Goal: Task Accomplishment & Management: Use online tool/utility

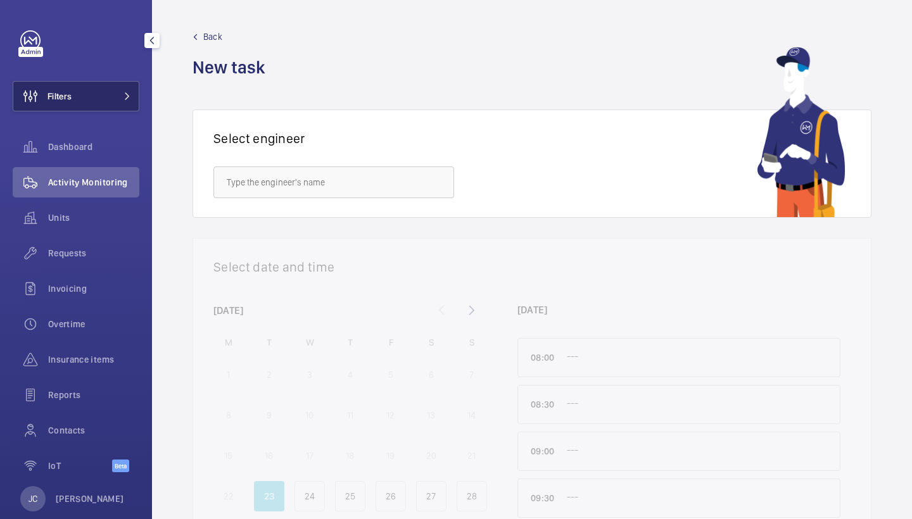
click at [108, 106] on button "Filters" at bounding box center [76, 96] width 127 height 30
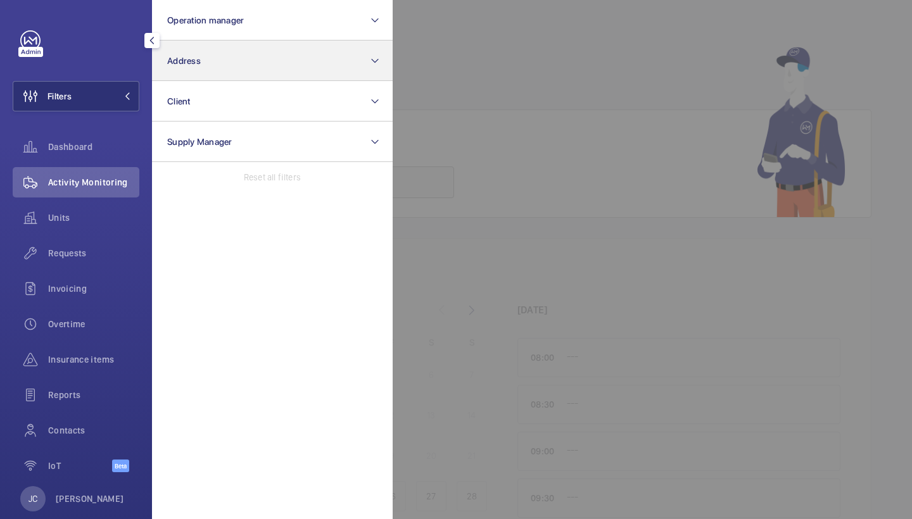
click at [196, 64] on span "Address" at bounding box center [184, 61] width 34 height 10
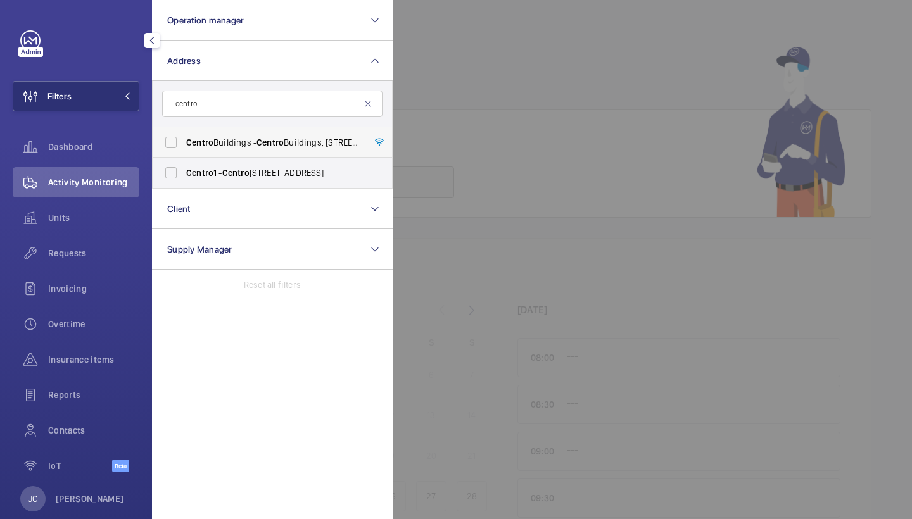
type input "centro"
click at [253, 143] on span "Centro Buildings - Centro Buildings, 20-23 Mandela Street, Camden, London, NW1 …" at bounding box center [273, 142] width 174 height 13
click at [184, 143] on input "Centro Buildings - Centro Buildings, 20-23 Mandela Street, Camden, London, NW1 …" at bounding box center [170, 142] width 25 height 25
checkbox input "true"
click at [75, 272] on div "Requests" at bounding box center [76, 255] width 127 height 35
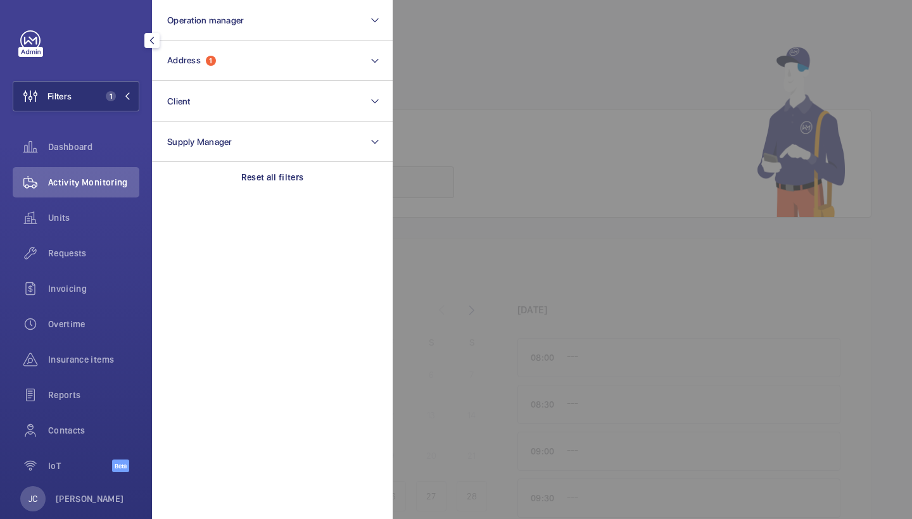
drag, startPoint x: 77, startPoint y: 250, endPoint x: 581, endPoint y: 164, distance: 511.4
click at [77, 250] on span "Requests" at bounding box center [93, 253] width 91 height 13
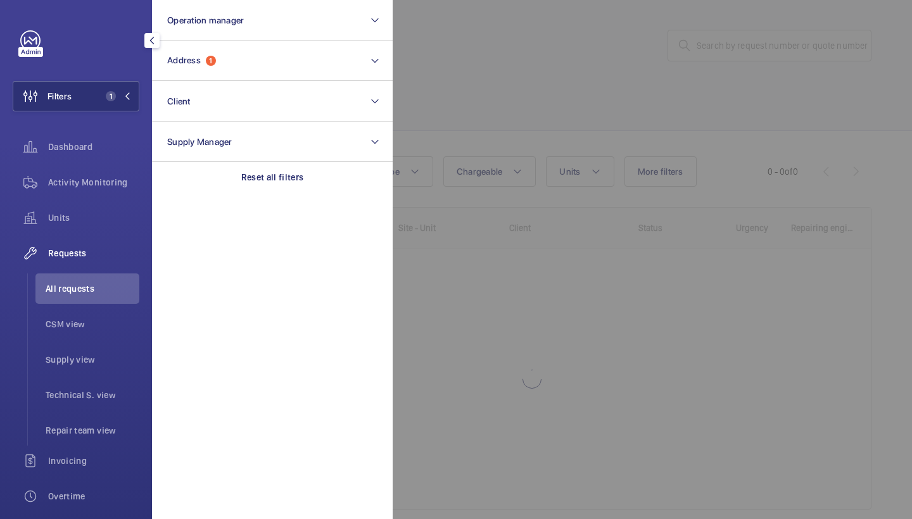
click at [584, 153] on div at bounding box center [849, 259] width 912 height 519
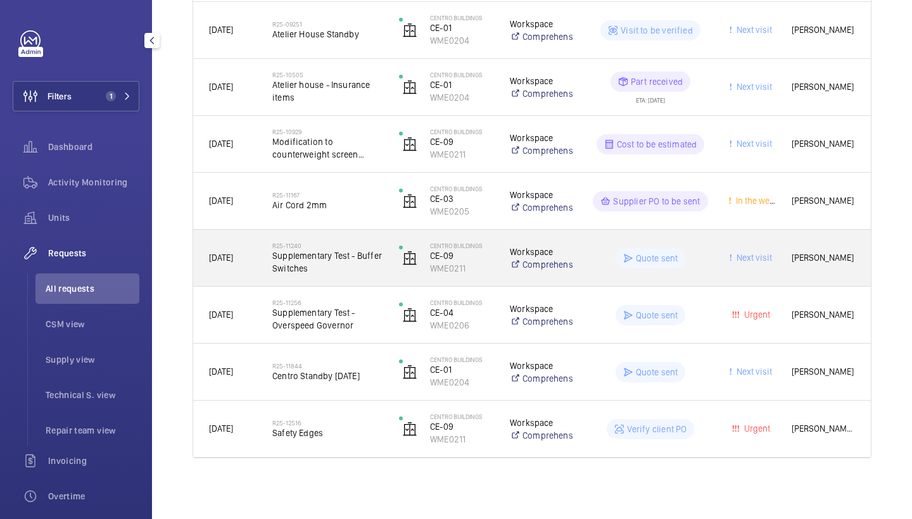
scroll to position [418, 0]
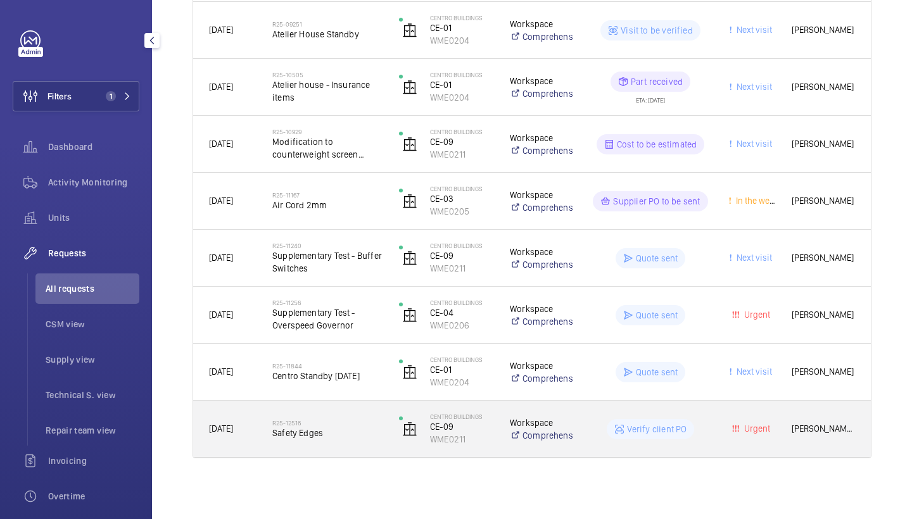
click at [357, 433] on span "Safety Edges" at bounding box center [327, 433] width 110 height 13
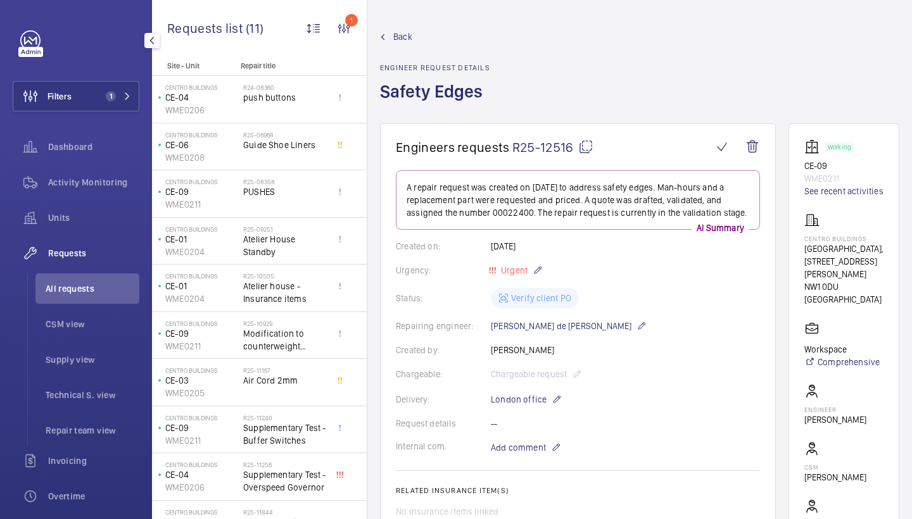
click at [400, 36] on span "Back" at bounding box center [402, 36] width 19 height 13
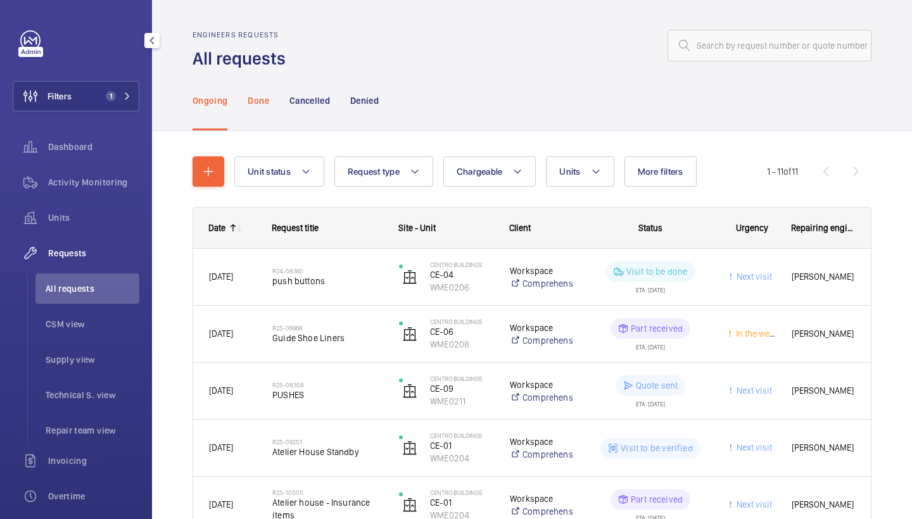
click at [262, 101] on p "Done" at bounding box center [258, 100] width 21 height 13
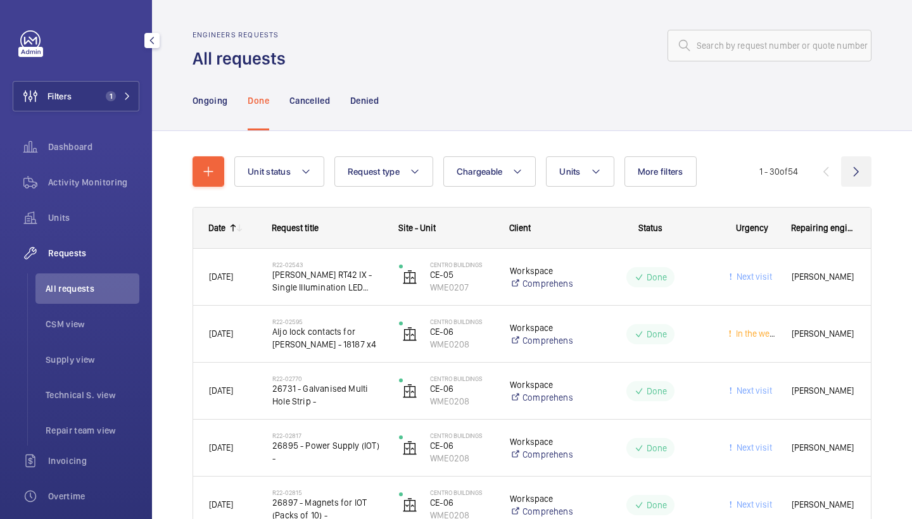
click at [857, 175] on wm-front-icon-button at bounding box center [856, 171] width 30 height 30
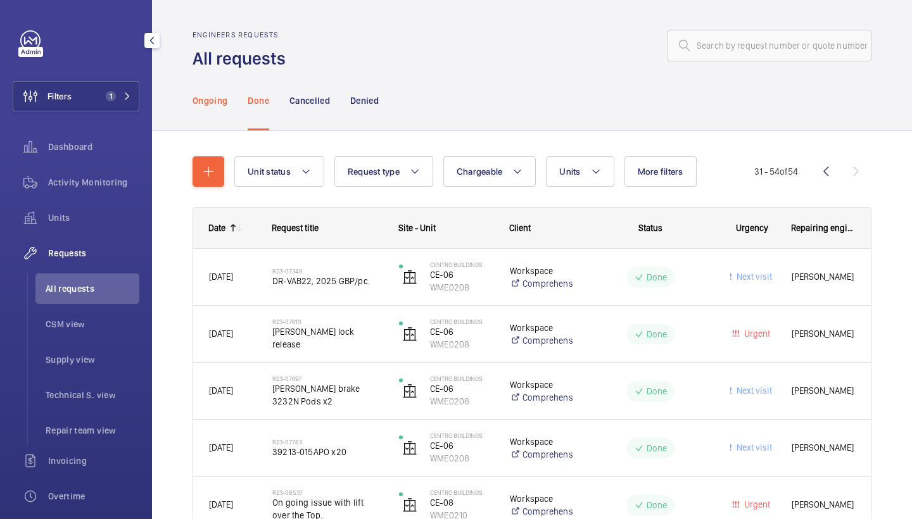
click at [211, 98] on p "Ongoing" at bounding box center [210, 100] width 35 height 13
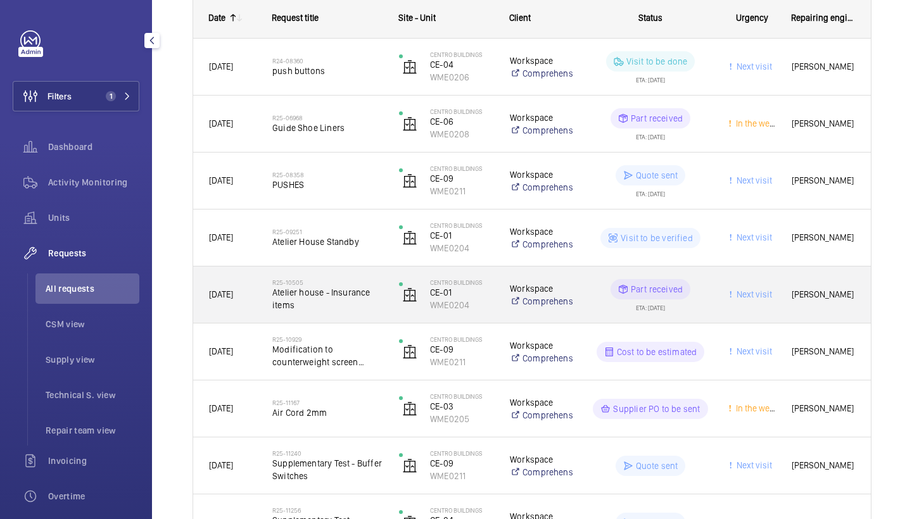
scroll to position [230, 0]
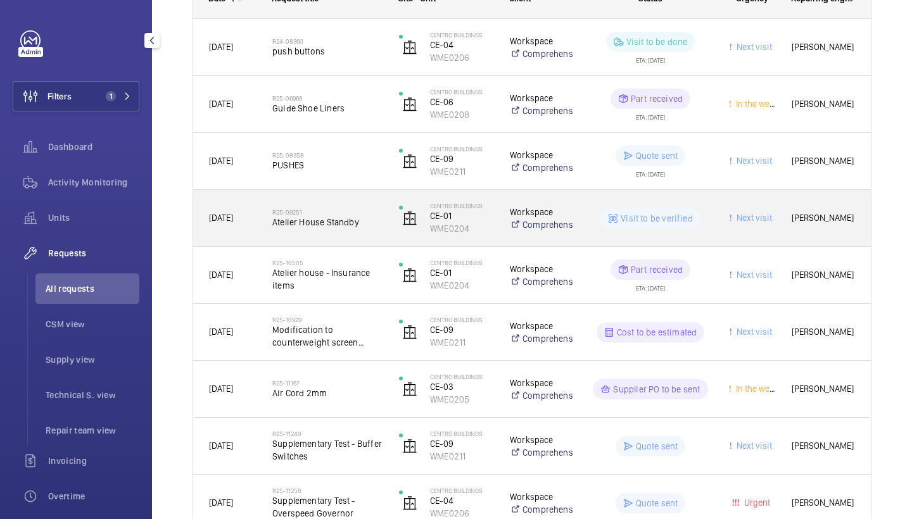
click at [329, 214] on h2 "R25-09251" at bounding box center [327, 212] width 110 height 8
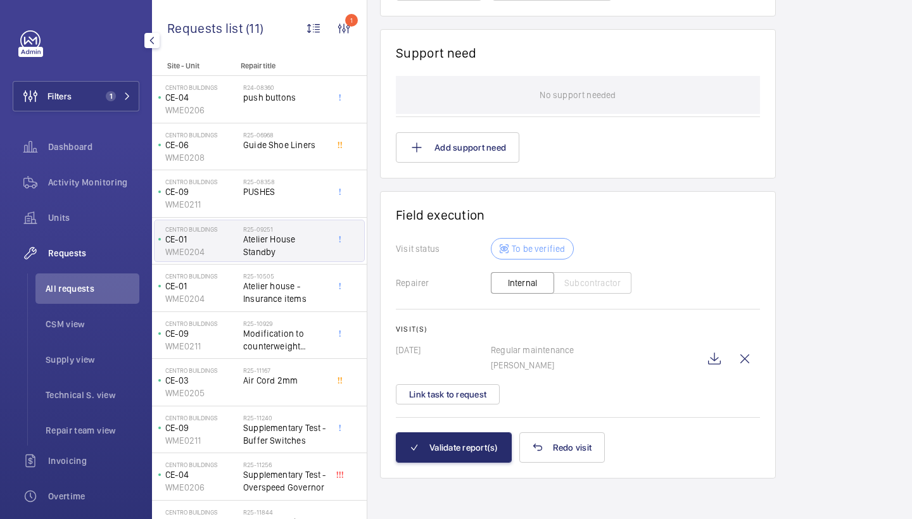
scroll to position [984, 0]
click at [720, 365] on wm-front-icon-button at bounding box center [714, 359] width 30 height 30
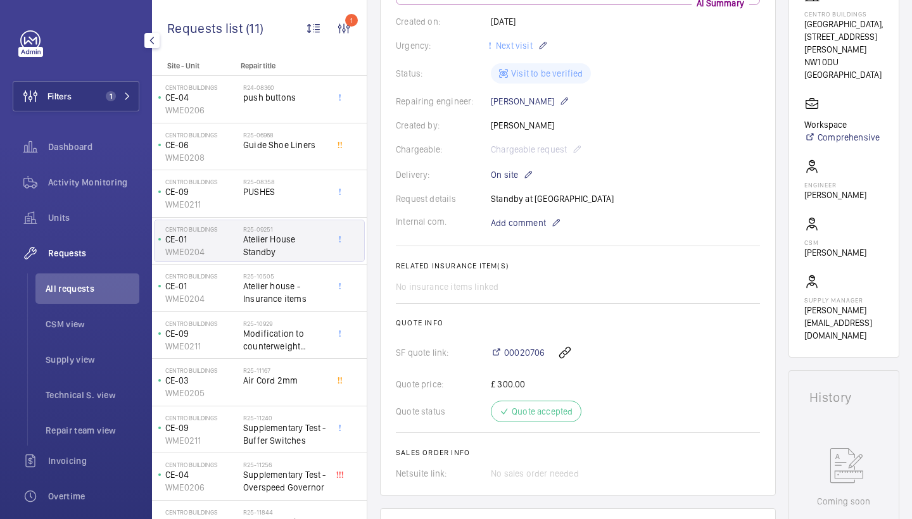
scroll to position [410, 0]
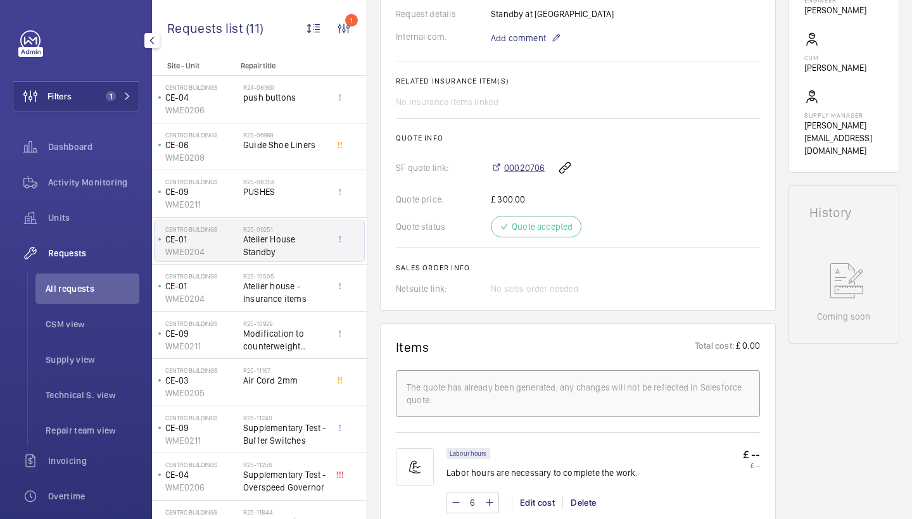
click at [526, 162] on span "00020706" at bounding box center [524, 168] width 41 height 13
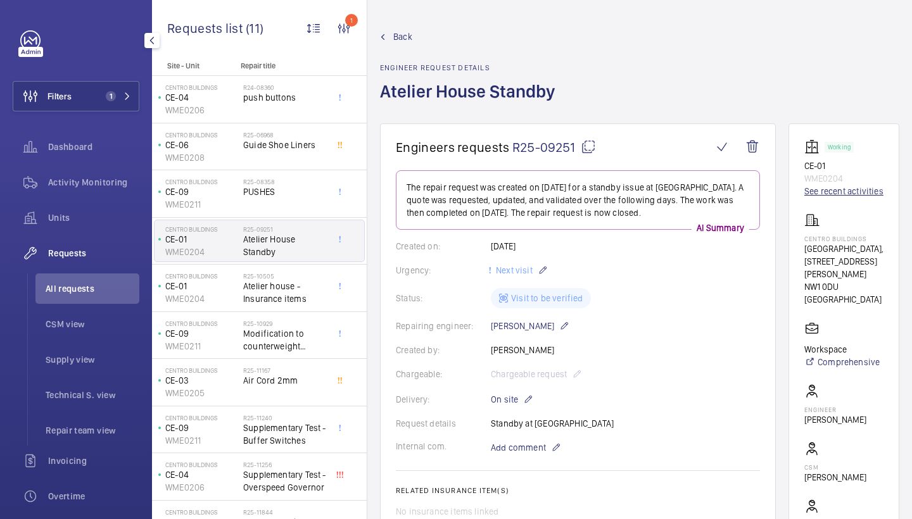
scroll to position [0, 0]
click at [841, 186] on link "See recent activities" at bounding box center [843, 191] width 79 height 13
click at [391, 39] on link "Back" at bounding box center [471, 36] width 183 height 13
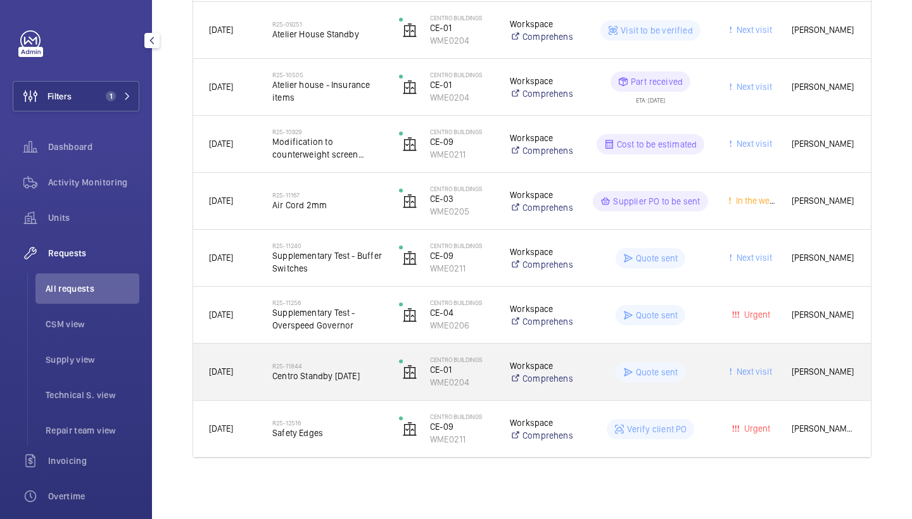
scroll to position [418, 0]
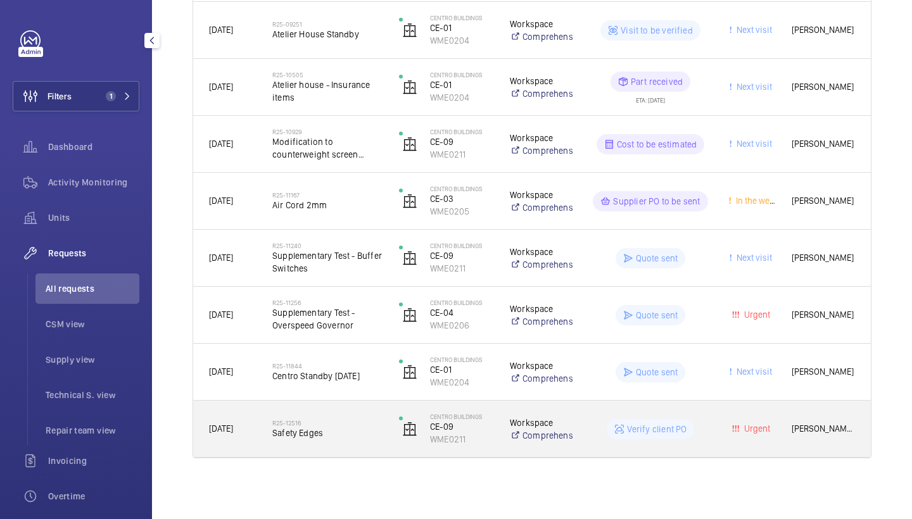
click at [348, 430] on span "Safety Edges" at bounding box center [327, 433] width 110 height 13
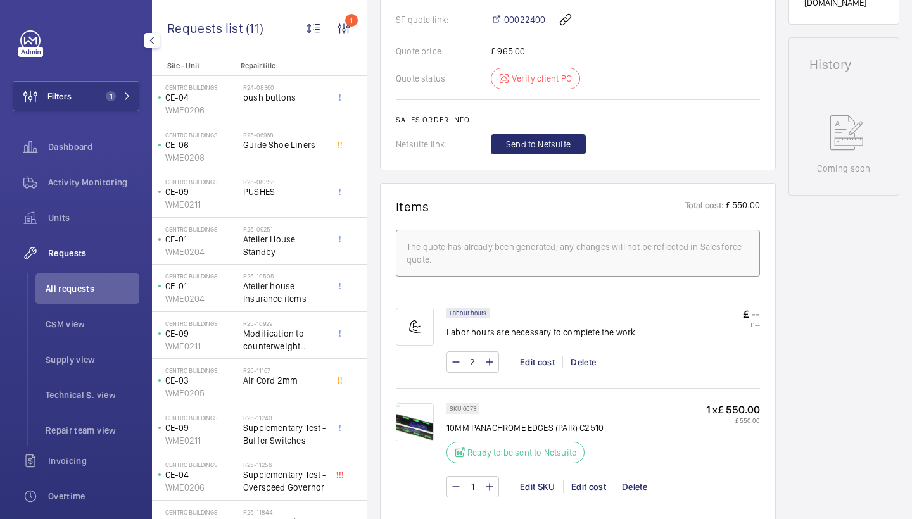
scroll to position [789, 0]
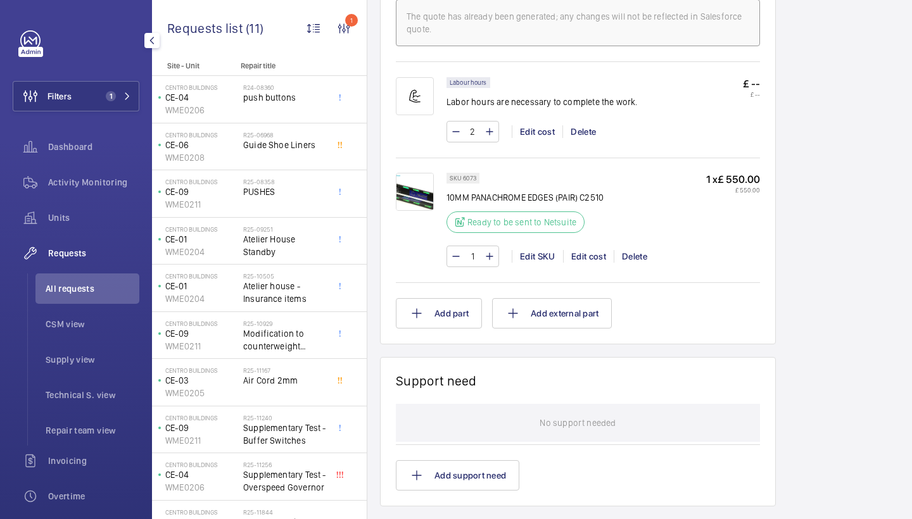
click at [428, 196] on img at bounding box center [415, 192] width 38 height 38
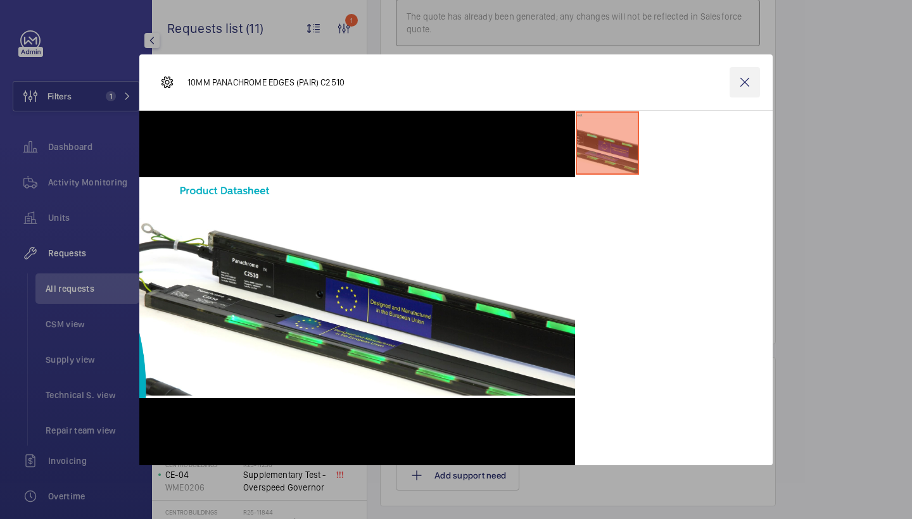
click at [739, 89] on wm-front-icon-button at bounding box center [745, 82] width 30 height 30
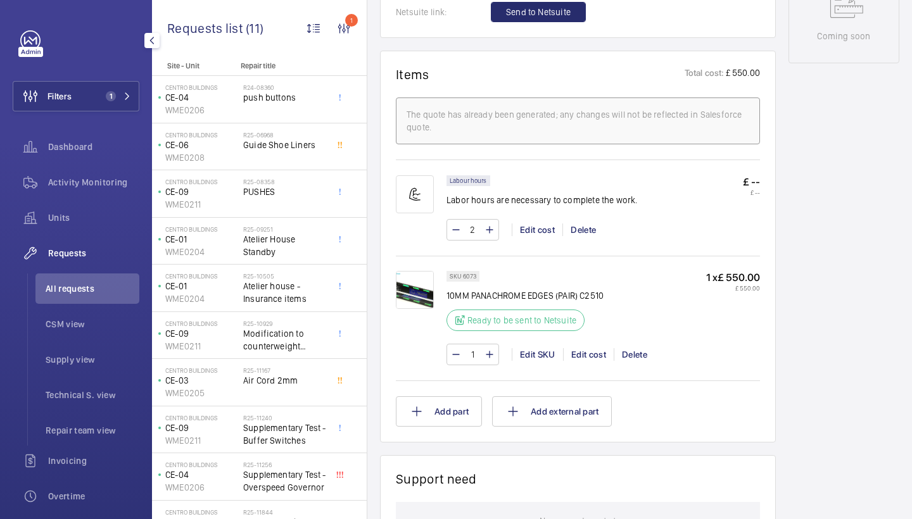
scroll to position [725, 0]
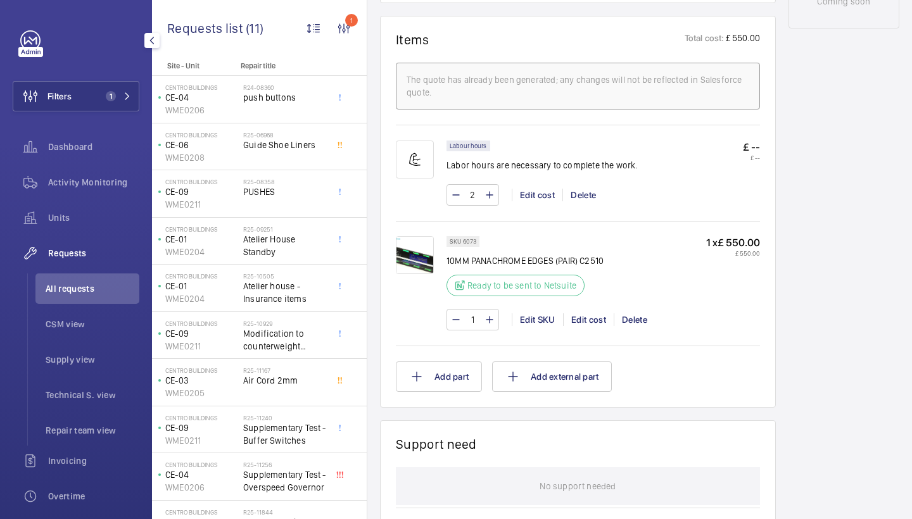
click at [421, 251] on img at bounding box center [415, 255] width 38 height 38
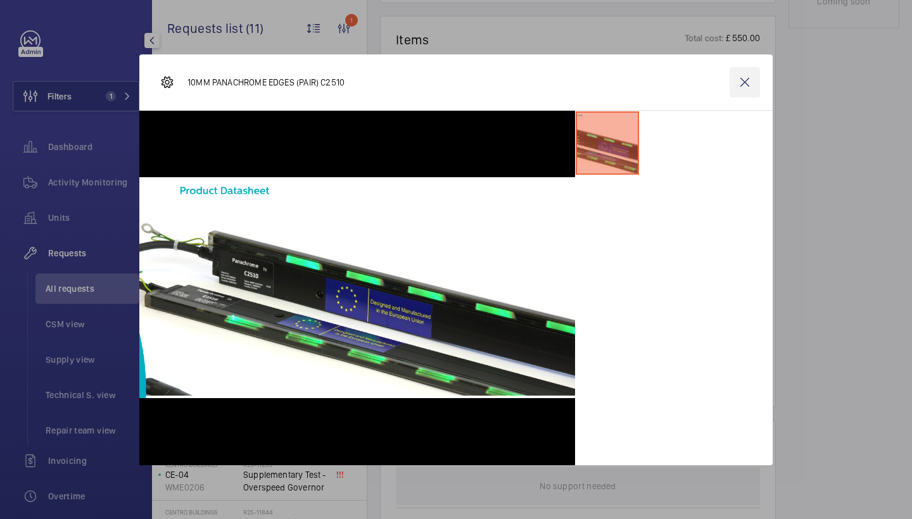
click at [745, 86] on wm-front-icon-button at bounding box center [745, 82] width 30 height 30
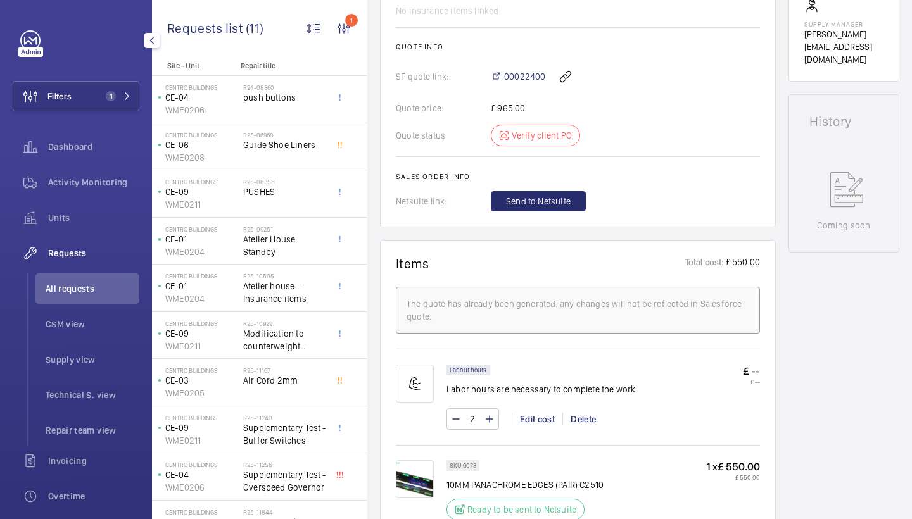
scroll to position [606, 0]
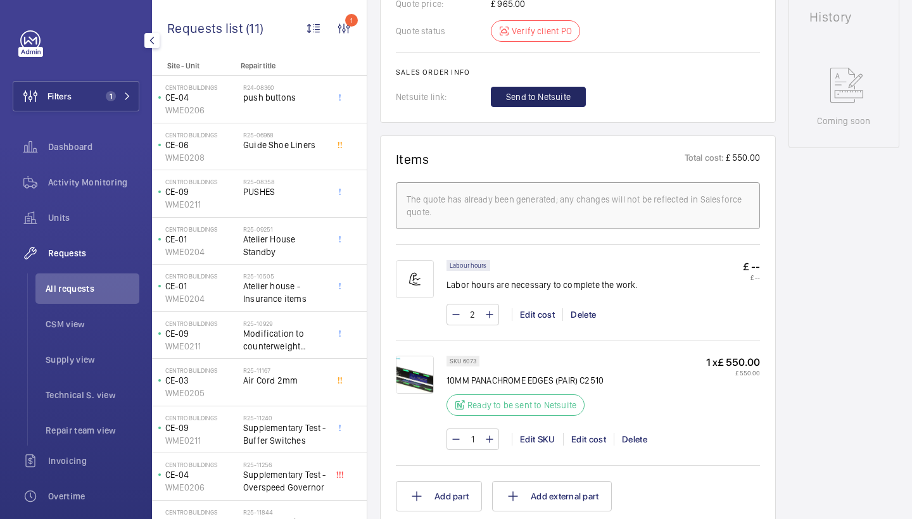
click at [538, 100] on span "Send to Netsuite" at bounding box center [538, 97] width 65 height 13
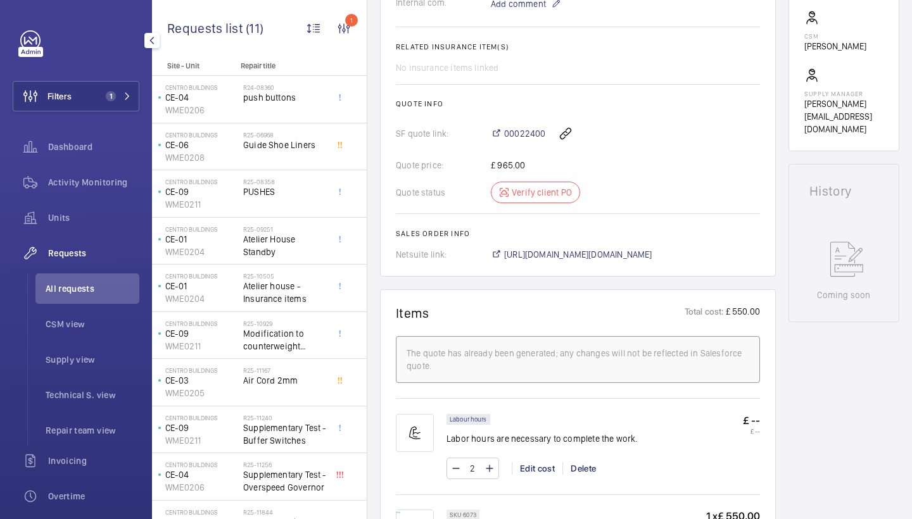
scroll to position [566, 0]
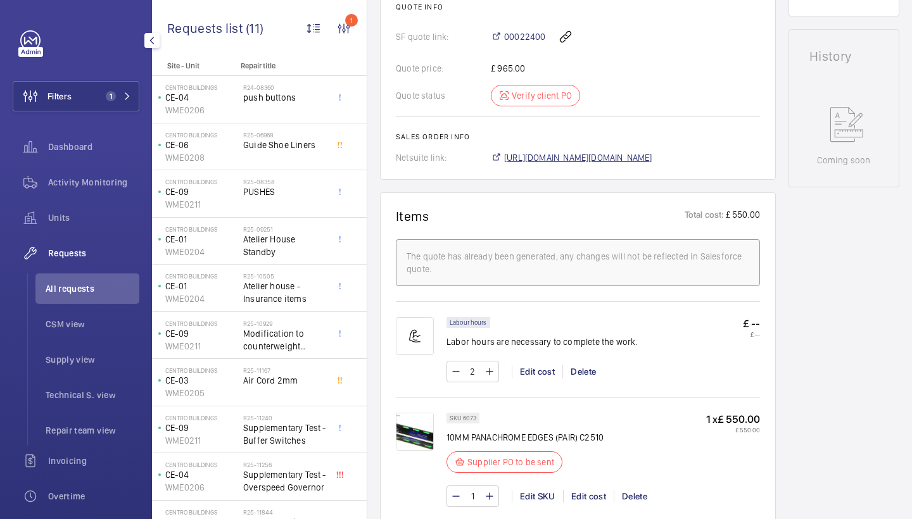
click at [538, 151] on span "https://6461500.app.netsuite.com/app/accounting/transactions/salesord.nl?id=303…" at bounding box center [578, 157] width 148 height 13
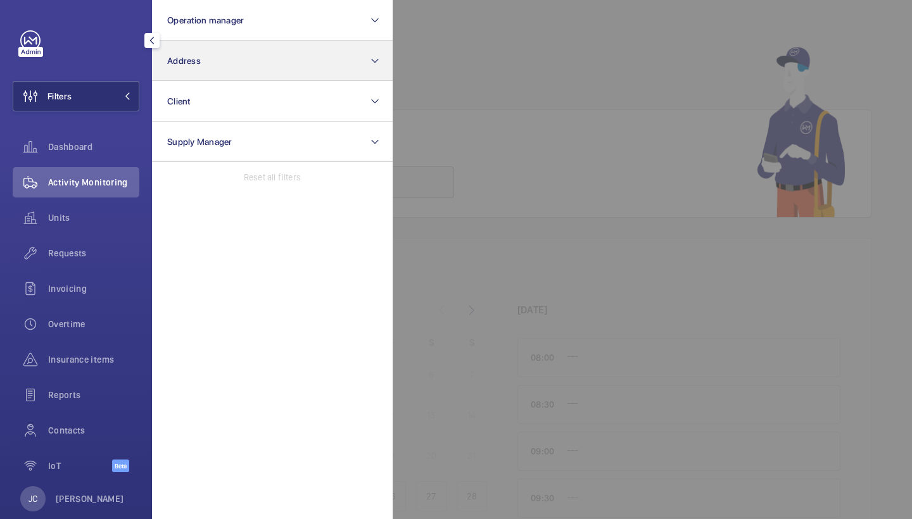
click at [258, 56] on button "Address" at bounding box center [272, 61] width 241 height 41
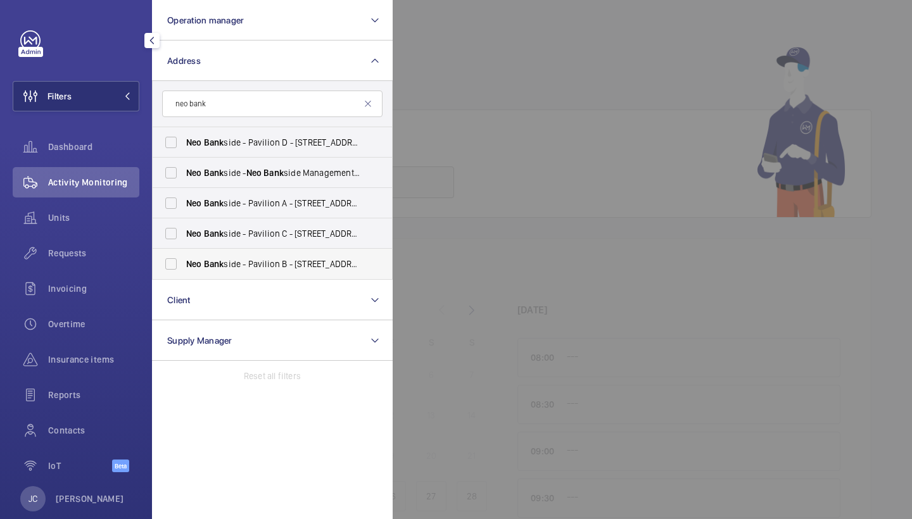
type input "neo bank"
click at [258, 257] on label "Neo Bank side - Pavilion B - 60 Holland Street, LONDON SE1 9JF" at bounding box center [263, 264] width 220 height 30
click at [184, 257] on input "Neo Bank side - Pavilion B - 60 Holland Street, LONDON SE1 9JF" at bounding box center [170, 263] width 25 height 25
checkbox input "true"
click at [474, 141] on div at bounding box center [849, 259] width 912 height 519
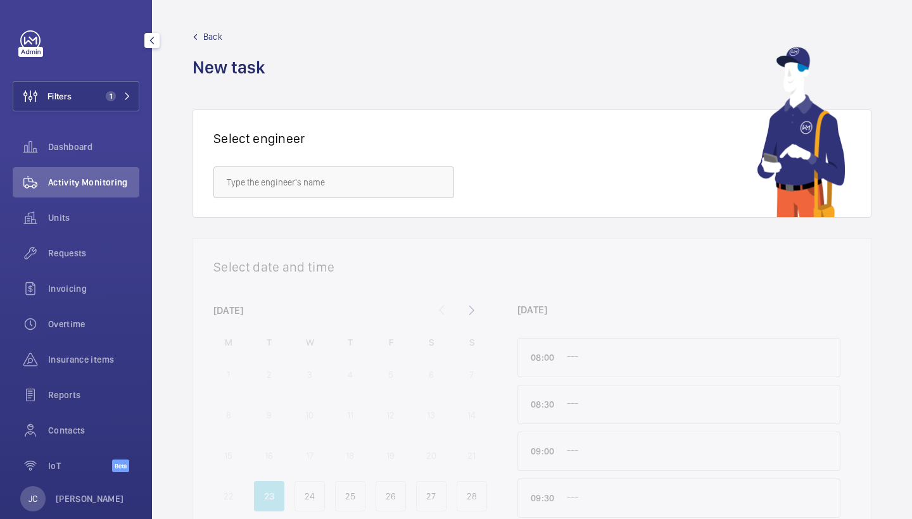
click at [101, 163] on div "Dashboard" at bounding box center [76, 149] width 127 height 35
click at [92, 185] on span "Activity Monitoring" at bounding box center [93, 182] width 91 height 13
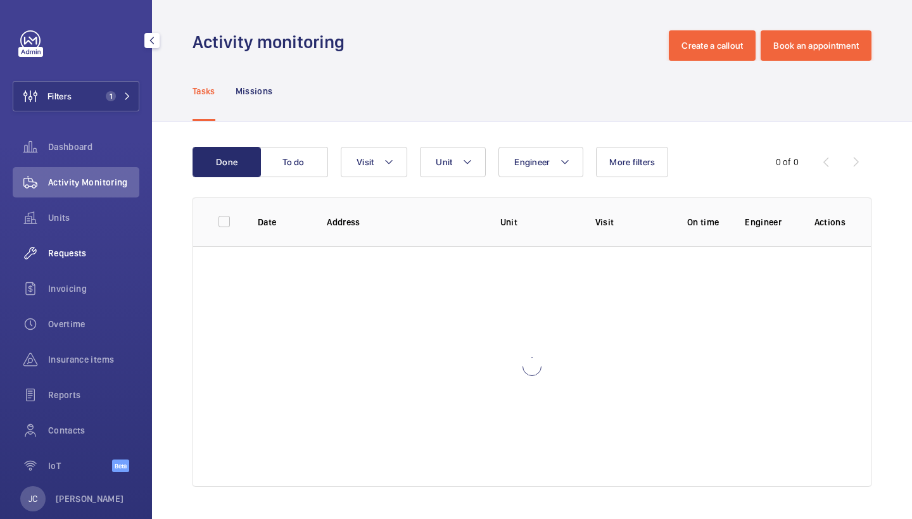
click at [81, 252] on span "Requests" at bounding box center [93, 253] width 91 height 13
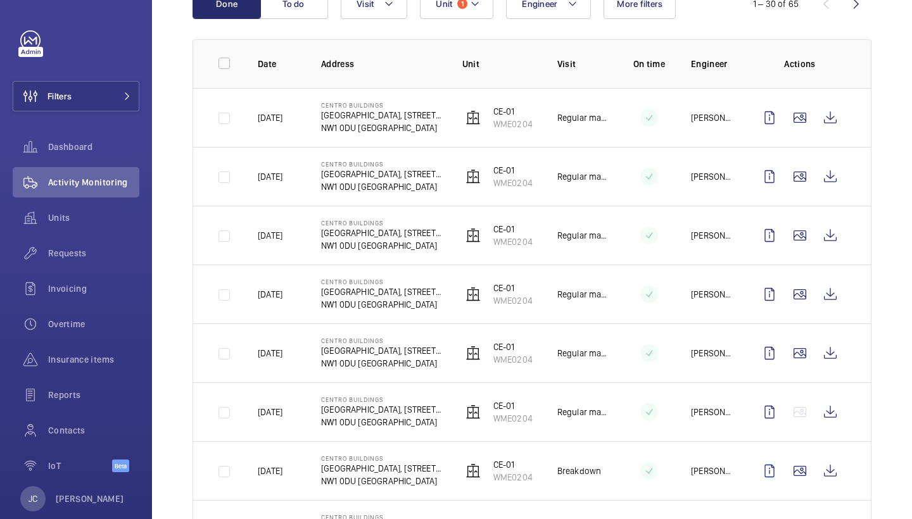
scroll to position [160, 0]
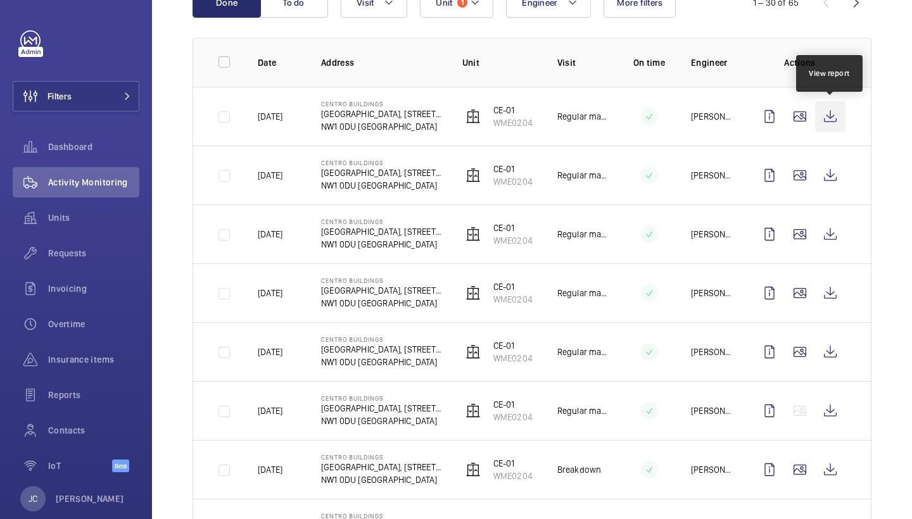
click at [831, 117] on wm-front-icon-button at bounding box center [830, 116] width 30 height 30
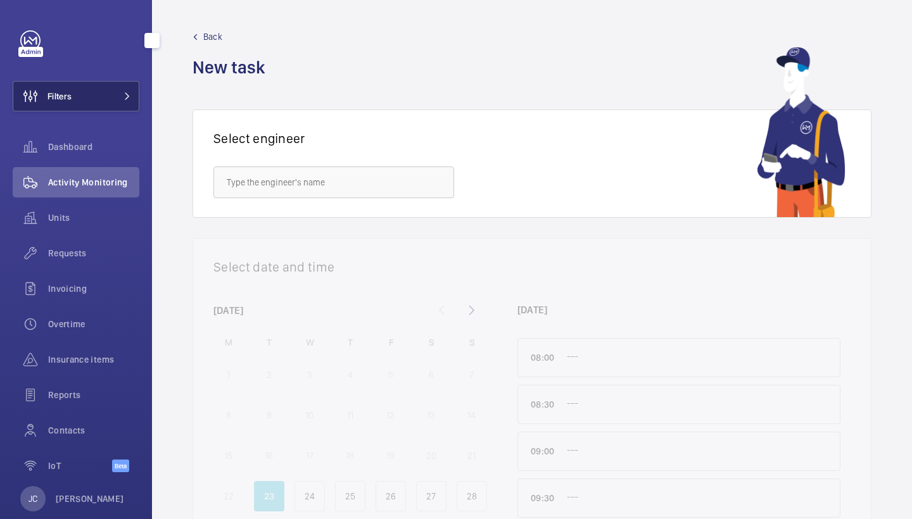
click at [135, 99] on button "Filters" at bounding box center [76, 96] width 127 height 30
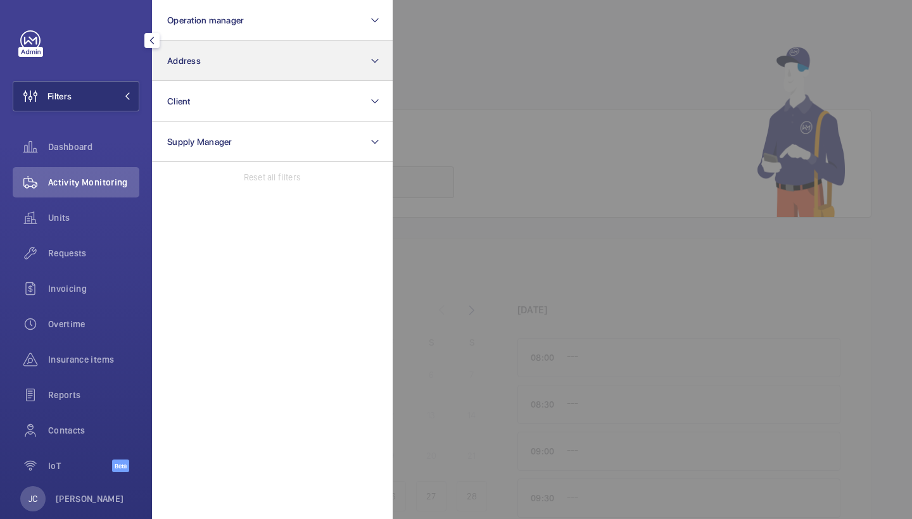
click at [255, 69] on button "Address" at bounding box center [272, 61] width 241 height 41
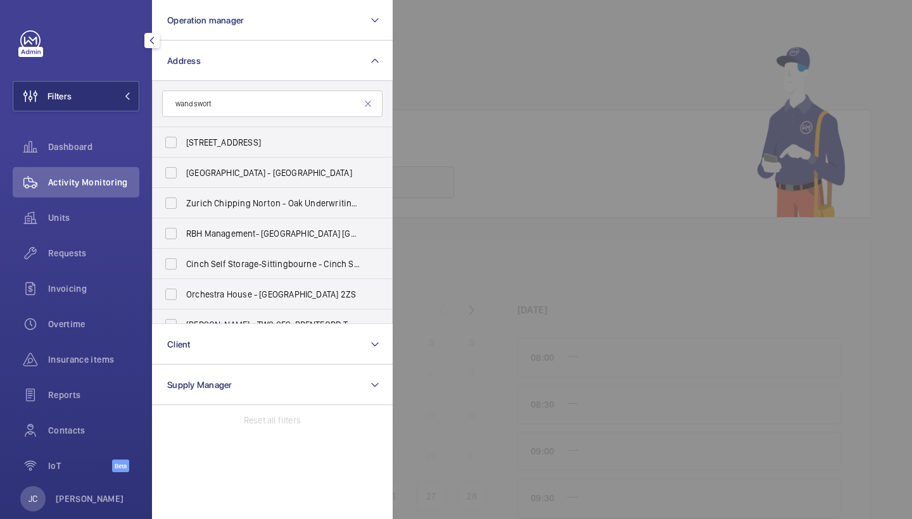
type input "wandsworth"
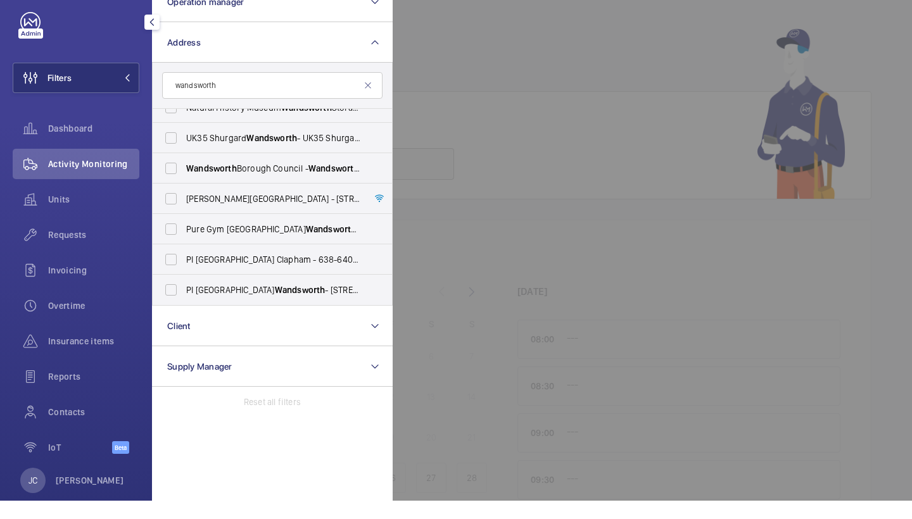
scroll to position [47, 0]
drag, startPoint x: 229, startPoint y: 91, endPoint x: 135, endPoint y: 77, distance: 94.9
click at [136, 81] on wm-front-sidebar-menu-filter "Filters Operation manager Address wandsworth Nuffield Wandsworth Southside Well…" at bounding box center [76, 96] width 127 height 30
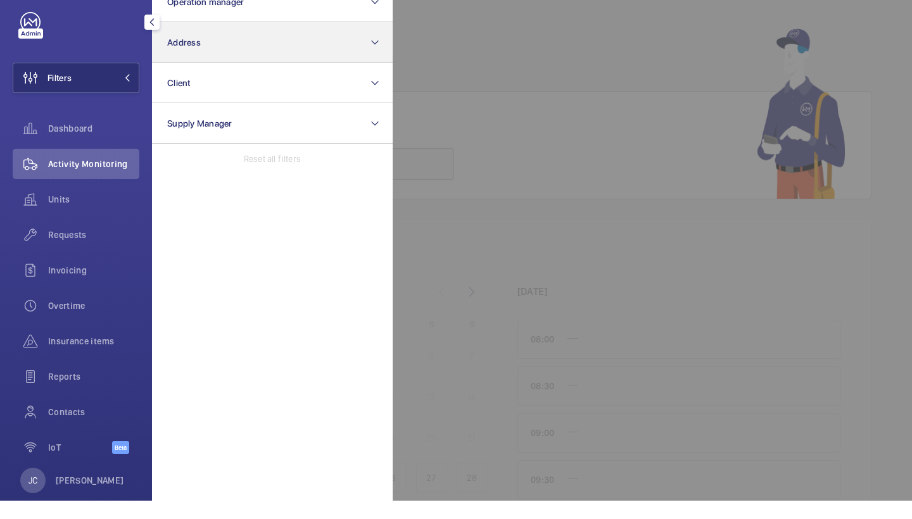
click at [253, 49] on button "Address" at bounding box center [272, 61] width 241 height 41
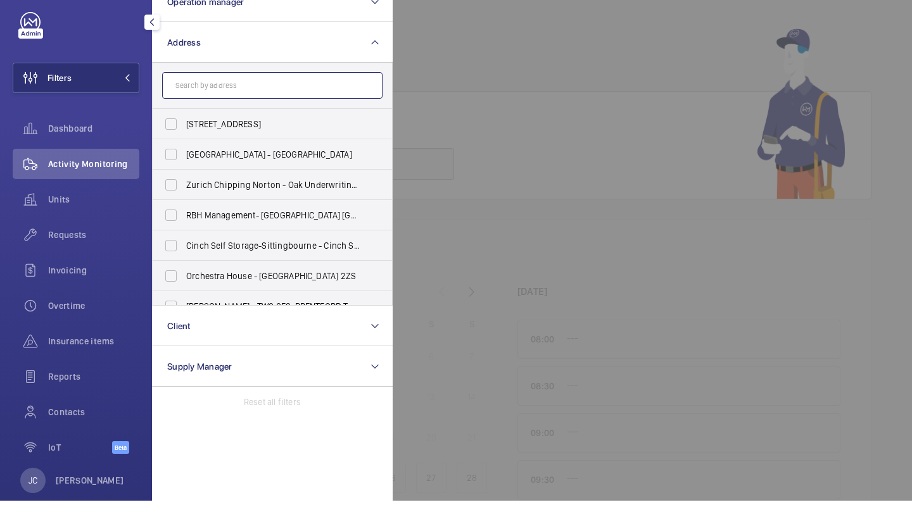
click at [195, 91] on input "text" at bounding box center [272, 104] width 220 height 27
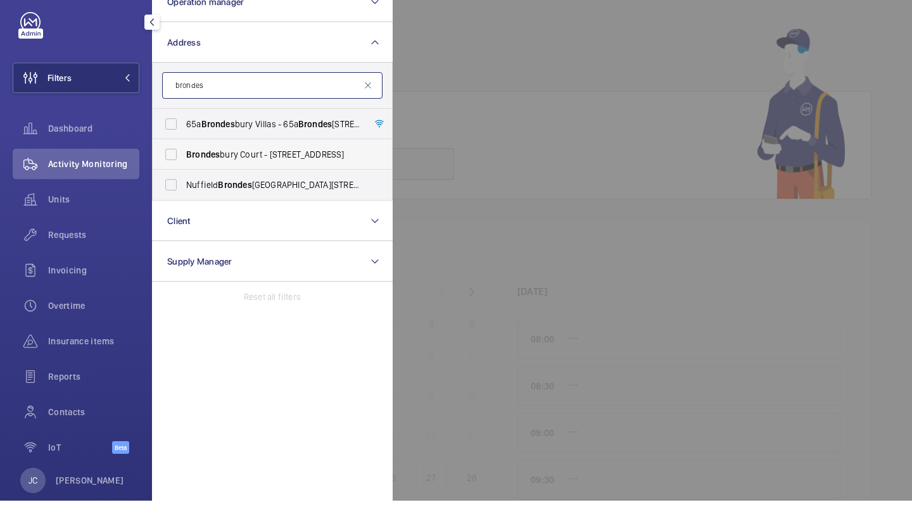
type input "brondes"
click at [239, 164] on label "Brondes bury Court - 235 Willesden Ln, LONDON NW2 5RR" at bounding box center [263, 173] width 220 height 30
click at [184, 164] on input "Brondes bury Court - 235 Willesden Ln, LONDON NW2 5RR" at bounding box center [170, 172] width 25 height 25
checkbox input "true"
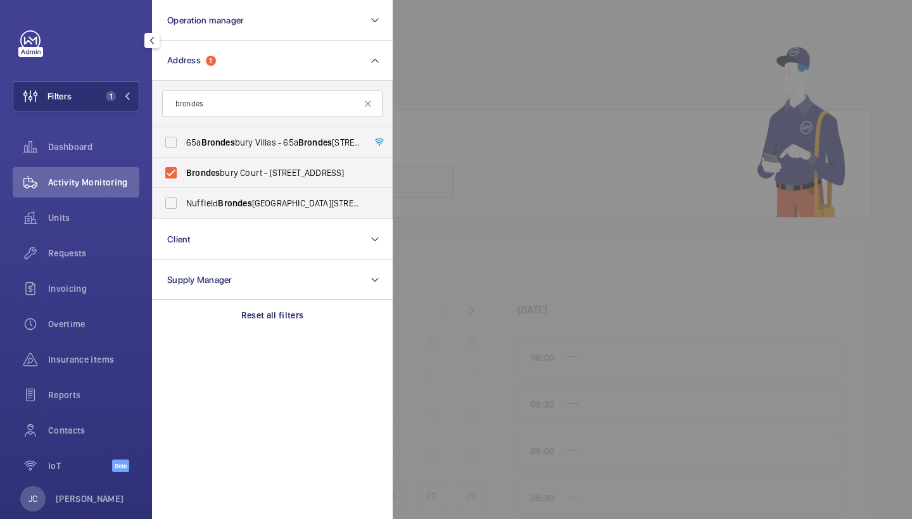
click at [464, 101] on div at bounding box center [849, 259] width 912 height 519
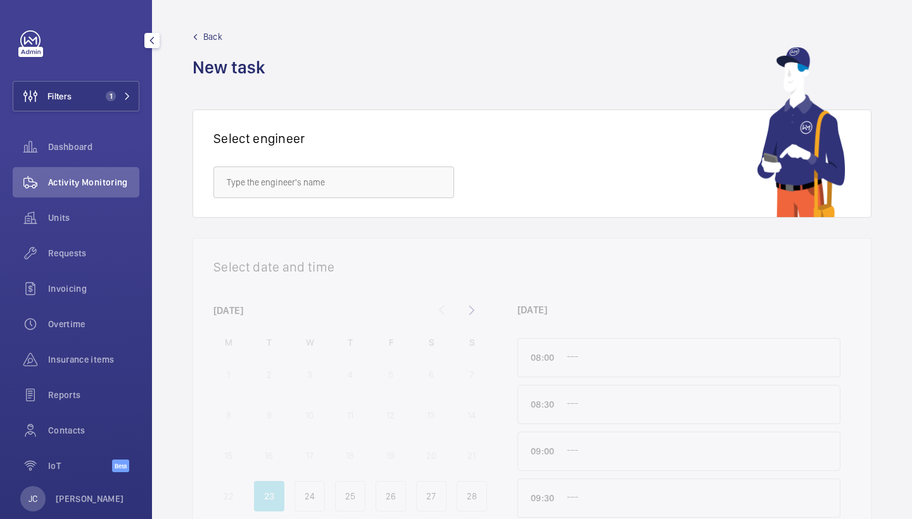
click at [108, 189] on div "Activity Monitoring" at bounding box center [76, 182] width 127 height 30
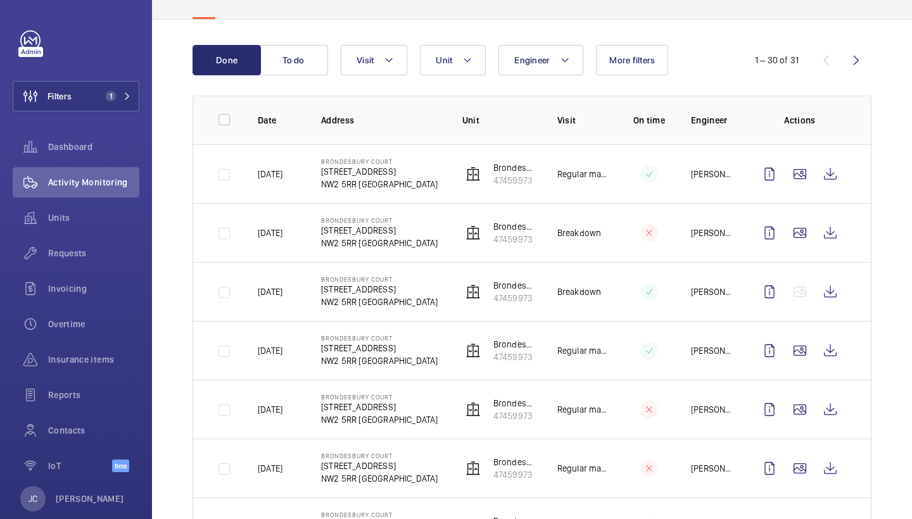
scroll to position [108, 0]
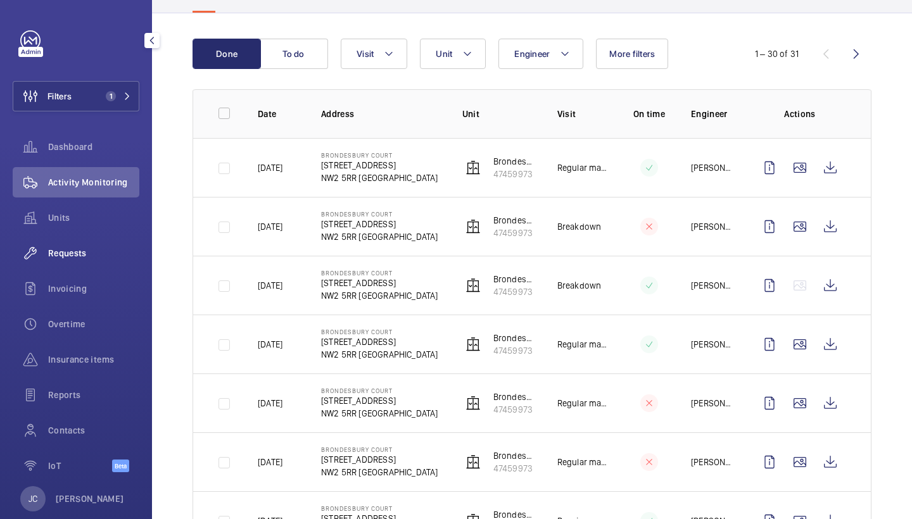
click at [70, 259] on span "Requests" at bounding box center [93, 253] width 91 height 13
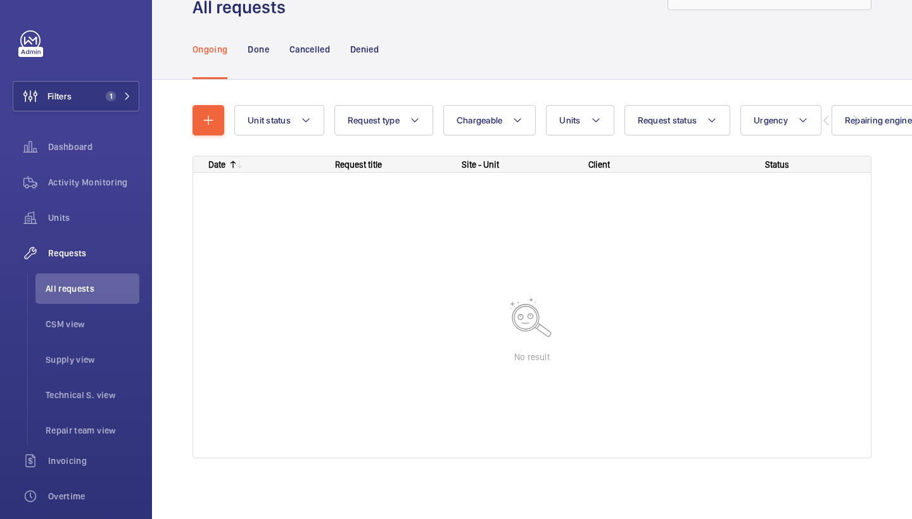
scroll to position [51, 0]
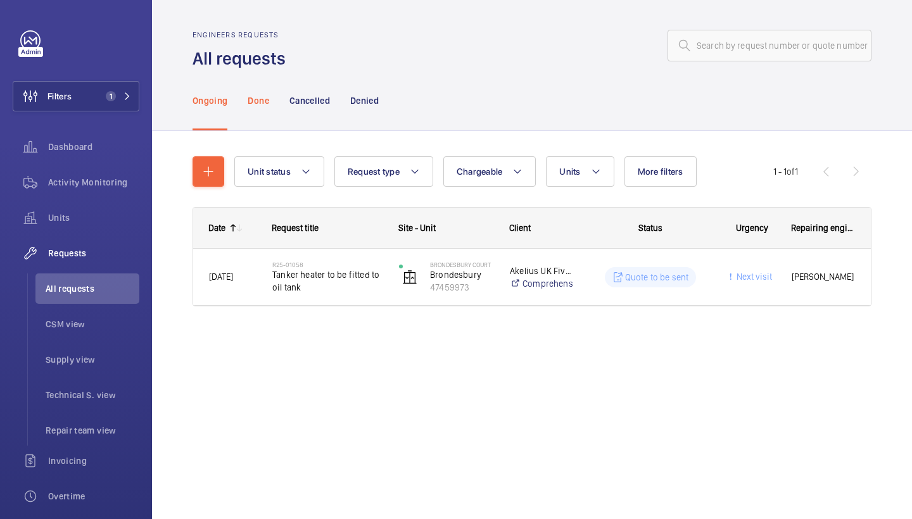
click at [267, 96] on p "Done" at bounding box center [258, 100] width 21 height 13
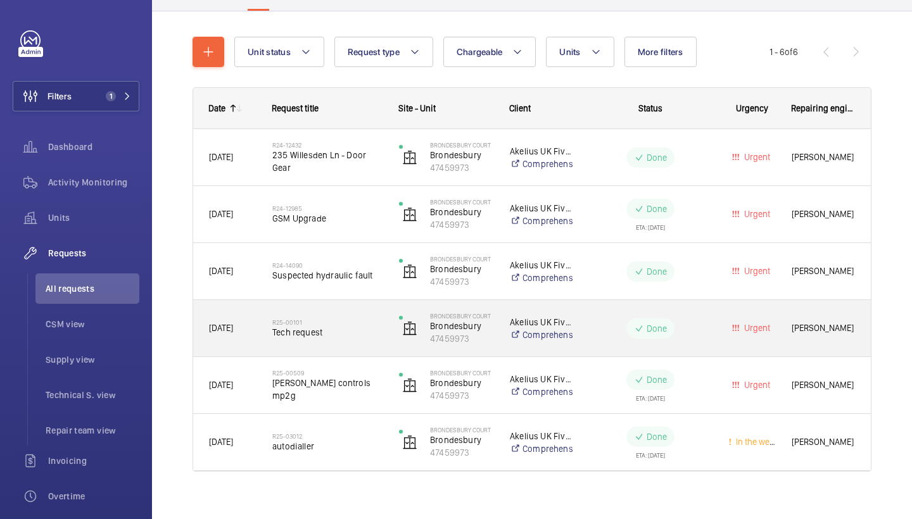
scroll to position [125, 0]
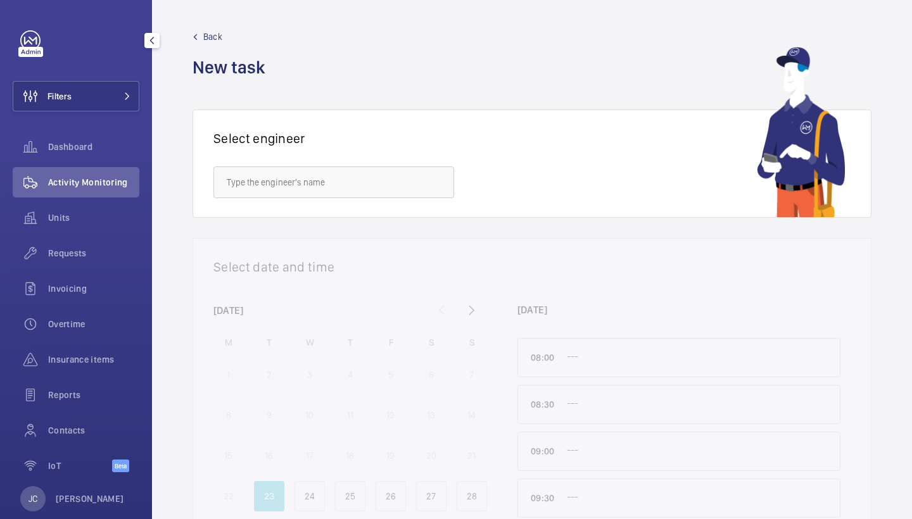
click at [85, 250] on span "Requests" at bounding box center [93, 253] width 91 height 13
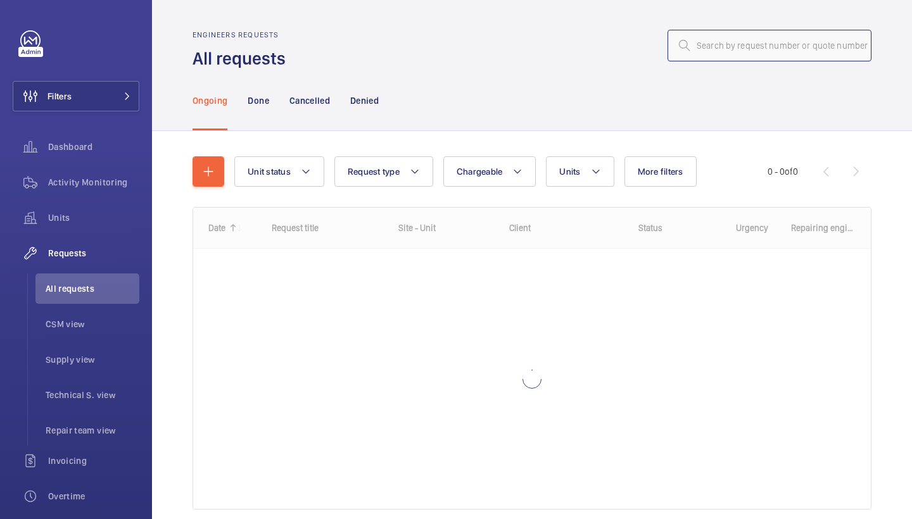
click at [803, 48] on input "text" at bounding box center [770, 46] width 204 height 32
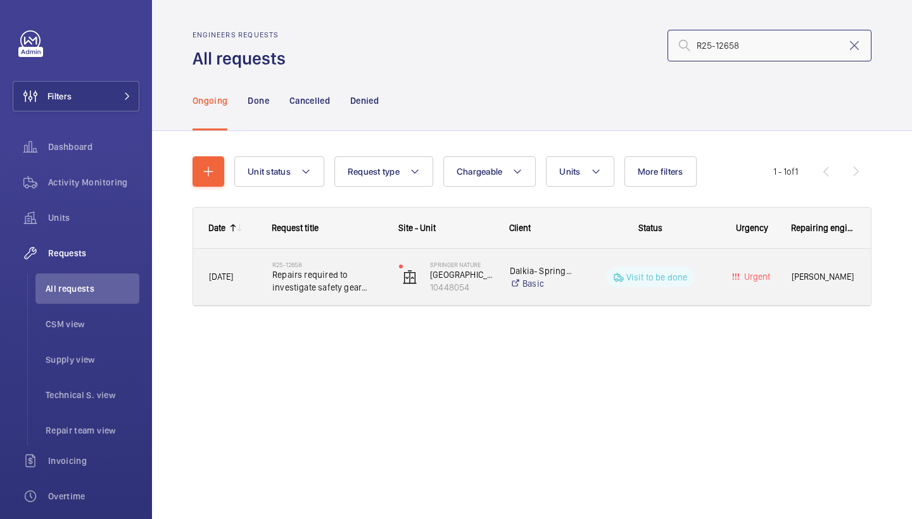
type input "R25-12658"
click at [340, 270] on span "Repairs required to investigate safety gear switch under car" at bounding box center [327, 281] width 110 height 25
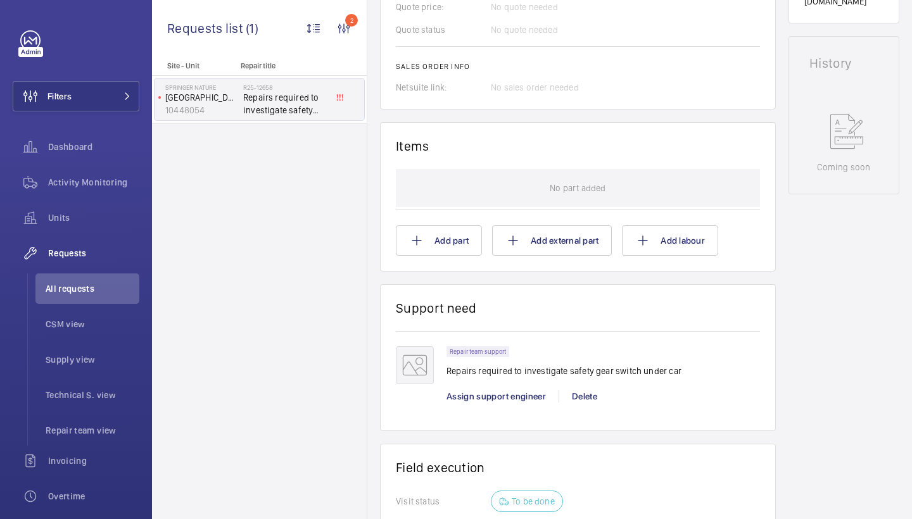
scroll to position [852, 0]
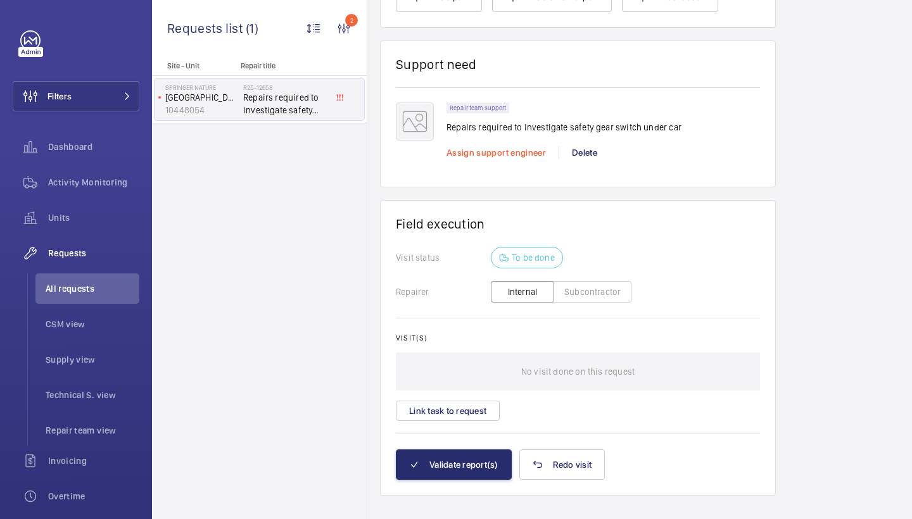
click at [485, 155] on span "Assign support engineer" at bounding box center [496, 153] width 99 height 10
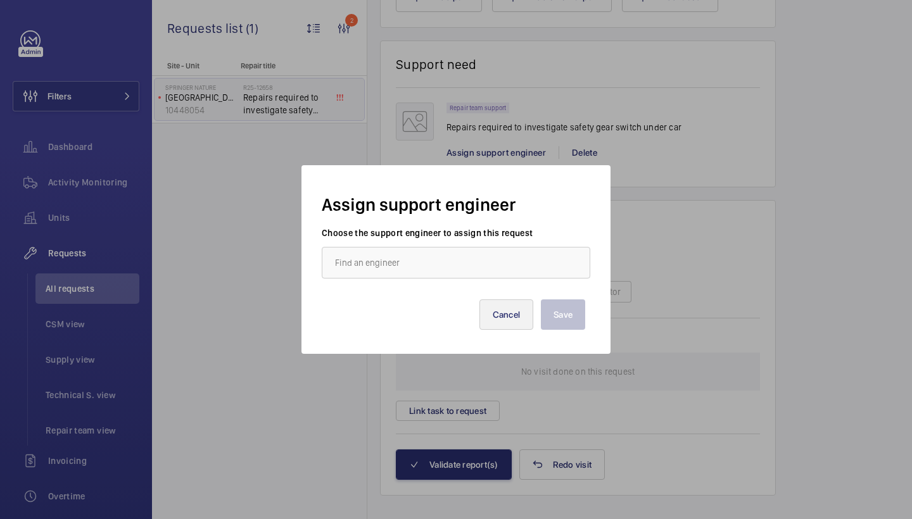
click at [485, 319] on button "Cancel" at bounding box center [506, 315] width 54 height 30
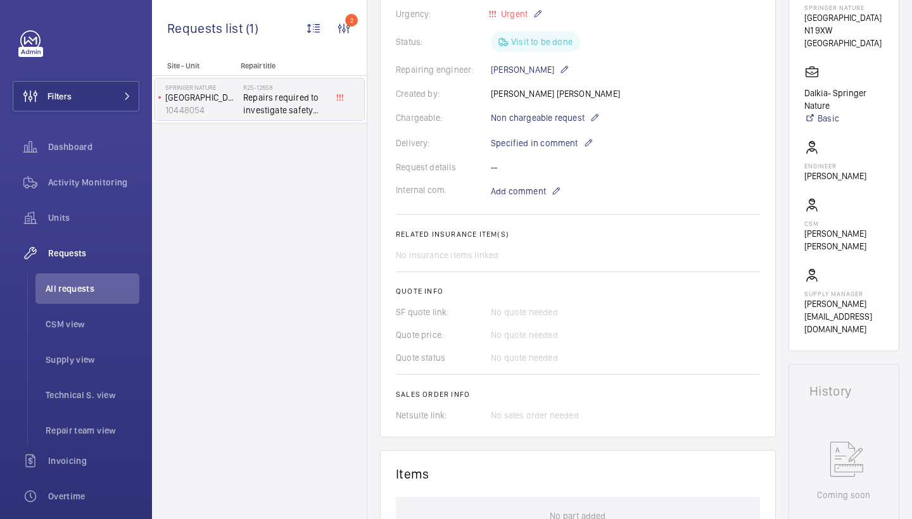
scroll to position [700, 0]
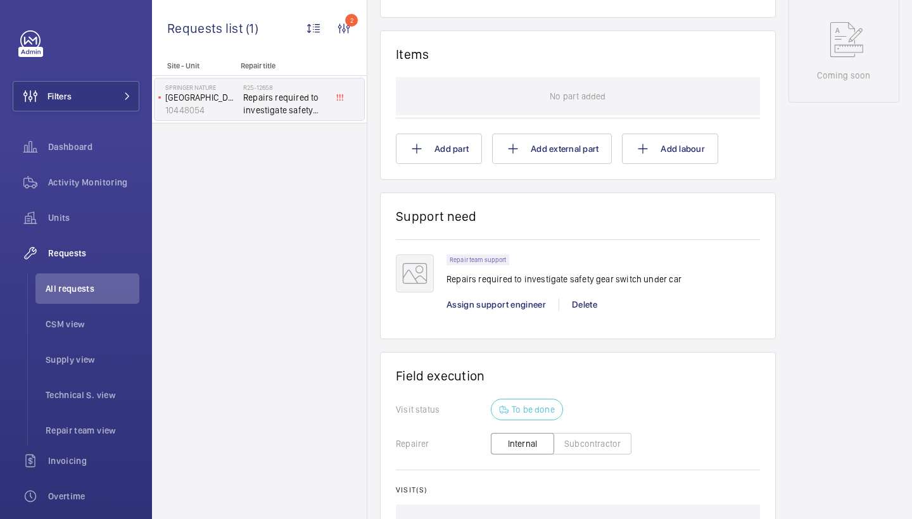
click at [507, 311] on div "Assign support engineer" at bounding box center [503, 304] width 112 height 13
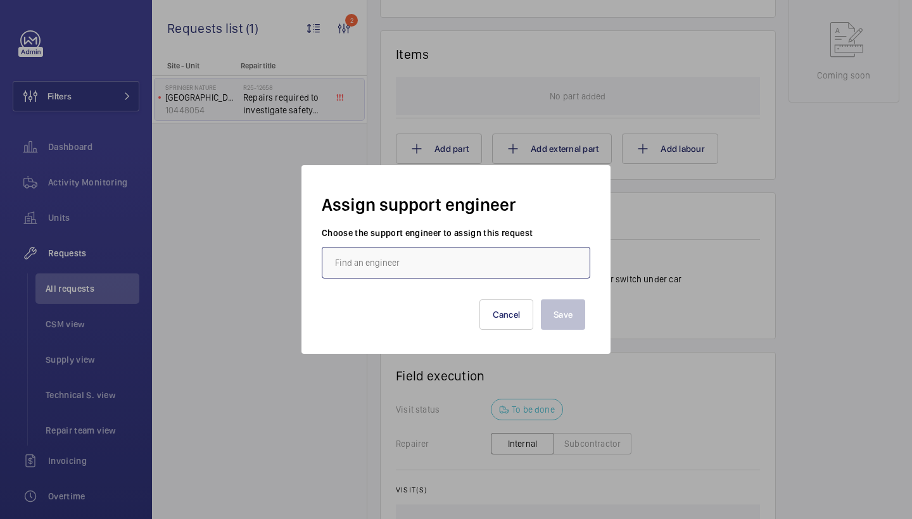
click at [426, 258] on input "text" at bounding box center [456, 263] width 269 height 32
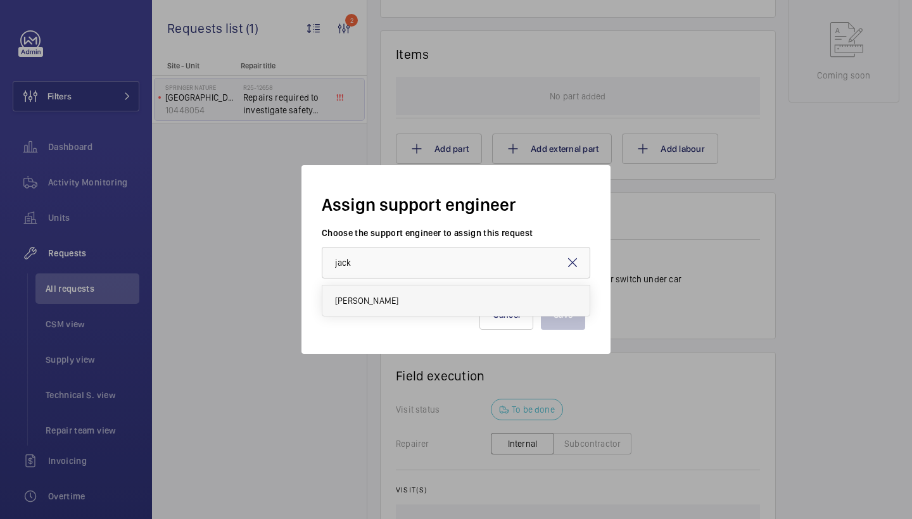
click at [442, 299] on mat-option "[PERSON_NAME]" at bounding box center [455, 301] width 267 height 30
type input "[PERSON_NAME]"
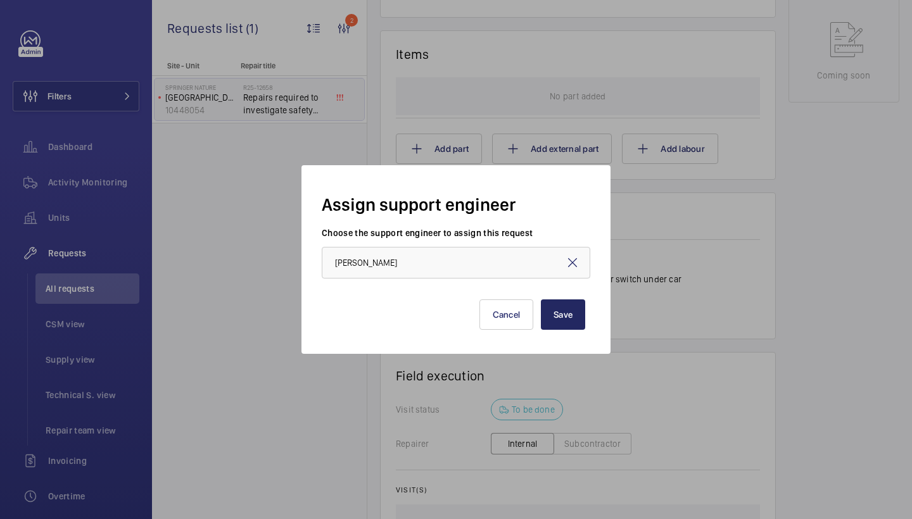
click at [576, 314] on button "Save" at bounding box center [563, 315] width 44 height 30
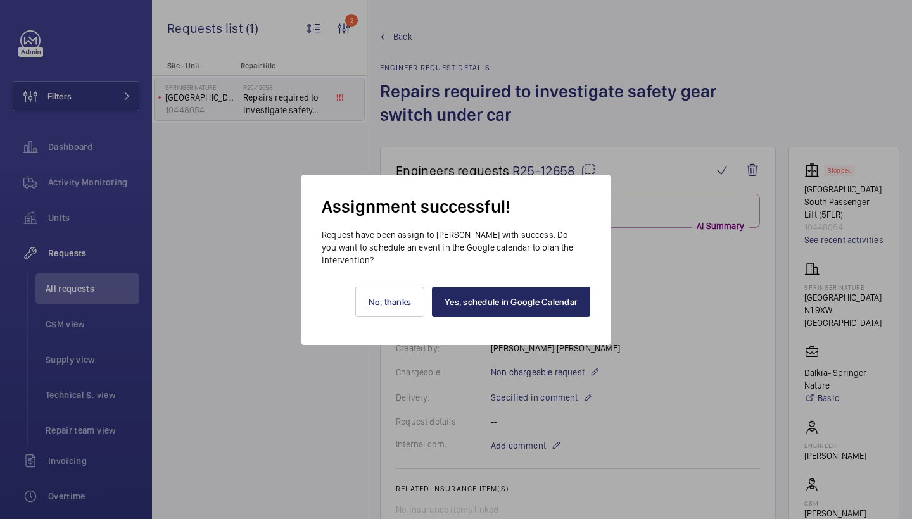
click at [528, 321] on div "Yes, schedule in Google Calendar No, thanks" at bounding box center [456, 306] width 269 height 79
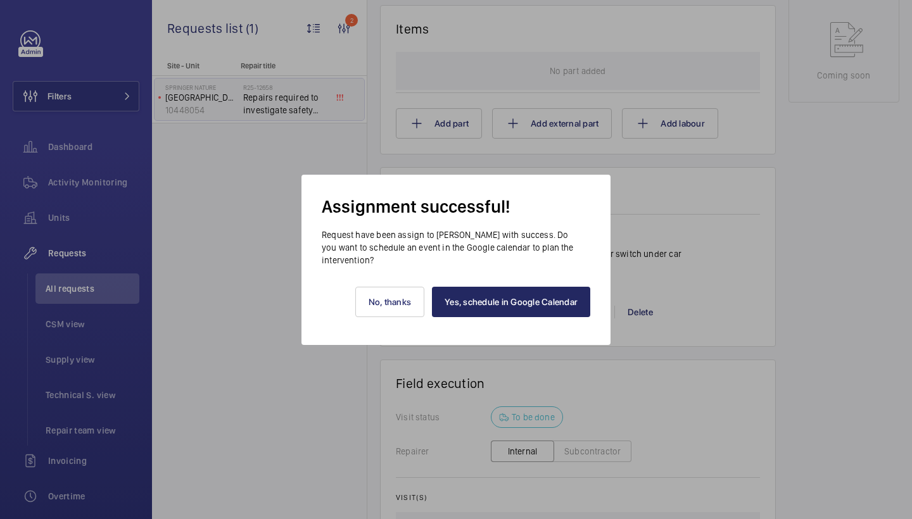
click at [529, 310] on link "Yes, schedule in Google Calendar" at bounding box center [511, 302] width 158 height 30
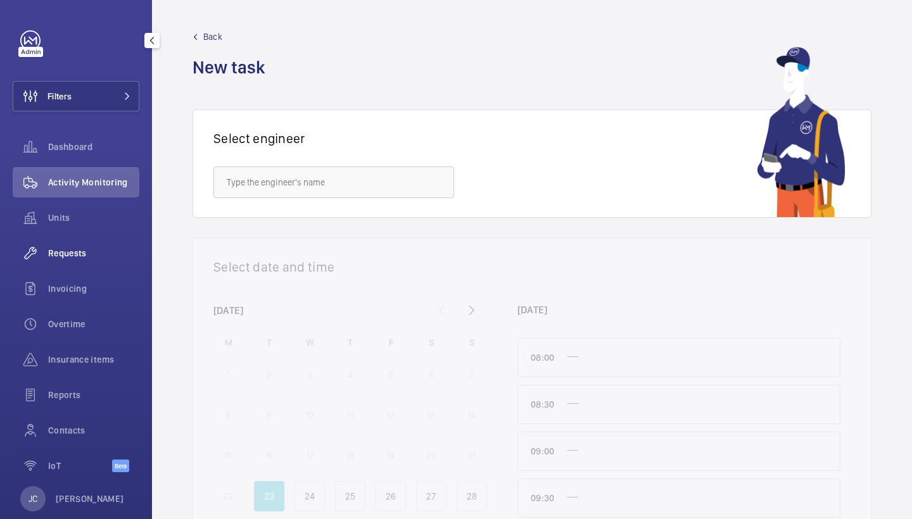
click at [89, 251] on span "Requests" at bounding box center [93, 253] width 91 height 13
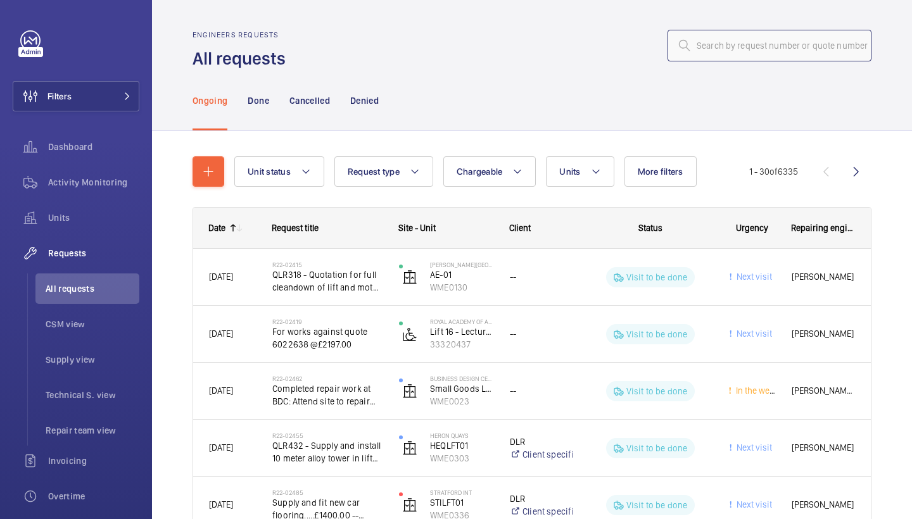
click at [748, 57] on input "text" at bounding box center [770, 46] width 204 height 32
paste input "R25-12660"
type input "R25-12660"
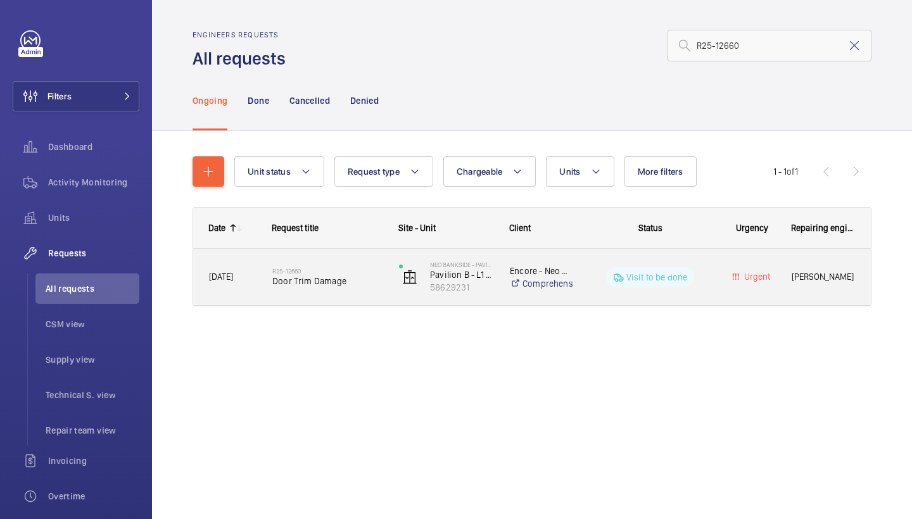
click at [338, 272] on h2 "R25-12660" at bounding box center [327, 271] width 110 height 8
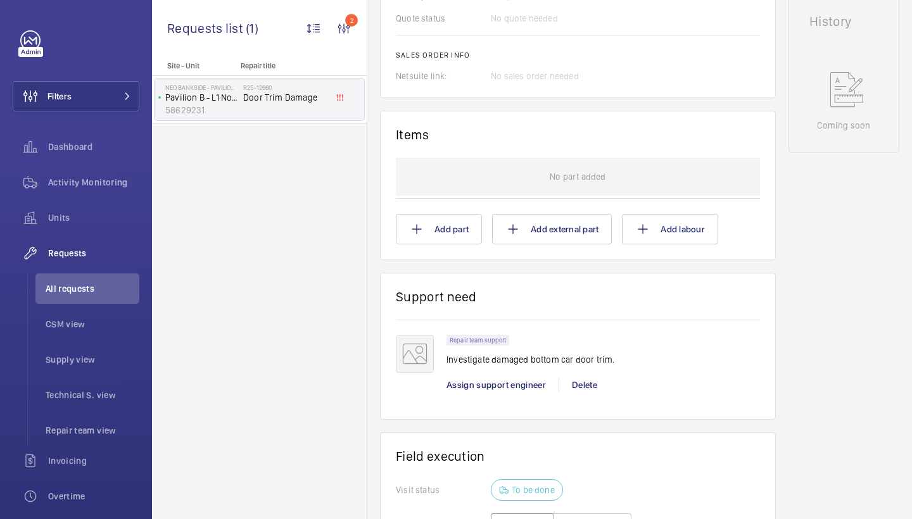
scroll to position [727, 0]
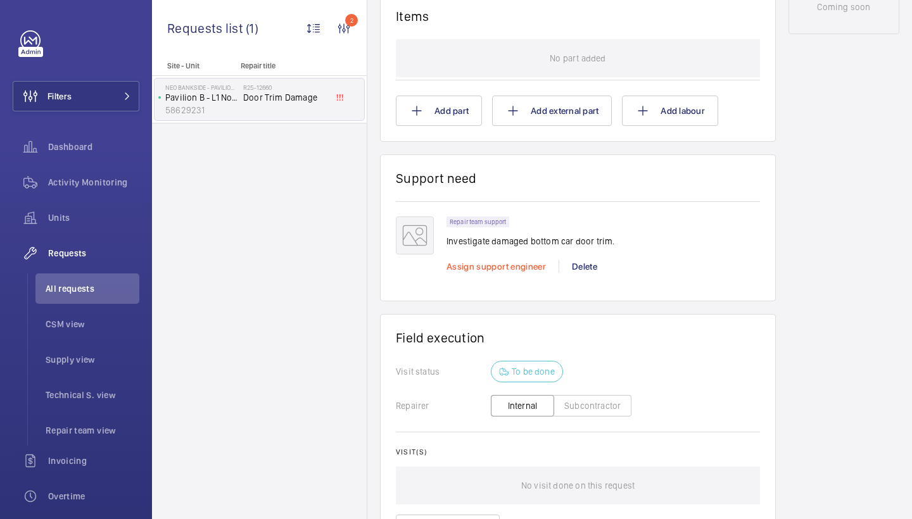
click at [498, 262] on span "Assign support engineer" at bounding box center [496, 267] width 99 height 10
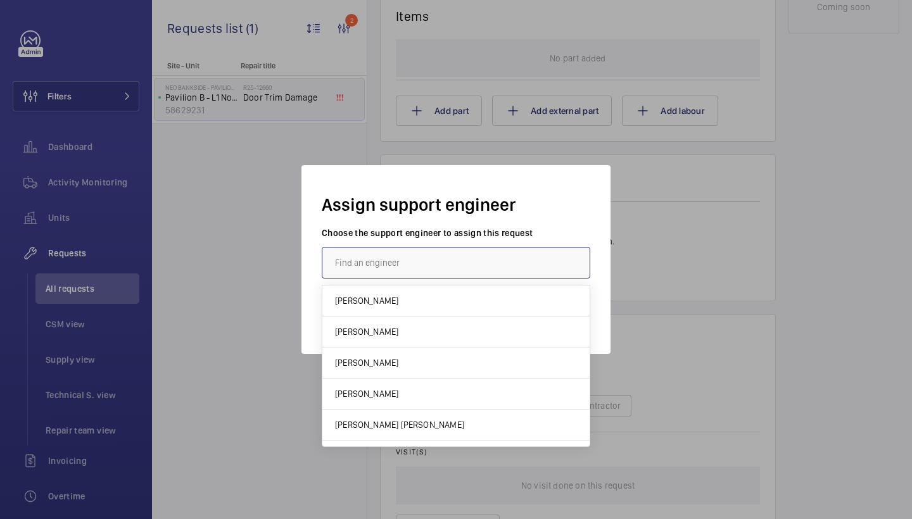
click at [421, 264] on input "text" at bounding box center [456, 263] width 269 height 32
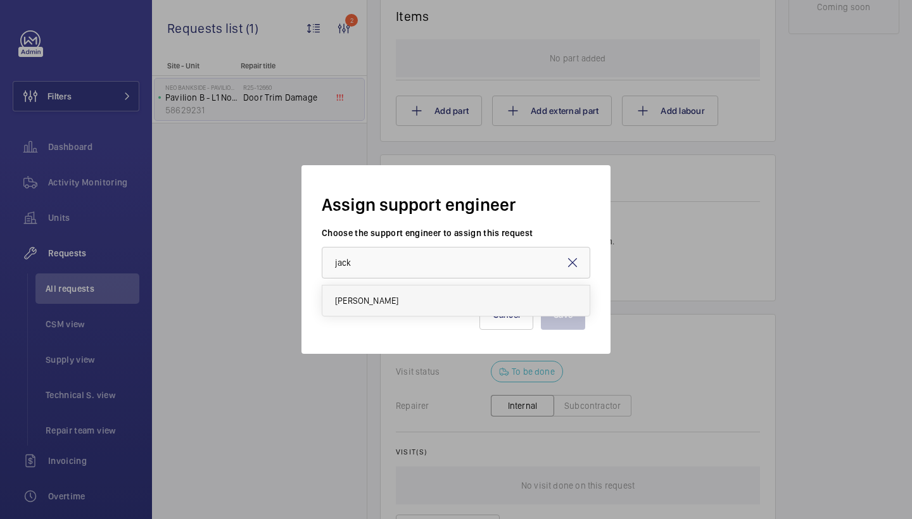
click at [383, 303] on span "[PERSON_NAME]" at bounding box center [366, 301] width 63 height 13
type input "[PERSON_NAME]"
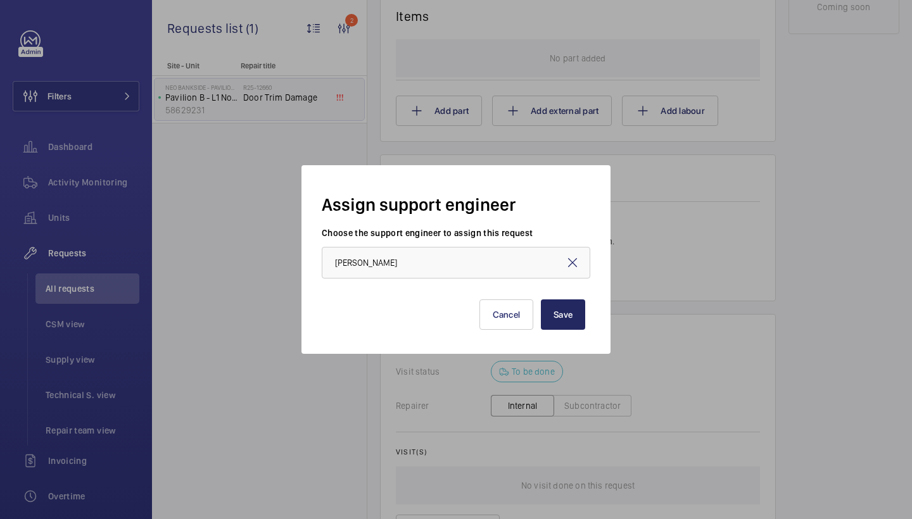
click at [575, 318] on button "Save" at bounding box center [563, 315] width 44 height 30
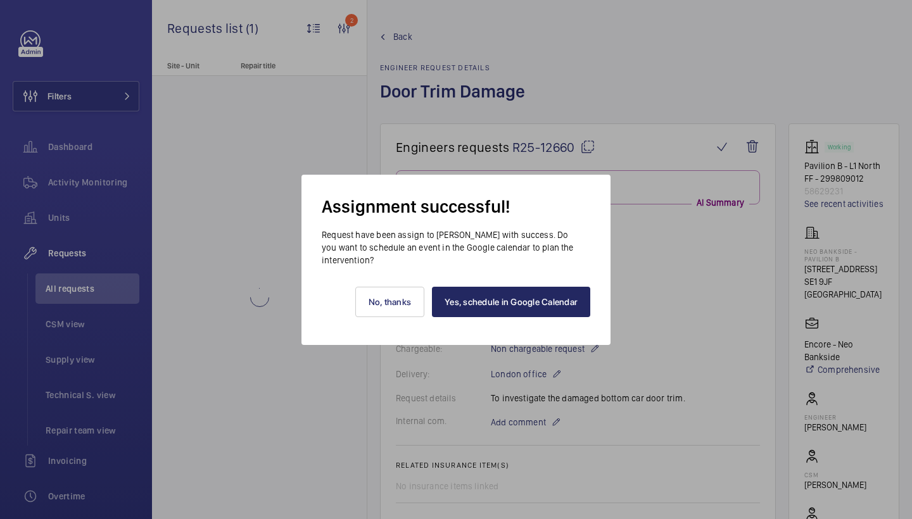
click at [559, 305] on link "Yes, schedule in Google Calendar" at bounding box center [511, 302] width 158 height 30
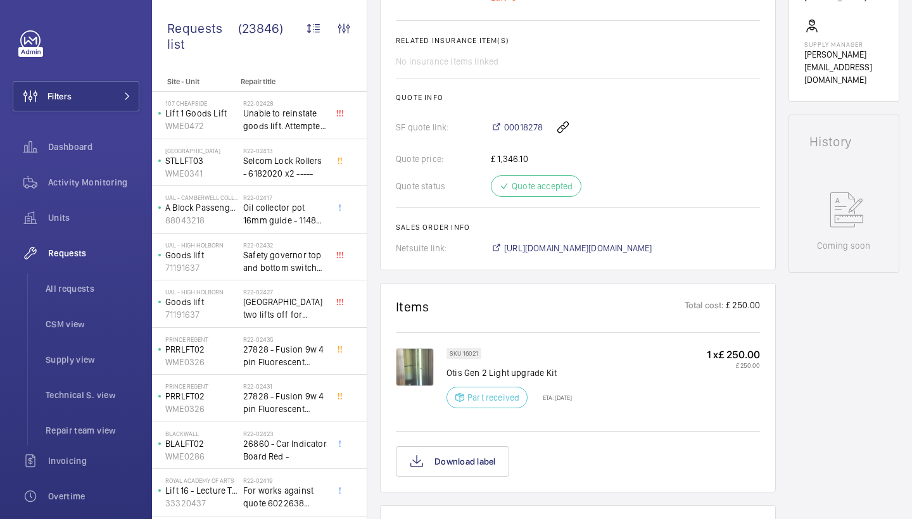
scroll to position [490, 0]
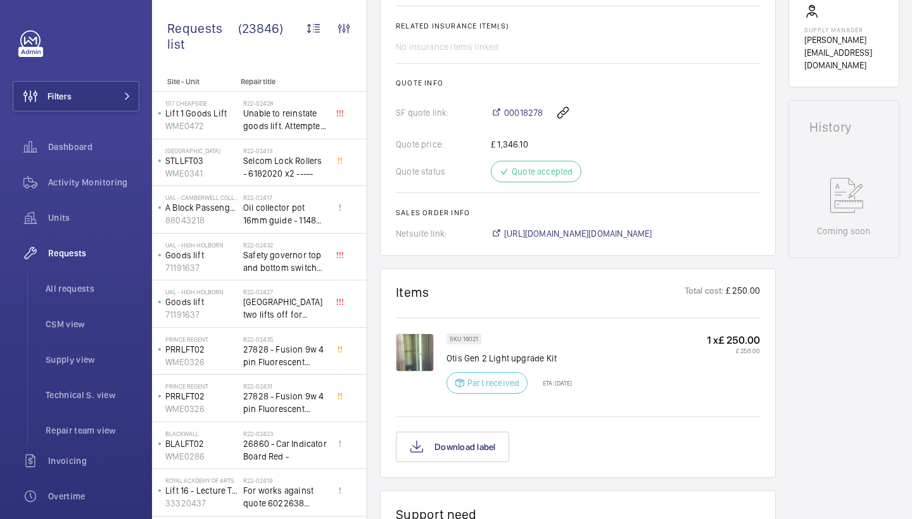
click at [418, 355] on img at bounding box center [415, 353] width 38 height 38
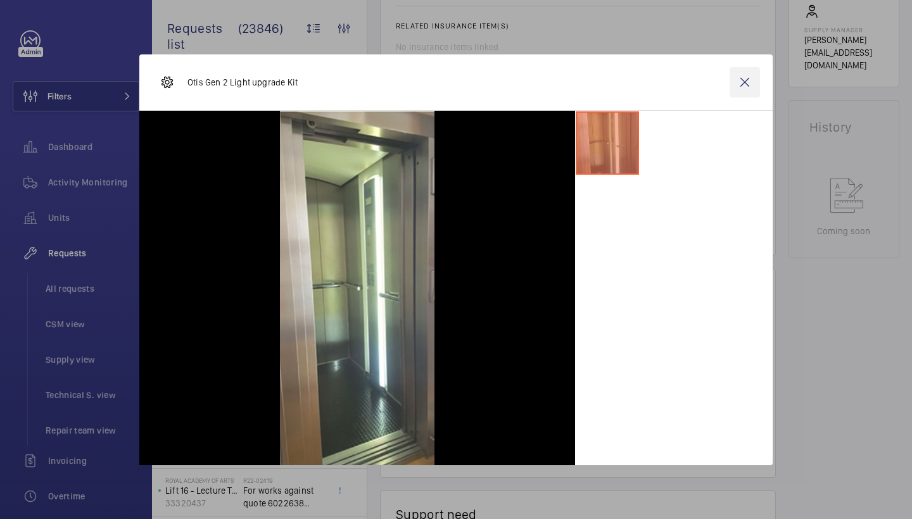
click at [749, 89] on wm-front-icon-button at bounding box center [745, 82] width 30 height 30
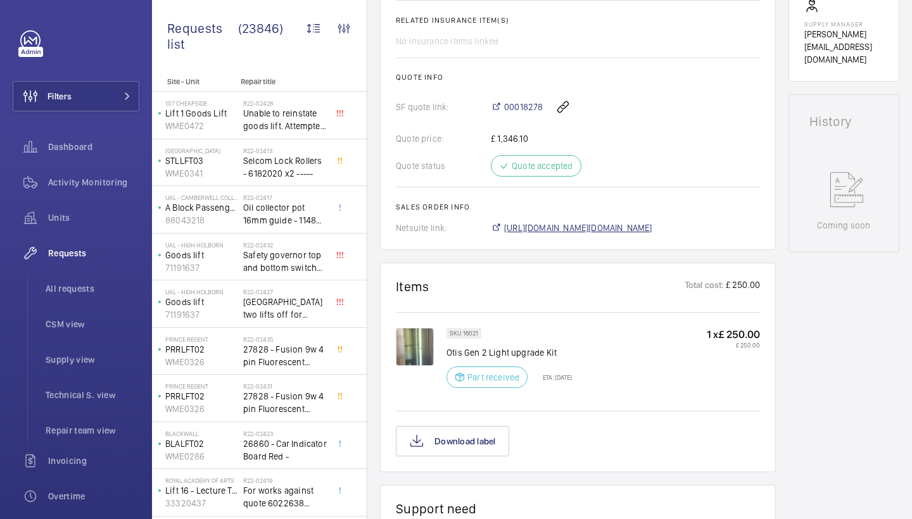
scroll to position [497, 0]
click at [427, 331] on img at bounding box center [415, 346] width 38 height 38
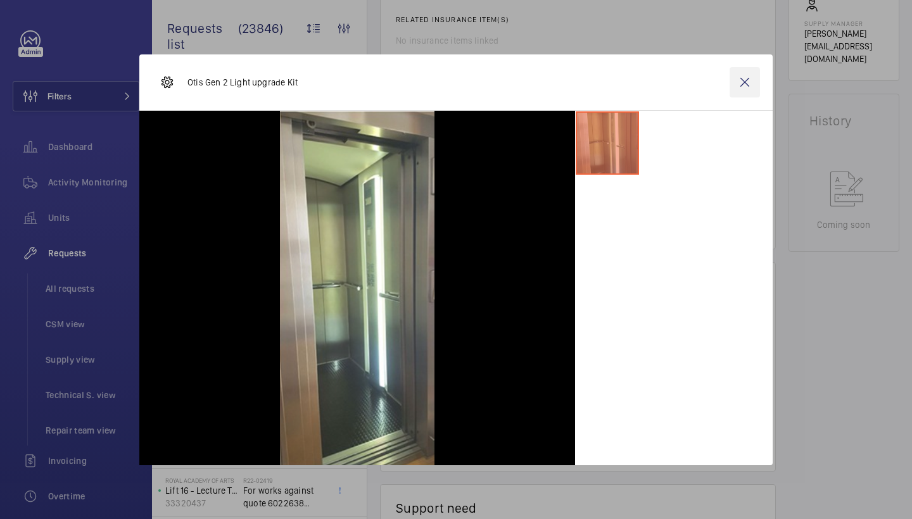
click at [750, 83] on wm-front-icon-button at bounding box center [745, 82] width 30 height 30
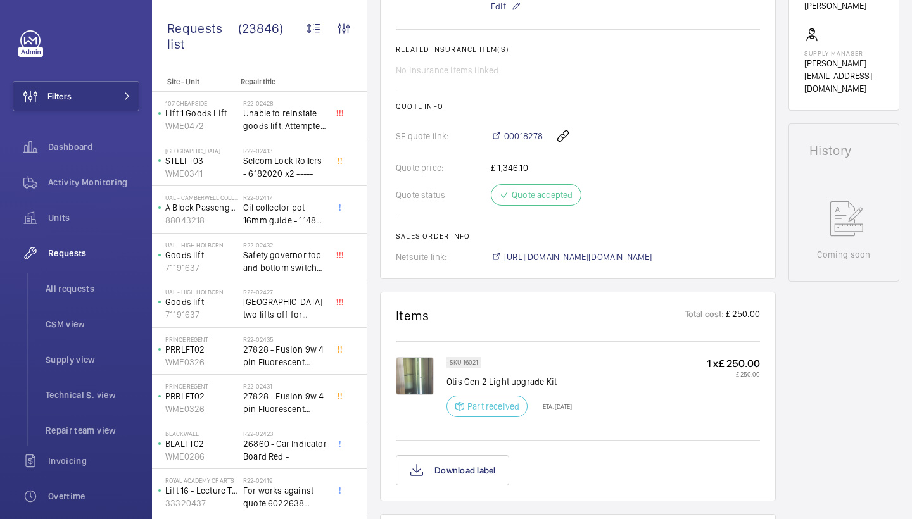
scroll to position [410, 0]
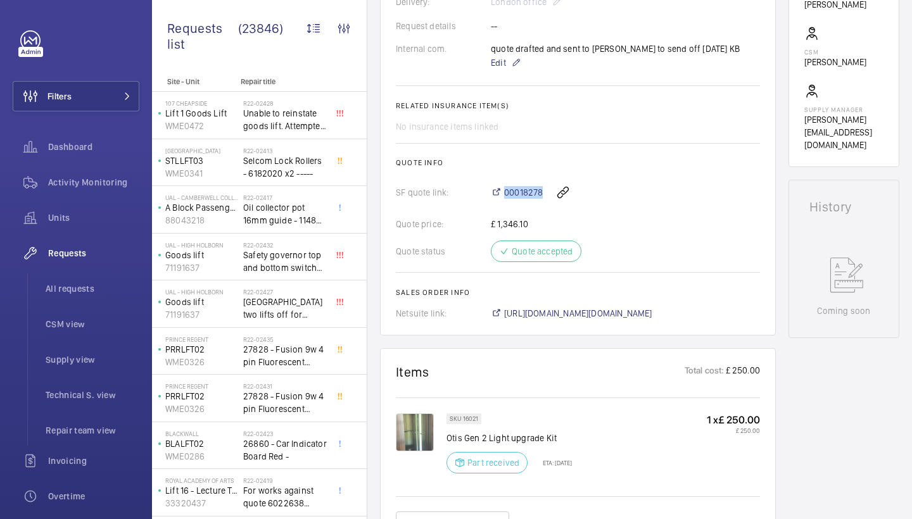
drag, startPoint x: 474, startPoint y: 198, endPoint x: 543, endPoint y: 200, distance: 68.4
click at [543, 200] on div "SF quote link: 00018278" at bounding box center [578, 192] width 364 height 30
copy div "00018278"
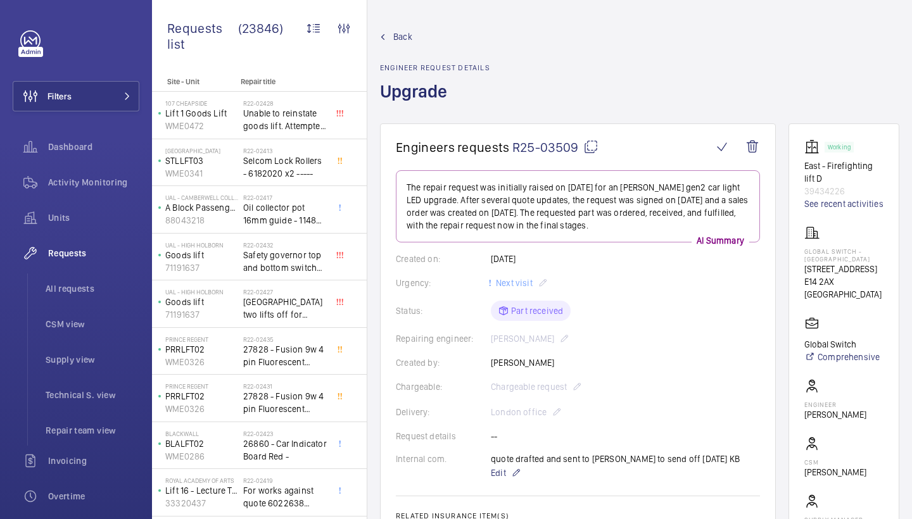
scroll to position [0, 0]
click at [395, 37] on span "Back" at bounding box center [402, 36] width 19 height 13
click at [408, 39] on span "Back" at bounding box center [402, 36] width 19 height 13
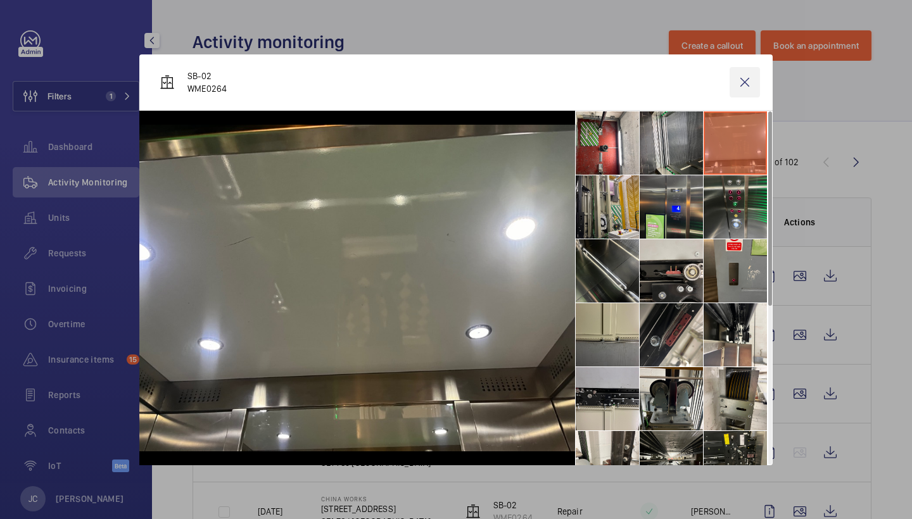
click at [737, 93] on wm-front-icon-button at bounding box center [745, 82] width 30 height 30
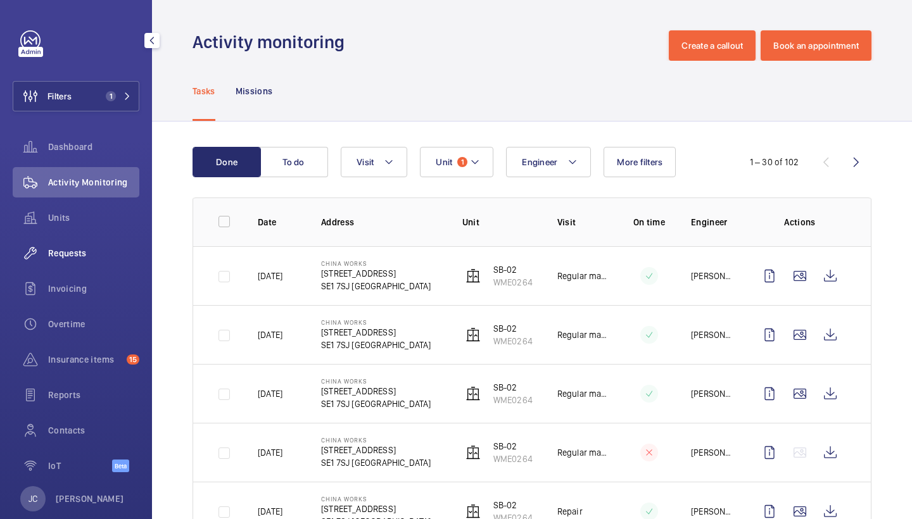
click at [88, 261] on div "Requests" at bounding box center [76, 253] width 127 height 30
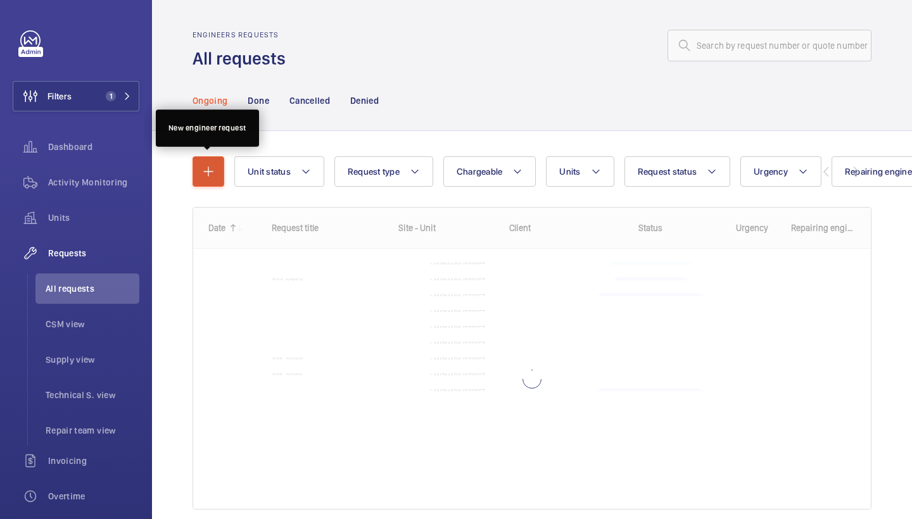
click at [212, 173] on mat-icon "button" at bounding box center [208, 171] width 15 height 15
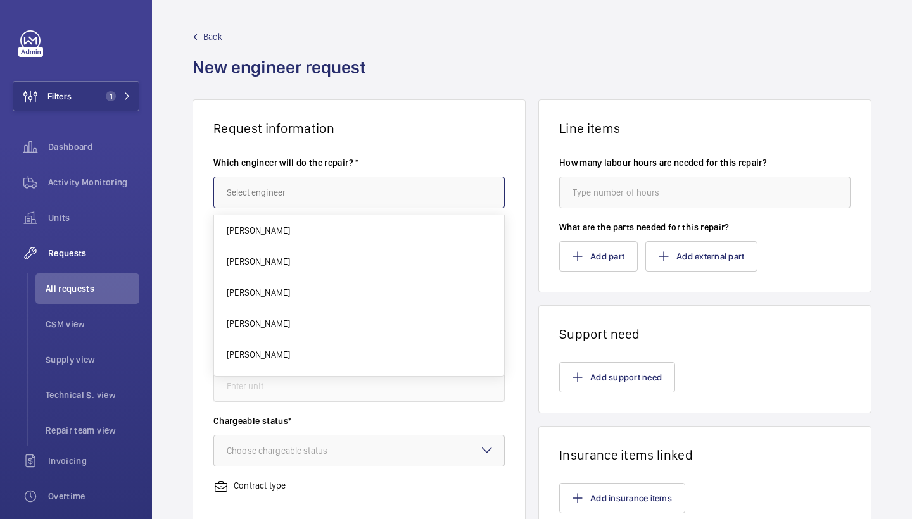
click at [266, 200] on input "text" at bounding box center [358, 193] width 291 height 32
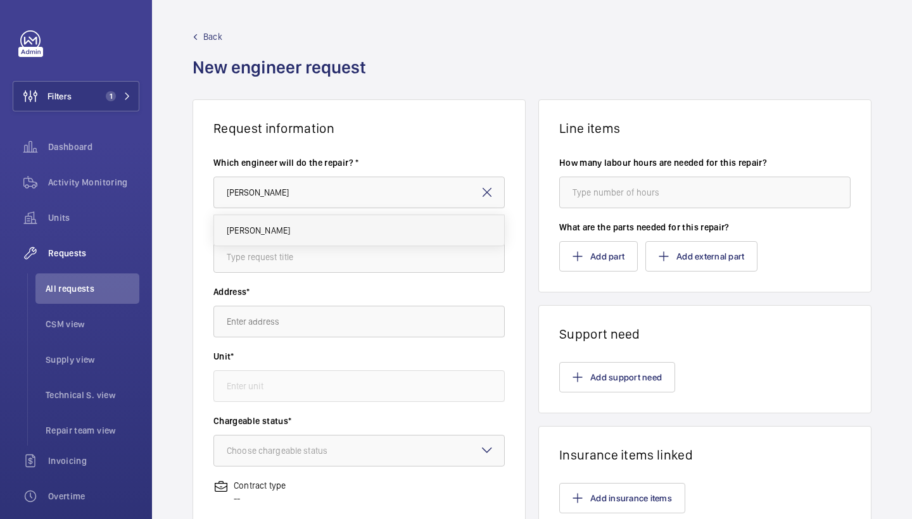
drag, startPoint x: 266, startPoint y: 200, endPoint x: 283, endPoint y: 243, distance: 45.8
click at [283, 243] on mat-option "Keith Bishop" at bounding box center [359, 230] width 290 height 30
type input "Keith"
click at [295, 256] on input "text" at bounding box center [358, 257] width 291 height 32
type input "light upgrade"
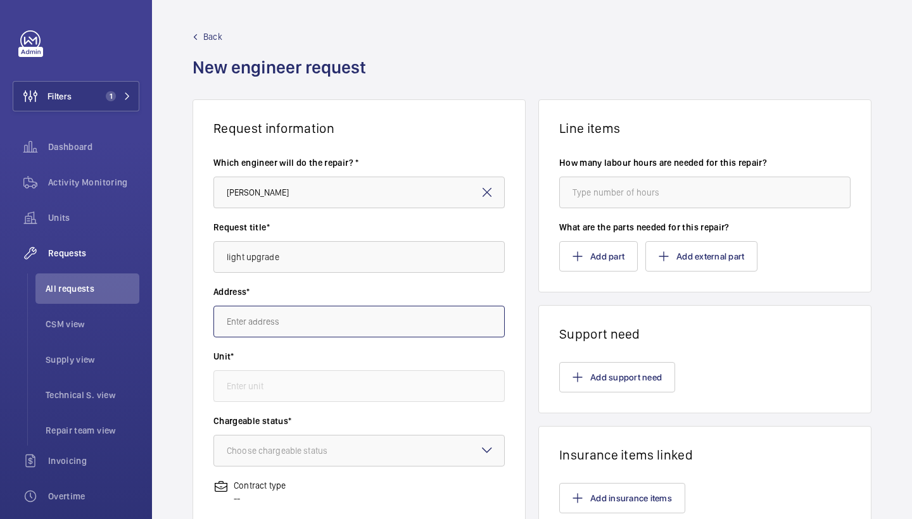
click at [294, 331] on input "text" at bounding box center [358, 322] width 291 height 32
click at [302, 321] on input "text" at bounding box center [358, 322] width 291 height 32
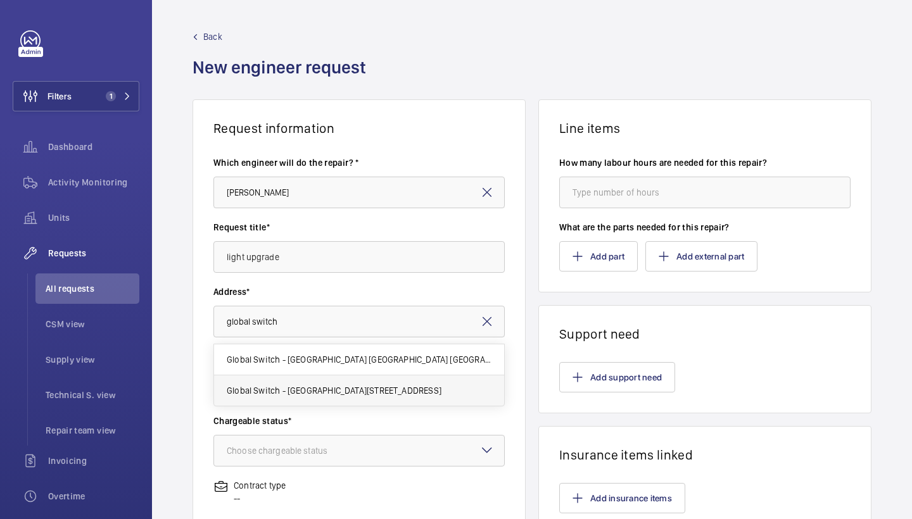
drag, startPoint x: 302, startPoint y: 321, endPoint x: 321, endPoint y: 390, distance: 71.6
click at [321, 390] on span "Global Switch - London East 3 Nutmeg Lane, E14 2AX LONDON" at bounding box center [334, 390] width 215 height 13
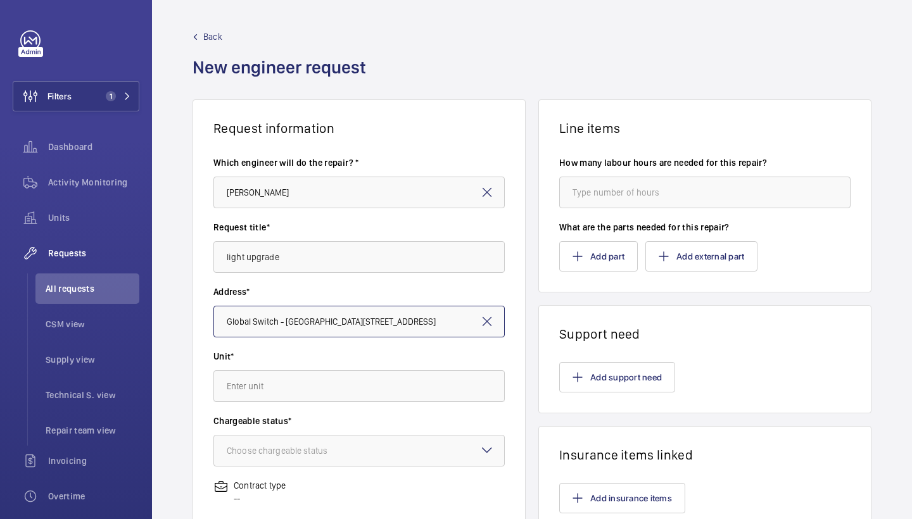
type input "global switch"
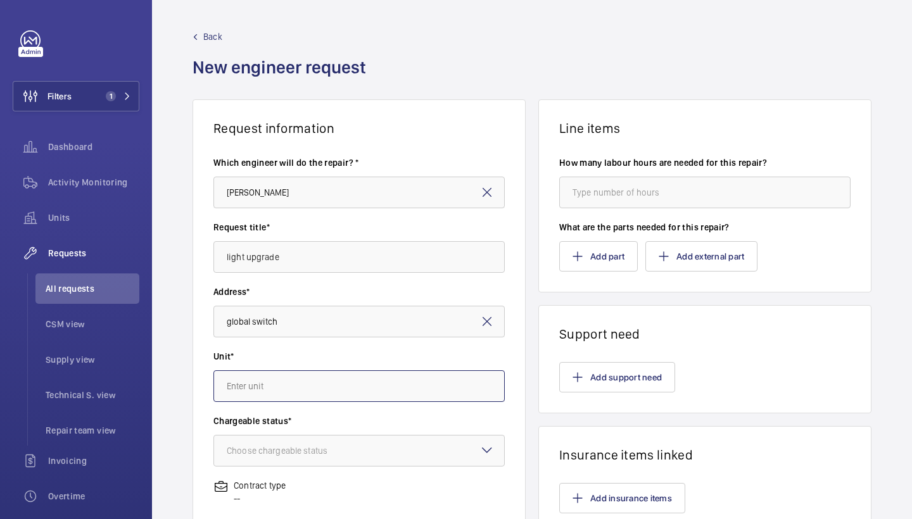
click at [318, 379] on input "text" at bounding box center [358, 387] width 291 height 32
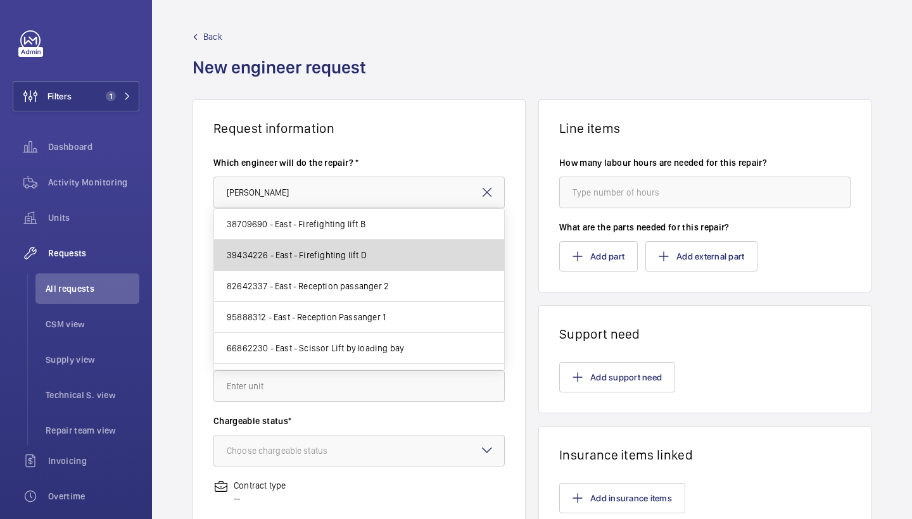
click at [431, 253] on mat-option "39434226 - East - Firefighting lift D" at bounding box center [359, 255] width 290 height 31
type input "39434226 - East - Firefighting lift D"
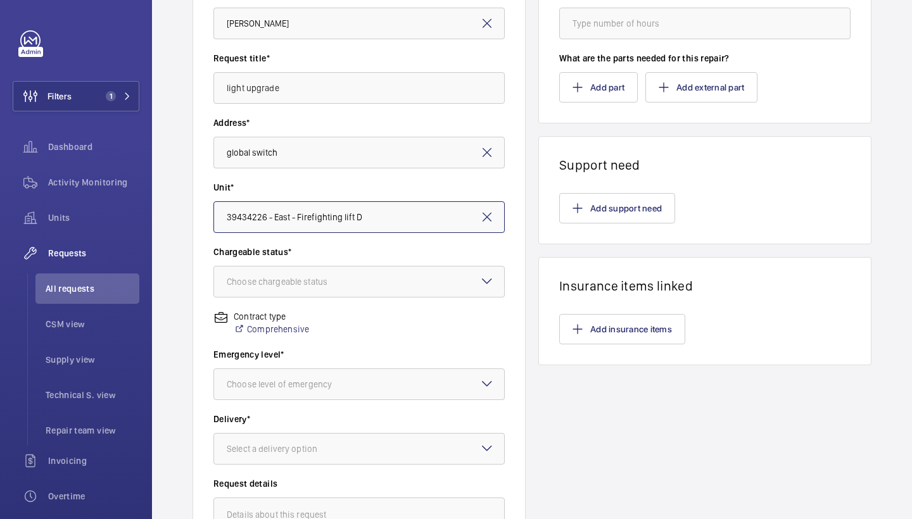
scroll to position [170, 0]
click at [424, 274] on div at bounding box center [359, 281] width 290 height 30
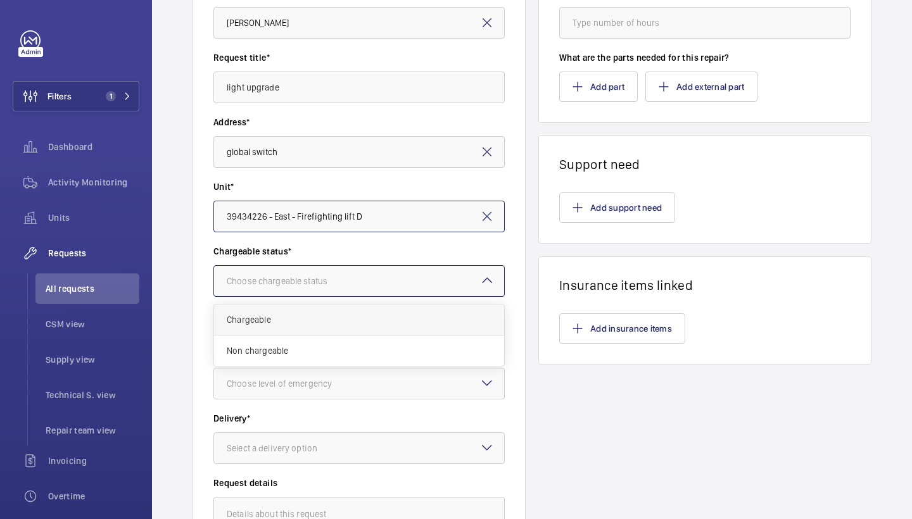
click at [347, 326] on div "Chargeable" at bounding box center [359, 320] width 290 height 31
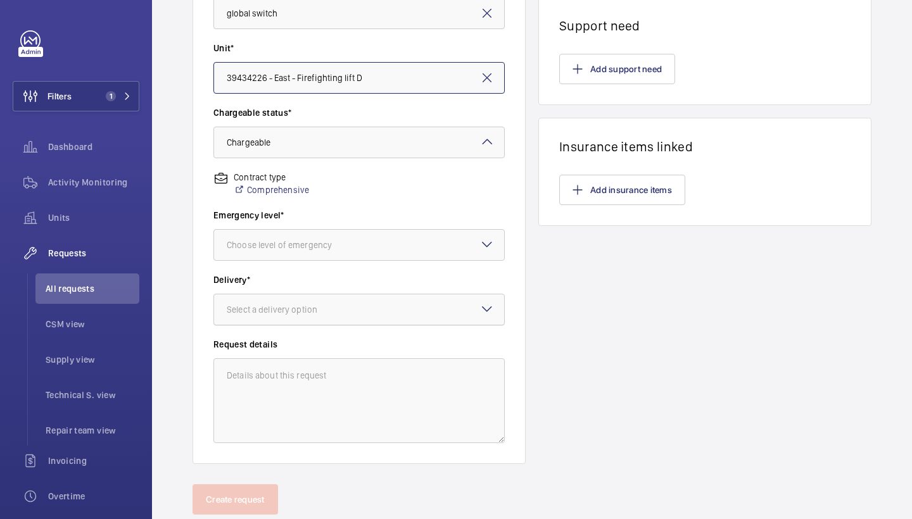
scroll to position [311, 0]
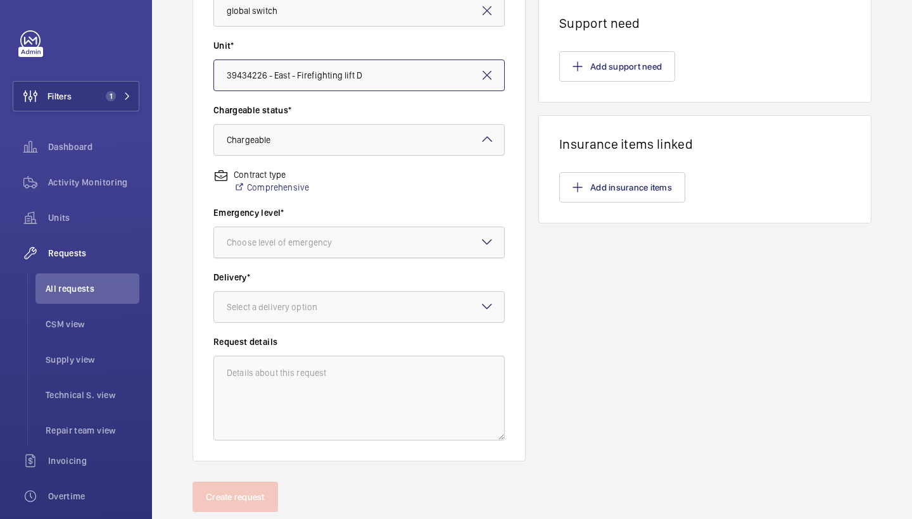
click at [409, 257] on div at bounding box center [359, 242] width 290 height 30
click at [336, 321] on div "This week" at bounding box center [359, 312] width 290 height 31
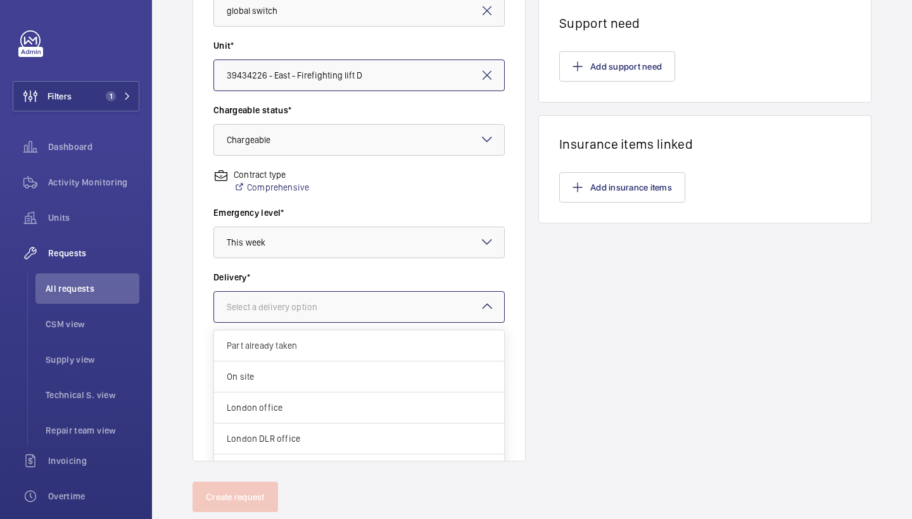
click at [348, 319] on div at bounding box center [359, 307] width 290 height 30
click at [299, 400] on div "London office" at bounding box center [359, 408] width 290 height 31
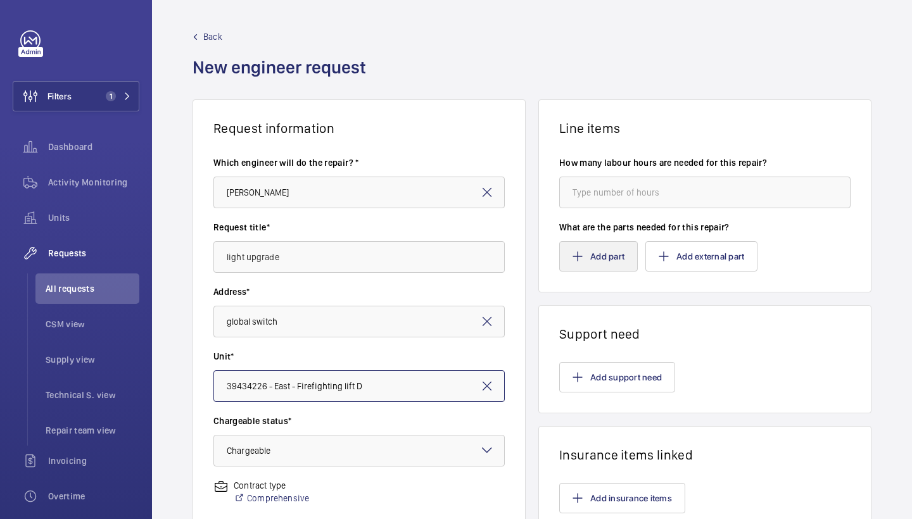
scroll to position [0, 0]
click at [592, 254] on button "Add part" at bounding box center [598, 256] width 79 height 30
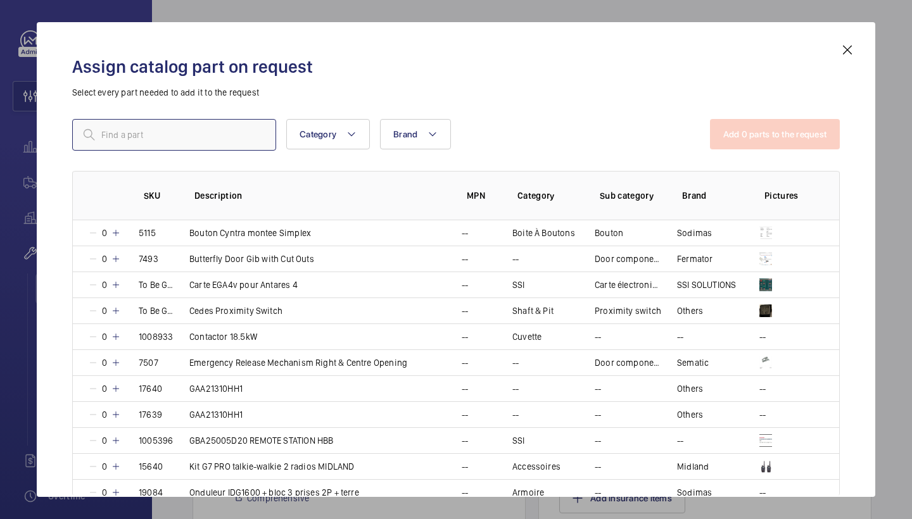
click at [219, 136] on input "text" at bounding box center [174, 135] width 204 height 32
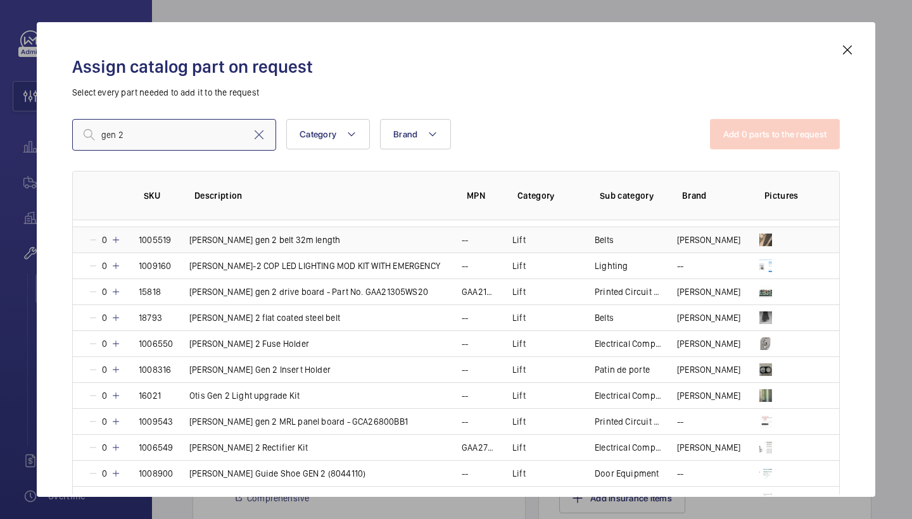
scroll to position [647, 0]
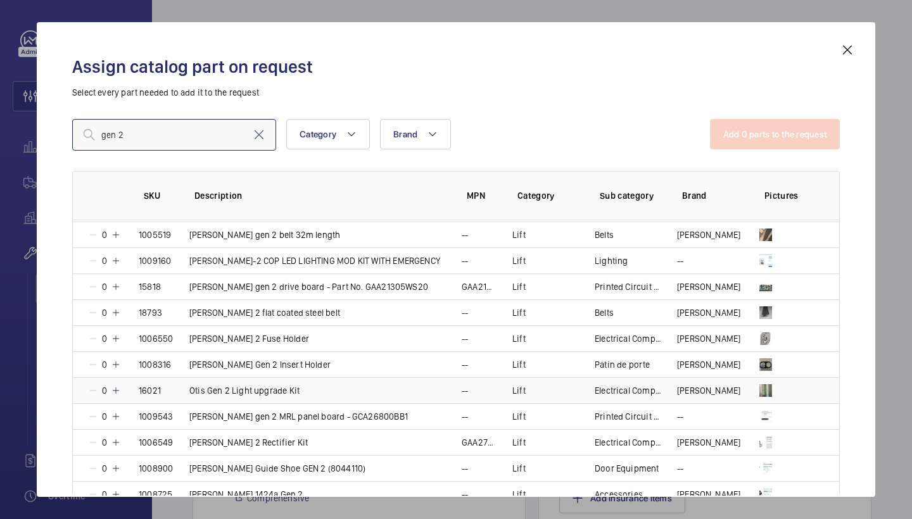
type input "gen 2"
click at [117, 391] on mat-icon at bounding box center [116, 391] width 10 height 10
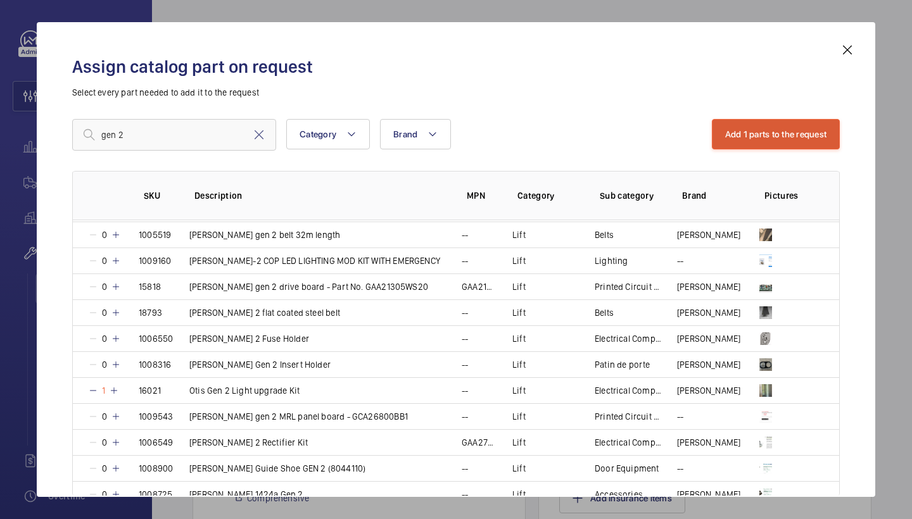
click at [800, 123] on button "Add 1 parts to the request" at bounding box center [776, 134] width 129 height 30
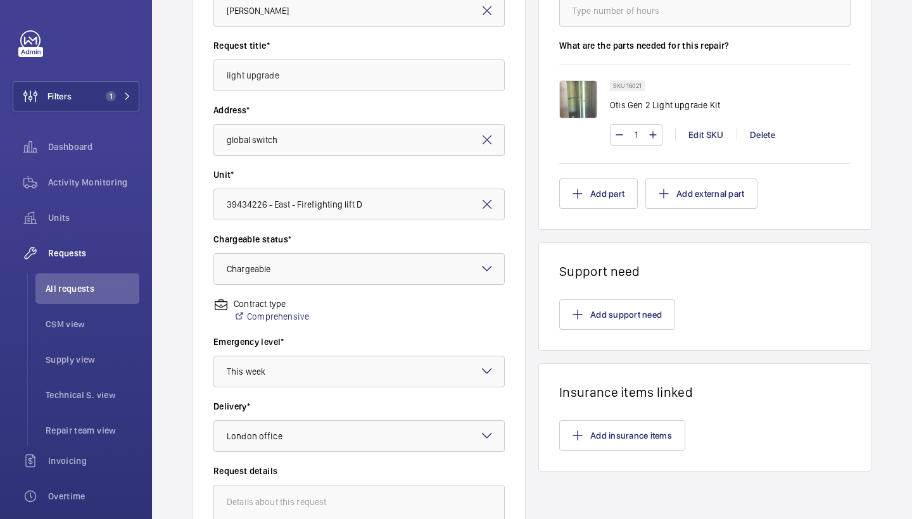
scroll to position [262, 0]
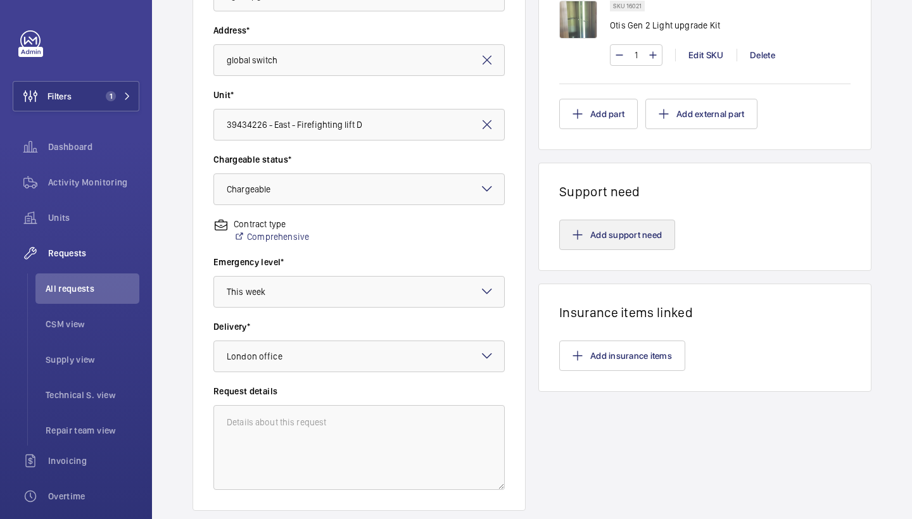
click at [589, 234] on button "Add support need" at bounding box center [617, 235] width 116 height 30
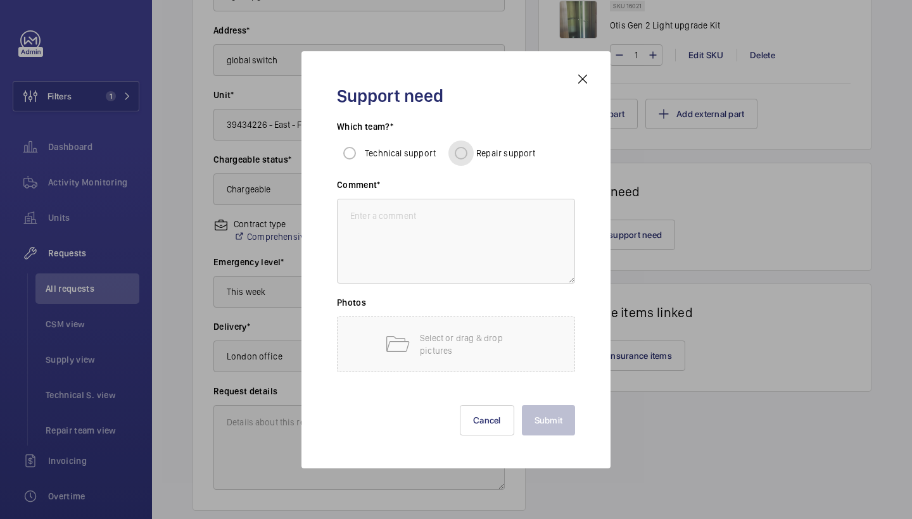
click at [462, 154] on input "Repair support" at bounding box center [460, 153] width 25 height 25
radio input "true"
click at [488, 283] on textarea at bounding box center [456, 241] width 238 height 85
type textarea "repairs to fit"
click at [566, 429] on button "Submit" at bounding box center [549, 420] width 54 height 30
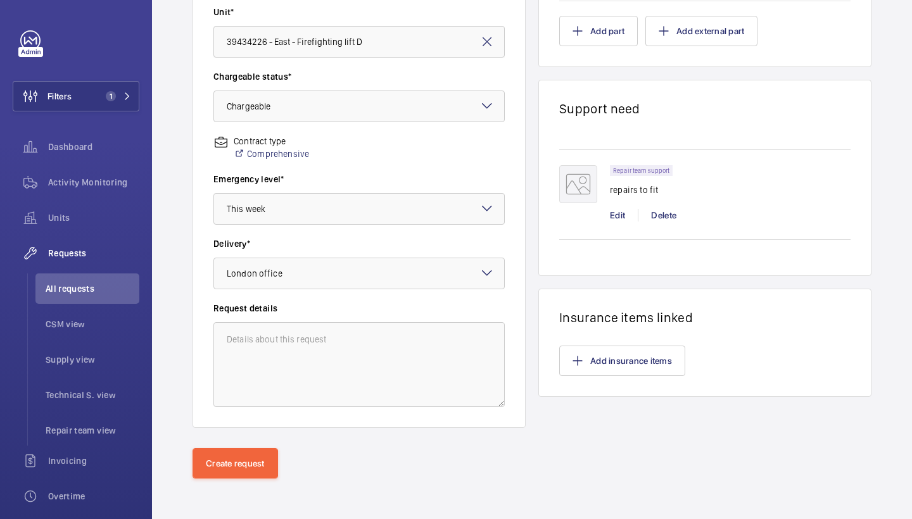
scroll to position [345, 0]
click at [244, 467] on button "Create request" at bounding box center [236, 463] width 86 height 30
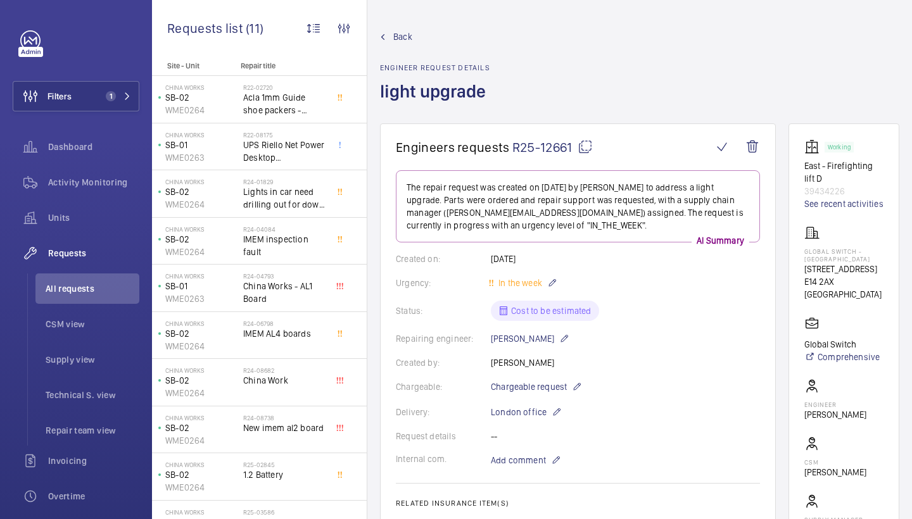
scroll to position [257, 0]
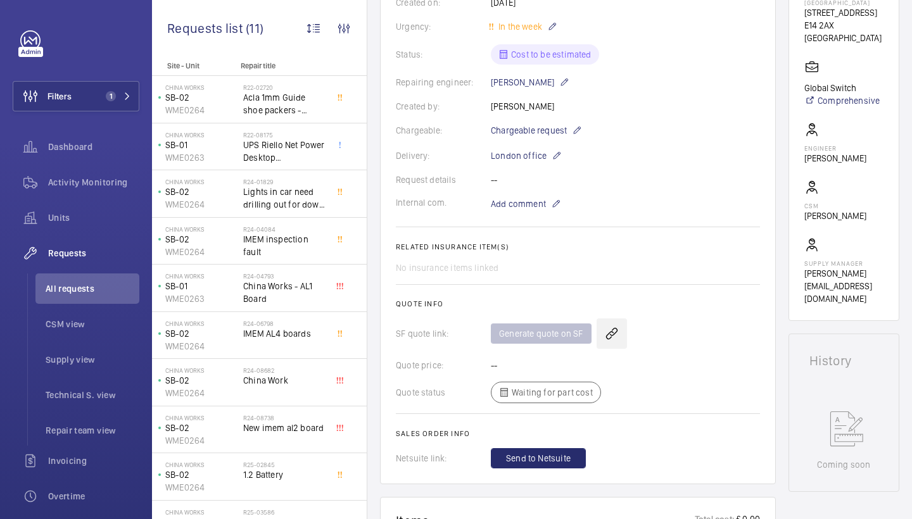
click at [606, 329] on wm-front-icon-button at bounding box center [612, 334] width 30 height 30
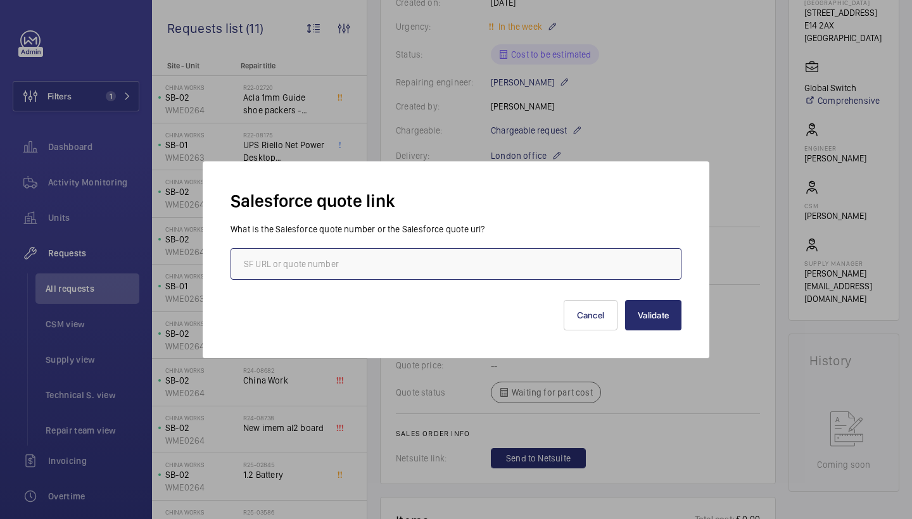
click at [416, 271] on input "text" at bounding box center [456, 264] width 451 height 32
paste input "00018278"
click at [245, 264] on input "00018278" at bounding box center [456, 264] width 451 height 32
type input "00018278"
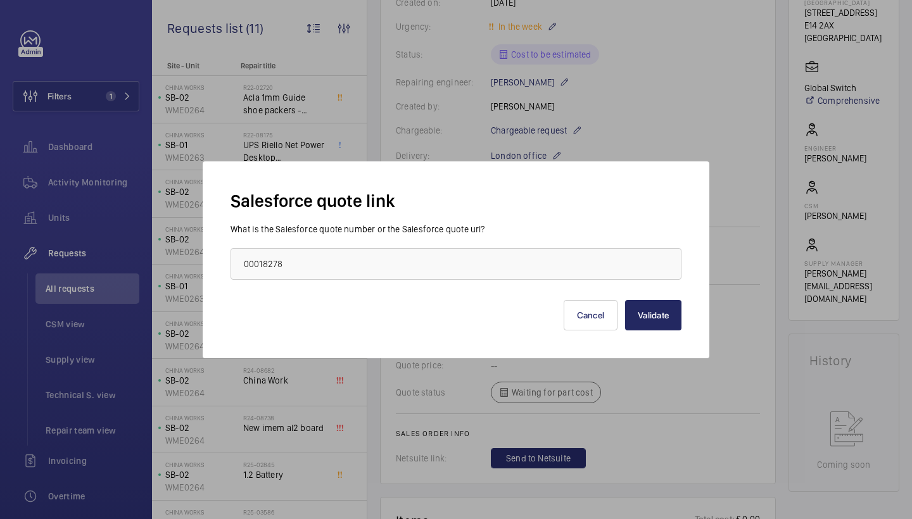
click at [659, 324] on button "Validate" at bounding box center [653, 315] width 56 height 30
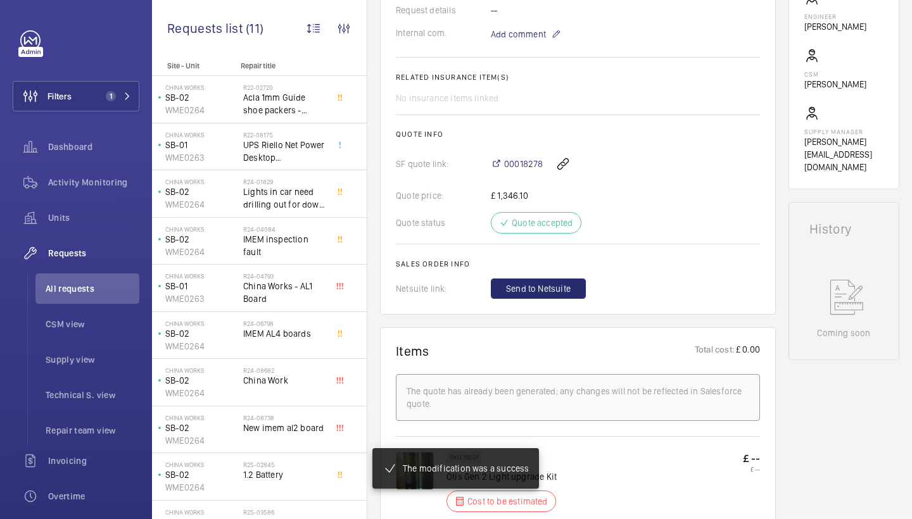
scroll to position [473, 0]
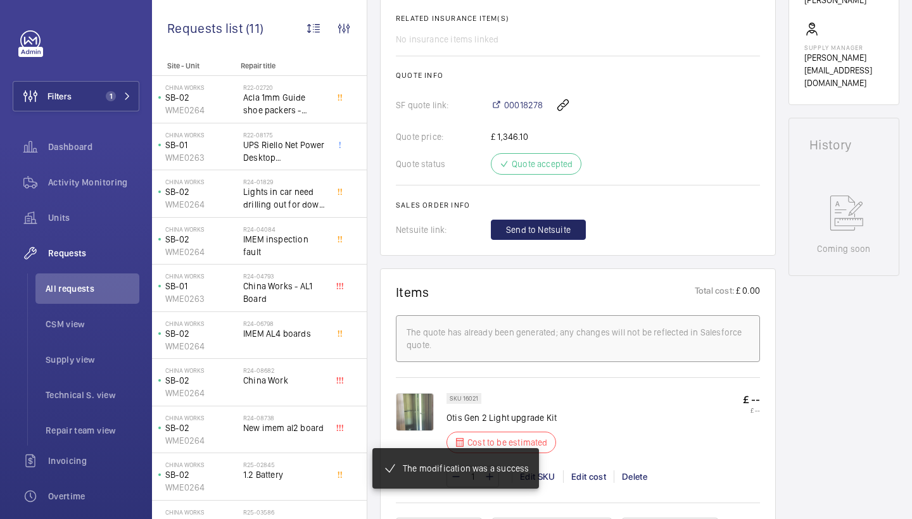
click at [533, 236] on span "Send to Netsuite" at bounding box center [538, 230] width 65 height 13
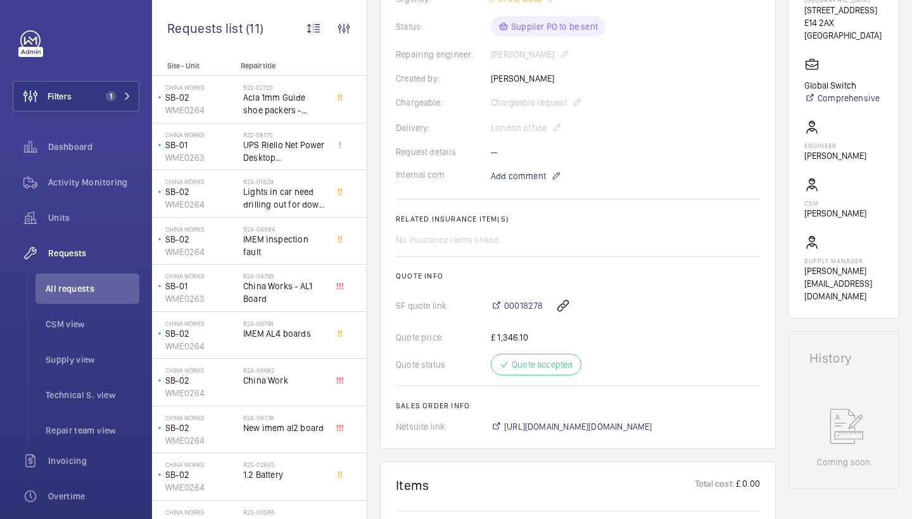
scroll to position [287, 0]
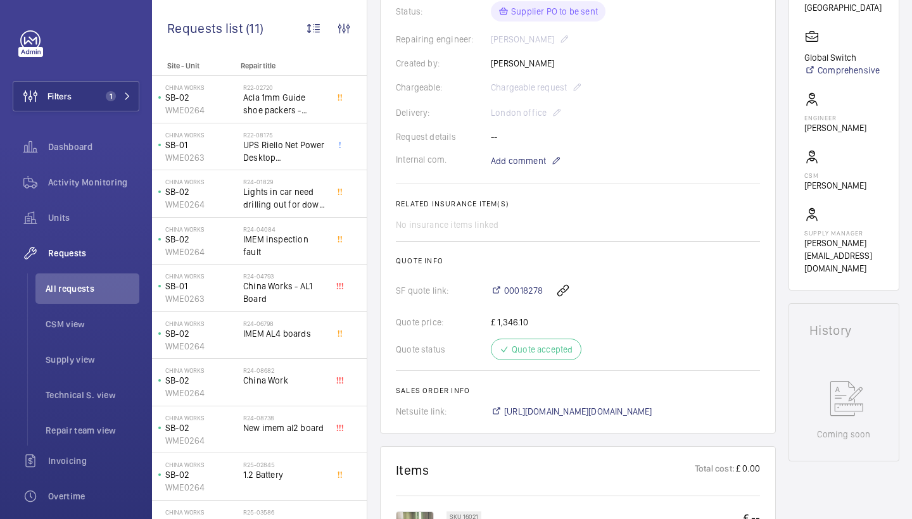
click at [573, 398] on wm-front-card-body "The repair request was created on 2025-09-23 by Jen Cross for a light upgrade, …" at bounding box center [578, 150] width 364 height 535
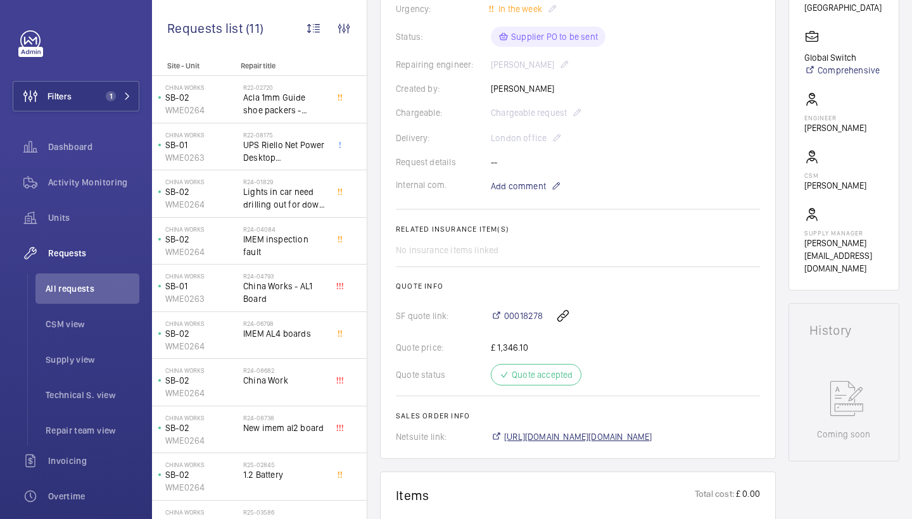
click at [559, 438] on span "https://6461500.app.netsuite.com/app/accounting/transactions/salesord.nl?id=303…" at bounding box center [578, 437] width 148 height 13
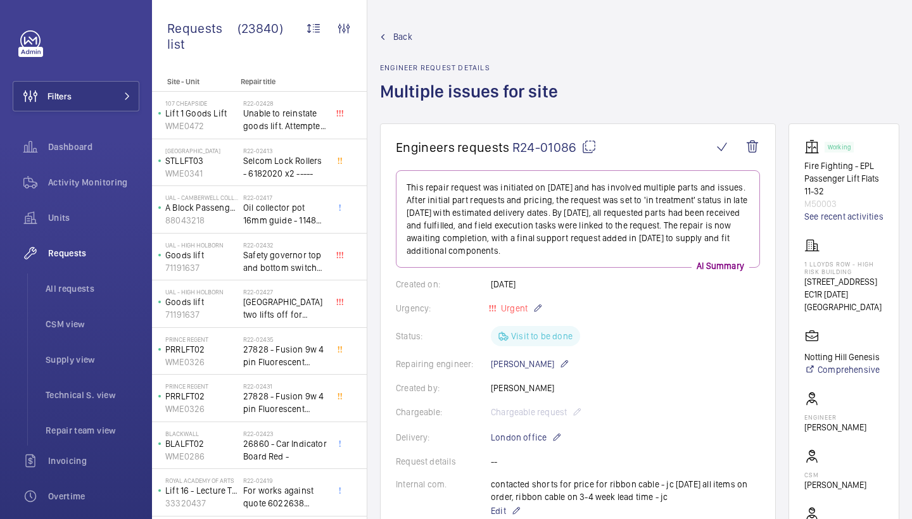
scroll to position [937, 0]
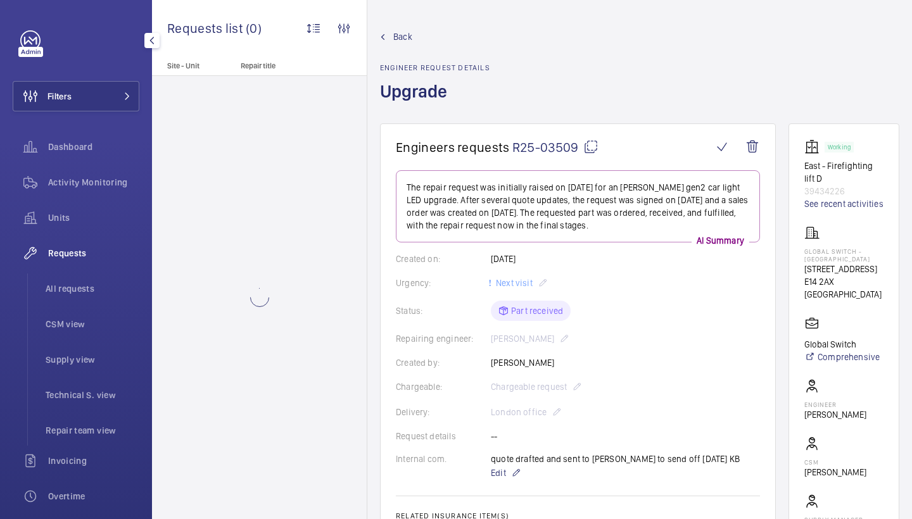
click at [53, 251] on span "Requests" at bounding box center [93, 253] width 91 height 13
click at [98, 169] on div "Activity Monitoring" at bounding box center [76, 182] width 127 height 30
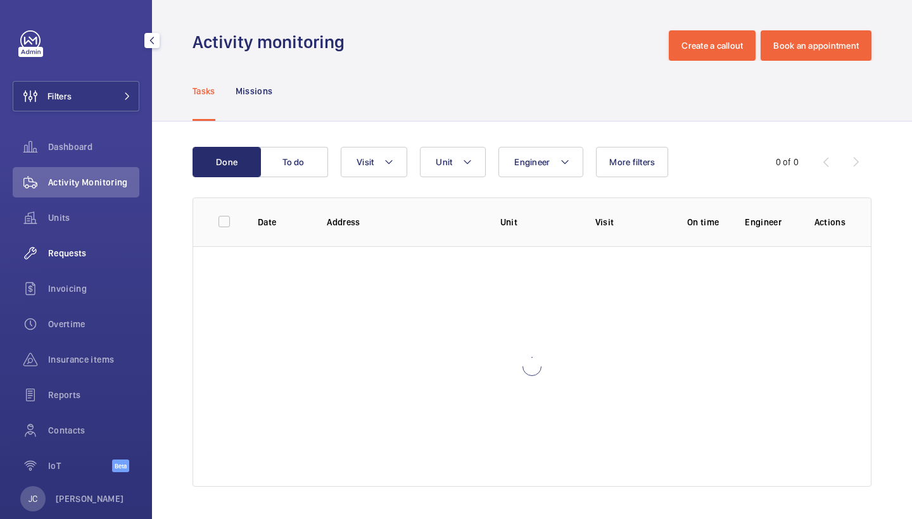
click at [85, 255] on span "Requests" at bounding box center [93, 253] width 91 height 13
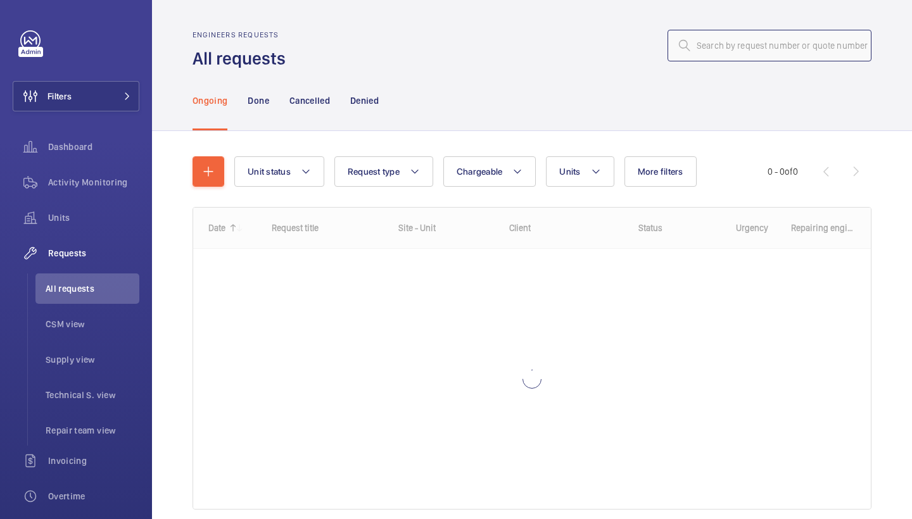
click at [724, 53] on input "text" at bounding box center [770, 46] width 204 height 32
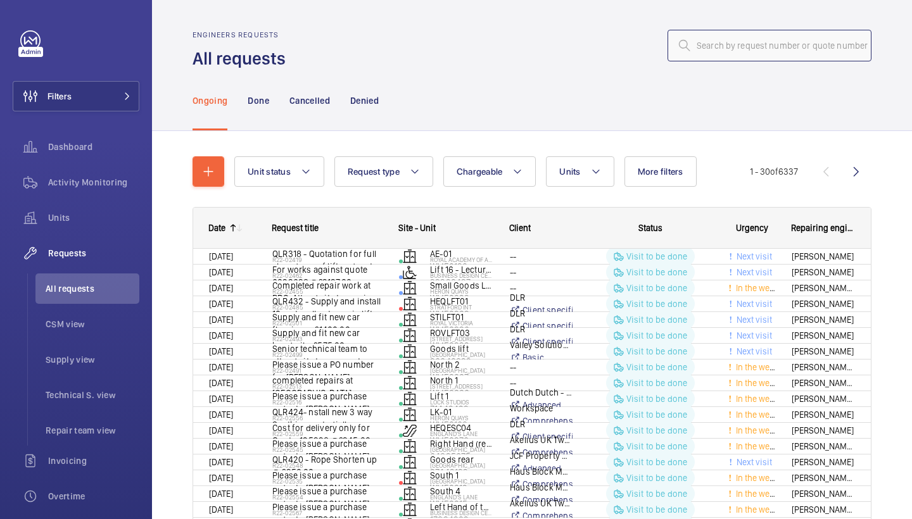
paste input "R24-09278"
type input "R24-09278"
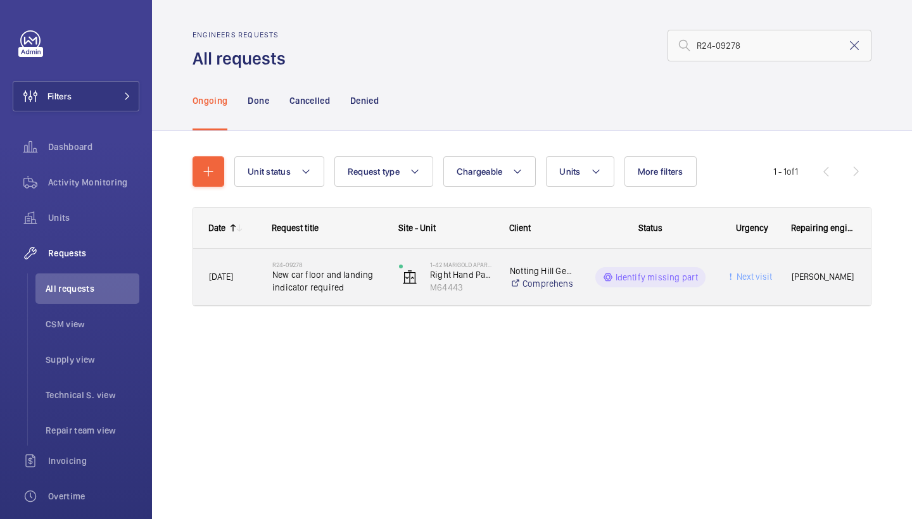
click at [342, 303] on div "R24-09278 New car floor and landing indicator required" at bounding box center [319, 277] width 125 height 57
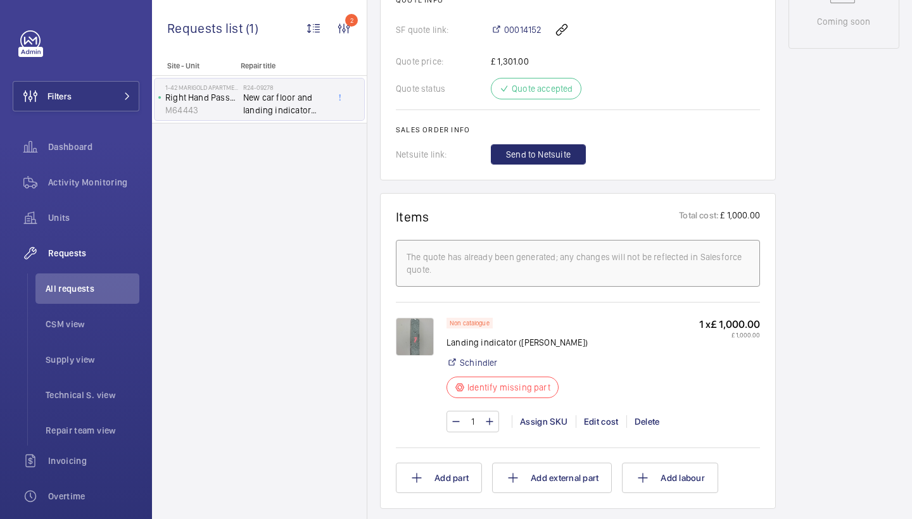
scroll to position [906, 0]
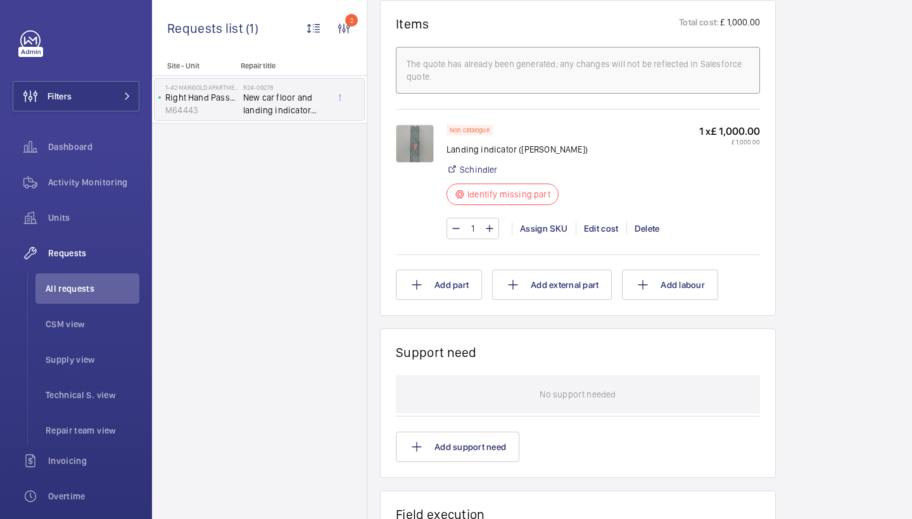
click at [415, 136] on img at bounding box center [415, 144] width 38 height 38
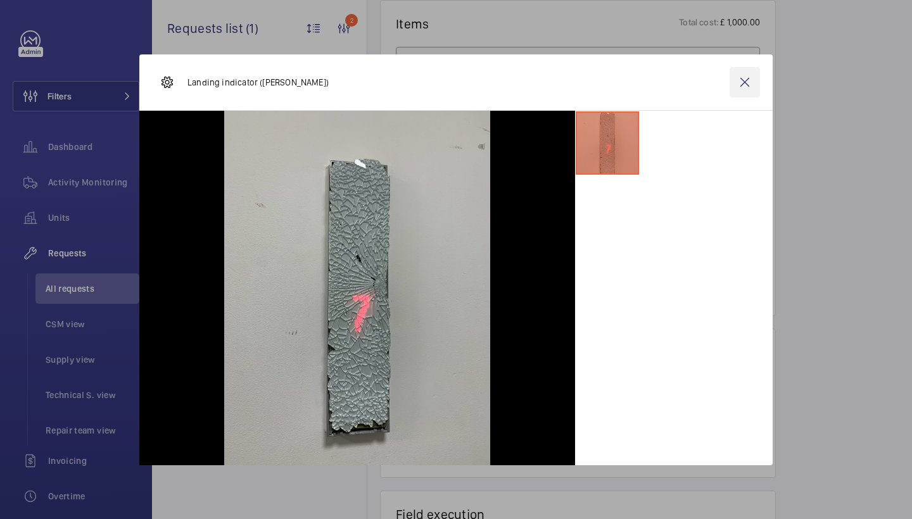
click at [747, 84] on wm-front-icon-button at bounding box center [745, 82] width 30 height 30
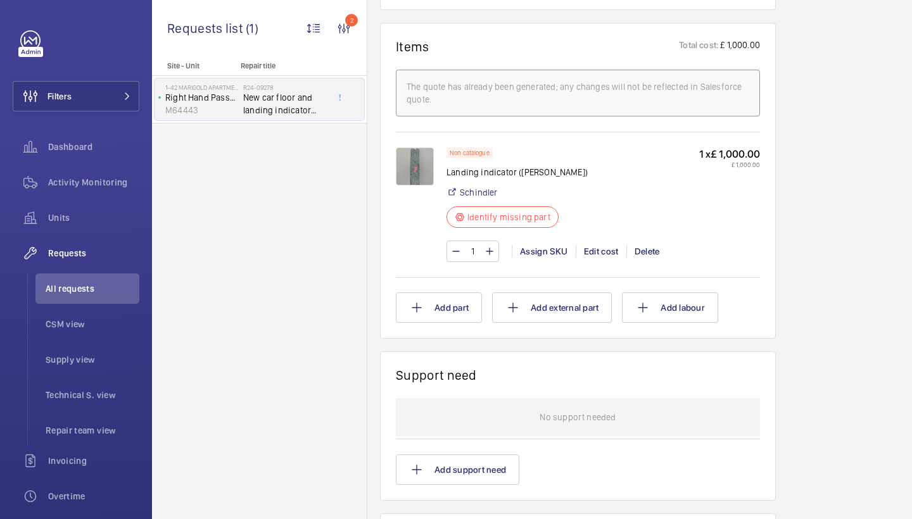
scroll to position [883, 0]
click at [416, 164] on img at bounding box center [415, 167] width 38 height 38
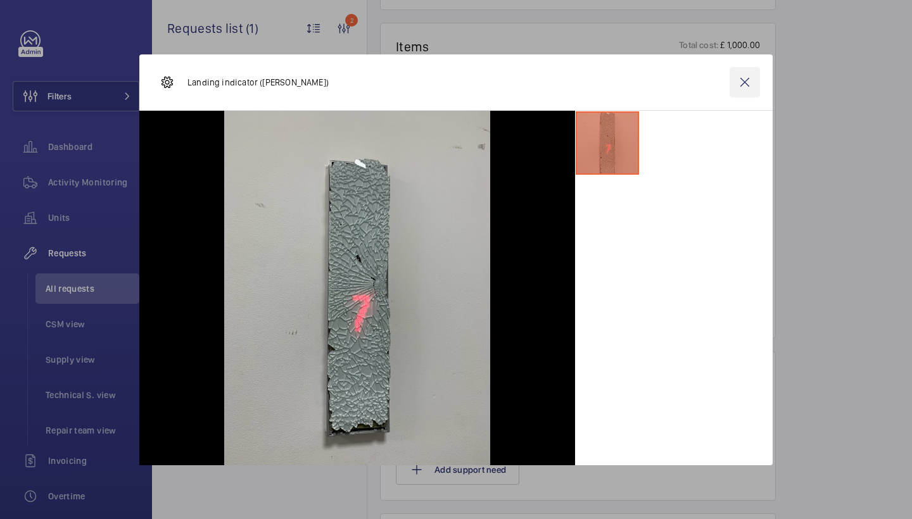
click at [755, 82] on wm-front-icon-button at bounding box center [745, 82] width 30 height 30
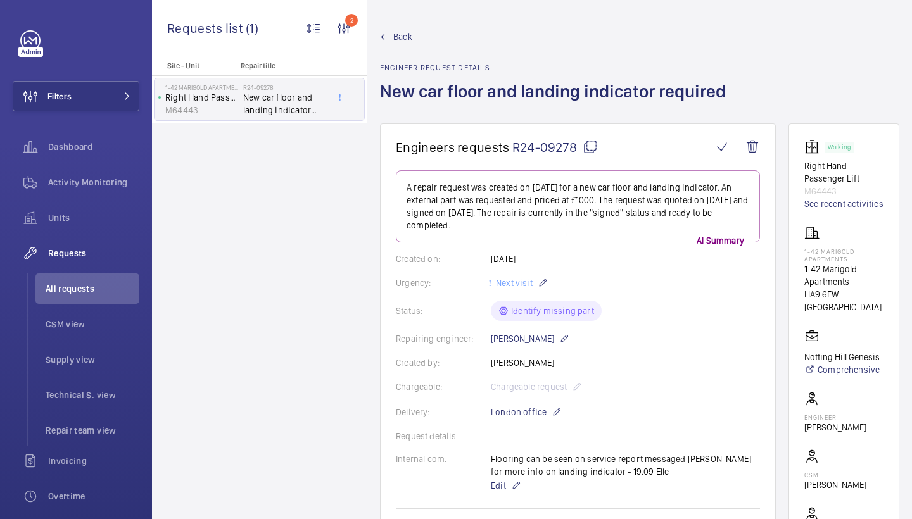
scroll to position [0, 0]
click at [595, 153] on mat-icon at bounding box center [590, 146] width 15 height 15
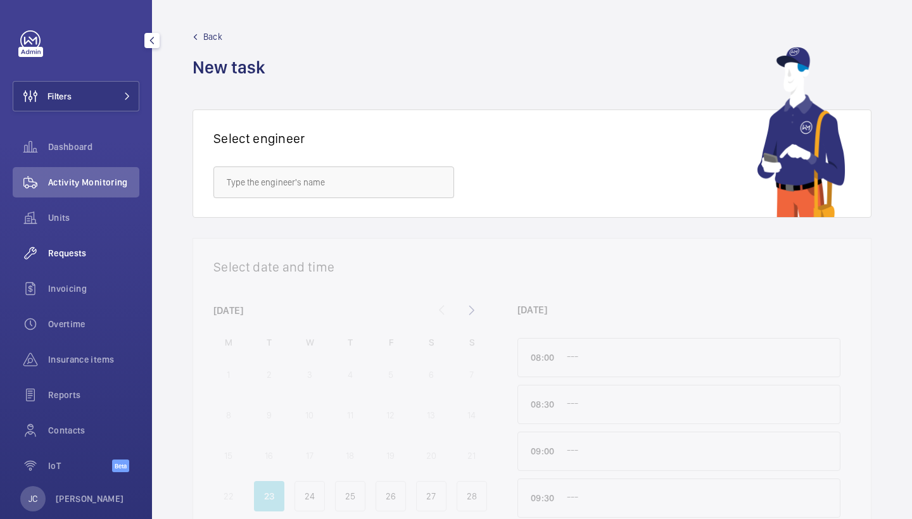
click at [77, 249] on span "Requests" at bounding box center [93, 253] width 91 height 13
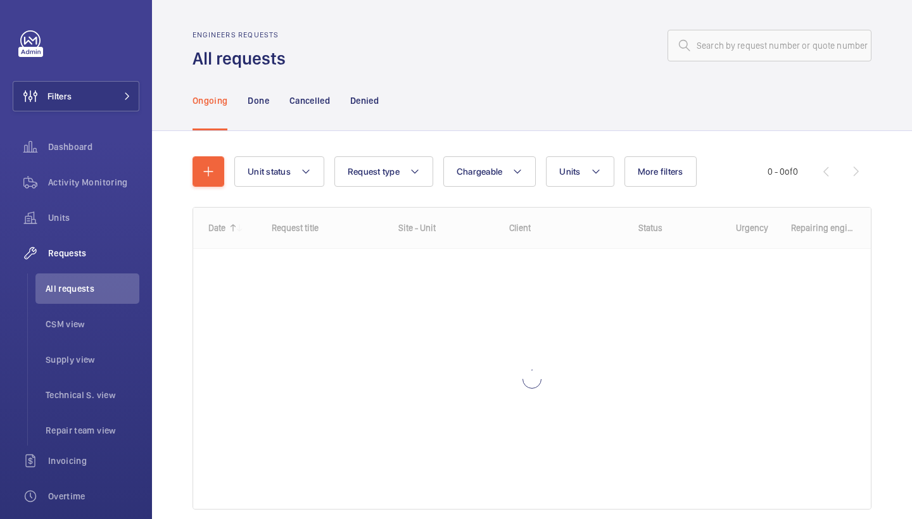
click at [755, 29] on wm-front-admin-header "Engineers requests All requests" at bounding box center [532, 35] width 760 height 70
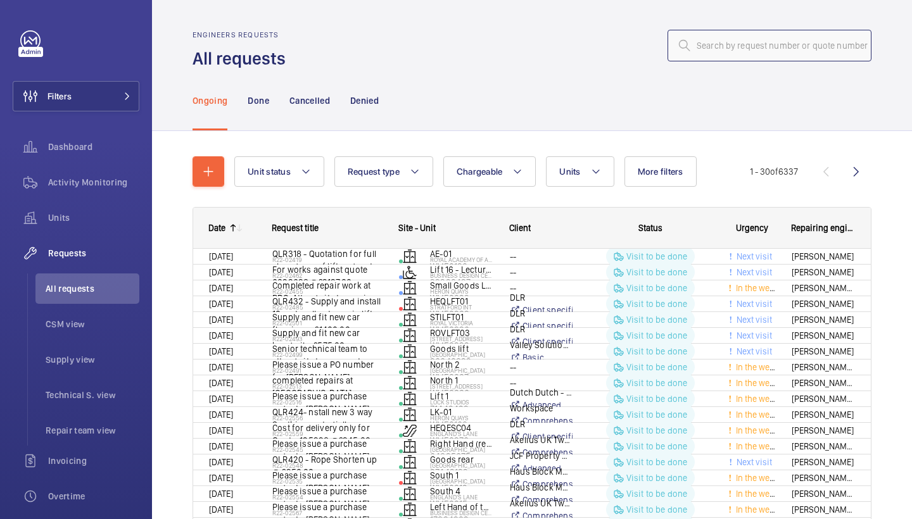
click at [754, 39] on input "text" at bounding box center [770, 46] width 204 height 32
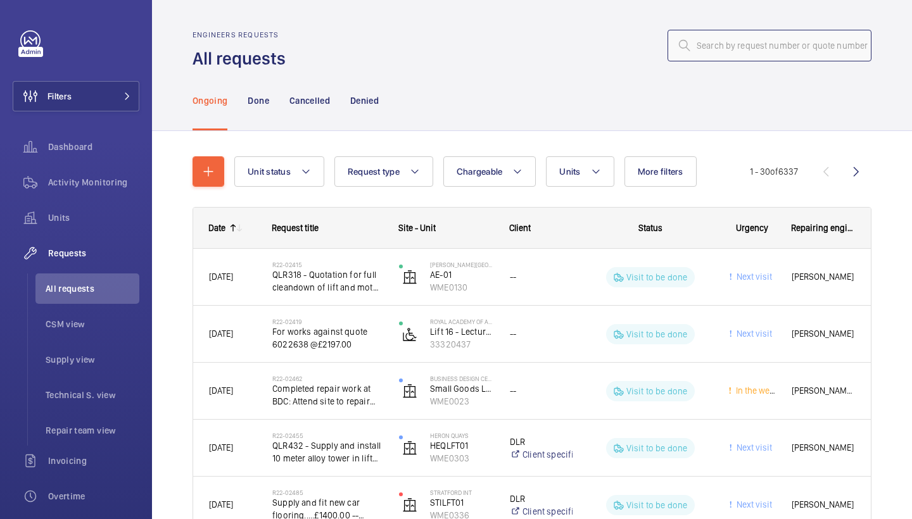
paste input "R25-12662"
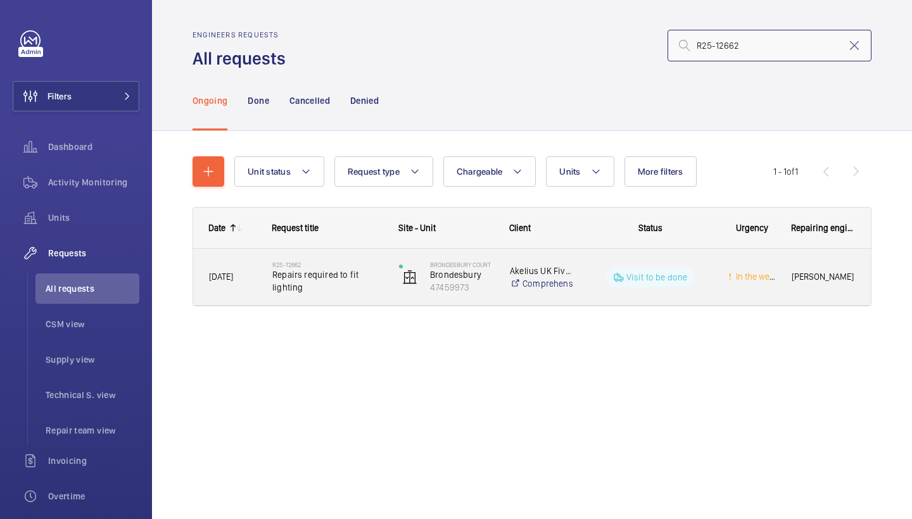
type input "R25-12662"
click at [312, 258] on div "R25-12662 Repairs required to fit lighting" at bounding box center [319, 277] width 125 height 57
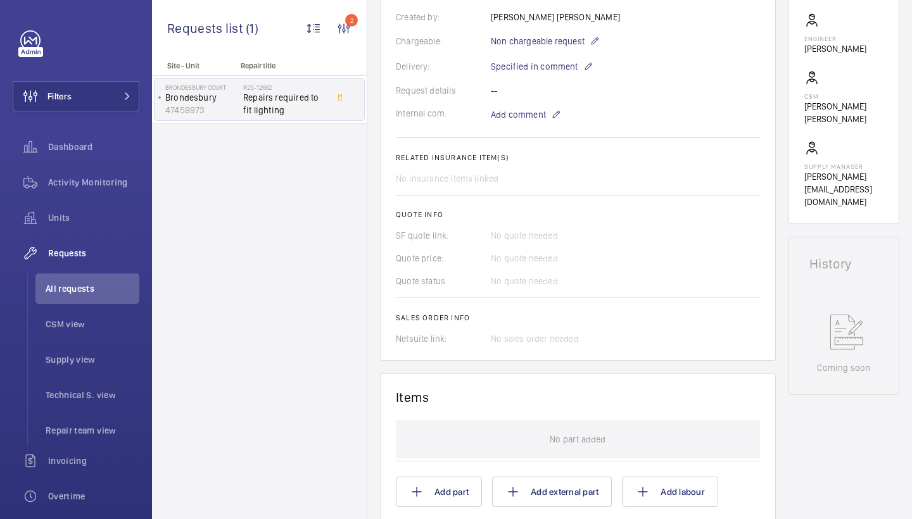
scroll to position [407, 0]
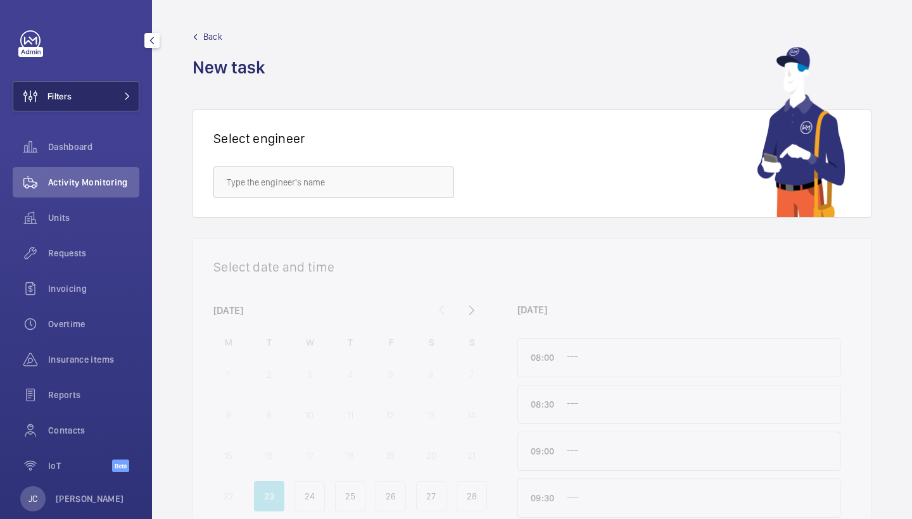
click at [98, 84] on button "Filters" at bounding box center [76, 96] width 127 height 30
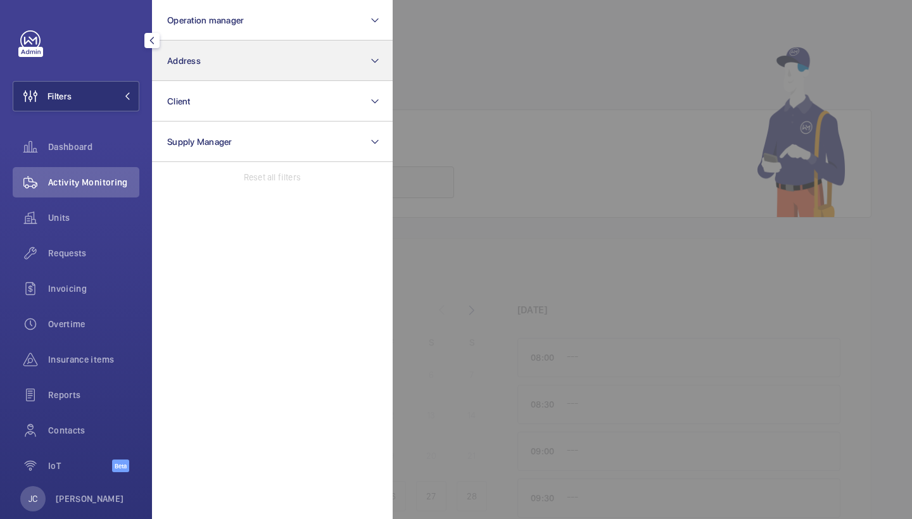
click at [181, 72] on button "Address" at bounding box center [272, 61] width 241 height 41
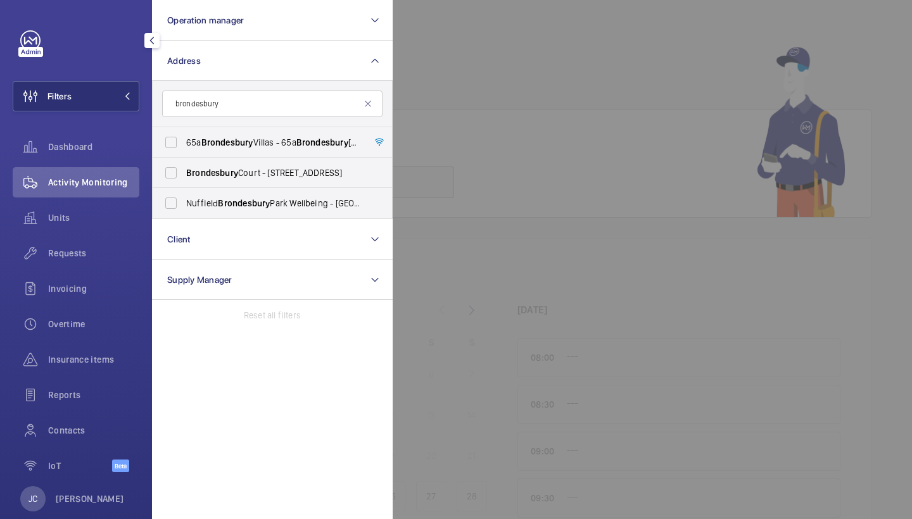
type input "Brondesbury"
drag, startPoint x: 241, startPoint y: 125, endPoint x: 226, endPoint y: 174, distance: 51.1
click at [226, 174] on span "Brondesbury" at bounding box center [212, 173] width 52 height 10
click at [184, 174] on input "Brondesbury Court - [STREET_ADDRESS]" at bounding box center [170, 172] width 25 height 25
checkbox input "true"
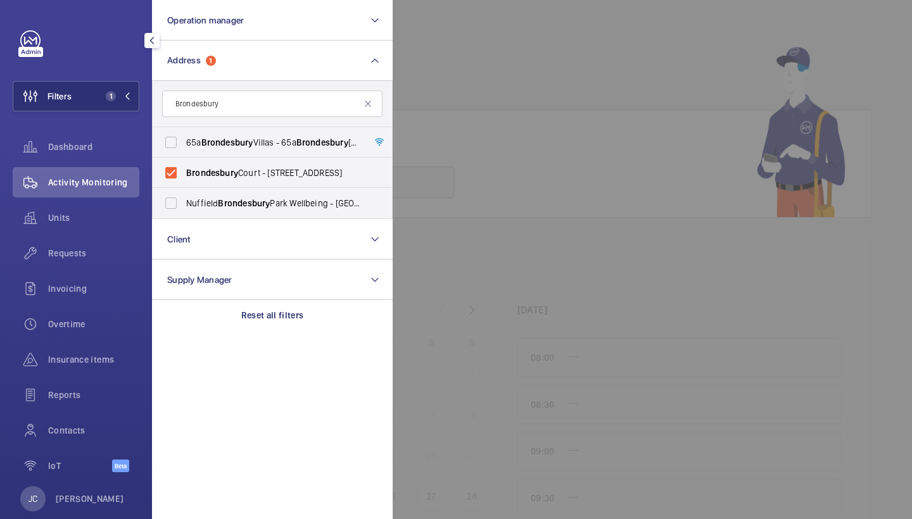
click at [425, 160] on div at bounding box center [849, 259] width 912 height 519
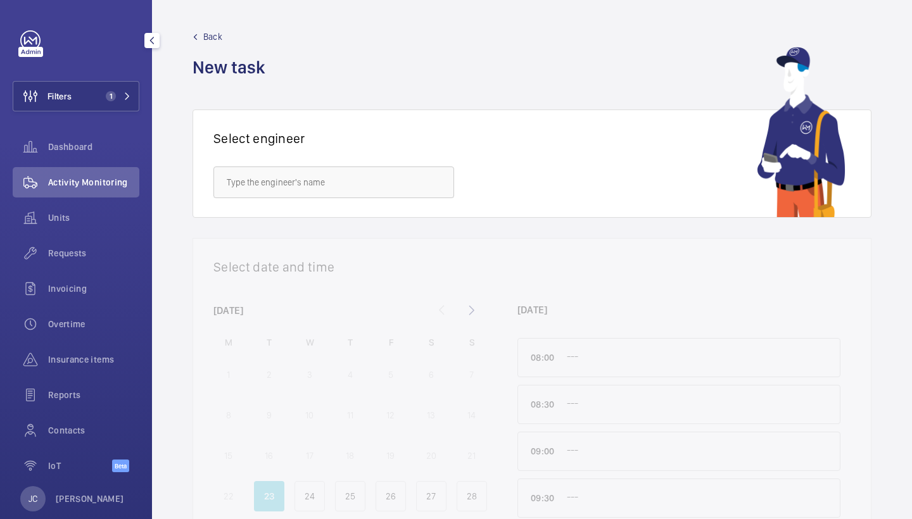
click at [94, 250] on span "Requests" at bounding box center [93, 253] width 91 height 13
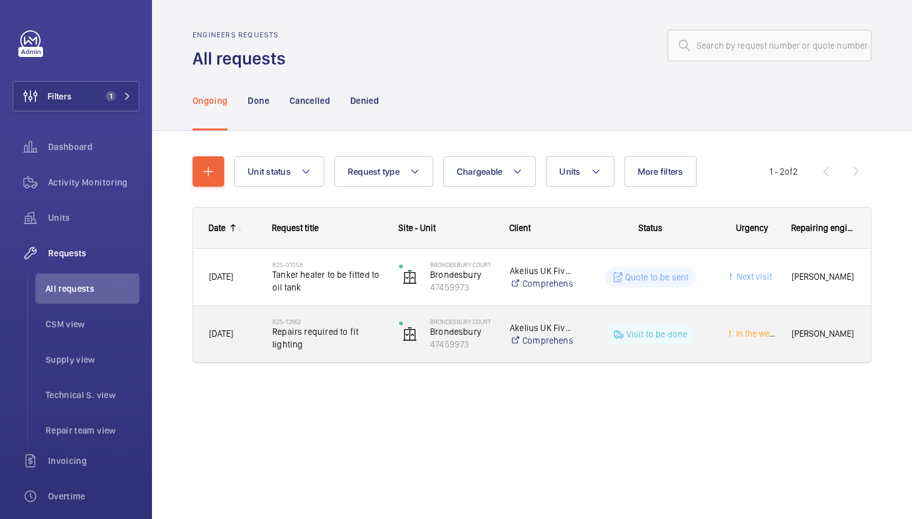
click at [310, 322] on h2 "R25-12662" at bounding box center [327, 322] width 110 height 8
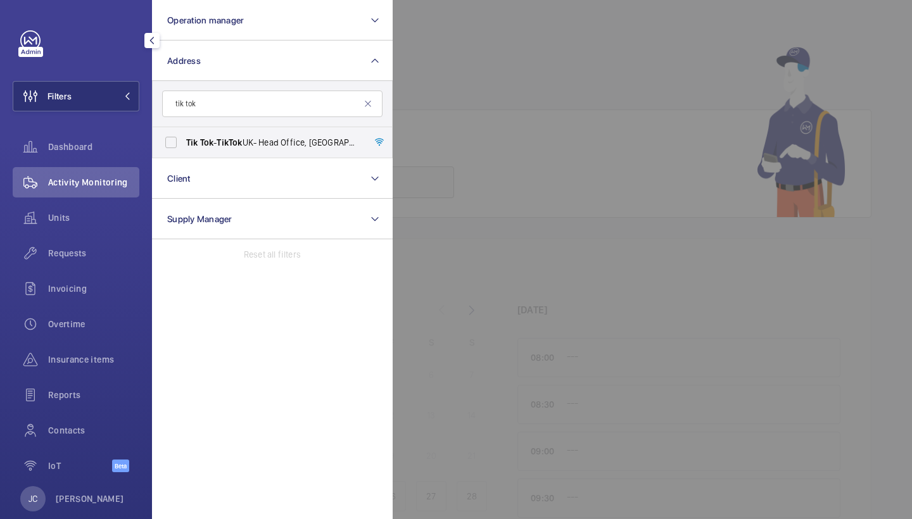
type input "tik tok"
click at [275, 141] on span "Tik Tok - Tik Tok UK- Head Office, [GEOGRAPHIC_DATA] 9HP" at bounding box center [273, 142] width 174 height 13
click at [184, 141] on input "Tik Tok - Tik Tok UK- Head Office, [GEOGRAPHIC_DATA] 9HP" at bounding box center [170, 142] width 25 height 25
checkbox input "true"
click at [467, 75] on div at bounding box center [849, 259] width 912 height 519
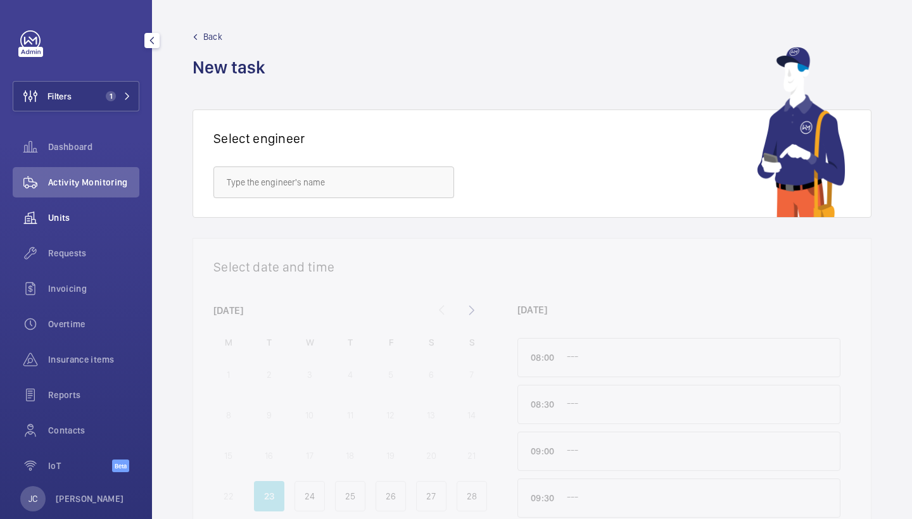
click at [101, 221] on span "Units" at bounding box center [93, 218] width 91 height 13
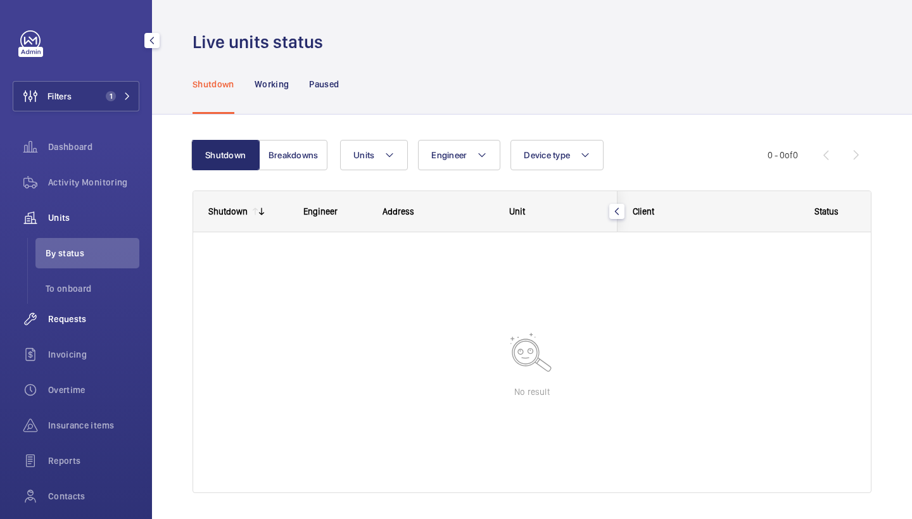
click at [78, 318] on span "Requests" at bounding box center [93, 319] width 91 height 13
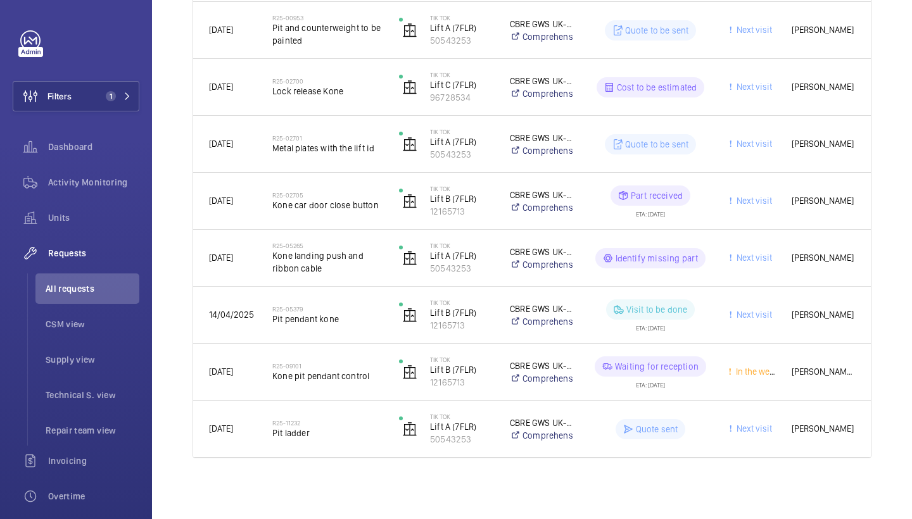
scroll to position [304, 0]
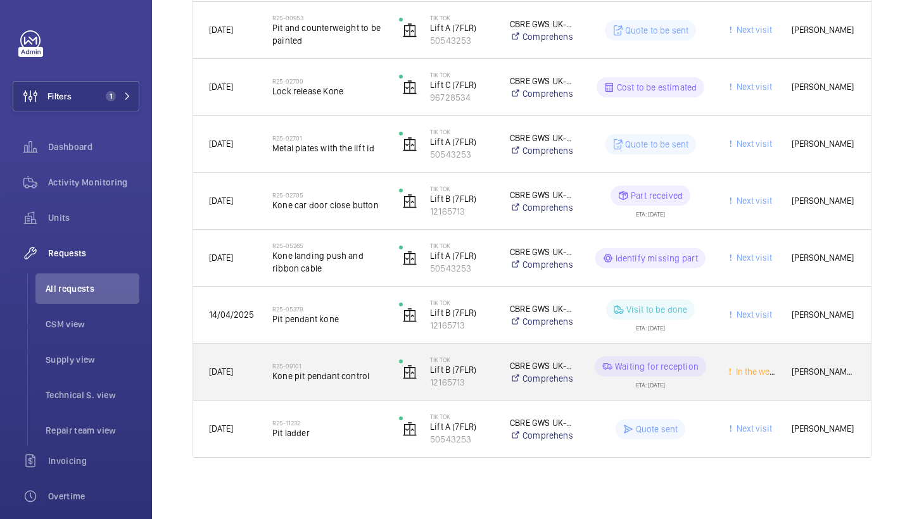
click at [328, 361] on div "R25-09101 Kone pit pendant control" at bounding box center [327, 372] width 110 height 37
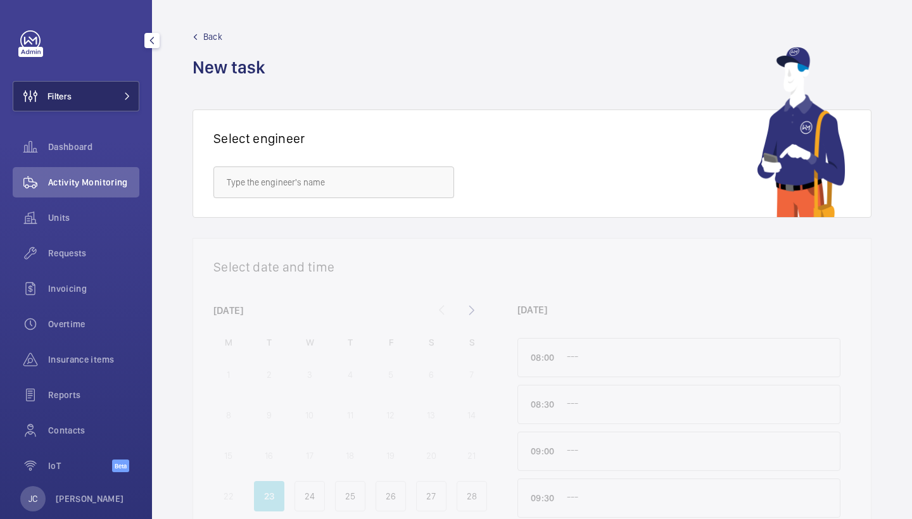
click at [99, 94] on button "Filters" at bounding box center [76, 96] width 127 height 30
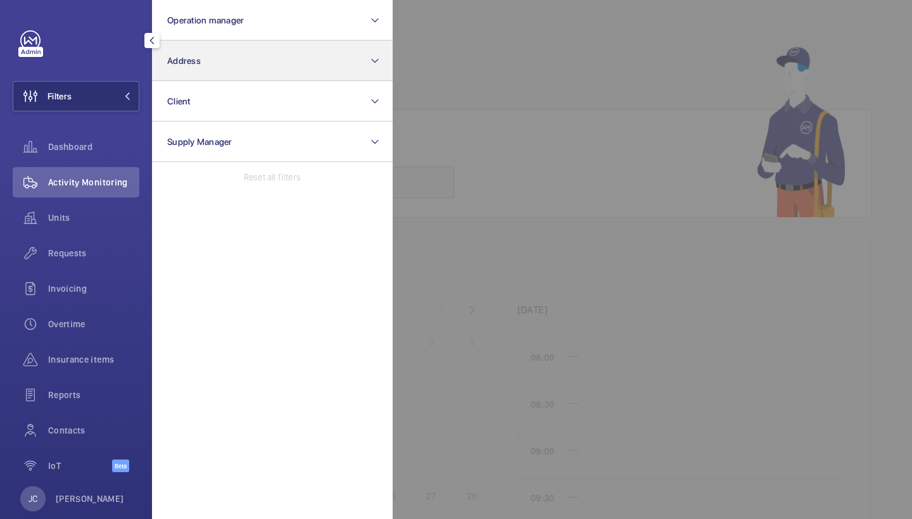
click at [210, 54] on button "Address" at bounding box center [272, 61] width 241 height 41
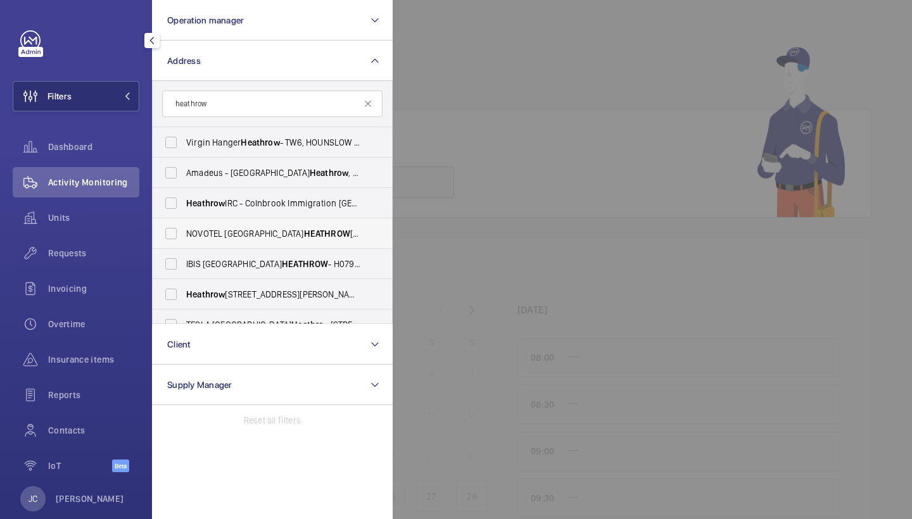
type input "heathrow"
click at [327, 227] on span "NOVOTEL LONDON [STREET_ADDRESS]" at bounding box center [273, 233] width 174 height 13
click at [184, 227] on input "NOVOTEL LONDON [STREET_ADDRESS]" at bounding box center [170, 233] width 25 height 25
checkbox input "true"
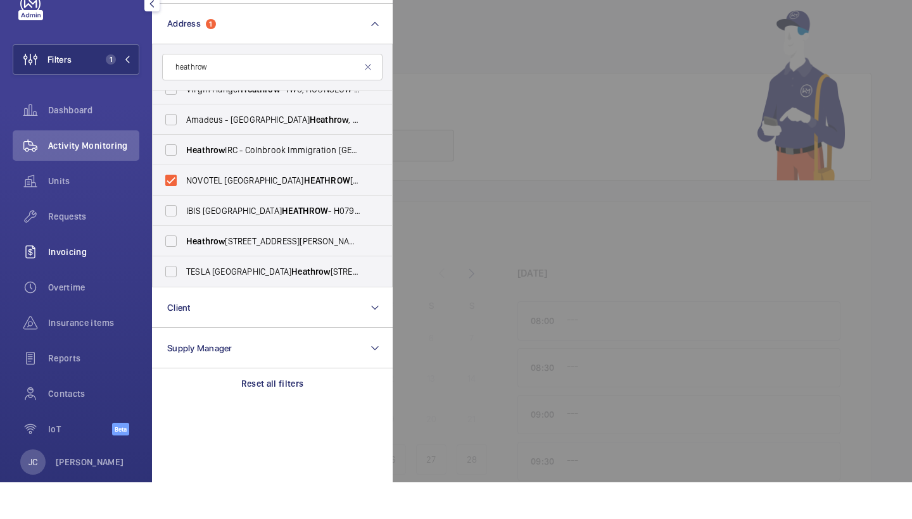
scroll to position [16, 0]
click at [114, 238] on div "Requests" at bounding box center [76, 253] width 127 height 30
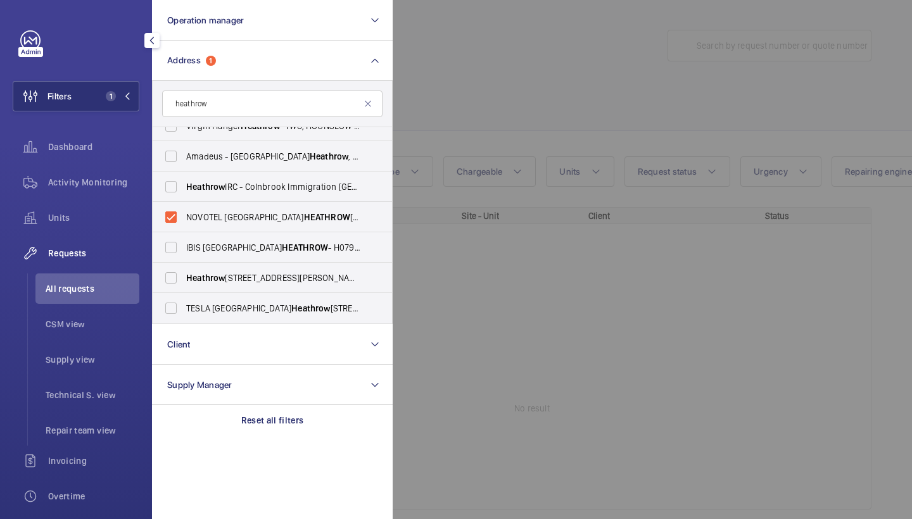
click at [473, 67] on div at bounding box center [849, 259] width 912 height 519
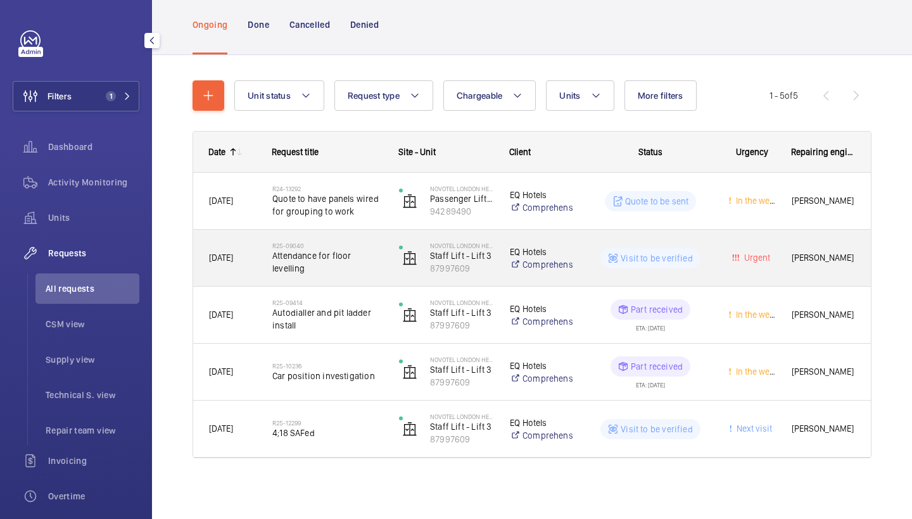
scroll to position [76, 0]
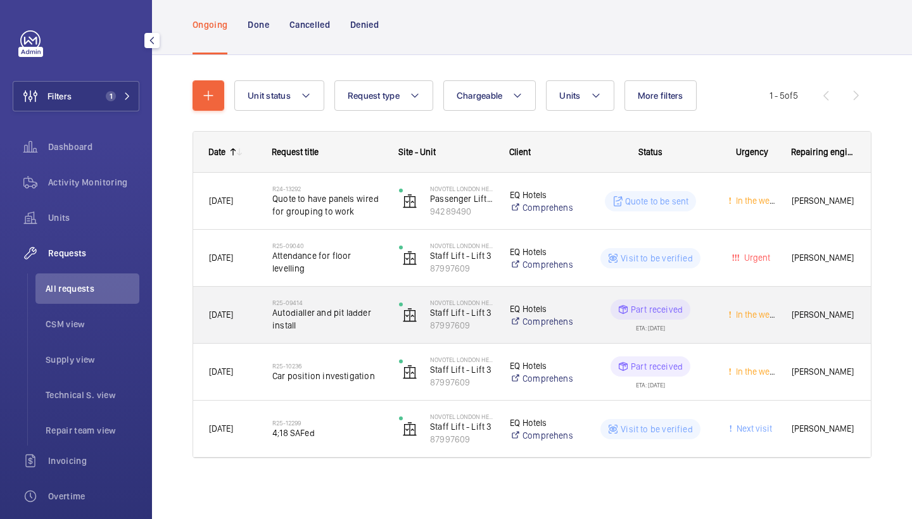
click at [319, 296] on div "R25-09414 Autodialler and pit ladder install" at bounding box center [319, 315] width 125 height 57
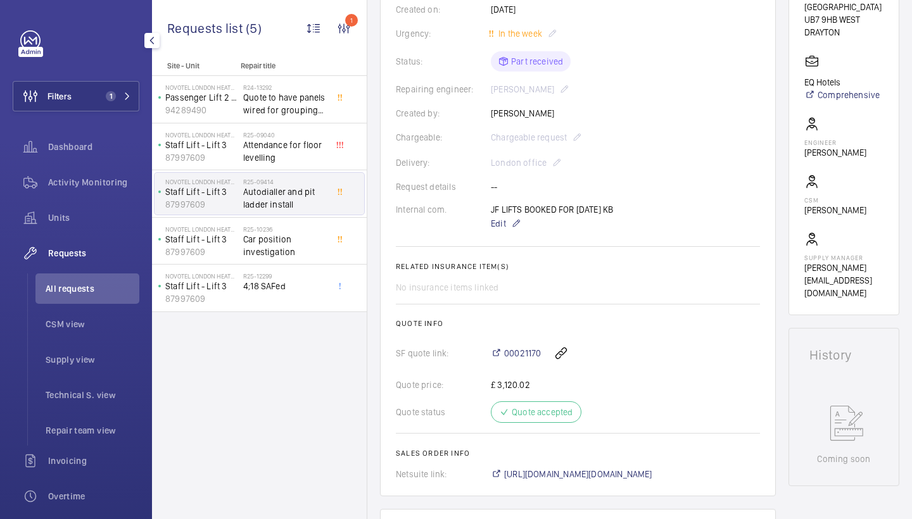
scroll to position [251, 0]
click at [528, 358] on span "00021170" at bounding box center [522, 351] width 37 height 13
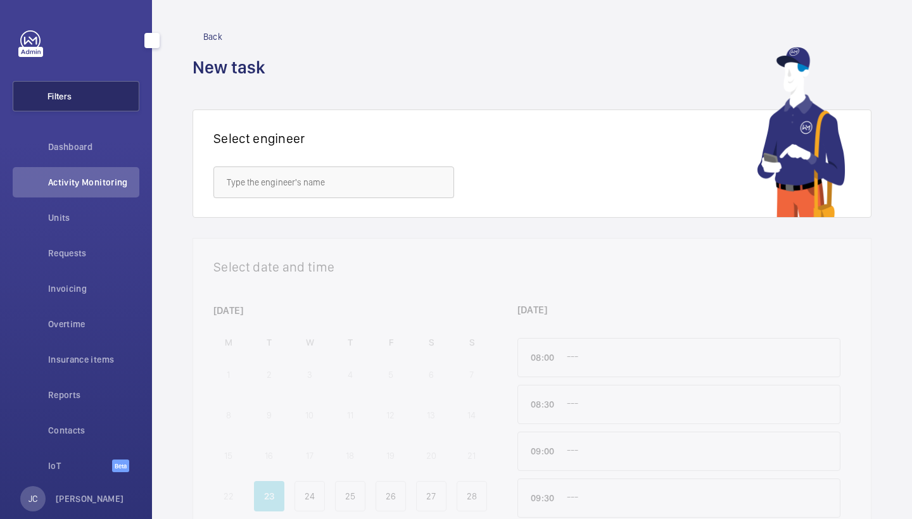
click at [124, 98] on mat-icon at bounding box center [128, 96] width 8 height 8
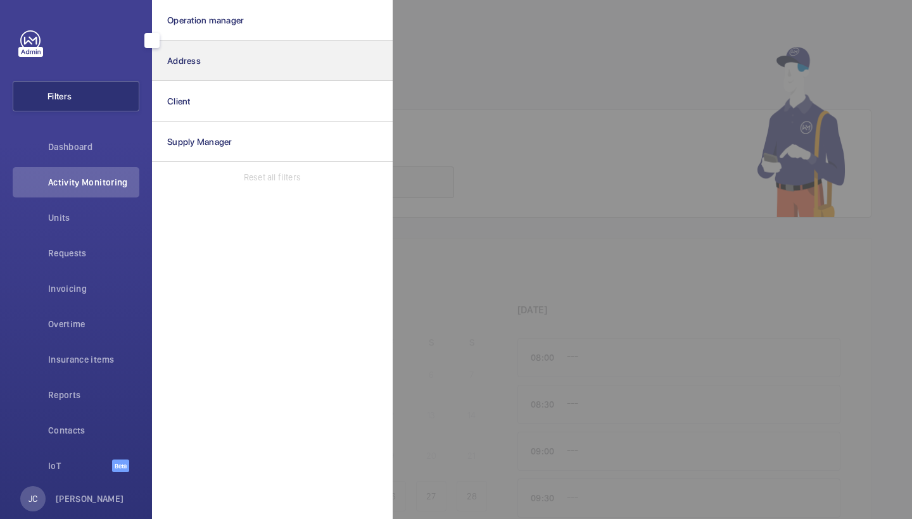
click at [217, 76] on button "Address" at bounding box center [272, 61] width 241 height 41
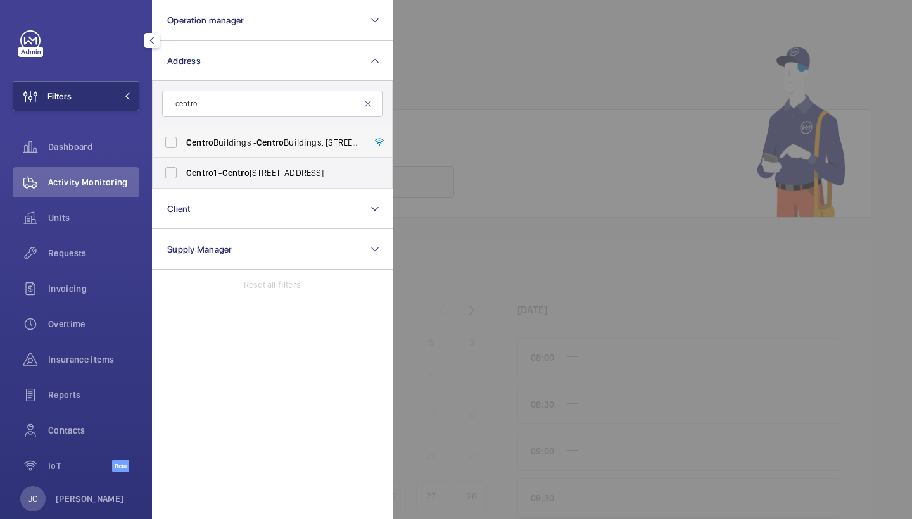
type input "centro"
click at [245, 154] on label "Centro Buildings - Centro Buildings, 20-23 Mandela Street, Camden, London, NW1 …" at bounding box center [263, 142] width 220 height 30
click at [184, 154] on input "Centro Buildings - Centro Buildings, 20-23 Mandela Street, Camden, London, NW1 …" at bounding box center [170, 142] width 25 height 25
checkbox input "true"
click at [102, 238] on div "Units" at bounding box center [76, 220] width 127 height 35
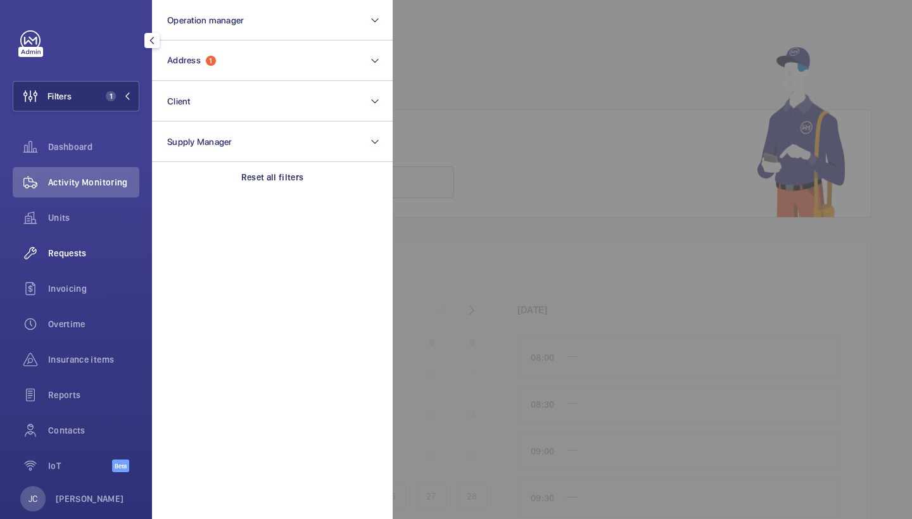
click at [107, 250] on span "Requests" at bounding box center [93, 253] width 91 height 13
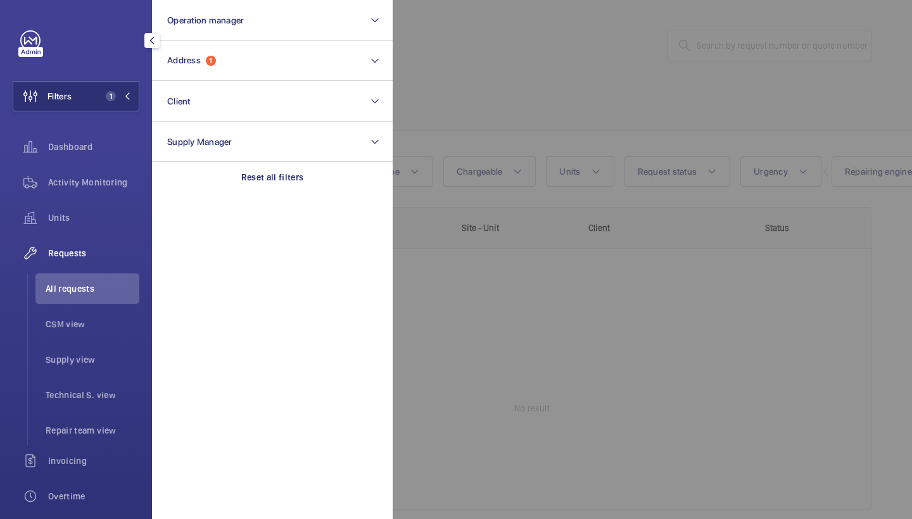
click at [447, 117] on div at bounding box center [849, 259] width 912 height 519
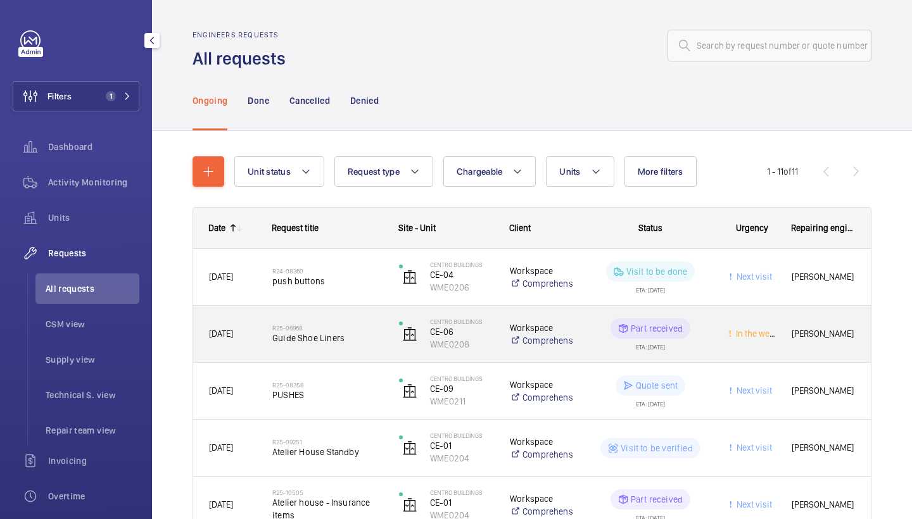
click at [340, 332] on span "Guide Shoe Liners" at bounding box center [327, 338] width 110 height 13
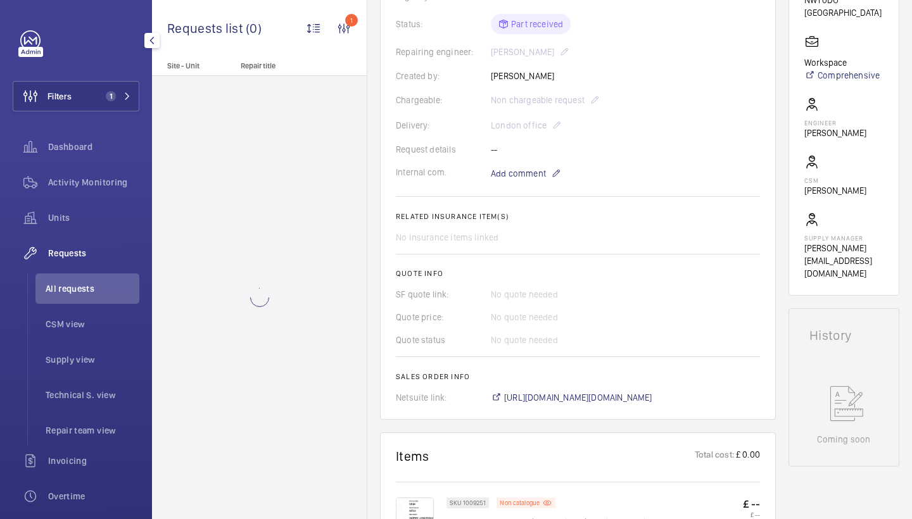
scroll to position [373, 0]
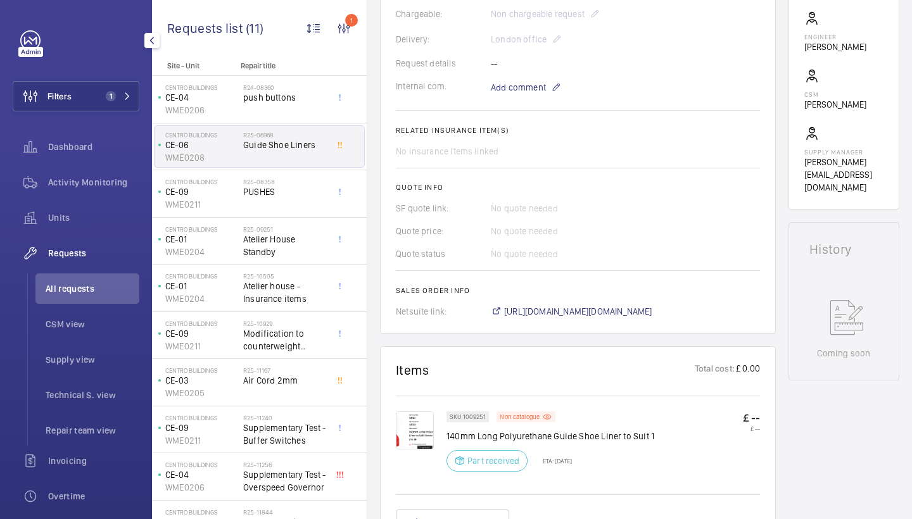
click at [426, 435] on img at bounding box center [415, 431] width 38 height 38
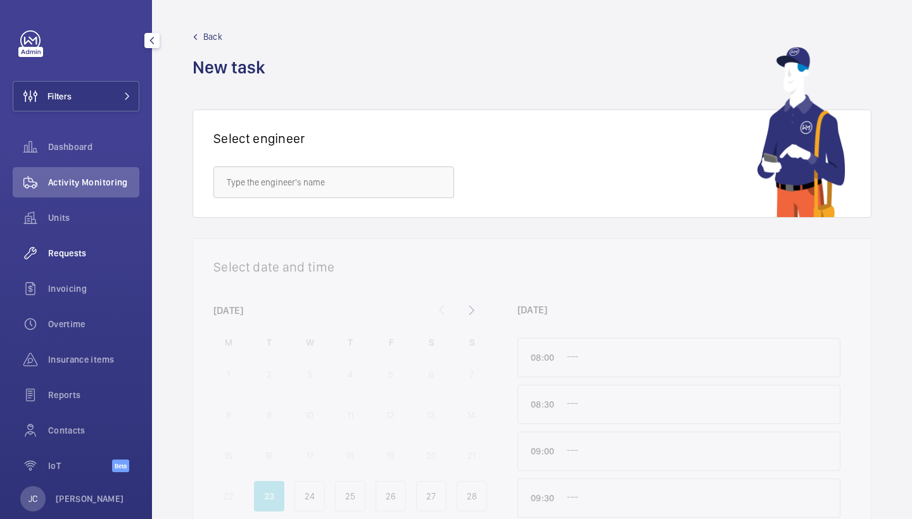
click at [93, 248] on span "Requests" at bounding box center [93, 253] width 91 height 13
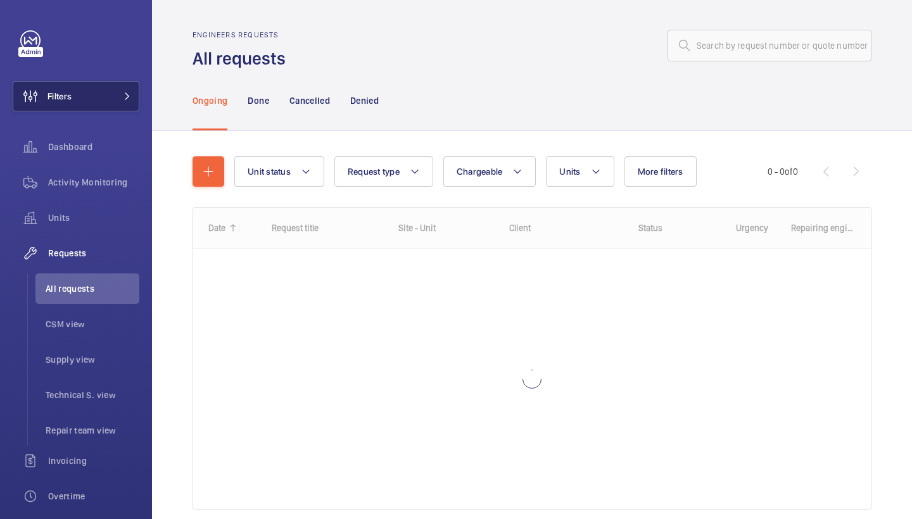
click at [132, 92] on button "Filters" at bounding box center [76, 96] width 127 height 30
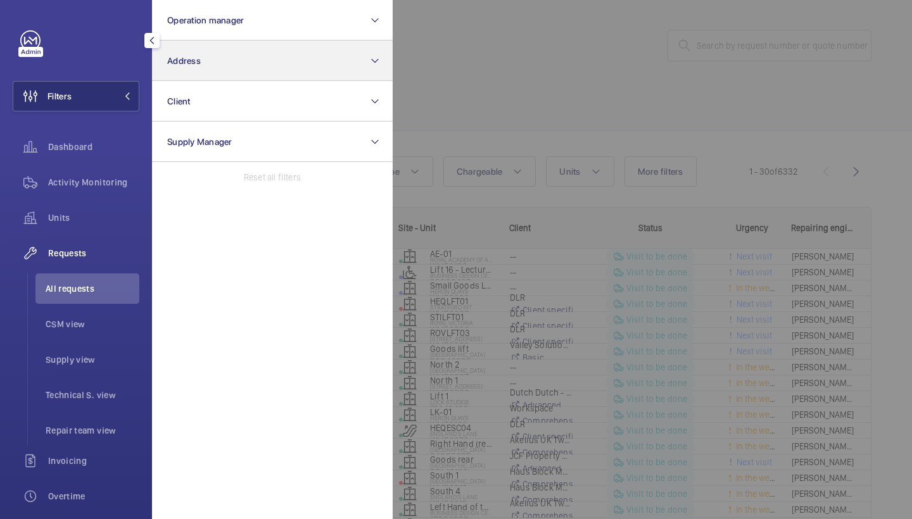
click at [239, 76] on button "Address" at bounding box center [272, 61] width 241 height 41
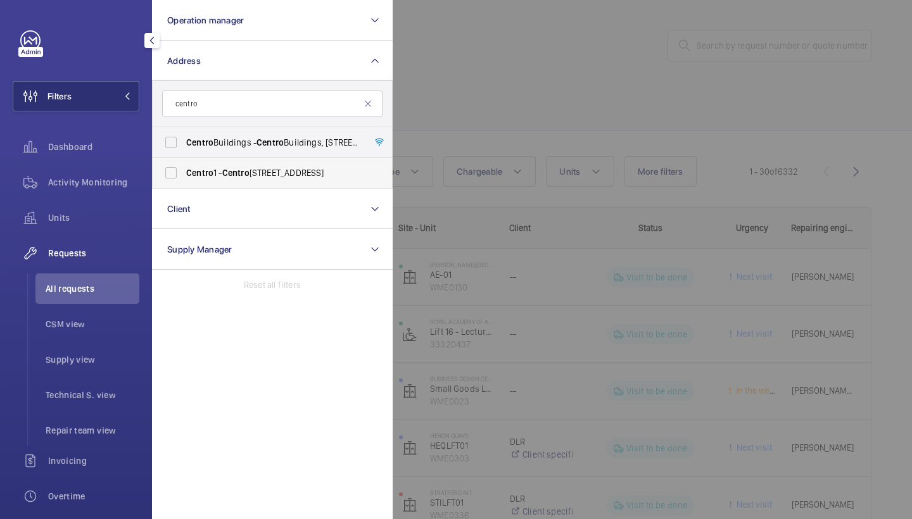
type input "centro"
click at [259, 158] on label "Centro 1 - Centro 1, LONDON NW1 0DT" at bounding box center [263, 173] width 220 height 30
click at [184, 160] on input "Centro 1 - Centro 1, LONDON NW1 0DT" at bounding box center [170, 172] width 25 height 25
checkbox input "true"
click at [284, 142] on span "Centro" at bounding box center [270, 142] width 27 height 10
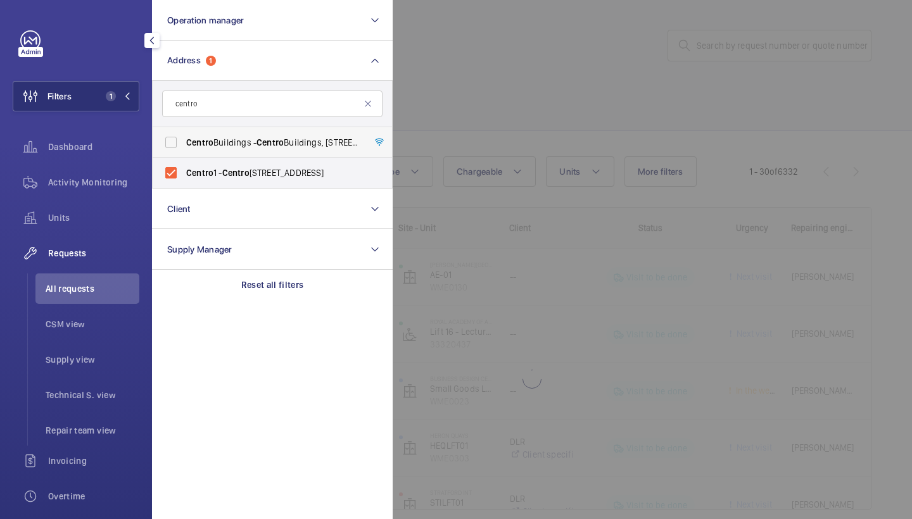
click at [184, 142] on input "Centro Buildings - Centro Buildings, 20-23 Mandela Street, Camden, London, NW1 …" at bounding box center [170, 142] width 25 height 25
checkbox input "true"
click at [286, 167] on span "Centro 1 - Centro 1, LONDON NW1 0DT" at bounding box center [273, 173] width 174 height 13
click at [184, 167] on input "Centro 1 - Centro 1, LONDON NW1 0DT" at bounding box center [170, 172] width 25 height 25
checkbox input "false"
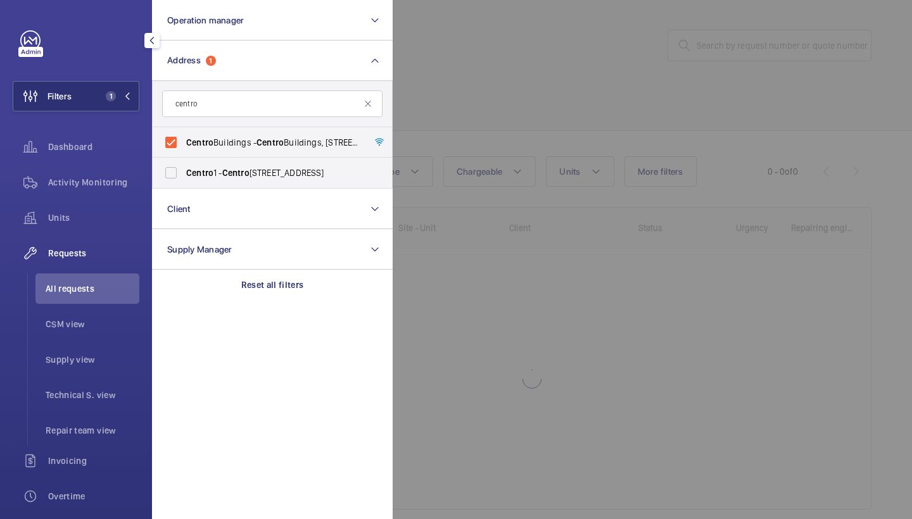
click at [502, 94] on div at bounding box center [849, 259] width 912 height 519
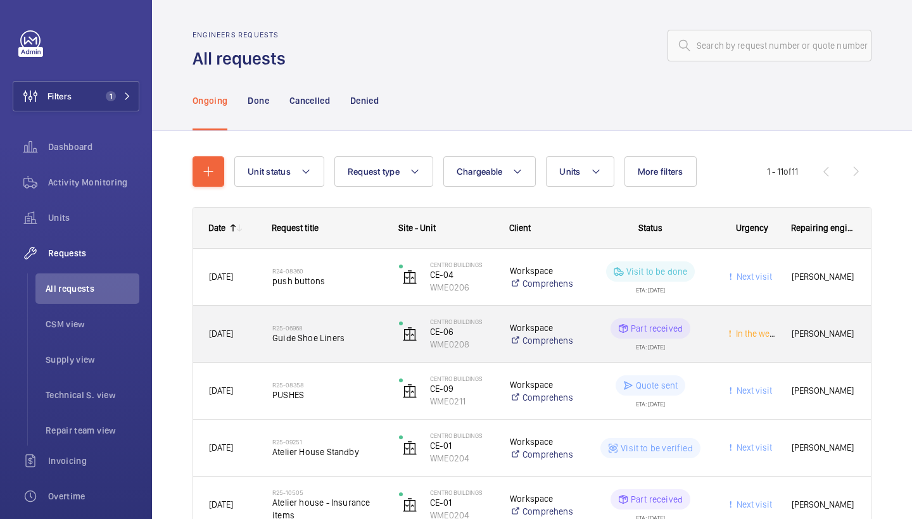
click at [307, 340] on span "Guide Shoe Liners" at bounding box center [327, 338] width 110 height 13
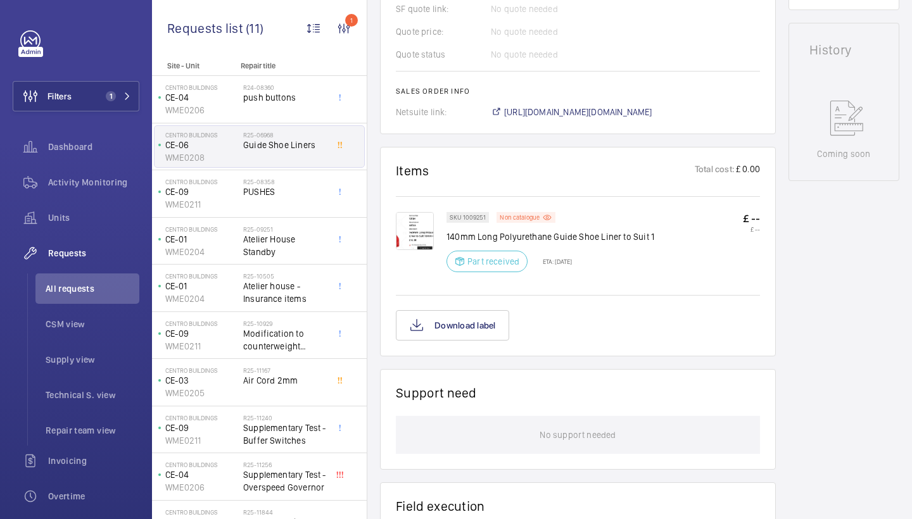
scroll to position [569, 0]
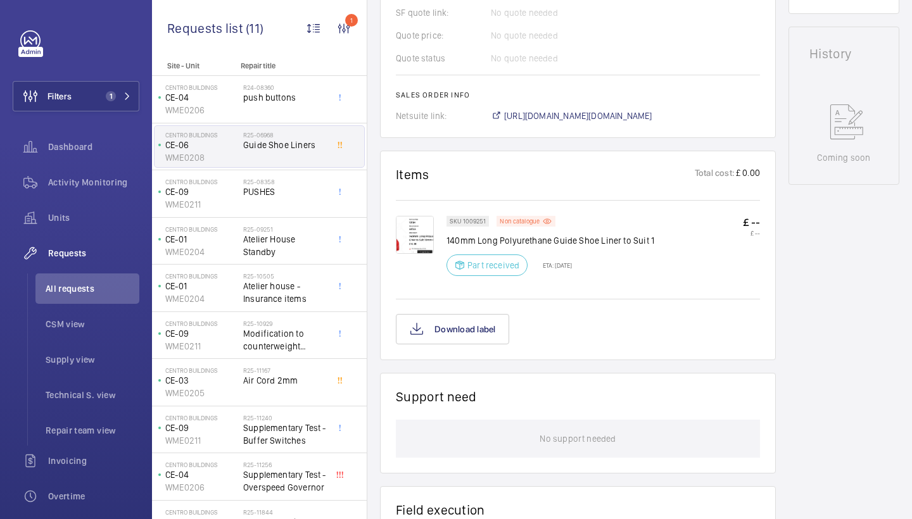
click at [407, 237] on img at bounding box center [415, 235] width 38 height 38
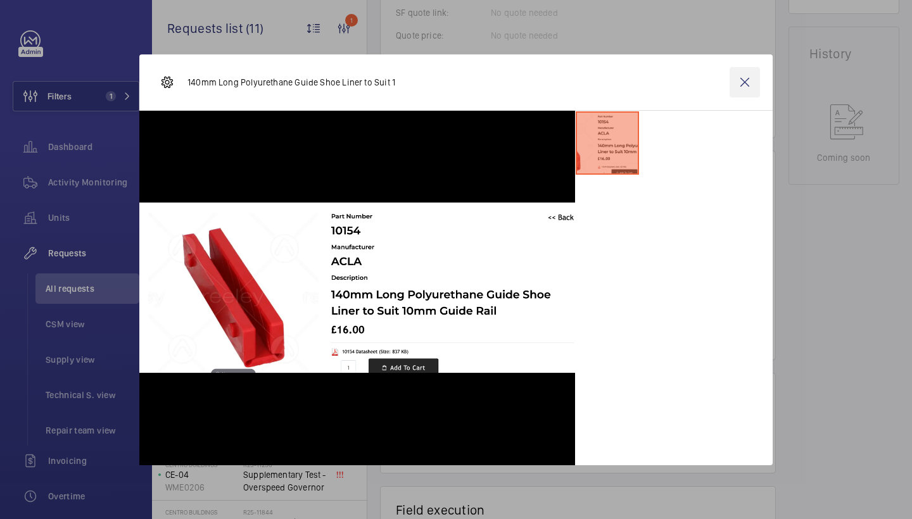
click at [748, 86] on wm-front-icon-button at bounding box center [745, 82] width 30 height 30
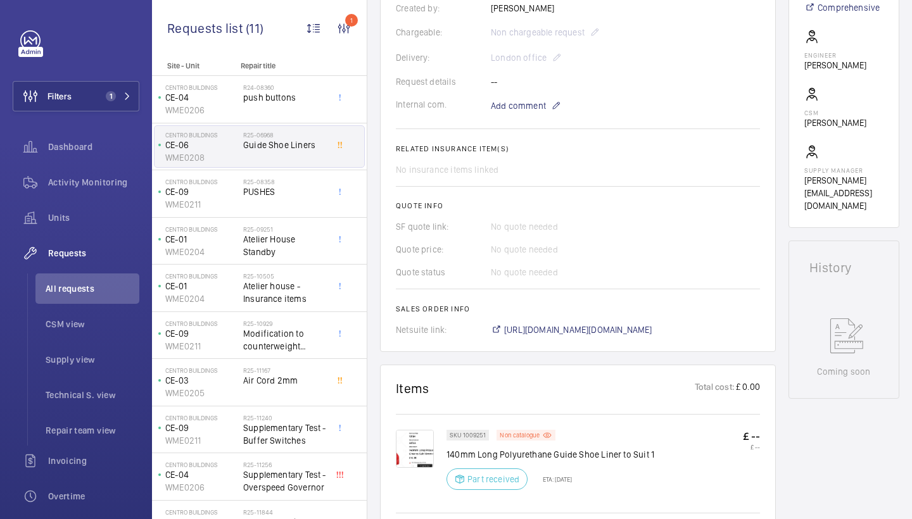
scroll to position [678, 0]
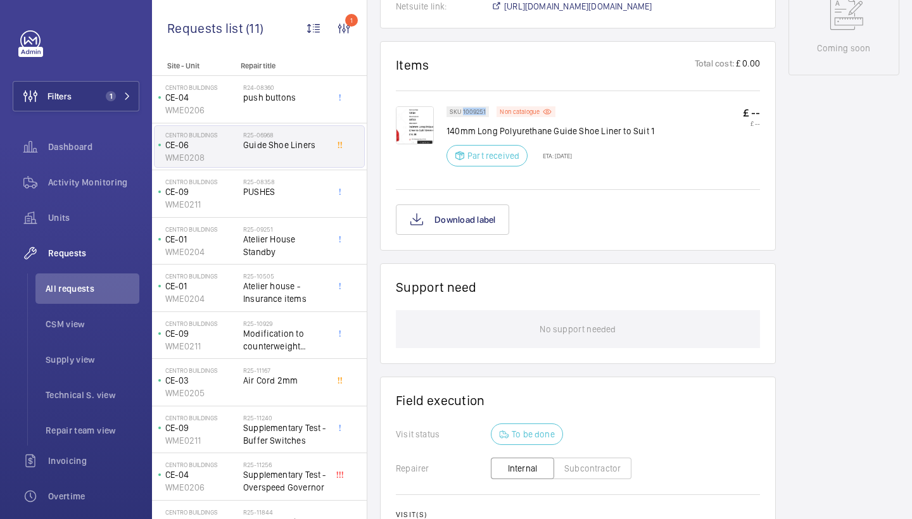
drag, startPoint x: 462, startPoint y: 111, endPoint x: 489, endPoint y: 110, distance: 26.6
click at [489, 110] on wm-front-pills "SKU 1009251" at bounding box center [472, 111] width 50 height 11
copy p "1009251"
drag, startPoint x: 447, startPoint y: 130, endPoint x: 657, endPoint y: 131, distance: 209.7
click at [657, 131] on div "SKU 1009251 Non catalogue 140mm Long Polyurethane Guide Shoe Liner to Suit 1 Pa…" at bounding box center [604, 140] width 314 height 68
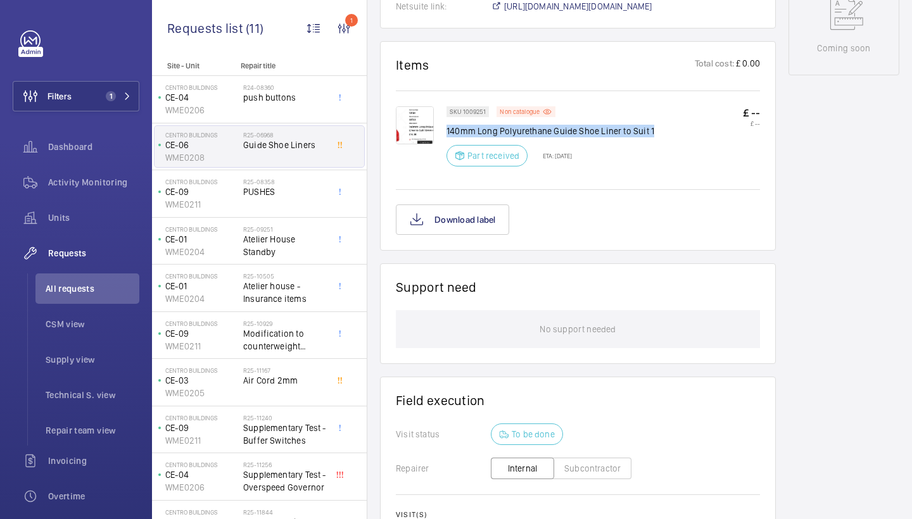
copy p "140mm Long Polyurethane Guide Shoe Liner to Suit 1"
click at [460, 128] on p "140mm Long Polyurethane Guide Shoe Liner to Suit 1" at bounding box center [551, 131] width 208 height 13
drag, startPoint x: 446, startPoint y: 129, endPoint x: 607, endPoint y: 143, distance: 162.1
click at [607, 143] on div "SKU 1009251 Non catalogue 140mm Long Polyurethane Guide Shoe Liner to Suit 1 Pa…" at bounding box center [578, 146] width 364 height 80
click at [649, 130] on p "140mm Long Polyurethane Guide Shoe Liner to Suit 1" at bounding box center [551, 131] width 208 height 13
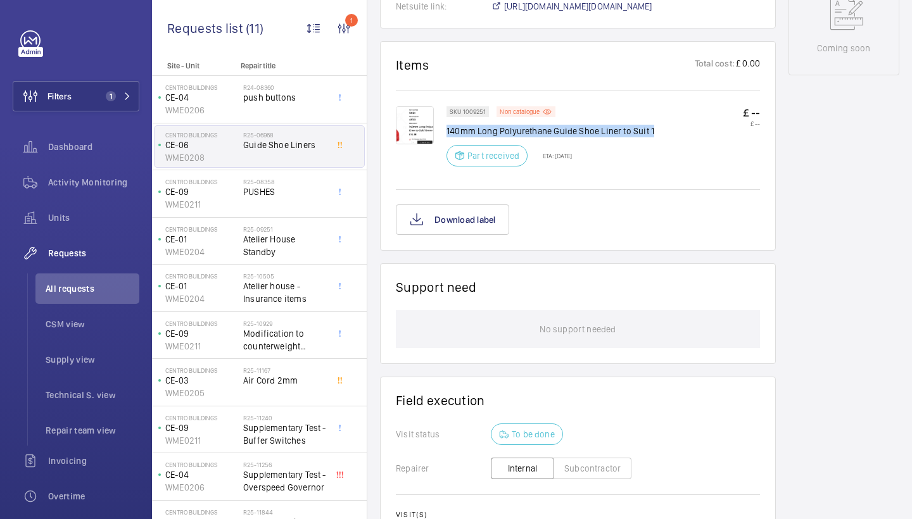
drag, startPoint x: 649, startPoint y: 130, endPoint x: 447, endPoint y: 128, distance: 202.1
click at [447, 128] on p "140mm Long Polyurethane Guide Shoe Liner to Suit 1" at bounding box center [551, 131] width 208 height 13
copy p "140mm Long Polyurethane Guide Shoe Liner to Suit 1"
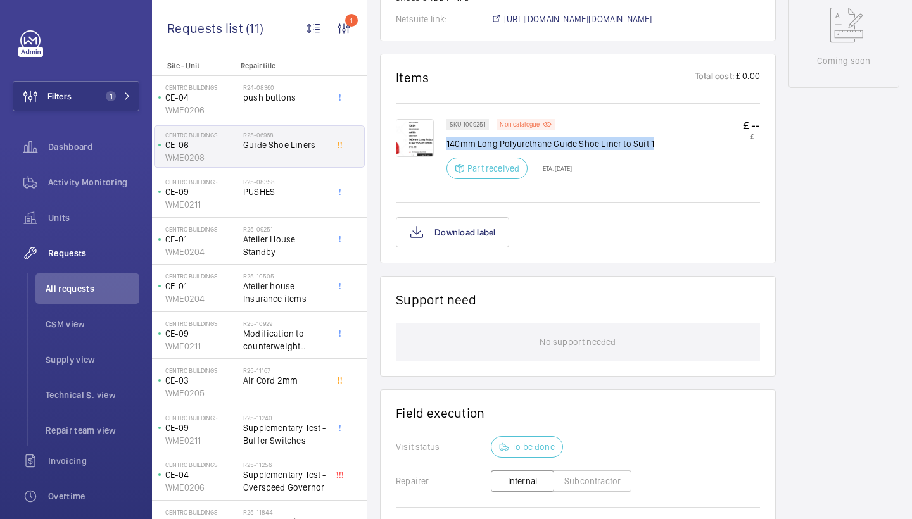
click at [629, 21] on span "https://6461500.app.netsuite.com/app/accounting/transactions/salesord.nl?id=263…" at bounding box center [578, 19] width 148 height 13
drag, startPoint x: 462, startPoint y: 120, endPoint x: 488, endPoint y: 119, distance: 26.0
click at [488, 119] on div "SKU 1009251" at bounding box center [468, 124] width 42 height 11
drag, startPoint x: 485, startPoint y: 124, endPoint x: 462, endPoint y: 124, distance: 22.8
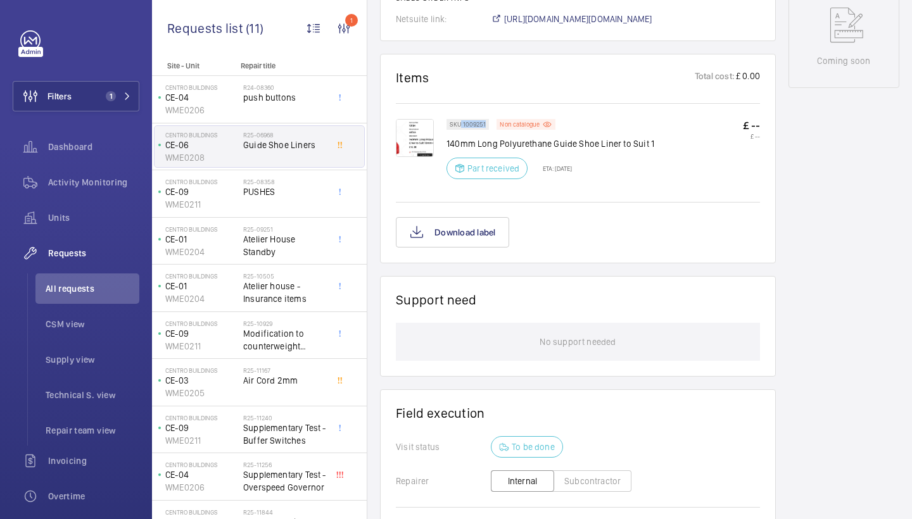
click at [462, 124] on p "SKU 1009251" at bounding box center [468, 124] width 36 height 4
copy p "1009251"
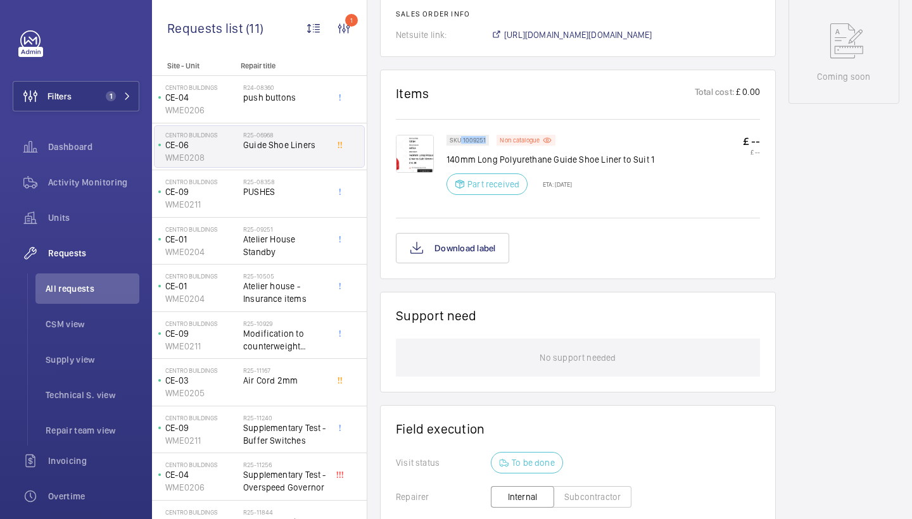
scroll to position [649, 0]
click at [417, 162] on img at bounding box center [415, 155] width 38 height 38
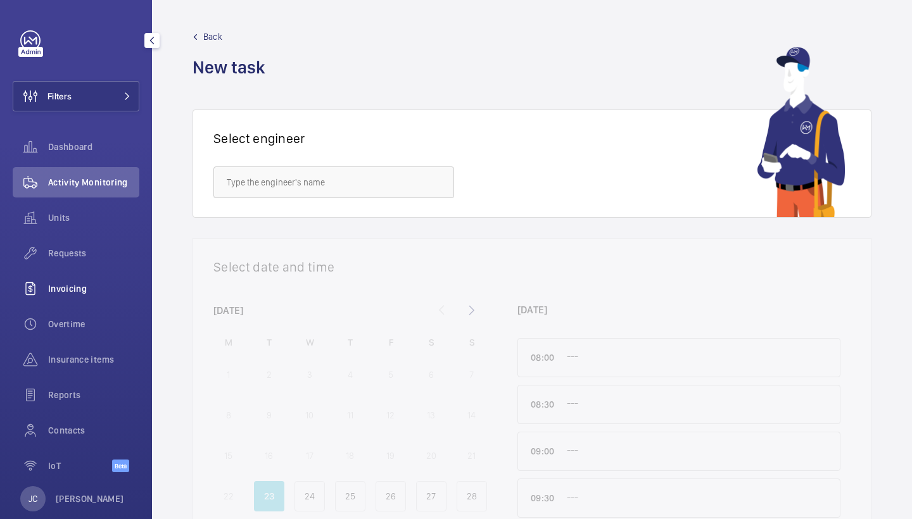
click at [115, 285] on span "Invoicing" at bounding box center [93, 289] width 91 height 13
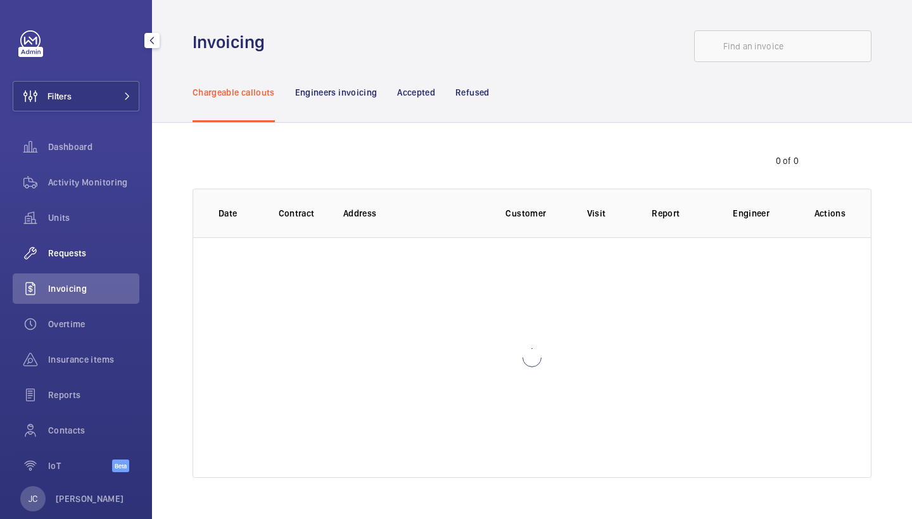
click at [90, 251] on span "Requests" at bounding box center [93, 253] width 91 height 13
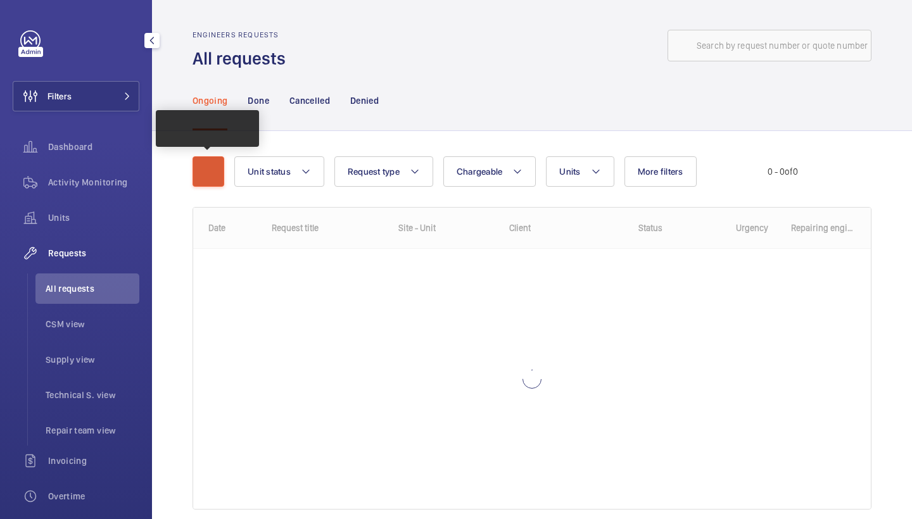
click at [211, 172] on mat-icon "button" at bounding box center [208, 171] width 15 height 15
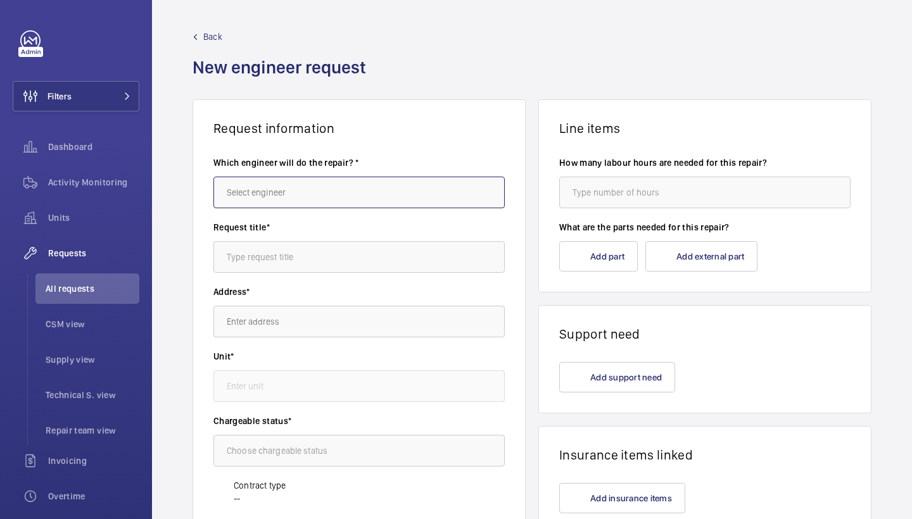
click at [322, 196] on input "text" at bounding box center [358, 193] width 291 height 32
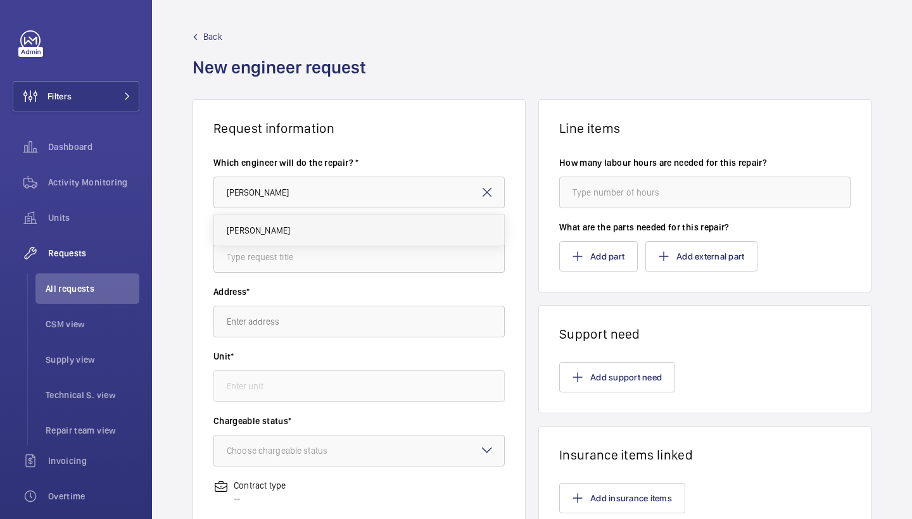
click at [302, 229] on mat-option "[PERSON_NAME]" at bounding box center [359, 230] width 290 height 30
type input "[PERSON_NAME]"
click at [310, 250] on input "text" at bounding box center [358, 257] width 291 height 32
type input "guide shoes"
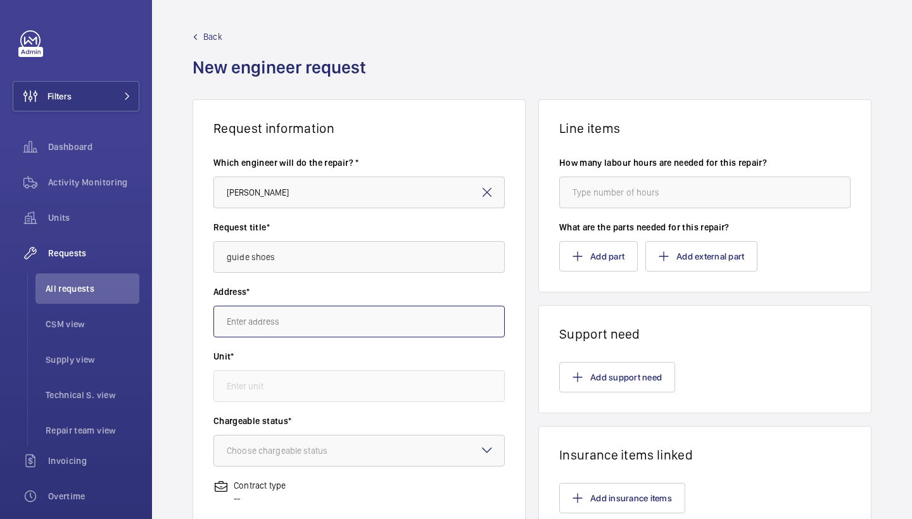
click at [298, 325] on input "text" at bounding box center [358, 322] width 291 height 32
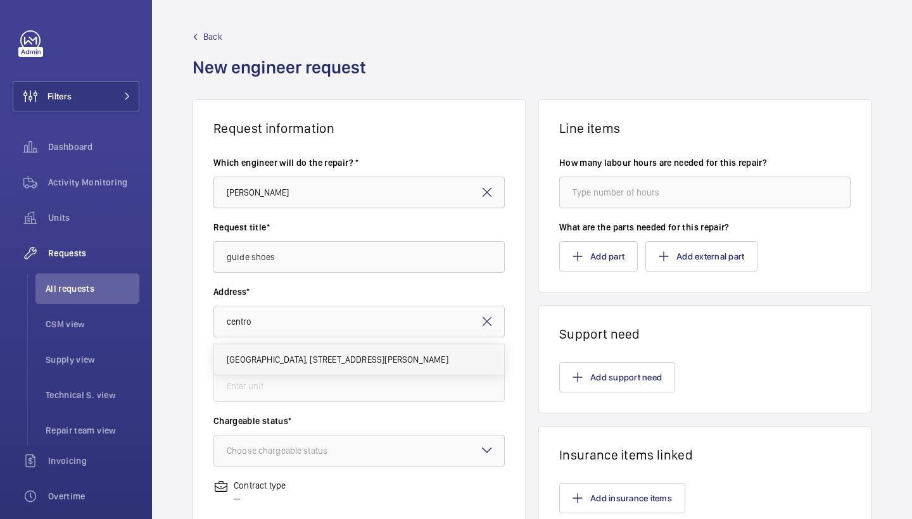
click at [314, 367] on mat-option "[GEOGRAPHIC_DATA], [STREET_ADDRESS][PERSON_NAME]" at bounding box center [359, 360] width 290 height 30
type input "[GEOGRAPHIC_DATA], [STREET_ADDRESS][PERSON_NAME]"
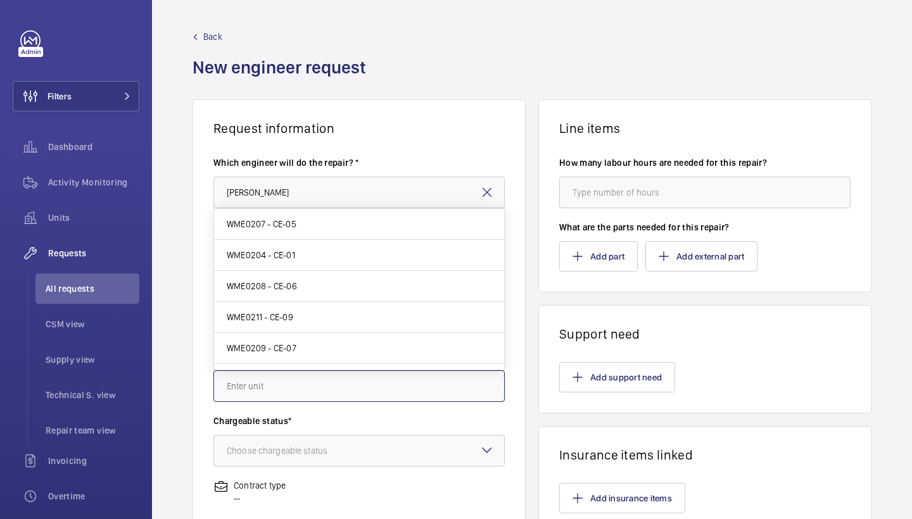
click at [314, 374] on input "text" at bounding box center [358, 387] width 291 height 32
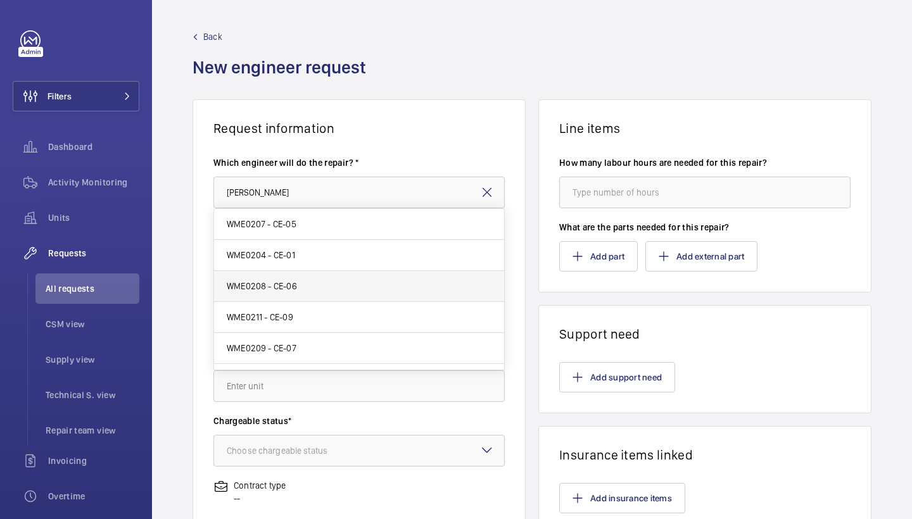
click at [336, 295] on mat-option "WME0208 - CE-06" at bounding box center [359, 286] width 290 height 31
type input "WME0208 - CE-06"
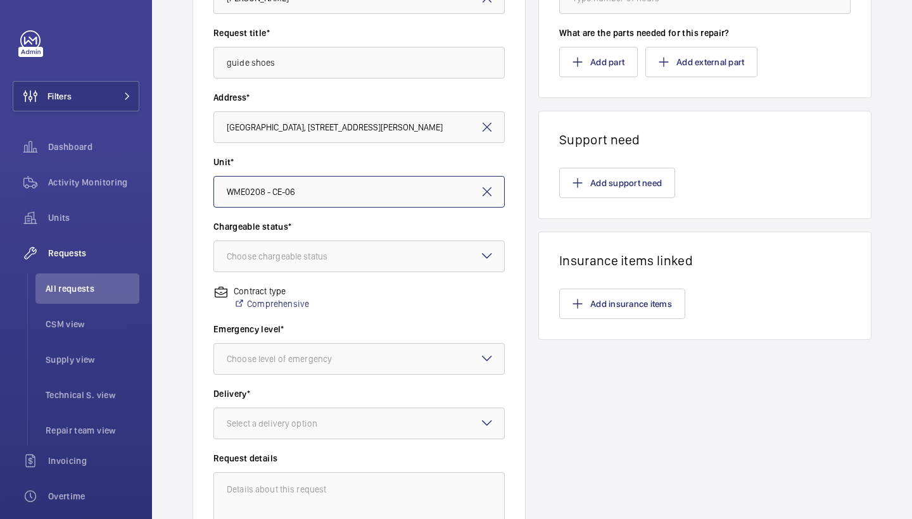
scroll to position [203, 0]
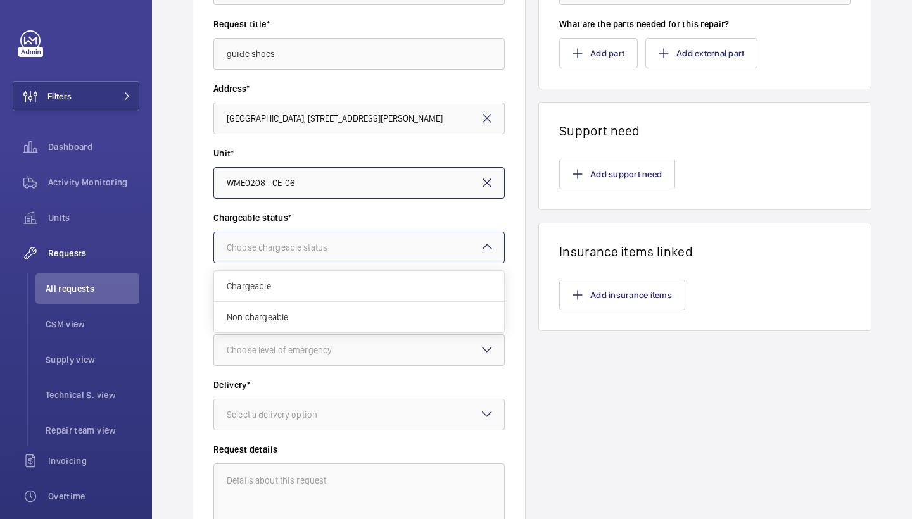
click at [377, 253] on div at bounding box center [359, 247] width 290 height 30
click at [322, 315] on span "Non chargeable" at bounding box center [359, 317] width 265 height 13
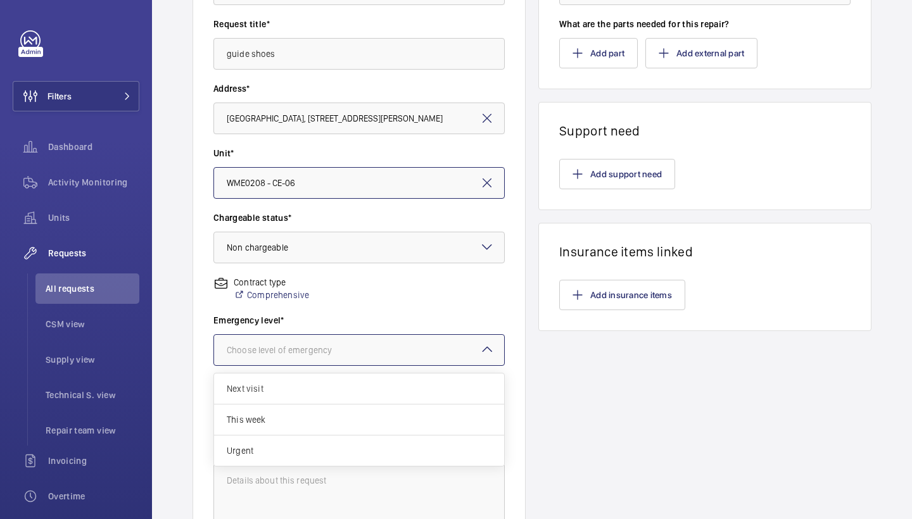
click at [331, 349] on div "Choose level of emergency" at bounding box center [295, 350] width 137 height 13
click at [262, 447] on span "Urgent" at bounding box center [359, 451] width 265 height 13
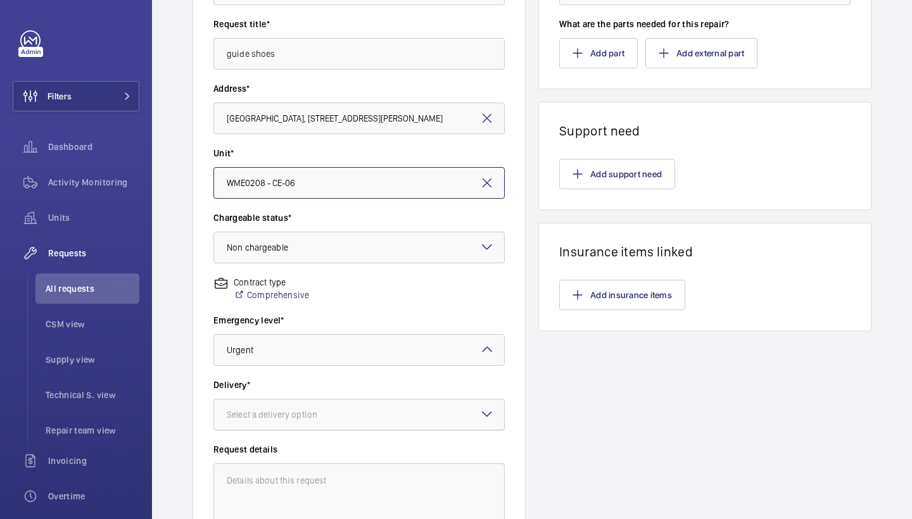
click at [296, 422] on div at bounding box center [359, 415] width 290 height 30
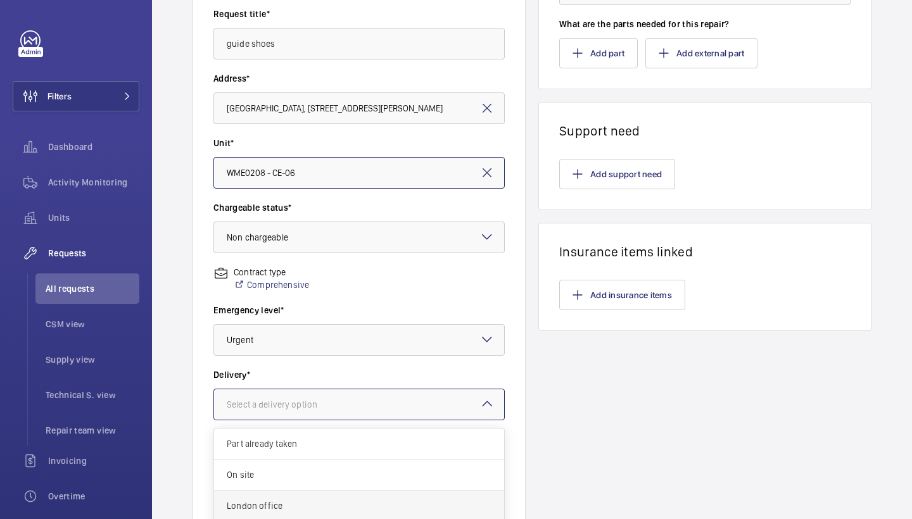
scroll to position [10, 0]
click at [283, 509] on span "London office" at bounding box center [359, 506] width 265 height 13
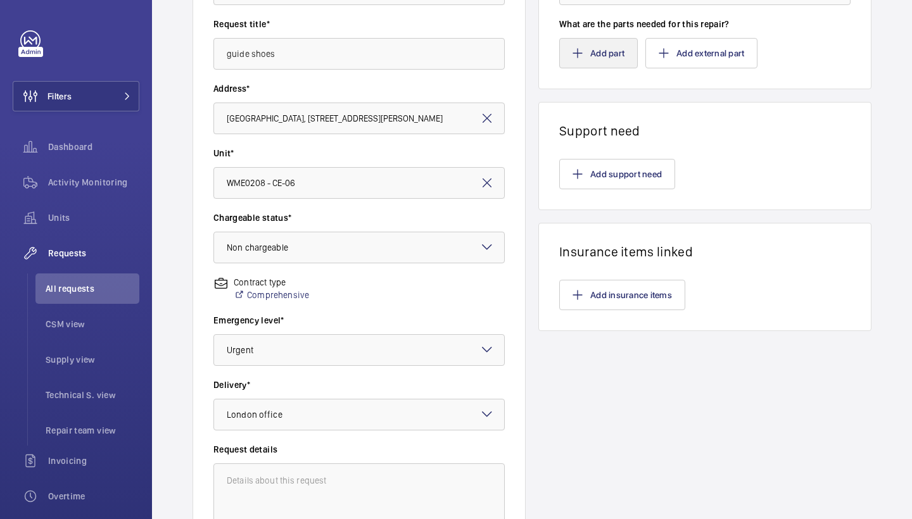
click at [584, 46] on button "Add part" at bounding box center [598, 53] width 79 height 30
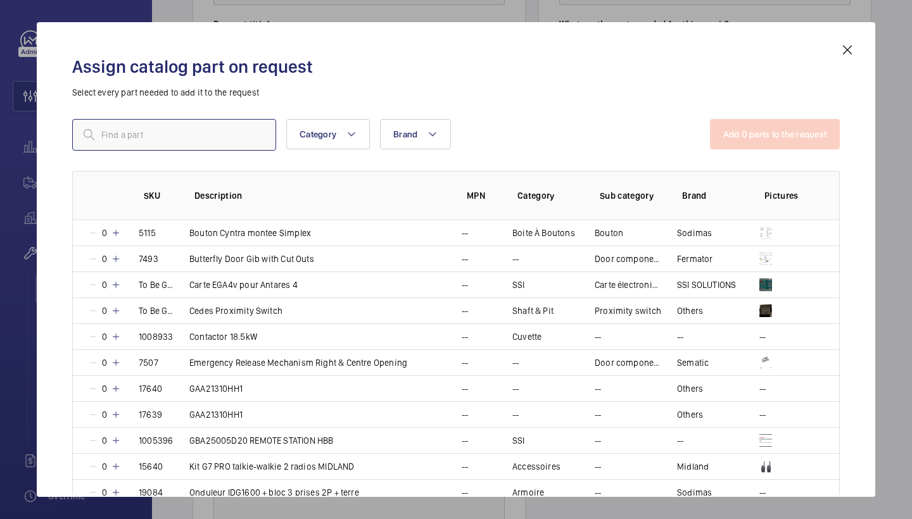
click at [191, 120] on input "text" at bounding box center [174, 135] width 204 height 32
paste input "1009251"
type input "1009251"
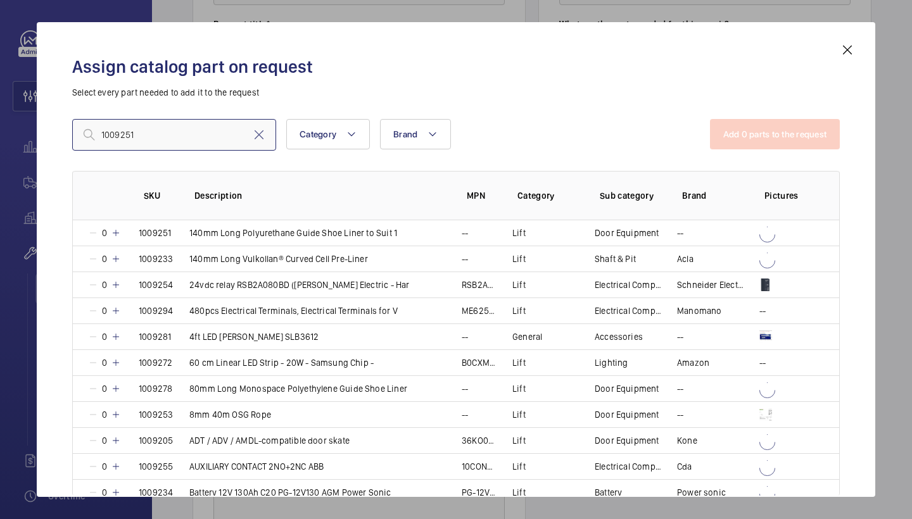
click at [151, 127] on input "1009251" at bounding box center [174, 135] width 204 height 32
drag, startPoint x: 129, startPoint y: 135, endPoint x: 46, endPoint y: 125, distance: 83.5
click at [46, 125] on div "Assign catalog part on request Select every part needed to add it to the reques…" at bounding box center [456, 259] width 839 height 475
paste input "1009251"
drag, startPoint x: 169, startPoint y: 141, endPoint x: 0, endPoint y: 126, distance: 169.8
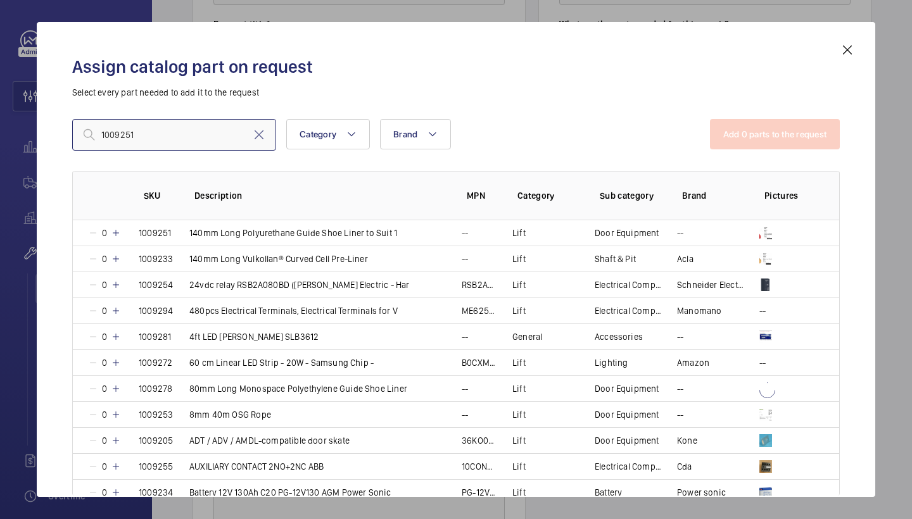
click at [0, 126] on div "Assign catalog part on request Select every part needed to add it to the reques…" at bounding box center [456, 259] width 912 height 519
click at [203, 120] on input "1009251" at bounding box center [174, 135] width 204 height 32
drag, startPoint x: 174, startPoint y: 141, endPoint x: 64, endPoint y: 122, distance: 111.1
click at [64, 122] on div "Assign catalog part on request Select every part needed to add it to the reques…" at bounding box center [456, 269] width 798 height 455
paste input "40mm Long Polyurethane Guide Shoe Liner to Suit"
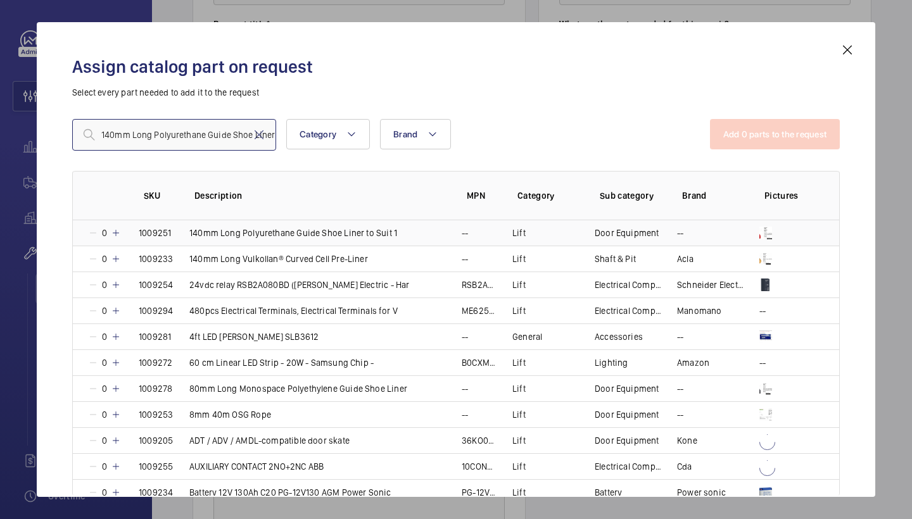
type input "140mm Long Polyurethane Guide Shoe Liner to Suit 1"
click at [118, 233] on mat-icon at bounding box center [116, 233] width 10 height 10
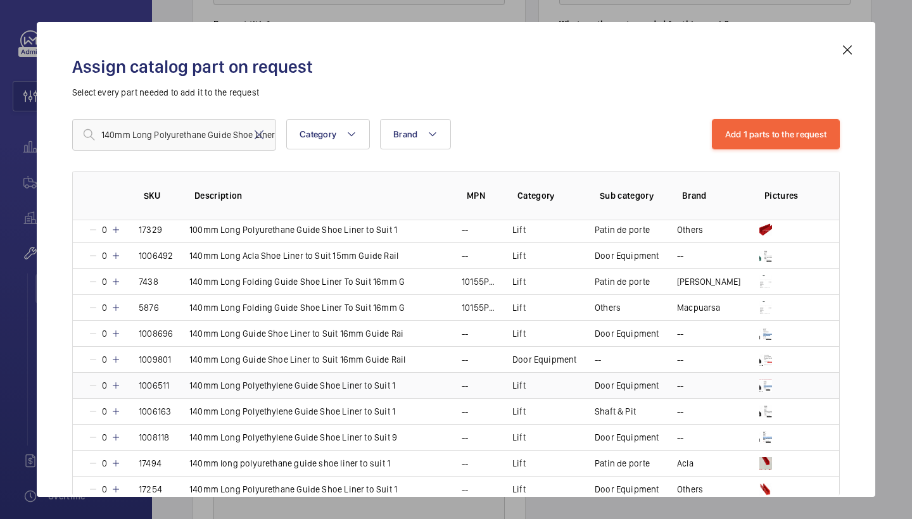
scroll to position [191, 0]
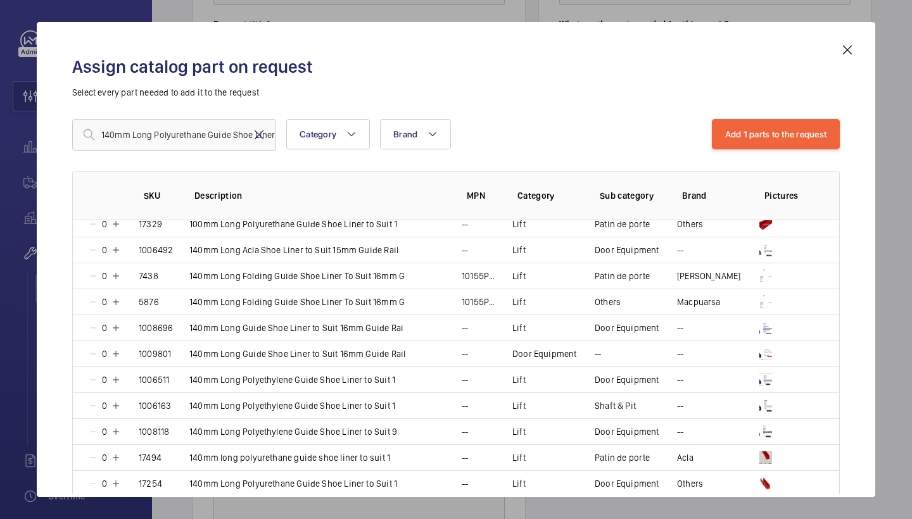
click at [260, 133] on mat-icon at bounding box center [258, 134] width 15 height 15
paste input "1009251"
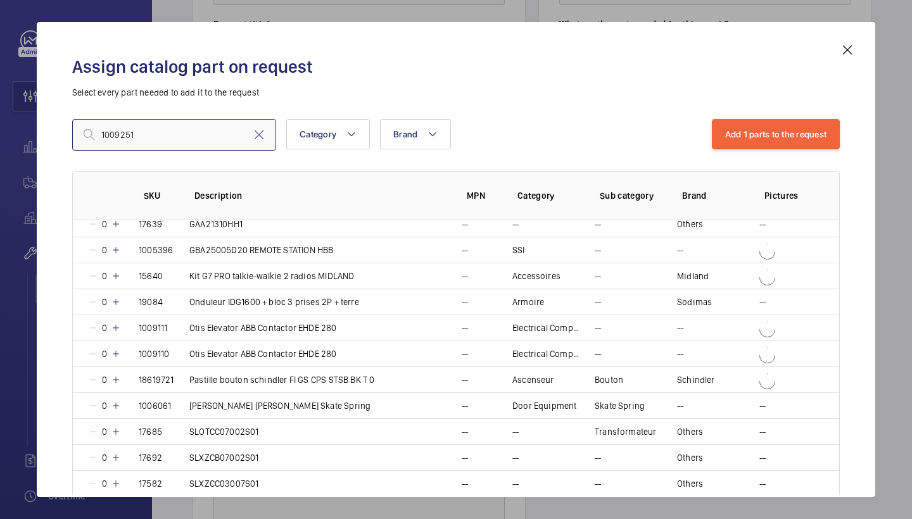
click at [103, 136] on input "1009251" at bounding box center [174, 135] width 204 height 32
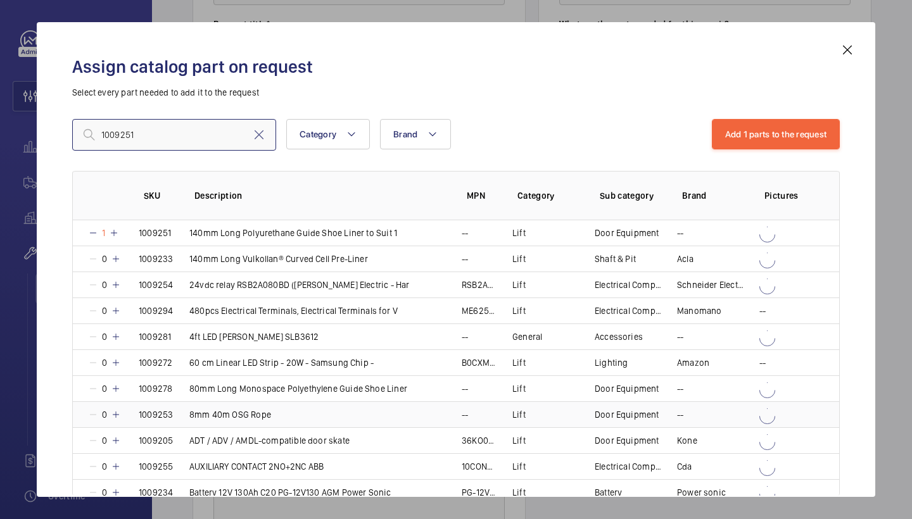
scroll to position [0, 0]
type input "1009251"
click at [117, 234] on mat-icon at bounding box center [114, 233] width 10 height 10
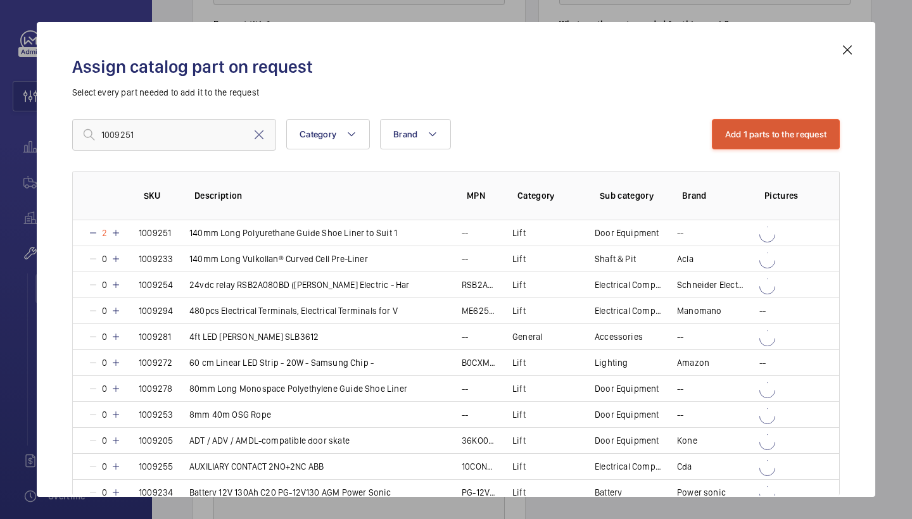
click at [759, 143] on button "Add 1 parts to the request" at bounding box center [776, 134] width 129 height 30
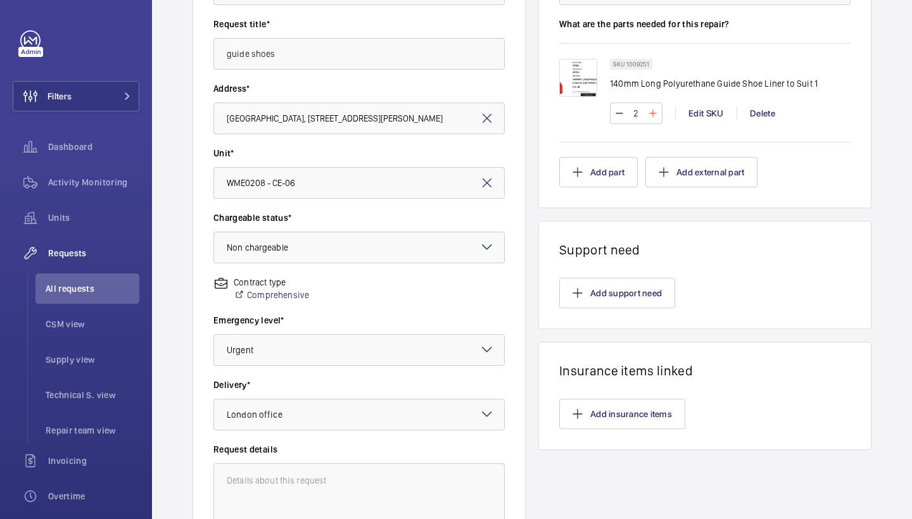
click at [652, 115] on mat-icon at bounding box center [653, 113] width 10 height 15
type input "4"
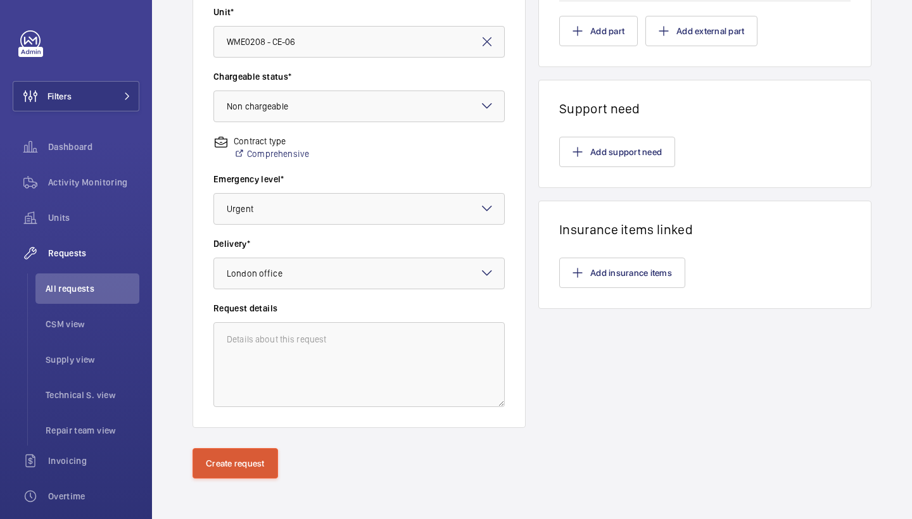
scroll to position [345, 0]
click at [243, 445] on div "Request information Which engineer will do the repair? * Keith Bishop Request t…" at bounding box center [532, 102] width 760 height 694
click at [248, 478] on button "Create request" at bounding box center [236, 463] width 86 height 30
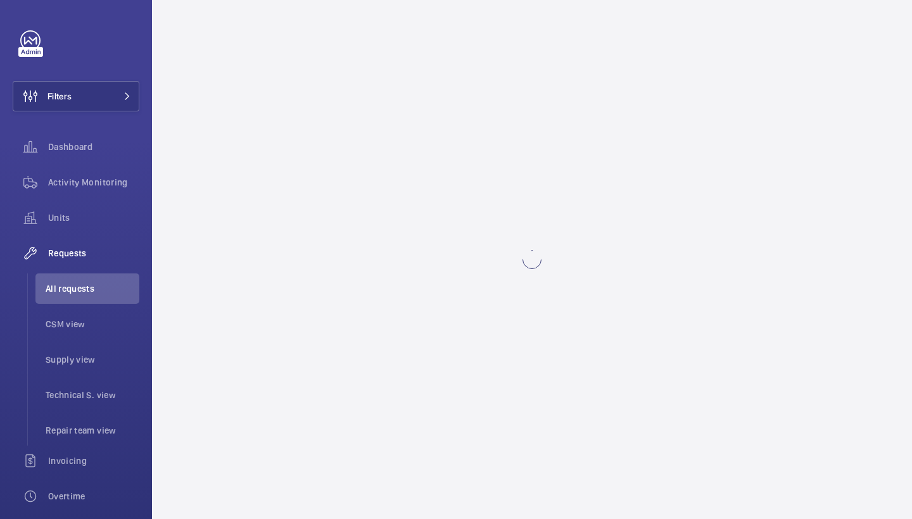
scroll to position [0, 0]
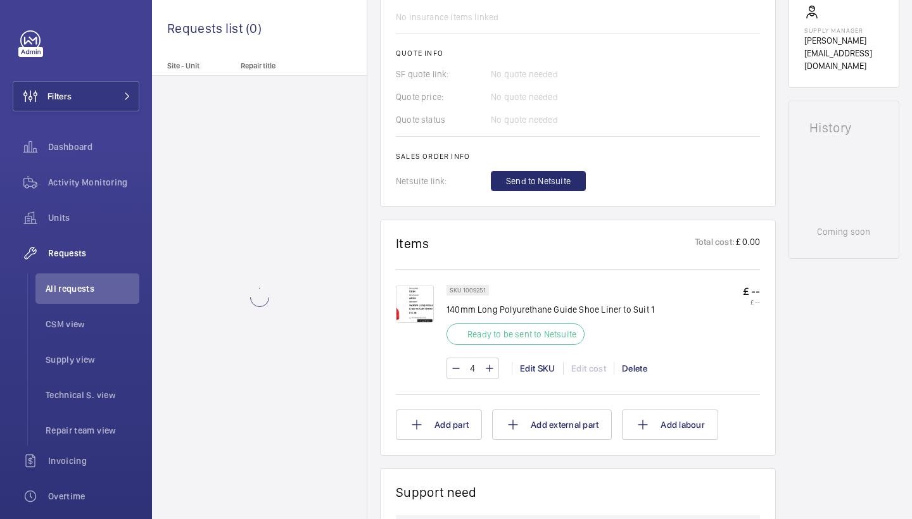
scroll to position [494, 0]
click at [563, 191] on button "Send to Netsuite" at bounding box center [538, 182] width 95 height 20
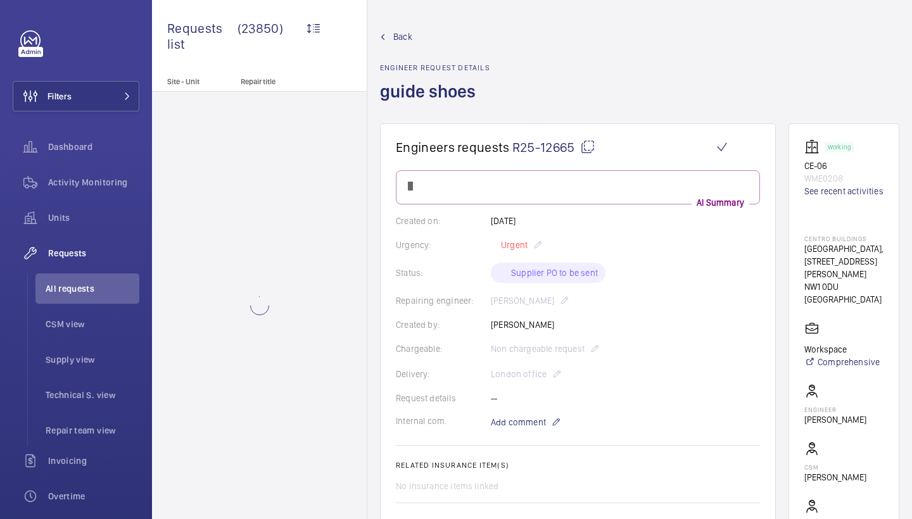
scroll to position [494, 0]
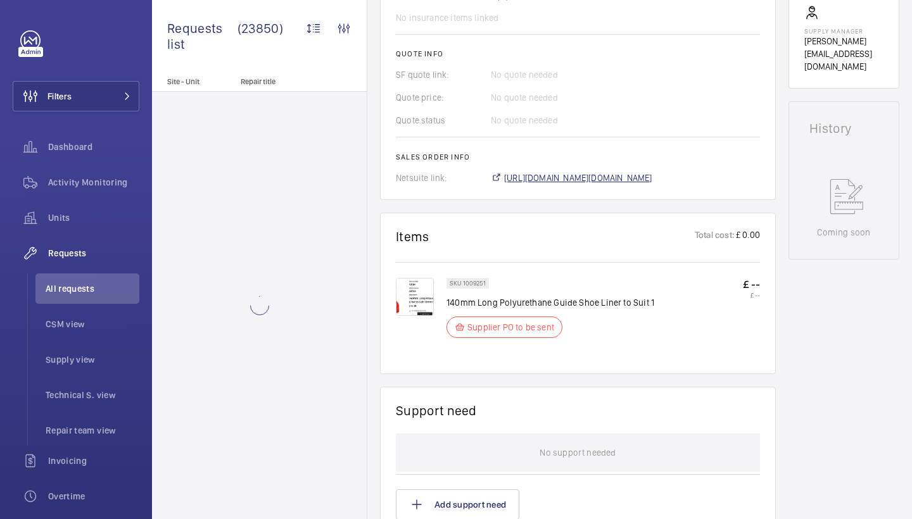
click at [571, 172] on span "https://6461500.app.netsuite.com/app/accounting/transactions/salesord.nl?id=303…" at bounding box center [578, 178] width 148 height 13
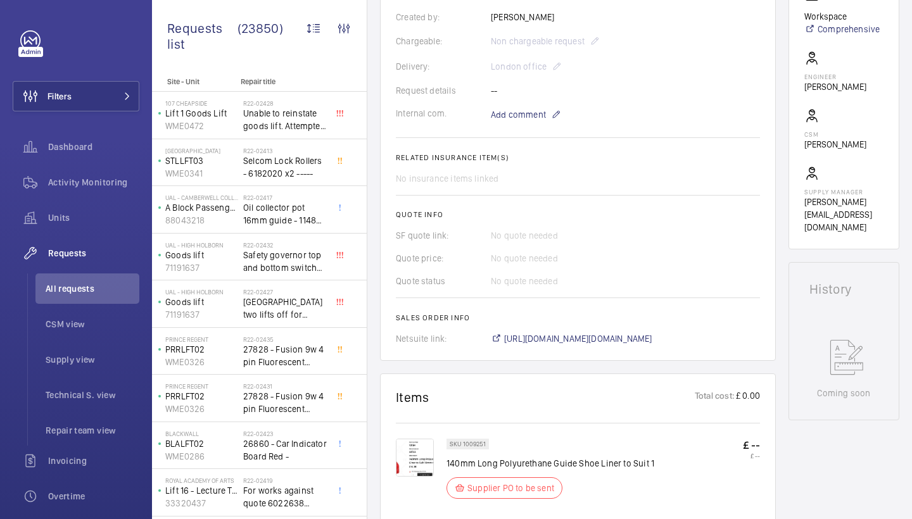
scroll to position [748, 0]
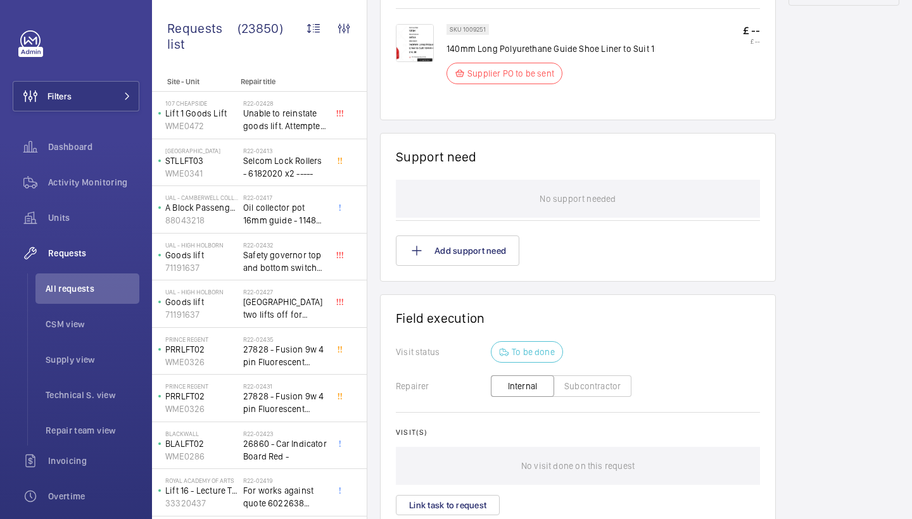
click at [429, 37] on img at bounding box center [415, 43] width 38 height 38
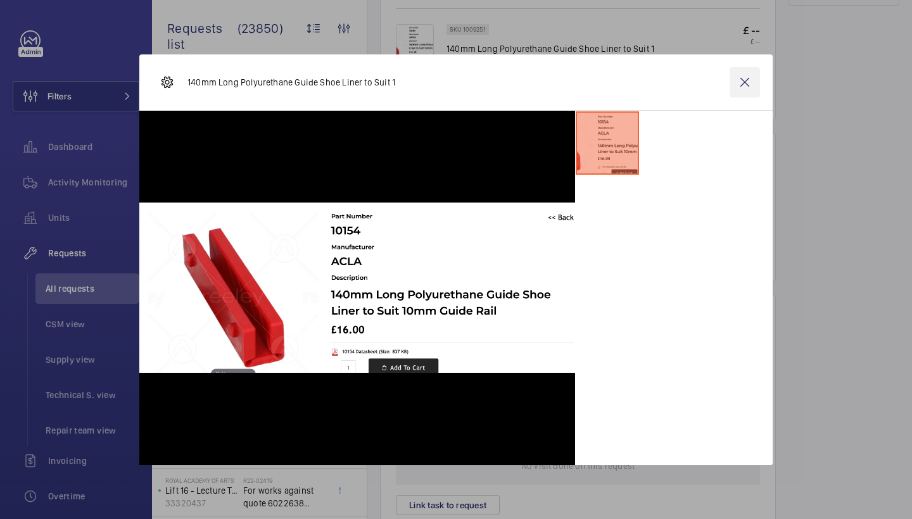
click at [739, 83] on wm-front-icon-button at bounding box center [745, 82] width 30 height 30
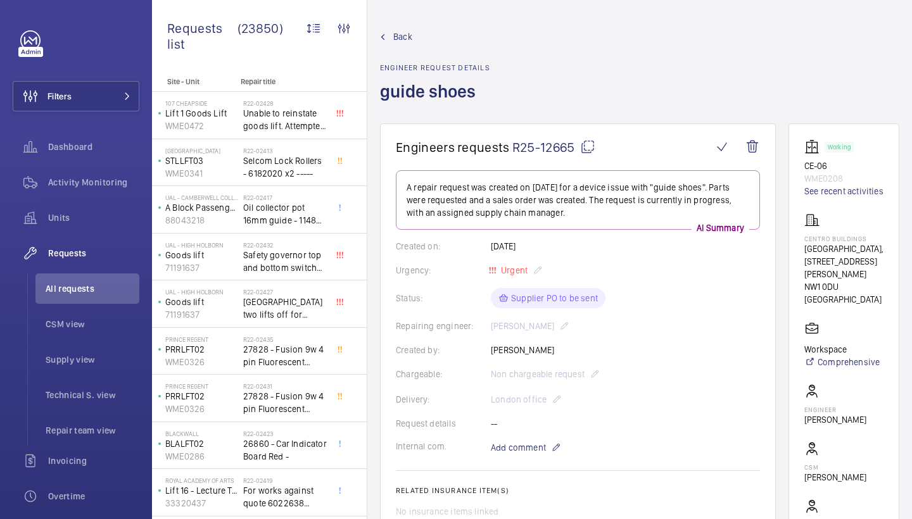
scroll to position [0, 0]
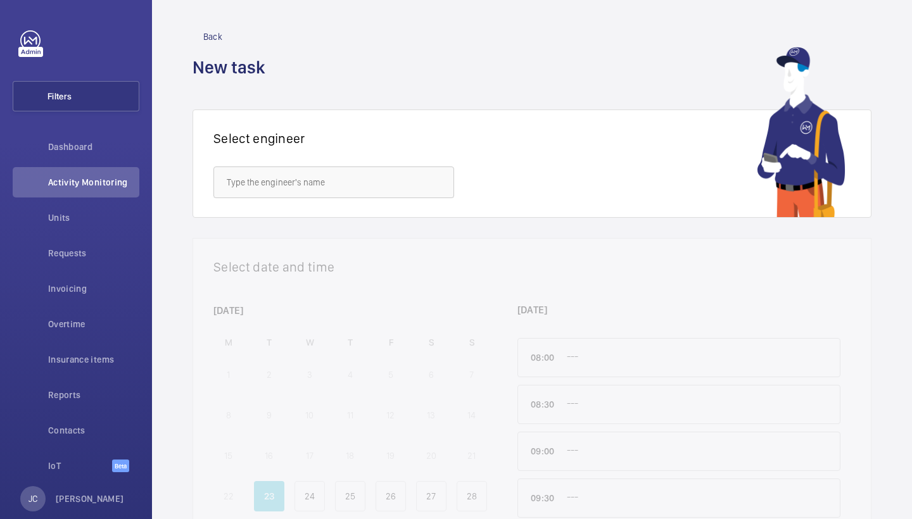
click at [406, 102] on wm-front-admin-header "Back New task" at bounding box center [532, 55] width 760 height 110
click at [101, 105] on button "Filters" at bounding box center [76, 96] width 127 height 30
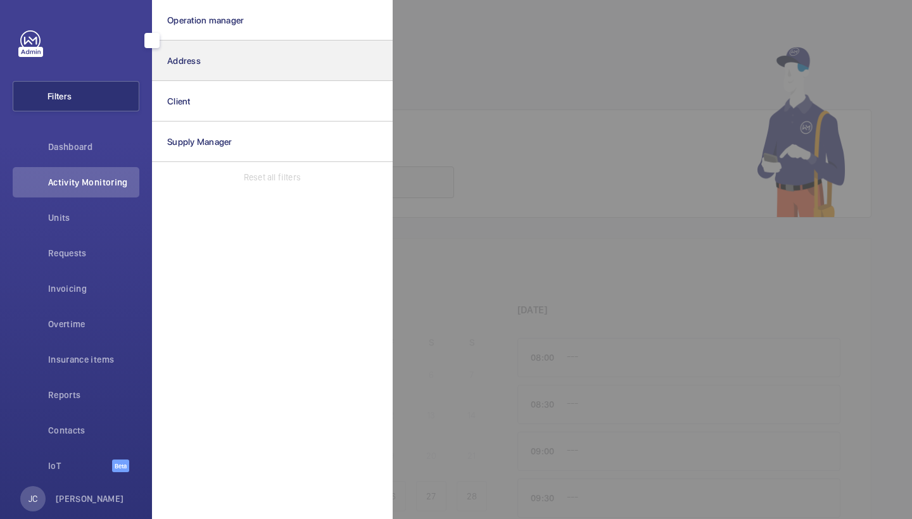
click at [237, 67] on button "Address" at bounding box center [272, 61] width 241 height 41
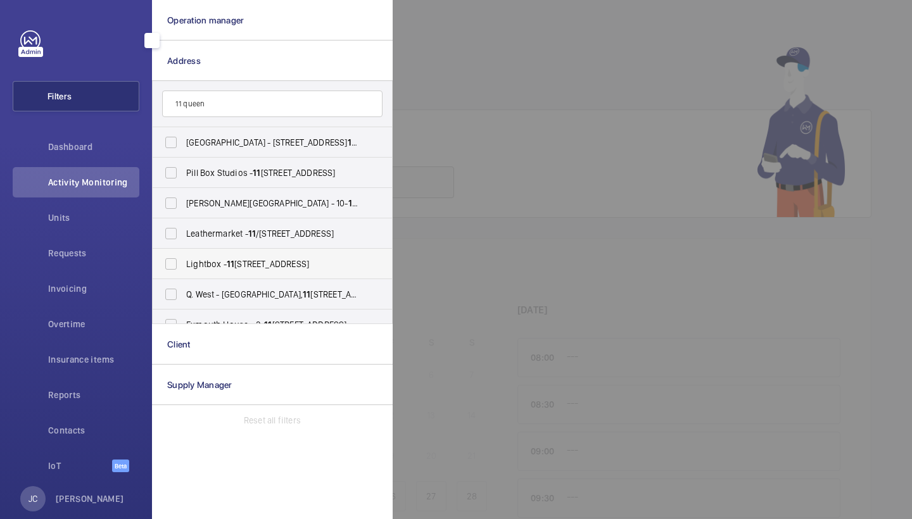
scroll to position [29, 0]
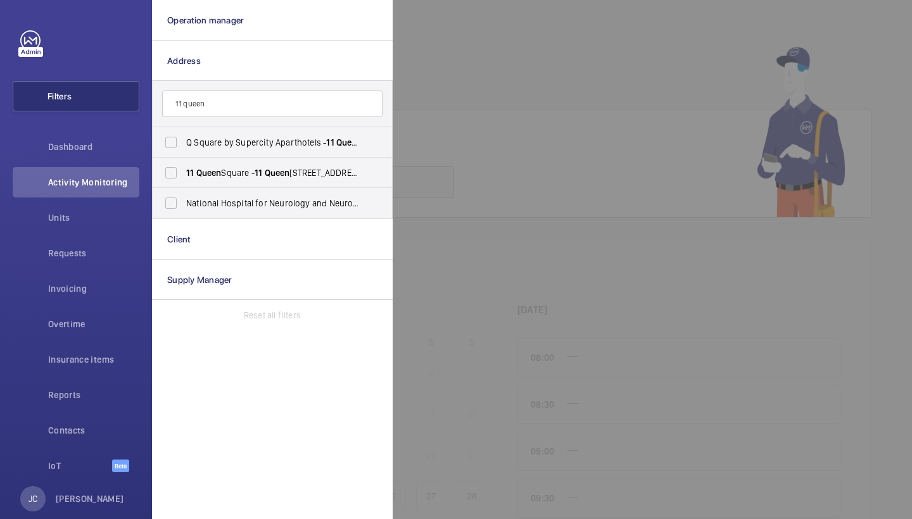
type input "11 queen"
click at [290, 143] on span "Q Square by Supercity Aparthotels - 11 Queen Square, BRIGHTON BN1 3FD" at bounding box center [273, 142] width 174 height 13
click at [184, 143] on input "Q Square by Supercity Aparthotels - 11 Queen Square, BRIGHTON BN1 3FD" at bounding box center [170, 142] width 25 height 25
checkbox input "true"
click at [475, 118] on div at bounding box center [849, 259] width 912 height 519
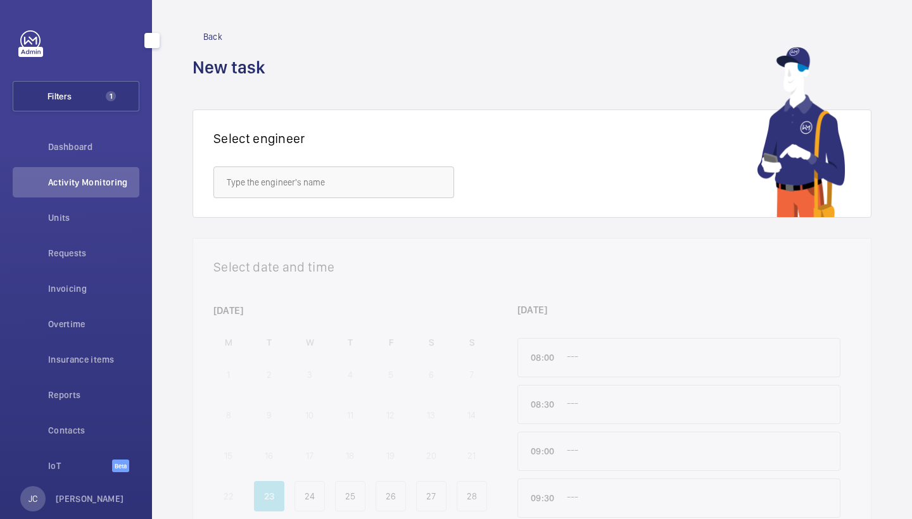
click at [22, 192] on wm-front-icon-button at bounding box center [30, 182] width 35 height 30
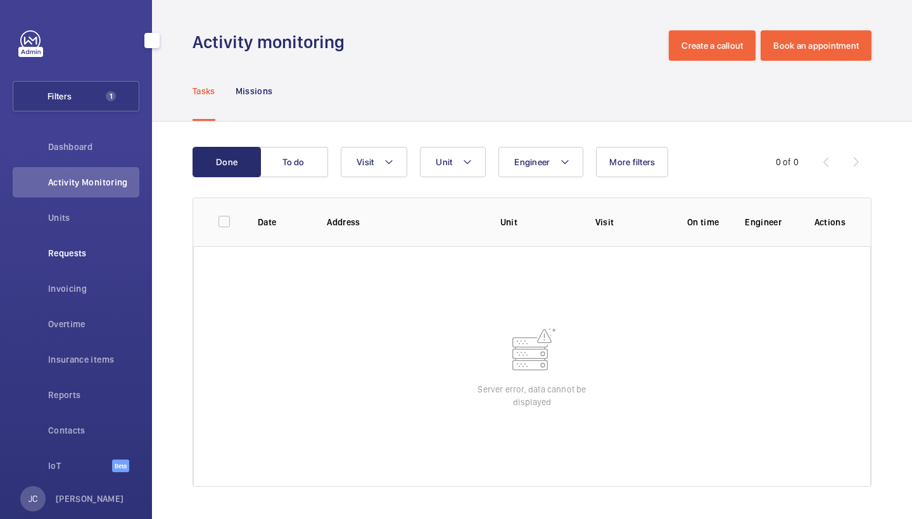
click at [75, 257] on span "Requests" at bounding box center [93, 253] width 91 height 13
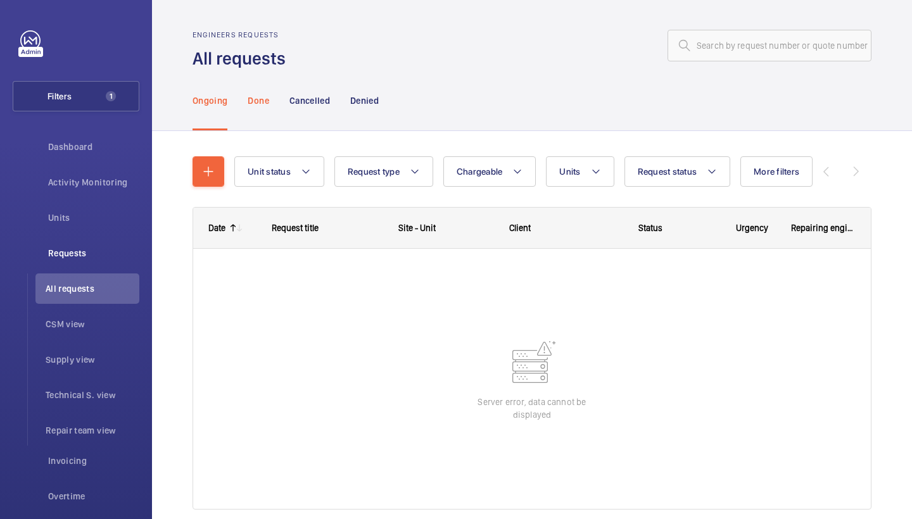
click at [255, 101] on p "Done" at bounding box center [258, 100] width 21 height 13
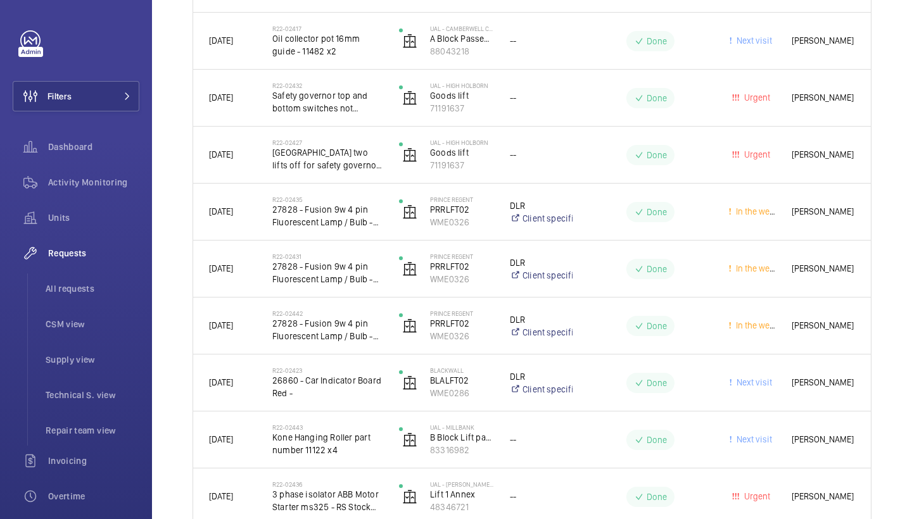
scroll to position [1045, 0]
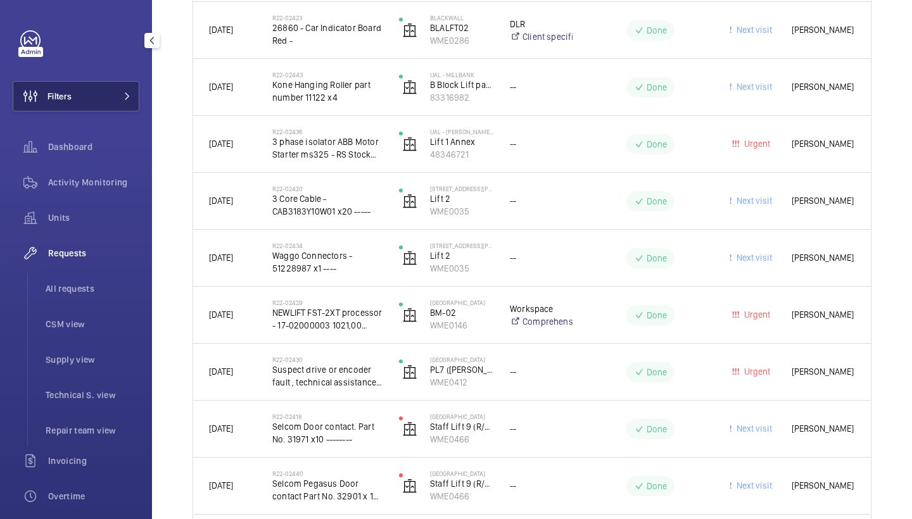
click at [133, 101] on button "Filters" at bounding box center [76, 96] width 127 height 30
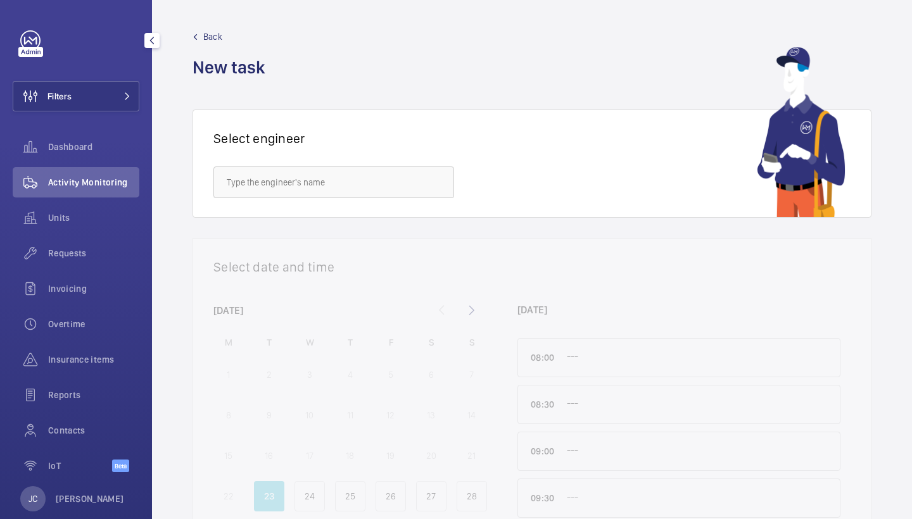
click at [132, 116] on div "Filters Dashboard Activity Monitoring Units Requests Invoicing Overtime Insuran…" at bounding box center [76, 258] width 127 height 456
click at [132, 107] on button "Filters" at bounding box center [76, 96] width 127 height 30
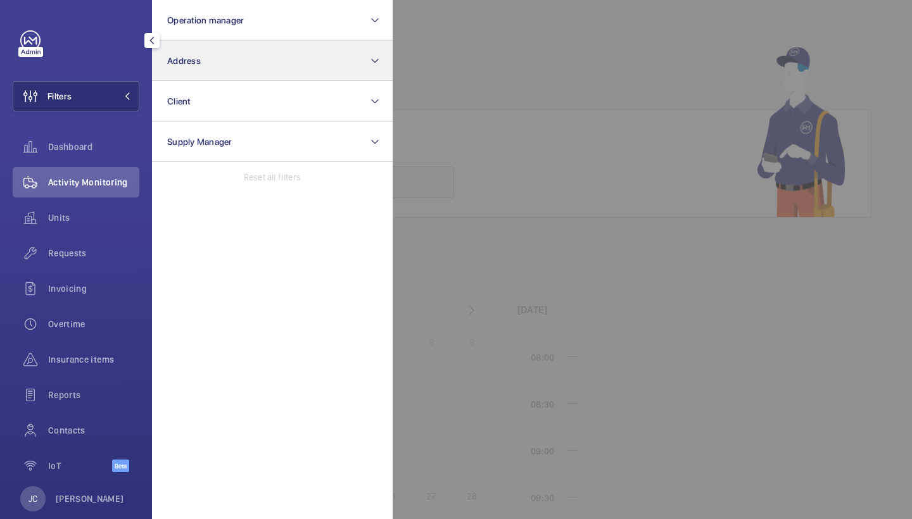
click at [215, 56] on button "Address" at bounding box center [272, 61] width 241 height 41
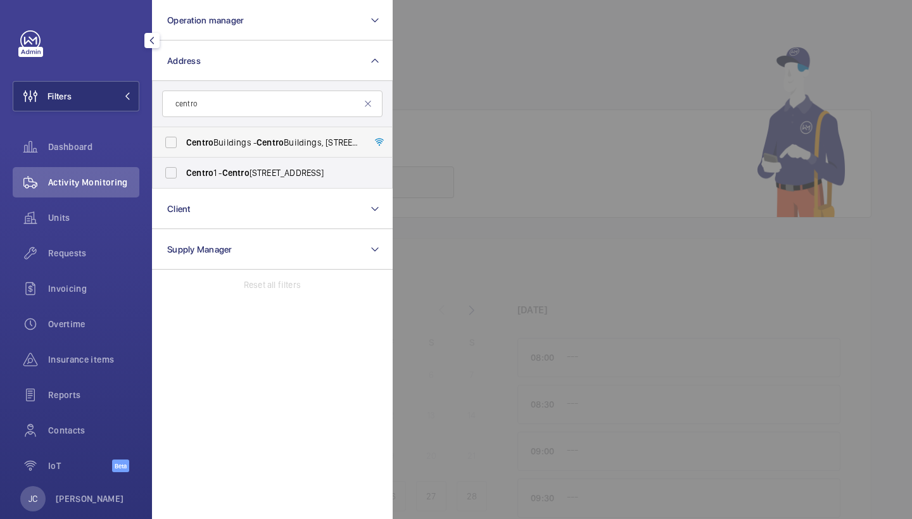
type input "centro"
click at [244, 144] on span "[GEOGRAPHIC_DATA] - [GEOGRAPHIC_DATA], [STREET_ADDRESS][PERSON_NAME]" at bounding box center [273, 142] width 174 height 13
click at [184, 144] on input "[GEOGRAPHIC_DATA] - [GEOGRAPHIC_DATA], [STREET_ADDRESS][PERSON_NAME]" at bounding box center [170, 142] width 25 height 25
checkbox input "true"
click at [511, 115] on div at bounding box center [849, 259] width 912 height 519
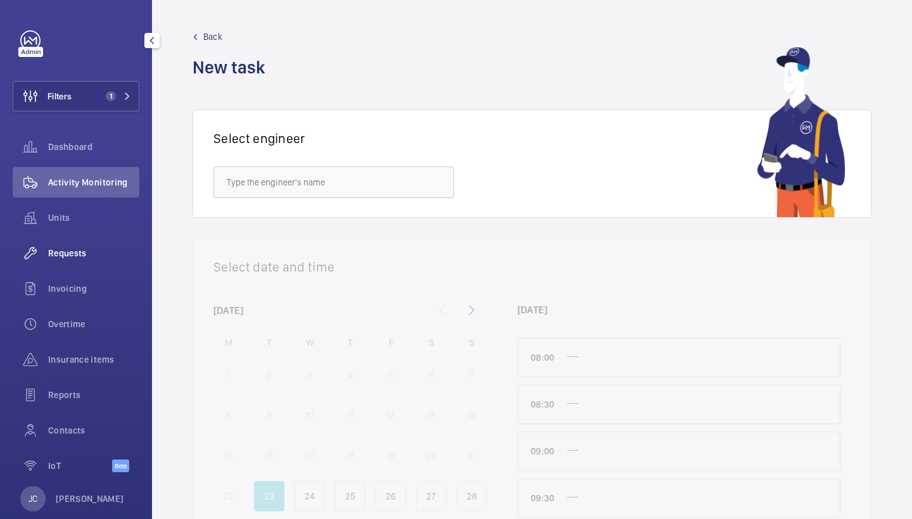
click at [82, 256] on span "Requests" at bounding box center [93, 253] width 91 height 13
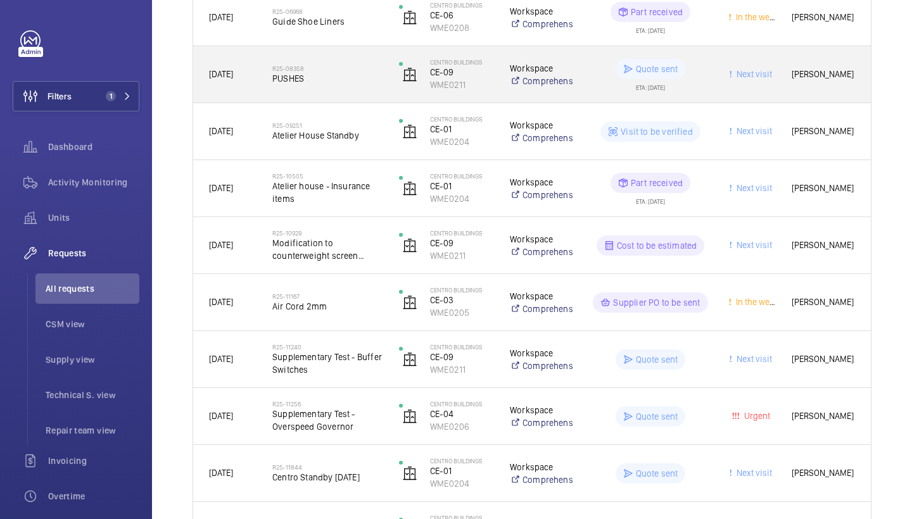
scroll to position [334, 0]
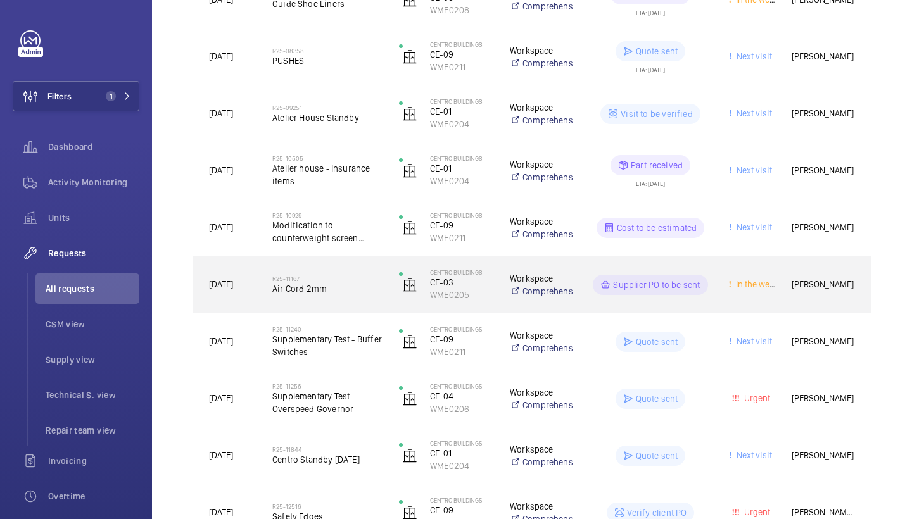
click at [341, 273] on div "R25-11167 Air Cord 2mm" at bounding box center [327, 285] width 110 height 37
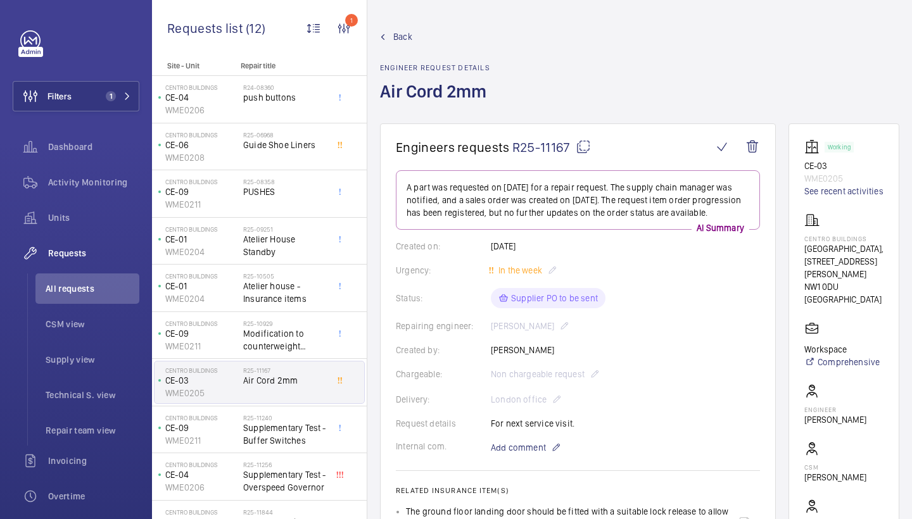
scroll to position [666, 0]
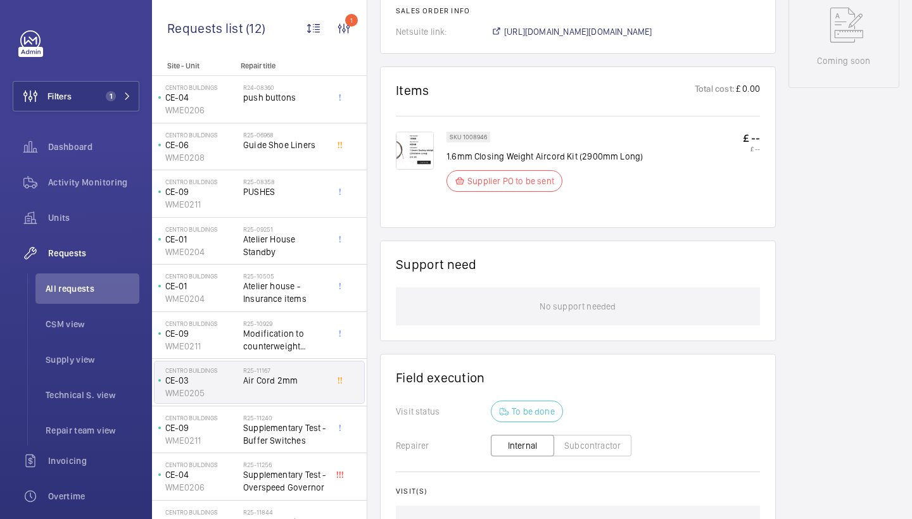
click at [400, 158] on img at bounding box center [415, 151] width 38 height 38
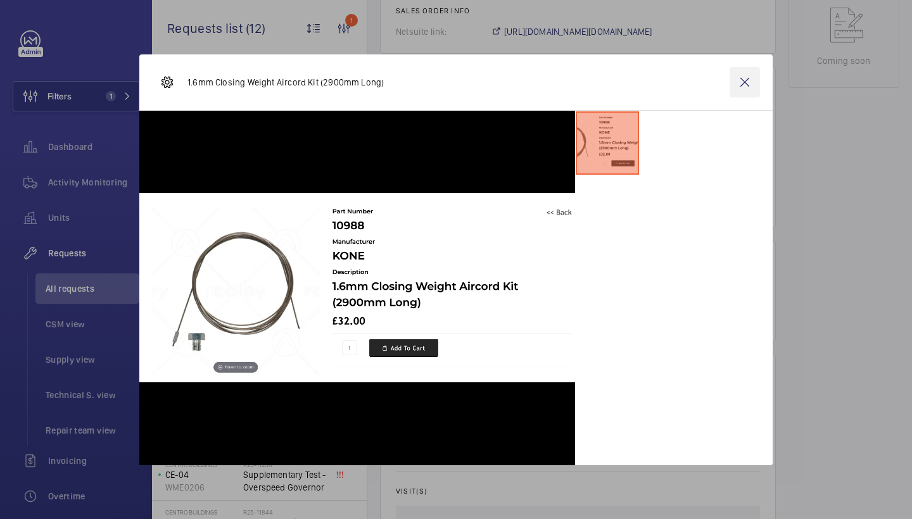
click at [739, 80] on wm-front-icon-button at bounding box center [745, 82] width 30 height 30
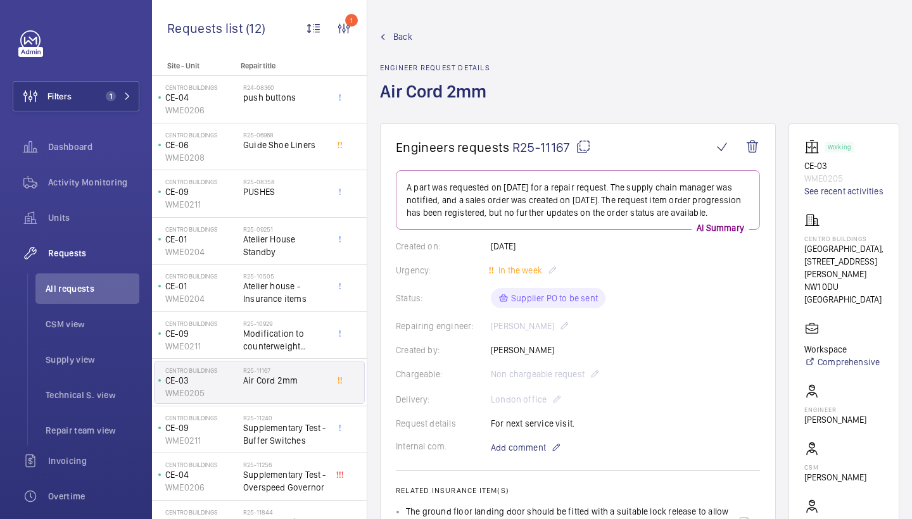
scroll to position [0, 0]
click at [816, 193] on link "See recent activities" at bounding box center [843, 191] width 79 height 13
click at [825, 198] on link "See recent activities" at bounding box center [843, 191] width 79 height 13
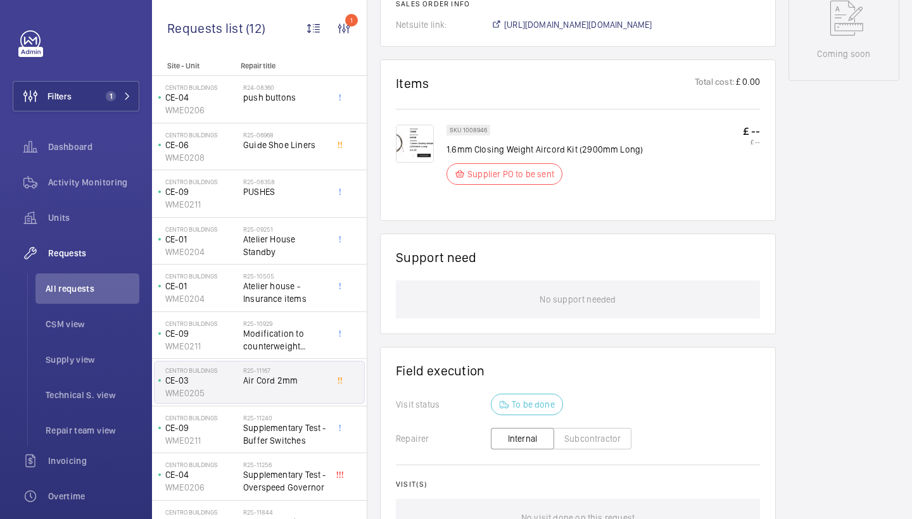
scroll to position [674, 0]
click at [403, 145] on img at bounding box center [415, 143] width 38 height 38
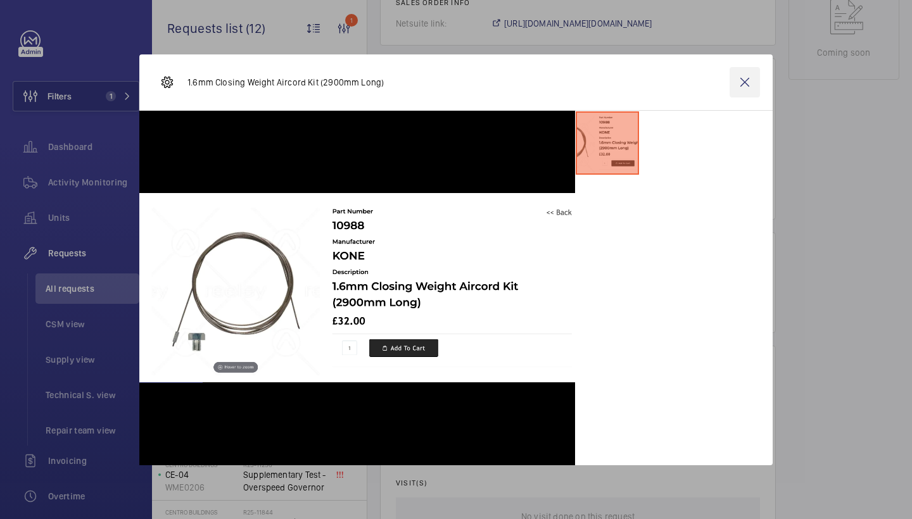
click at [744, 87] on wm-front-icon-button at bounding box center [745, 82] width 30 height 30
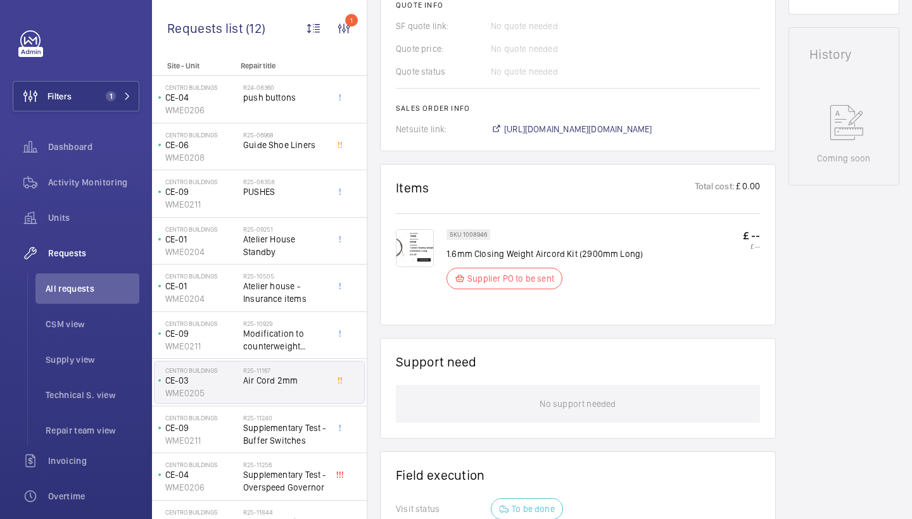
scroll to position [581, 0]
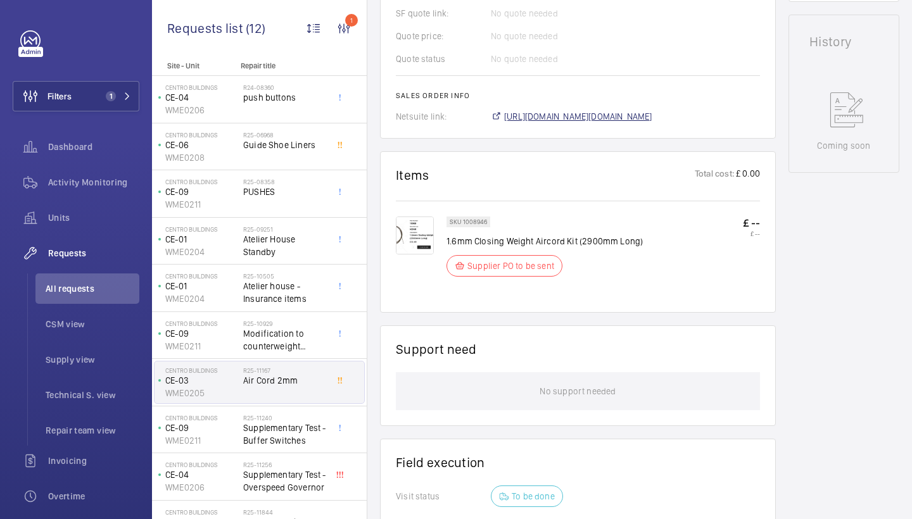
click at [637, 123] on span "[URL][DOMAIN_NAME][DOMAIN_NAME]" at bounding box center [578, 116] width 148 height 13
click at [417, 255] on img at bounding box center [415, 236] width 38 height 38
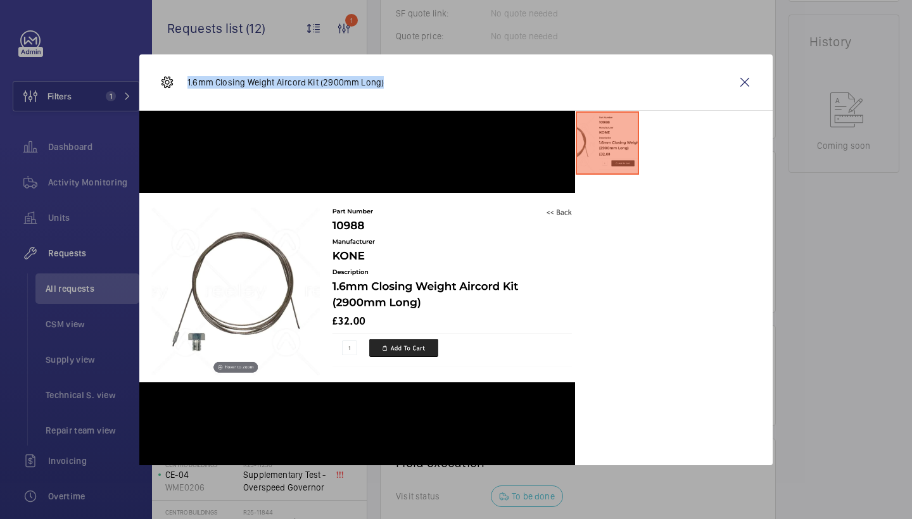
drag, startPoint x: 189, startPoint y: 81, endPoint x: 395, endPoint y: 80, distance: 206.5
click at [395, 80] on div "1.6mm Closing Weight Aircord Kit (2900mm Long)" at bounding box center [455, 82] width 633 height 56
copy p "1.6mm Closing Weight Aircord Kit (2900mm Long)"
click at [747, 80] on wm-front-icon-button at bounding box center [745, 82] width 30 height 30
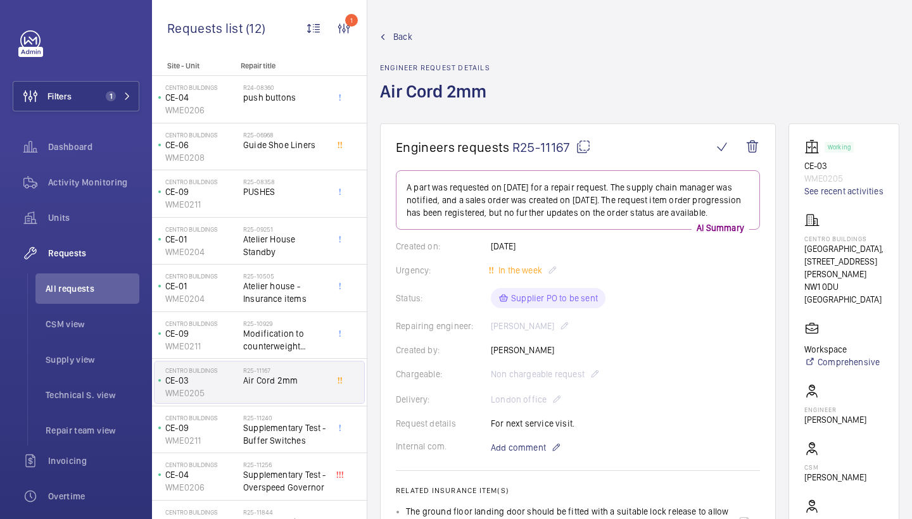
scroll to position [0, 0]
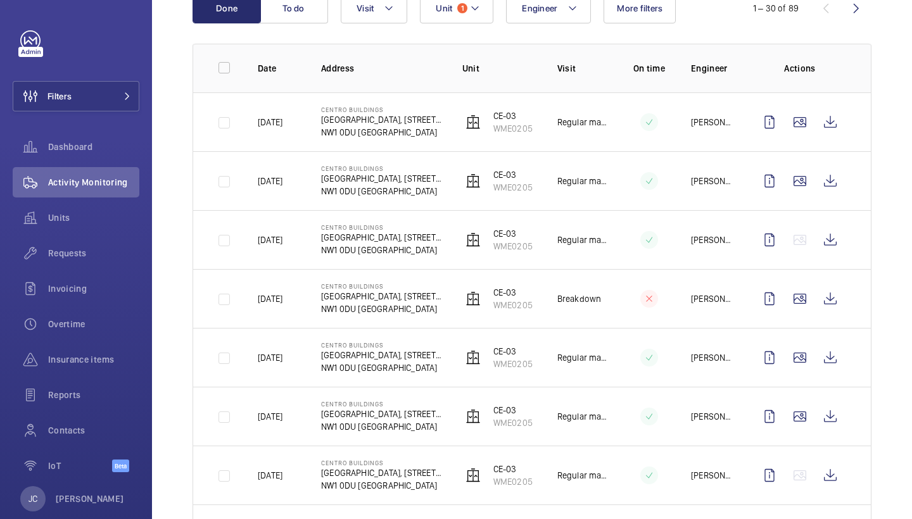
scroll to position [155, 0]
click at [494, 122] on p "WME0205" at bounding box center [512, 127] width 39 height 13
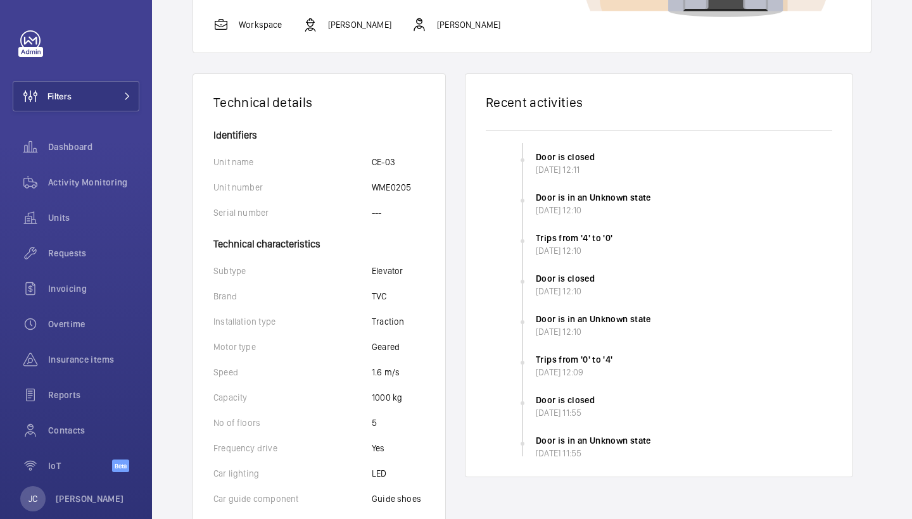
scroll to position [58, 0]
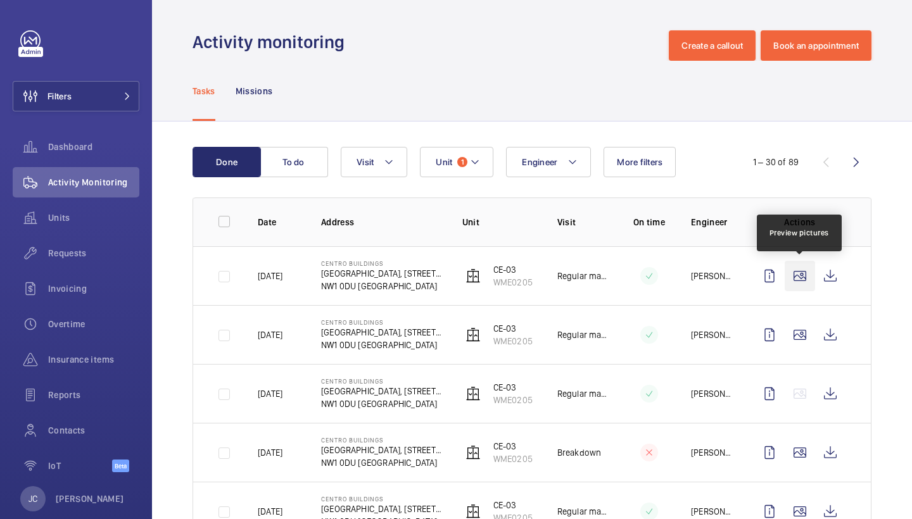
click at [799, 266] on wm-front-icon-button at bounding box center [800, 276] width 30 height 30
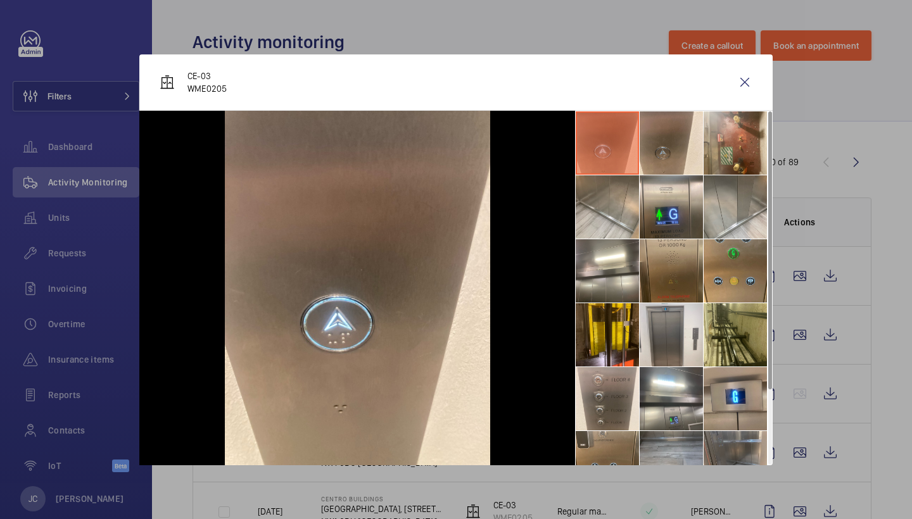
click at [684, 277] on li at bounding box center [671, 270] width 63 height 63
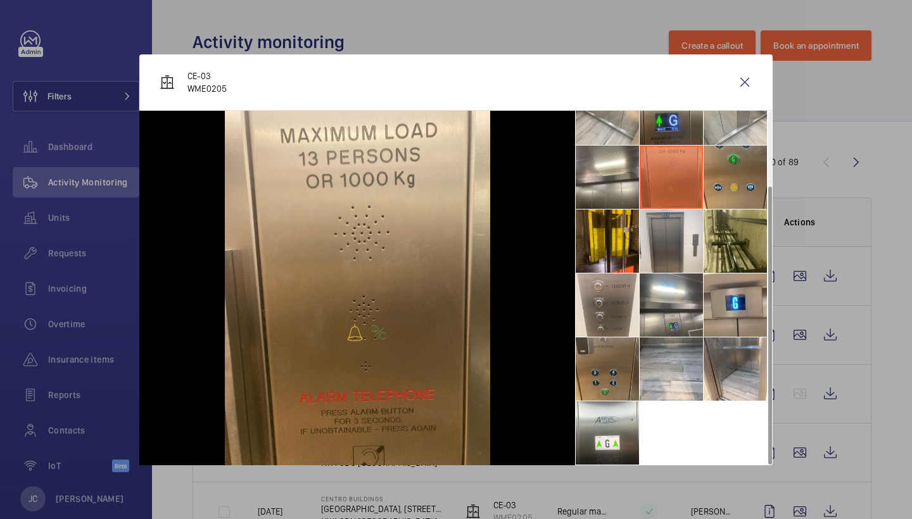
scroll to position [94, 0]
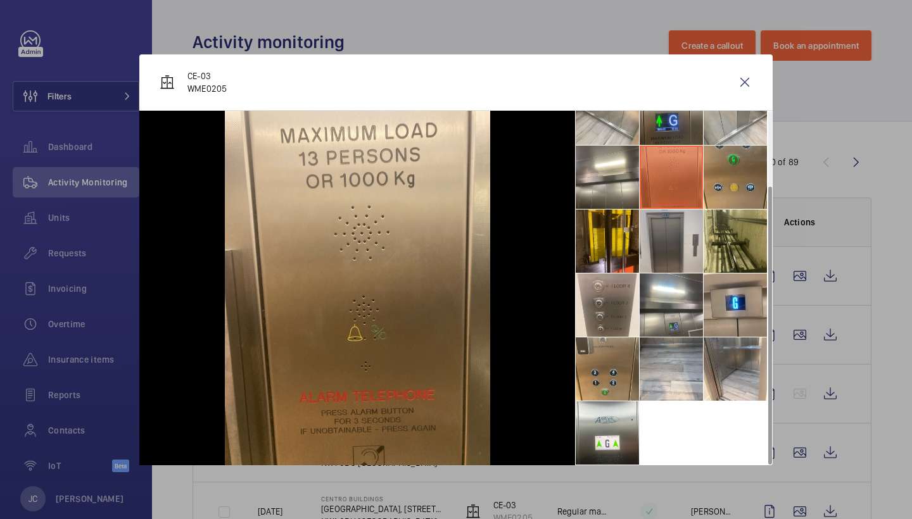
click at [696, 243] on li at bounding box center [671, 241] width 63 height 63
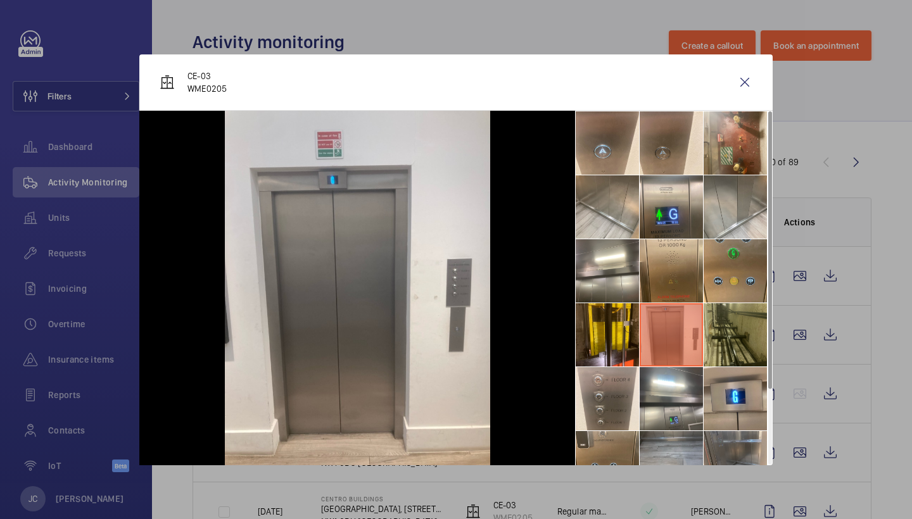
scroll to position [0, 0]
click at [681, 193] on li at bounding box center [671, 206] width 63 height 63
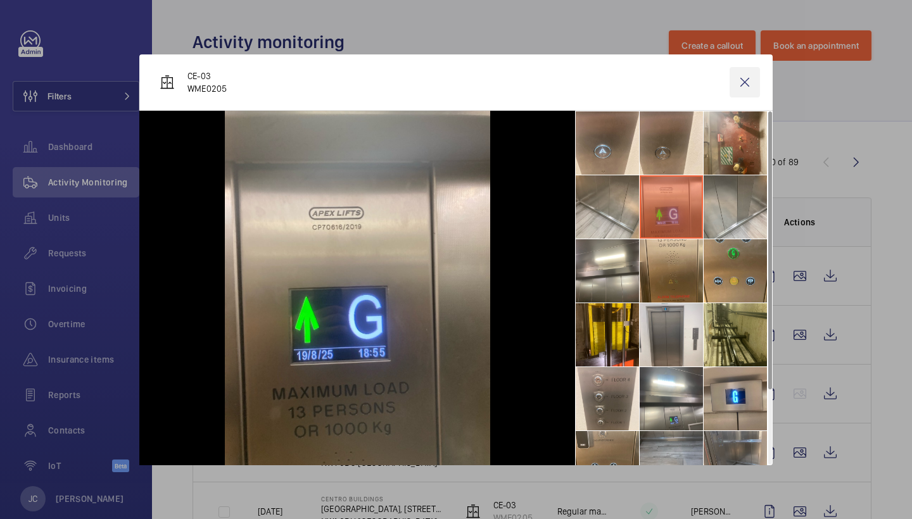
click at [752, 85] on wm-front-icon-button at bounding box center [745, 82] width 30 height 30
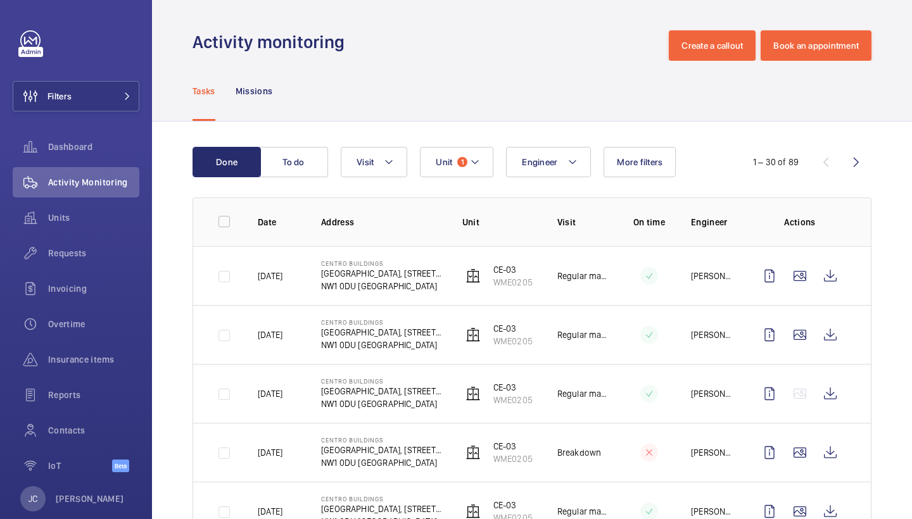
scroll to position [134, 0]
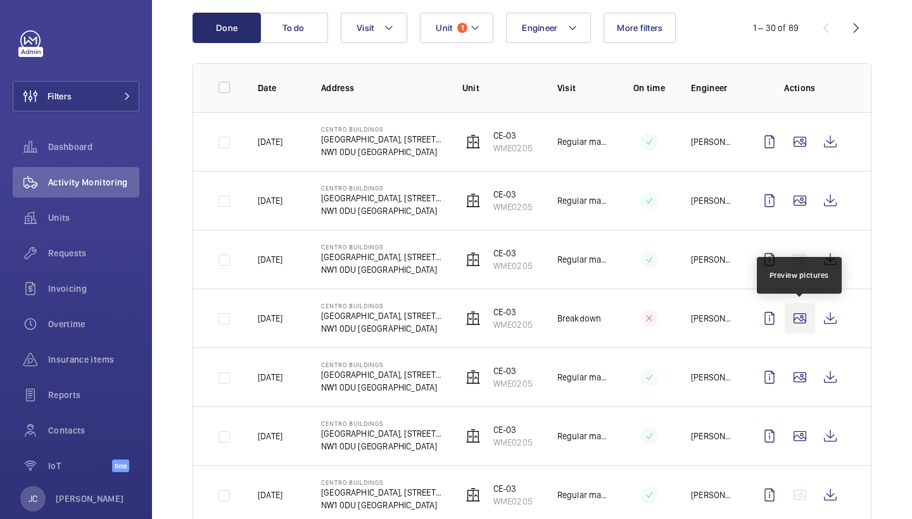
click at [803, 322] on wm-front-icon-button at bounding box center [800, 318] width 30 height 30
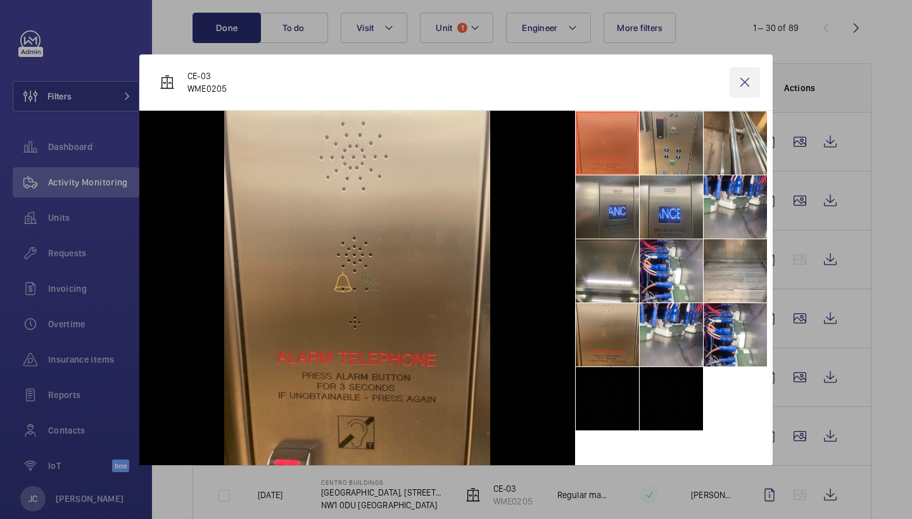
click at [744, 85] on wm-front-icon-button at bounding box center [745, 82] width 30 height 30
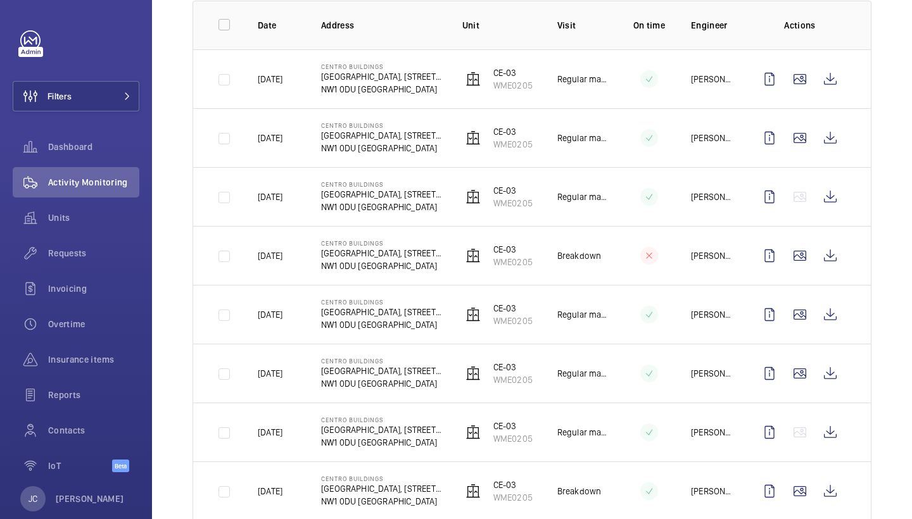
scroll to position [203, 0]
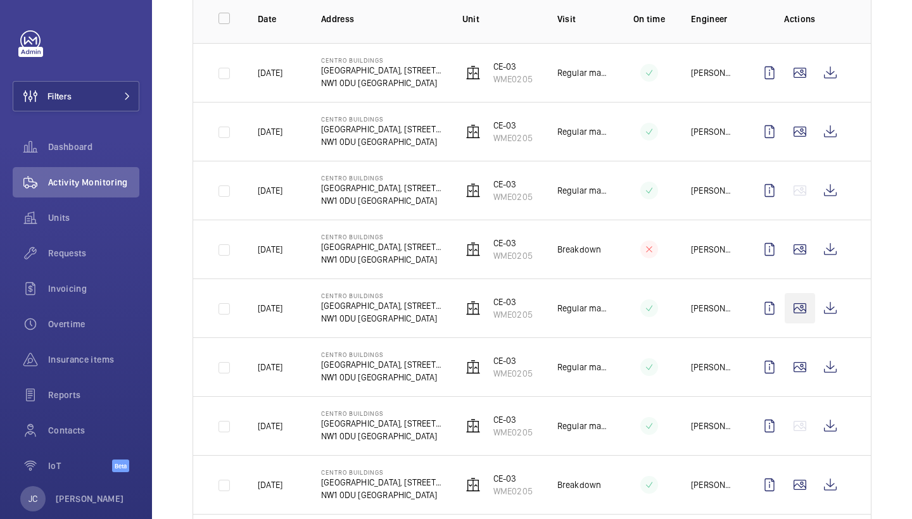
click at [804, 312] on wm-front-icon-button at bounding box center [800, 308] width 30 height 30
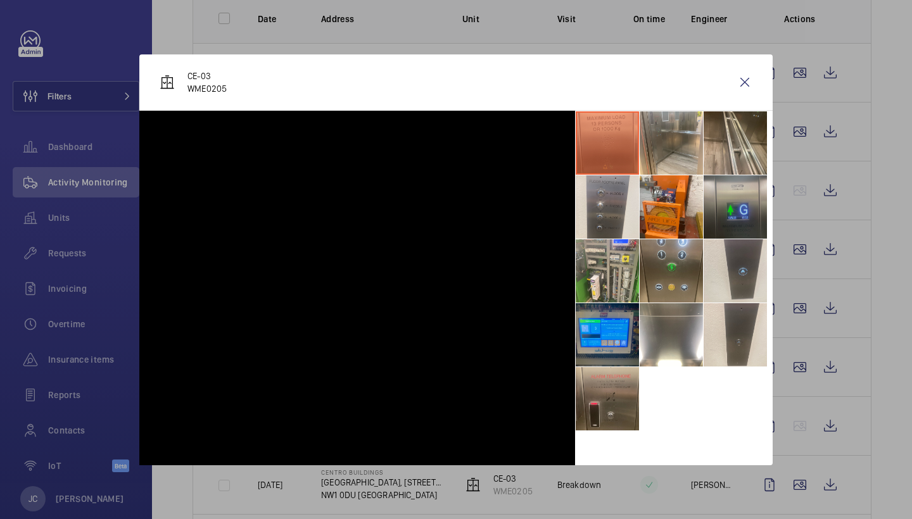
click at [733, 213] on li at bounding box center [735, 206] width 63 height 63
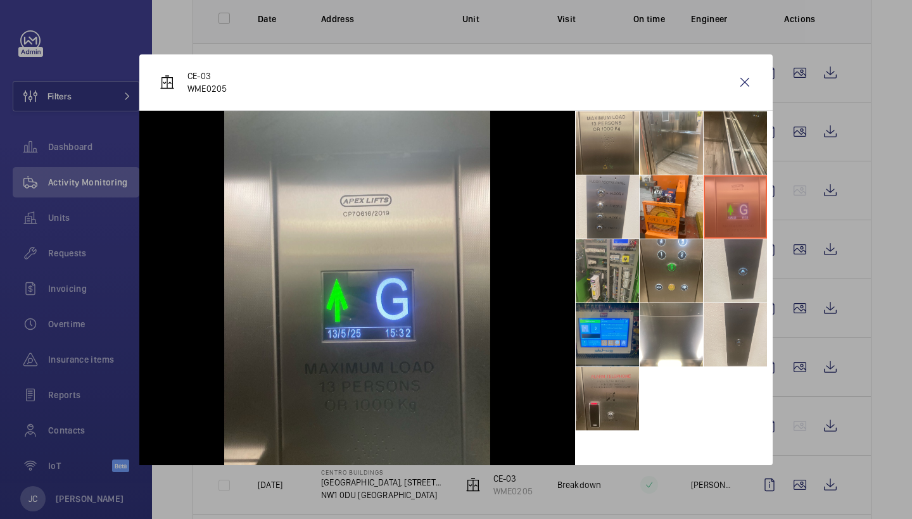
click at [580, 265] on li at bounding box center [607, 270] width 63 height 63
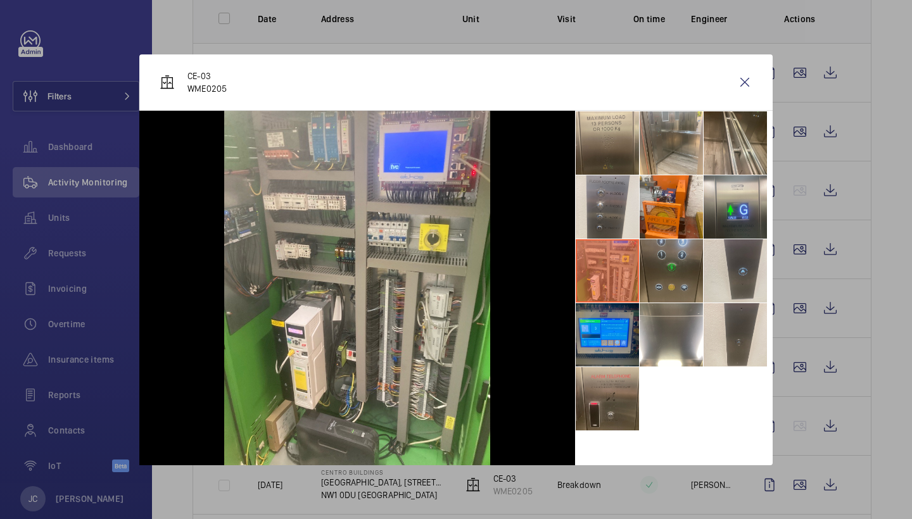
click at [676, 281] on li at bounding box center [671, 270] width 63 height 63
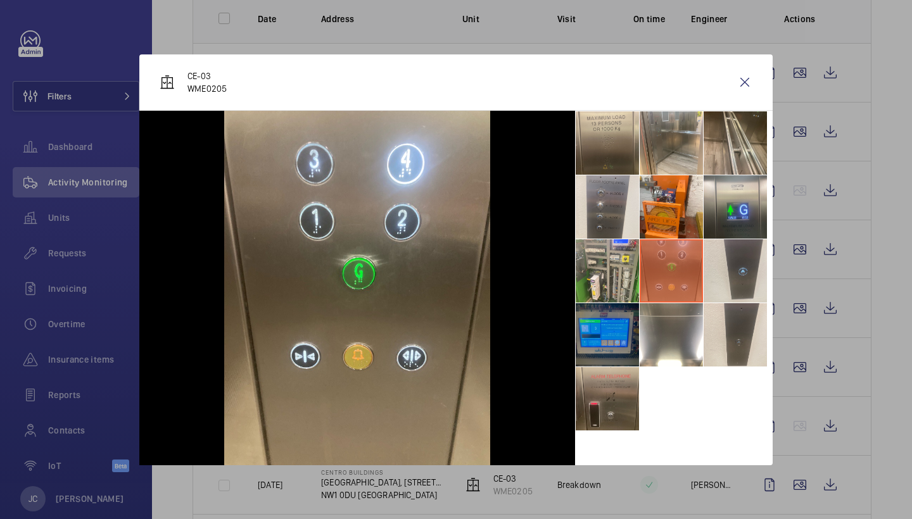
click at [606, 334] on li at bounding box center [607, 334] width 63 height 63
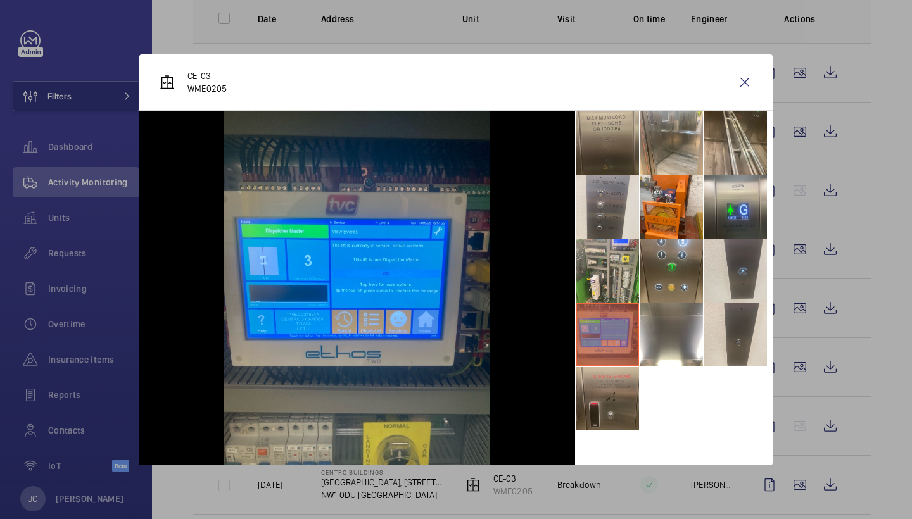
click at [606, 142] on li at bounding box center [607, 142] width 63 height 63
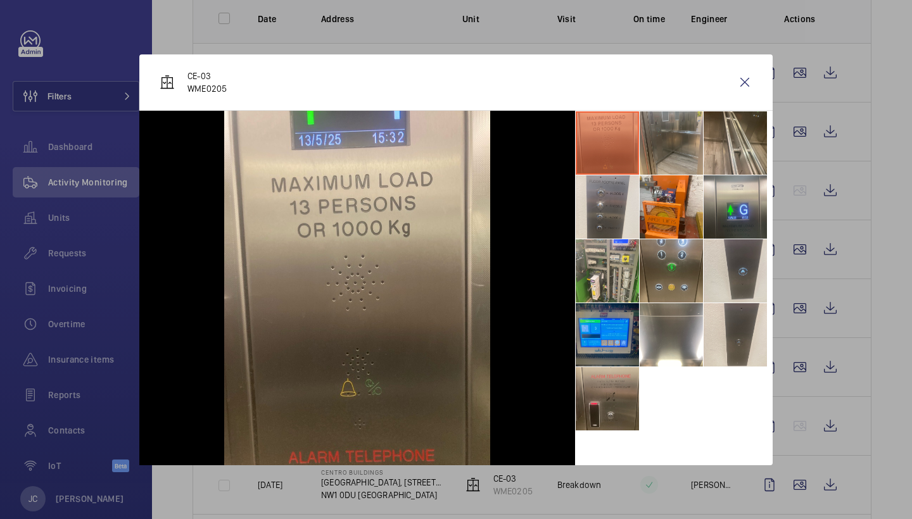
click at [662, 156] on li at bounding box center [671, 142] width 63 height 63
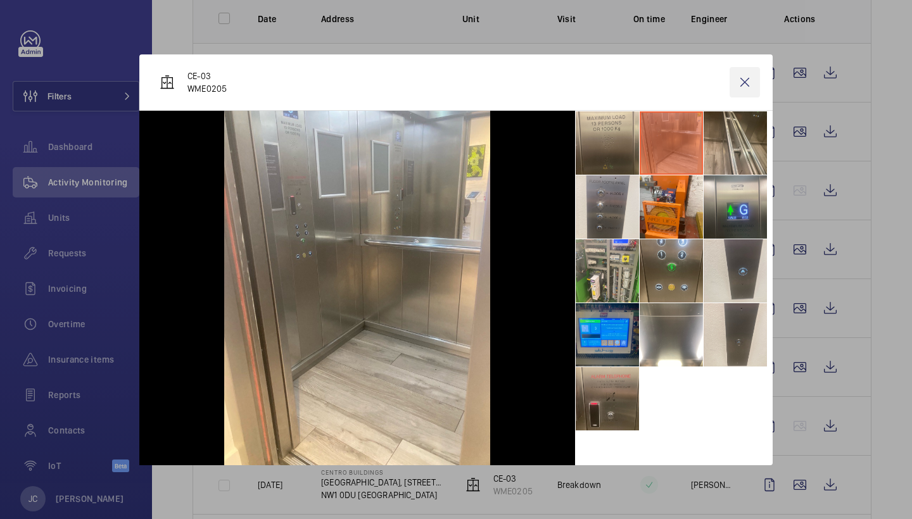
click at [739, 89] on wm-front-icon-button at bounding box center [745, 82] width 30 height 30
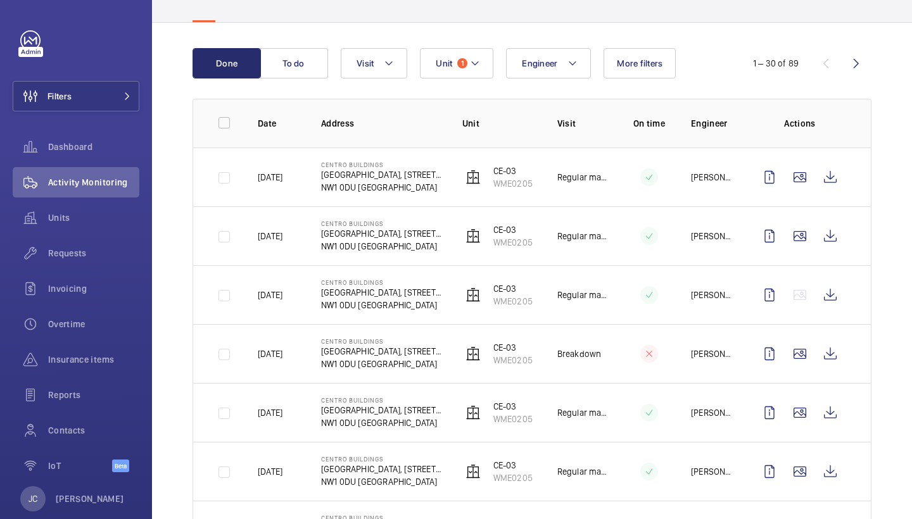
scroll to position [99, 0]
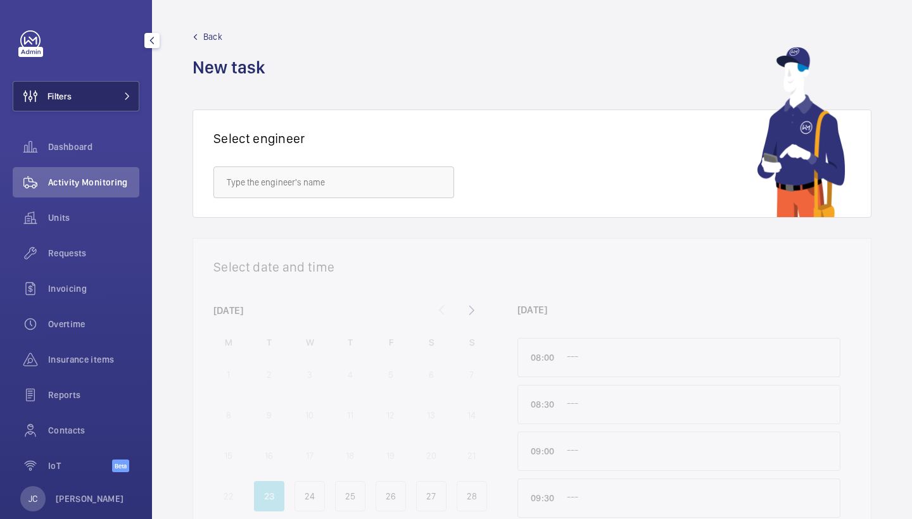
click at [98, 91] on button "Filters" at bounding box center [76, 96] width 127 height 30
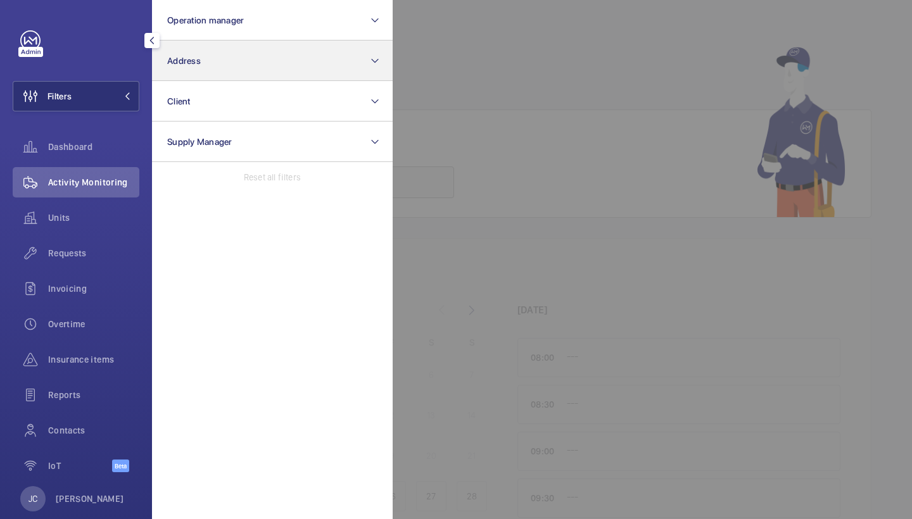
click at [212, 71] on button "Address" at bounding box center [272, 61] width 241 height 41
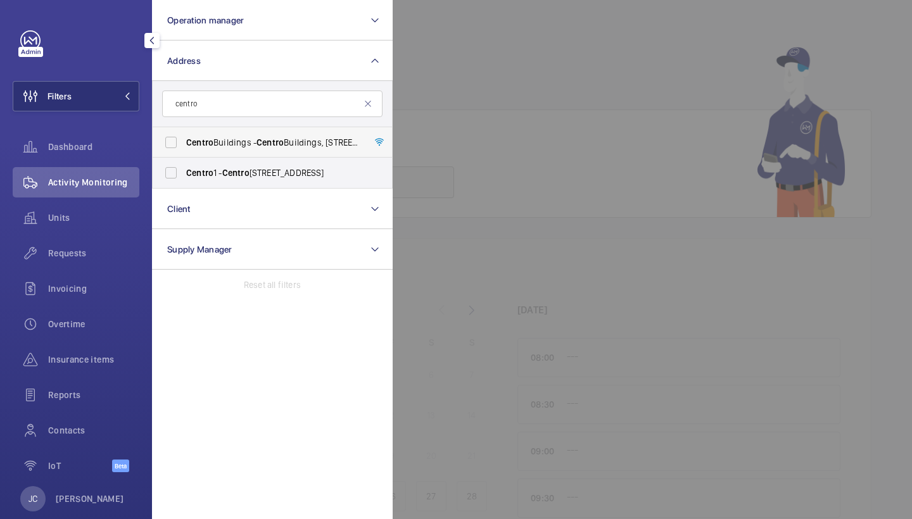
type input "centro"
click at [283, 149] on label "[GEOGRAPHIC_DATA] - [GEOGRAPHIC_DATA], [STREET_ADDRESS][PERSON_NAME]" at bounding box center [263, 142] width 220 height 30
click at [184, 149] on input "[GEOGRAPHIC_DATA] - [GEOGRAPHIC_DATA], [STREET_ADDRESS][PERSON_NAME]" at bounding box center [170, 142] width 25 height 25
checkbox input "true"
click at [44, 259] on wm-front-icon-button at bounding box center [30, 253] width 35 height 30
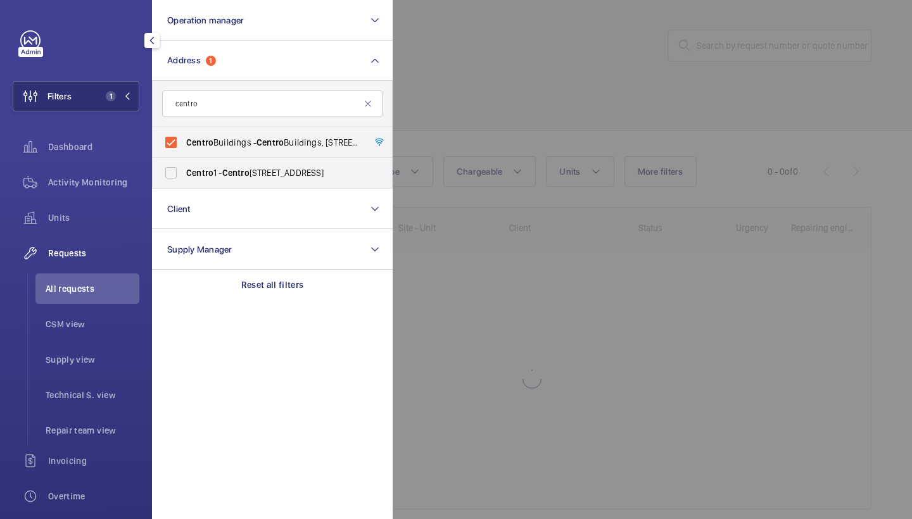
click at [490, 95] on div at bounding box center [849, 259] width 912 height 519
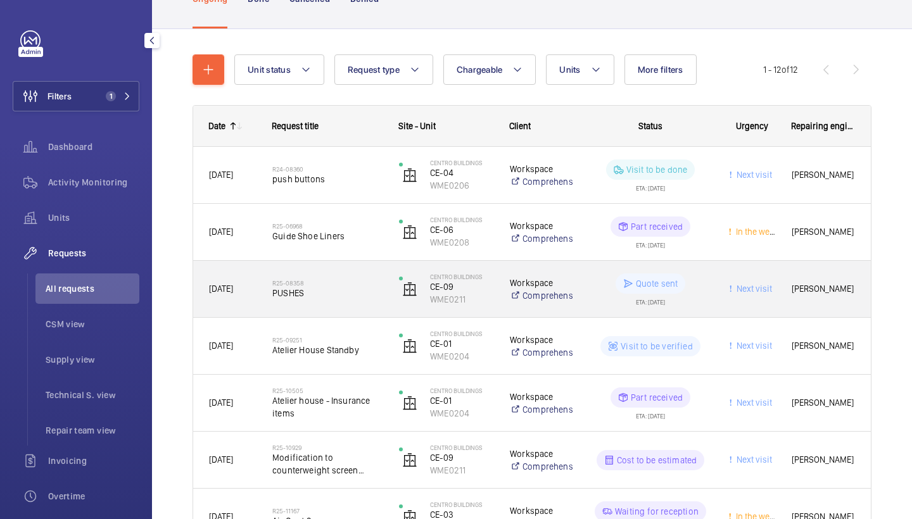
scroll to position [91, 0]
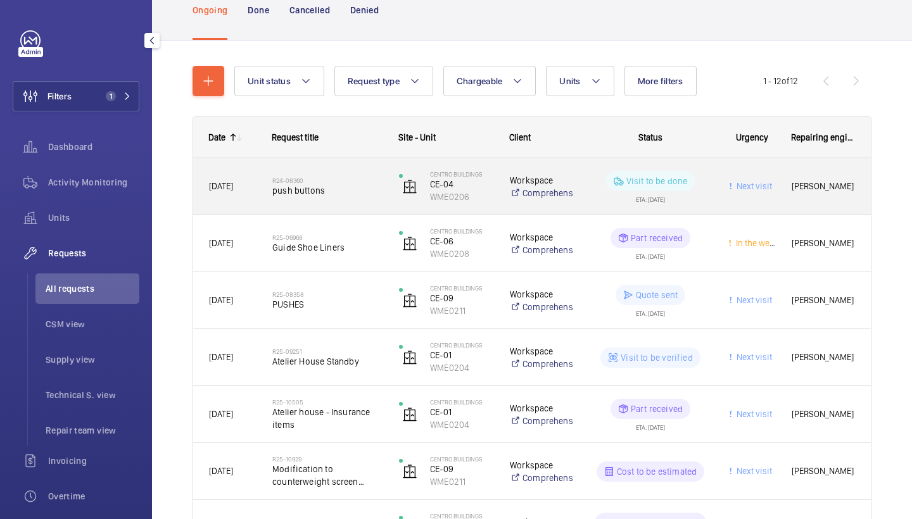
click at [346, 197] on div "R24-08360 push buttons" at bounding box center [327, 186] width 110 height 37
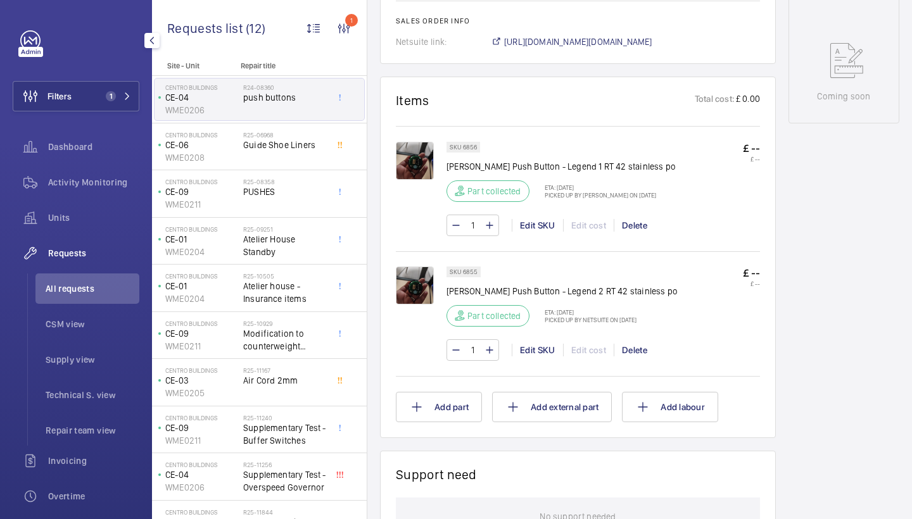
scroll to position [666, 0]
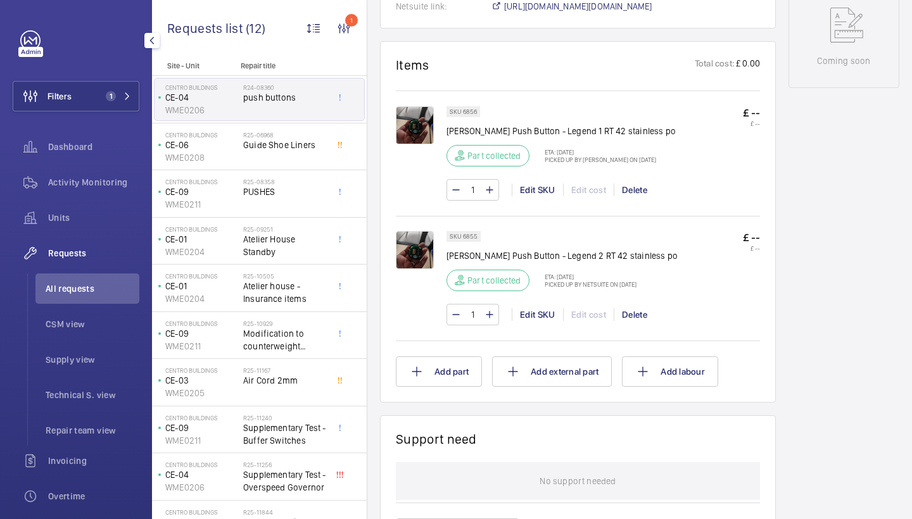
click at [420, 135] on img at bounding box center [415, 125] width 38 height 38
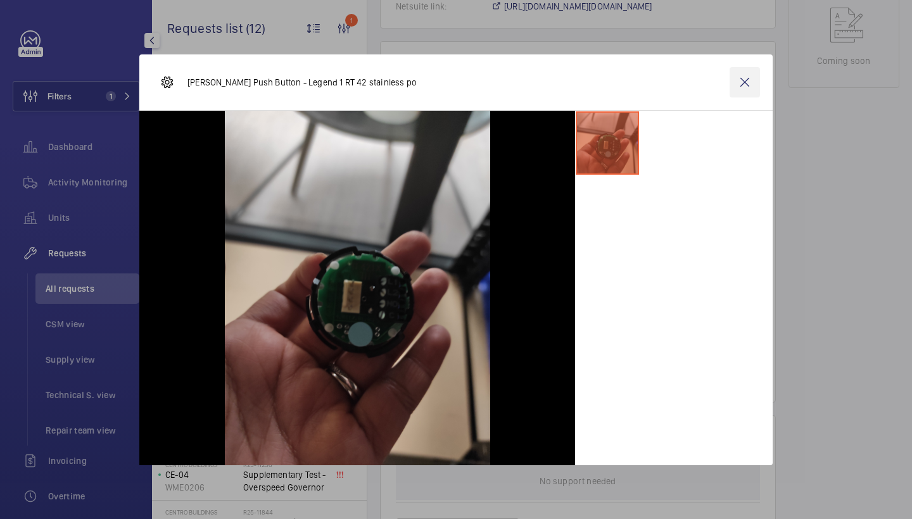
click at [745, 91] on wm-front-icon-button at bounding box center [745, 82] width 30 height 30
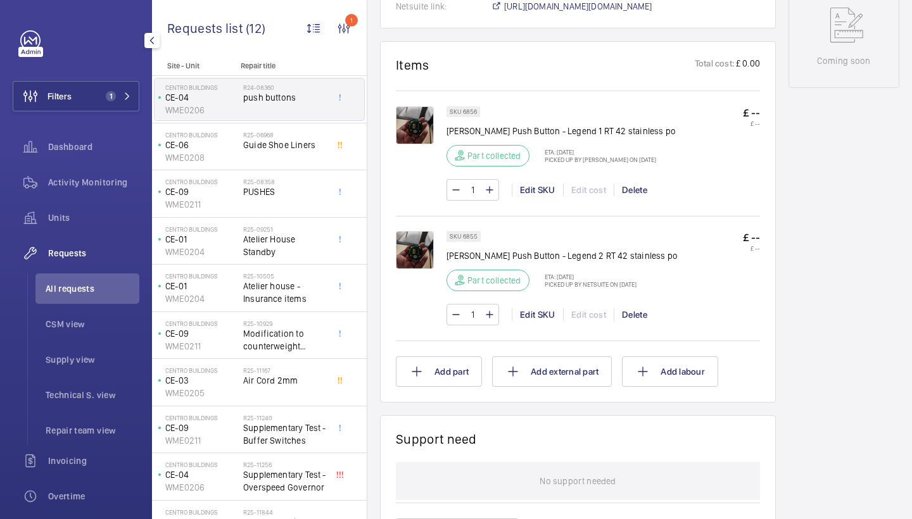
click at [428, 250] on img at bounding box center [415, 250] width 38 height 38
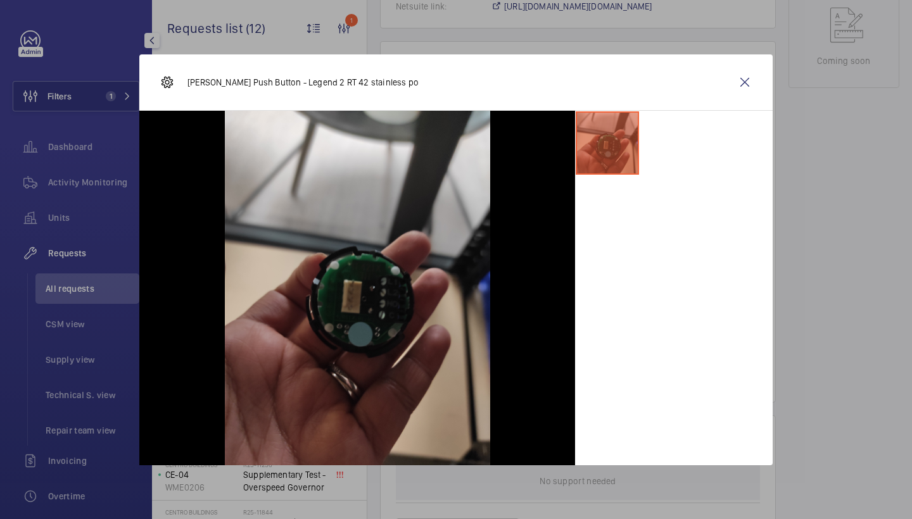
click at [728, 81] on div "[PERSON_NAME] Push Button - Legend 2 RT 42 stainless po" at bounding box center [455, 82] width 633 height 56
click at [737, 81] on wm-front-icon-button at bounding box center [745, 82] width 30 height 30
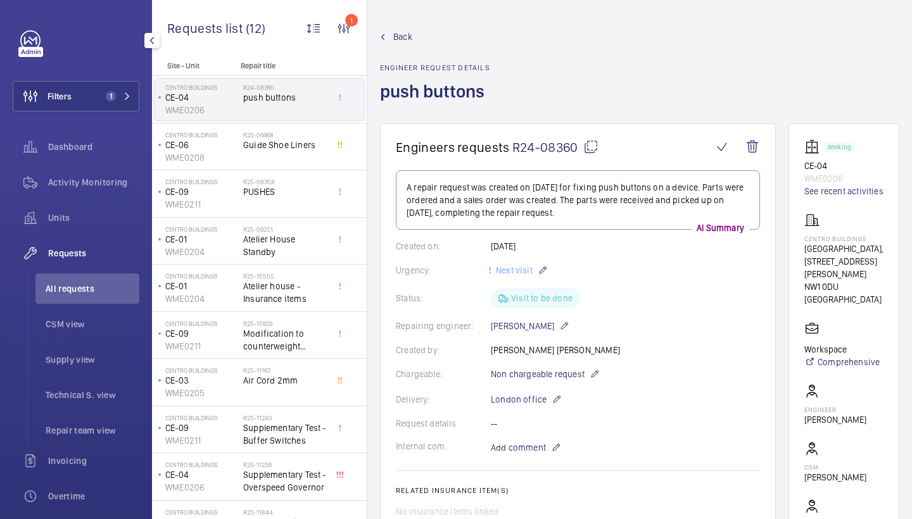
scroll to position [0, 0]
click at [398, 35] on span "Back" at bounding box center [402, 36] width 19 height 13
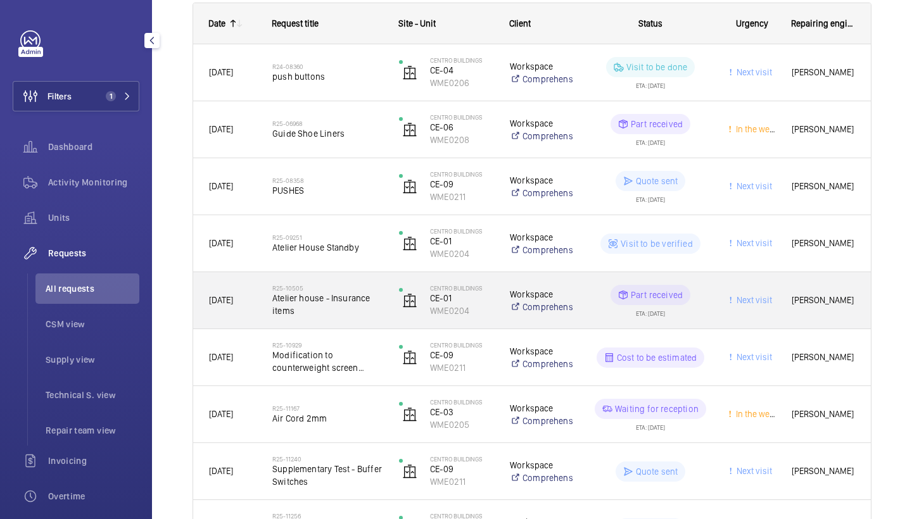
scroll to position [213, 0]
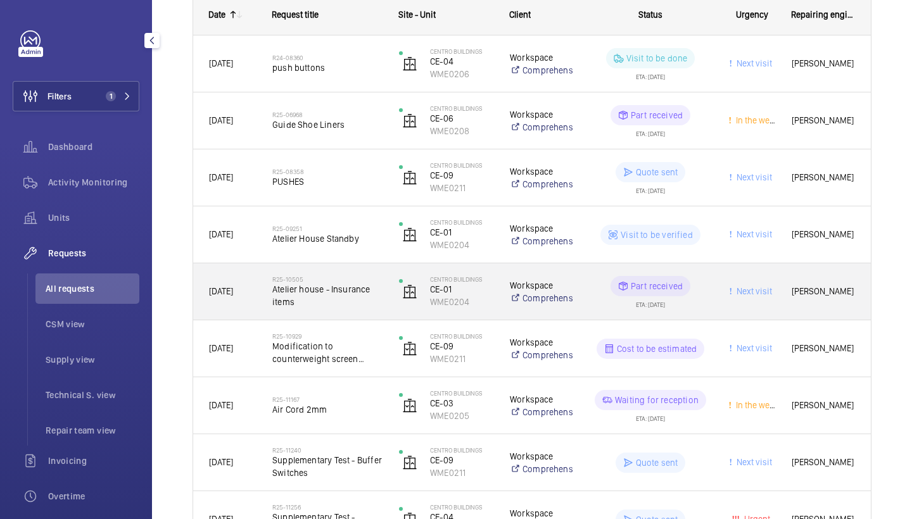
click at [335, 279] on h2 "R25-10505" at bounding box center [327, 280] width 110 height 8
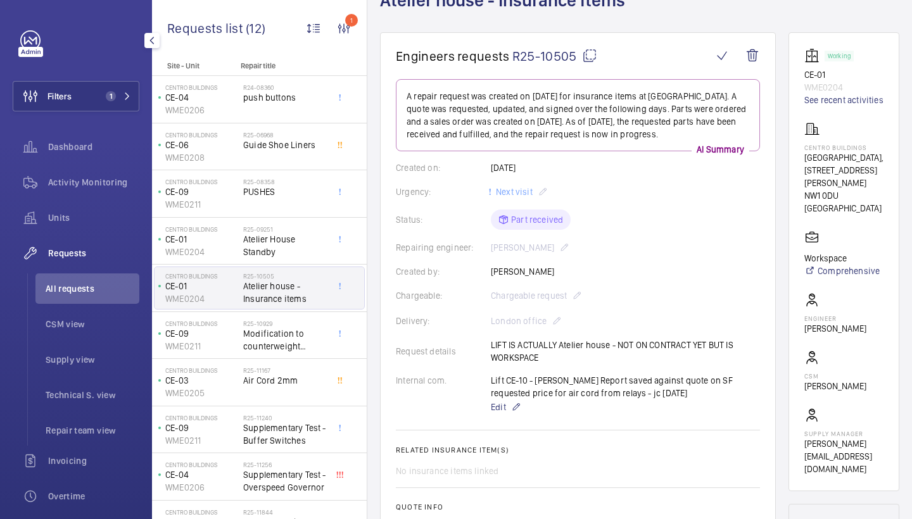
scroll to position [81, 0]
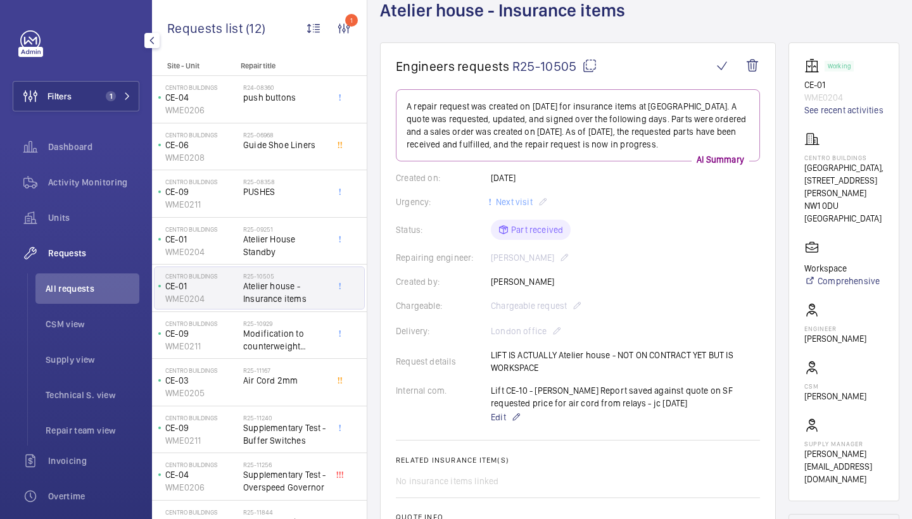
click at [754, 236] on div "Status: Part received" at bounding box center [578, 230] width 364 height 20
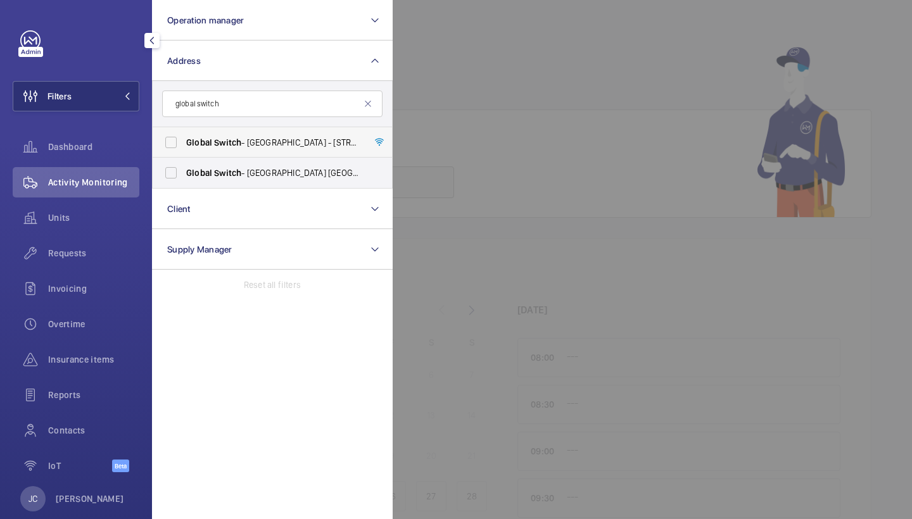
type input "global switch"
click at [263, 136] on span "Global Switch - [GEOGRAPHIC_DATA] - [STREET_ADDRESS]" at bounding box center [273, 142] width 174 height 13
click at [184, 136] on input "Global Switch - [GEOGRAPHIC_DATA] - [STREET_ADDRESS]" at bounding box center [170, 142] width 25 height 25
checkbox input "true"
click at [101, 254] on span "Requests" at bounding box center [93, 253] width 91 height 13
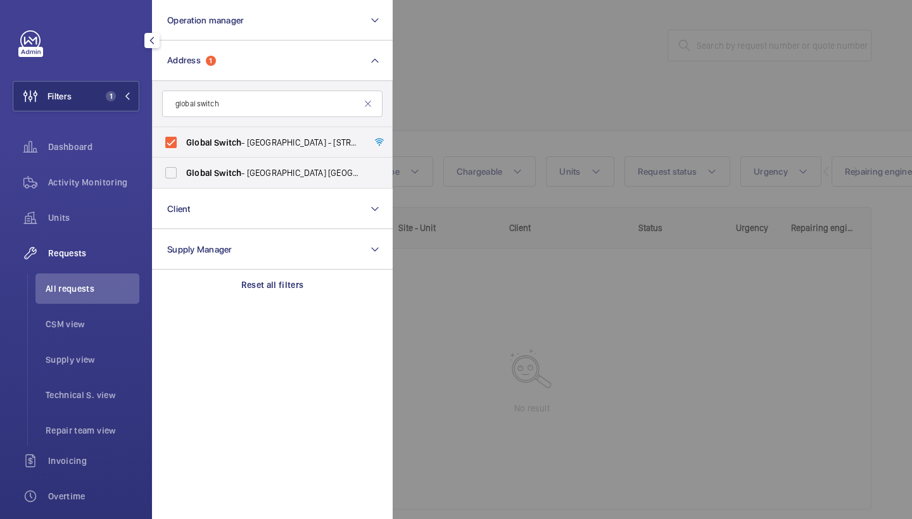
click at [492, 109] on div at bounding box center [849, 259] width 912 height 519
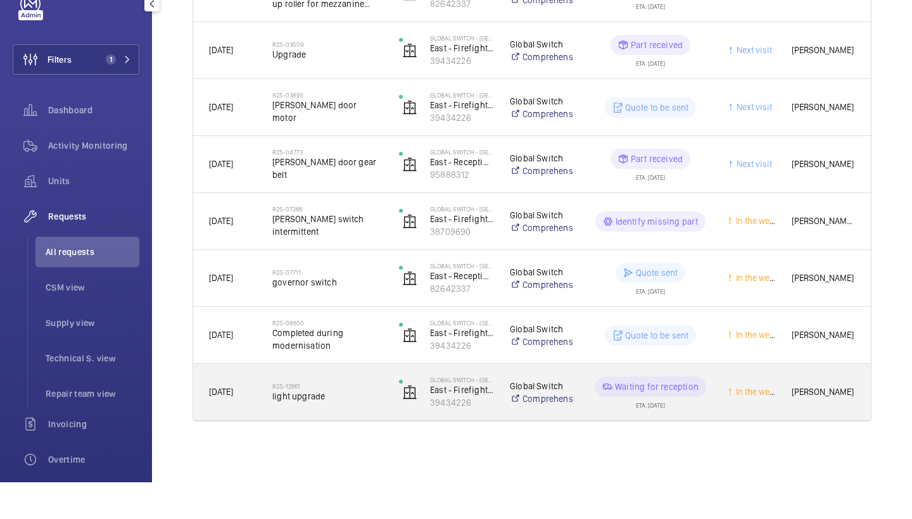
click at [314, 427] on span "light upgrade" at bounding box center [327, 433] width 110 height 13
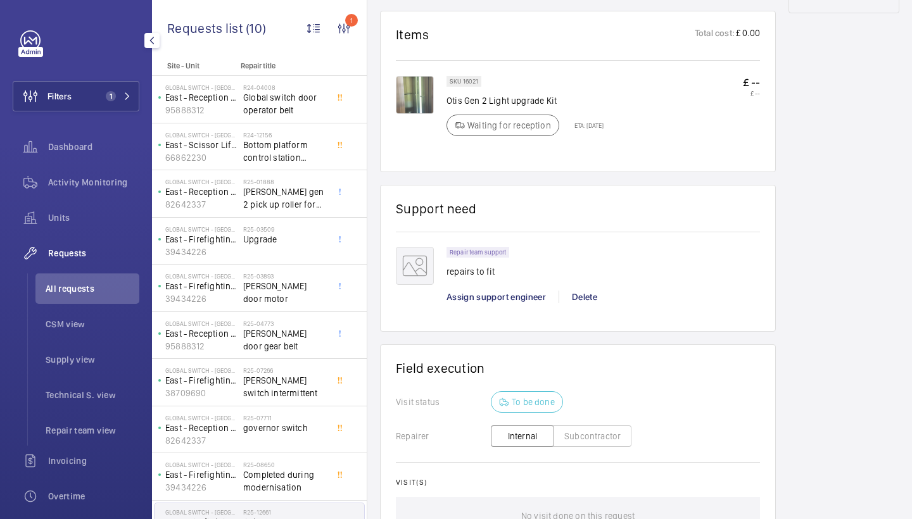
scroll to position [853, 0]
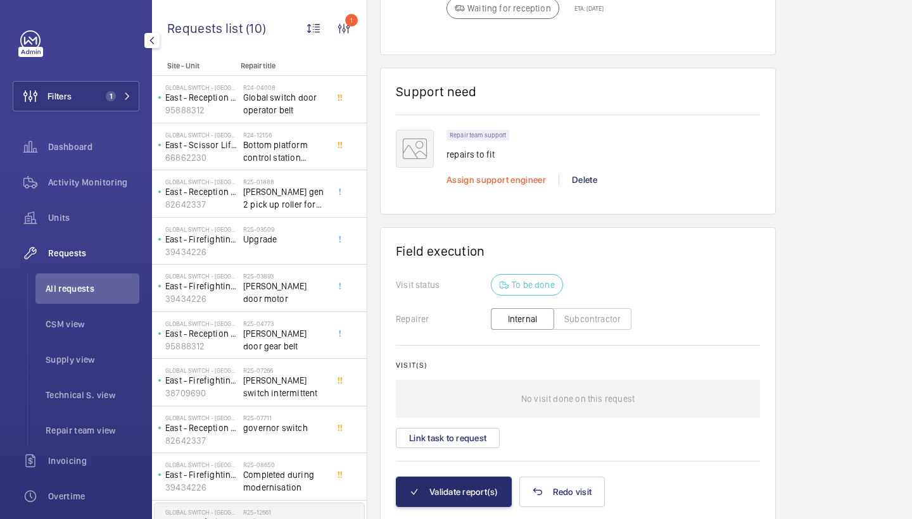
click at [468, 181] on span "Assign support engineer" at bounding box center [496, 180] width 99 height 10
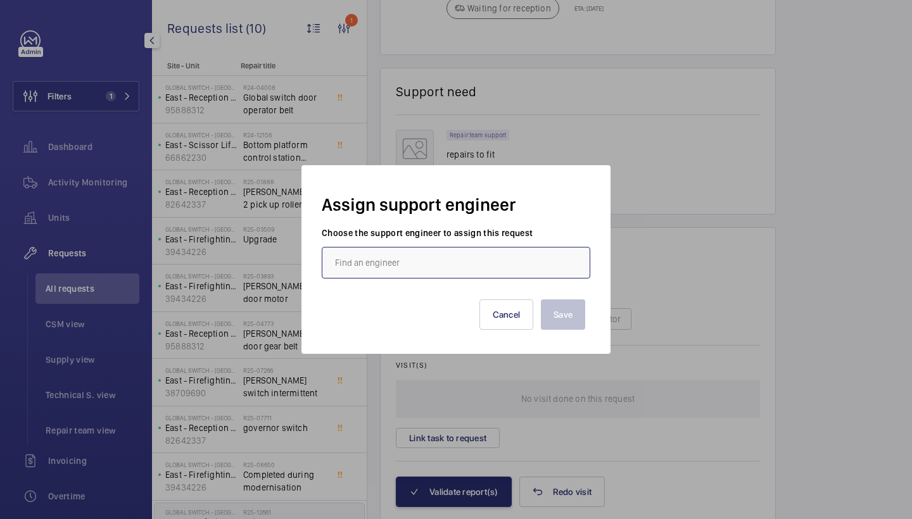
click at [405, 265] on input "text" at bounding box center [456, 263] width 269 height 32
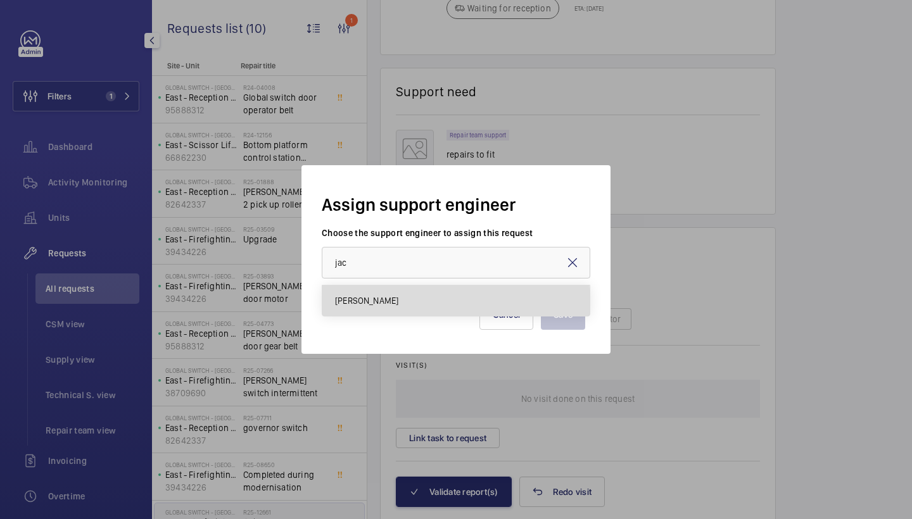
click at [358, 306] on span "Jack Gambie" at bounding box center [366, 301] width 63 height 13
type input "Jack Gambie"
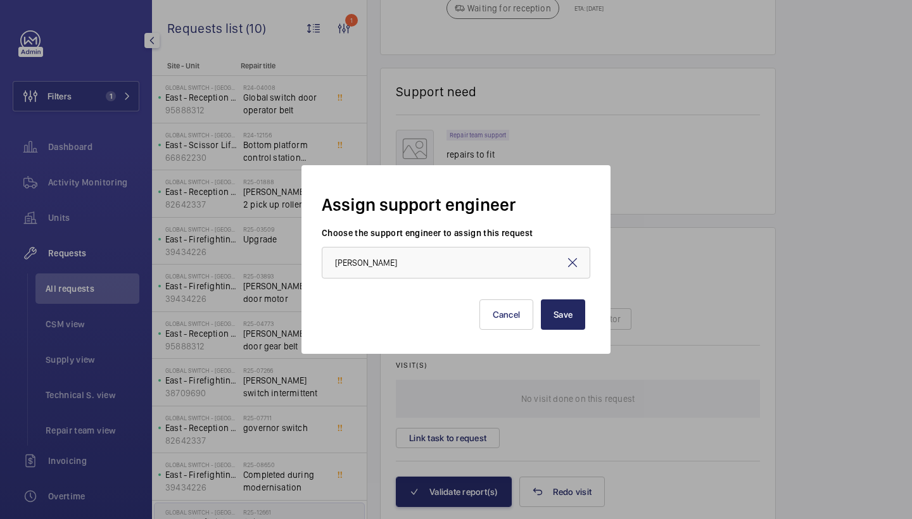
click at [548, 312] on button "Save" at bounding box center [563, 315] width 44 height 30
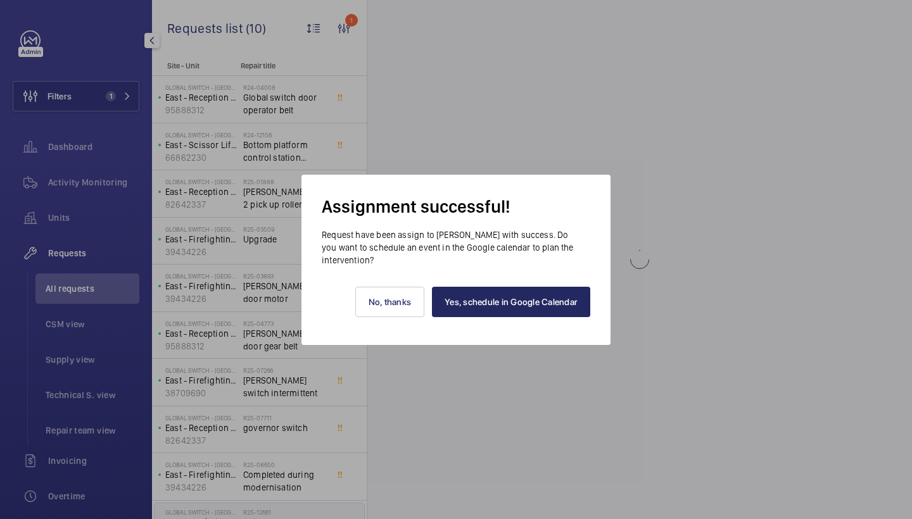
click at [543, 295] on link "Yes, schedule in Google Calendar" at bounding box center [511, 302] width 158 height 30
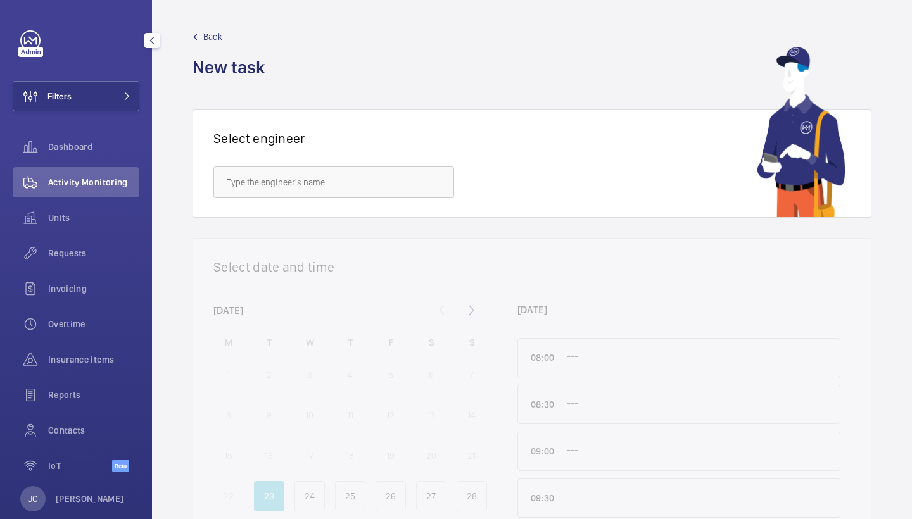
drag, startPoint x: 110, startPoint y: 99, endPoint x: 134, endPoint y: 72, distance: 36.3
click at [110, 99] on button "Filters" at bounding box center [76, 96] width 127 height 30
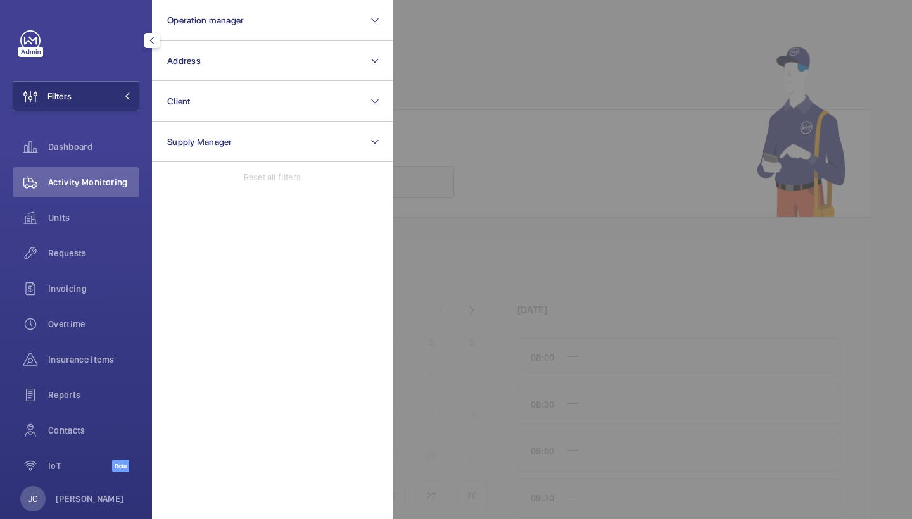
click at [219, 72] on button "Address" at bounding box center [272, 61] width 241 height 41
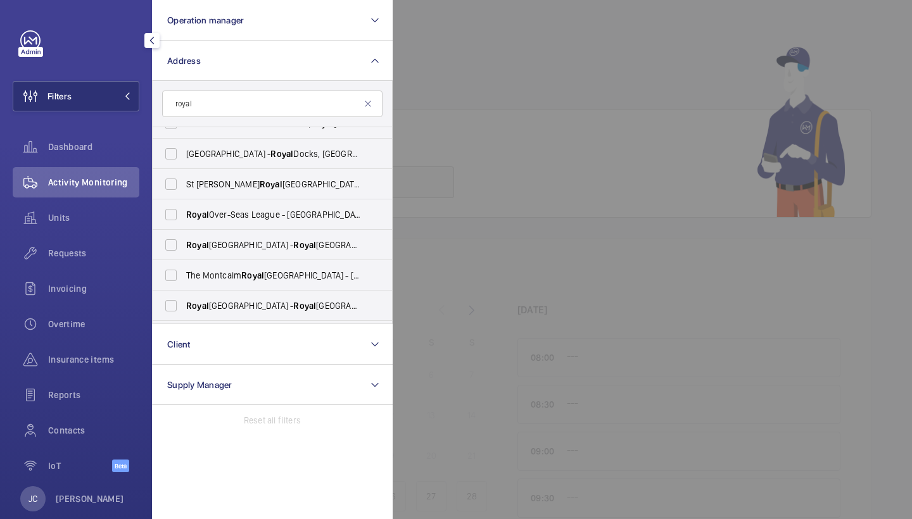
scroll to position [202, 0]
type input "royal"
click at [82, 253] on span "Requests" at bounding box center [93, 253] width 91 height 13
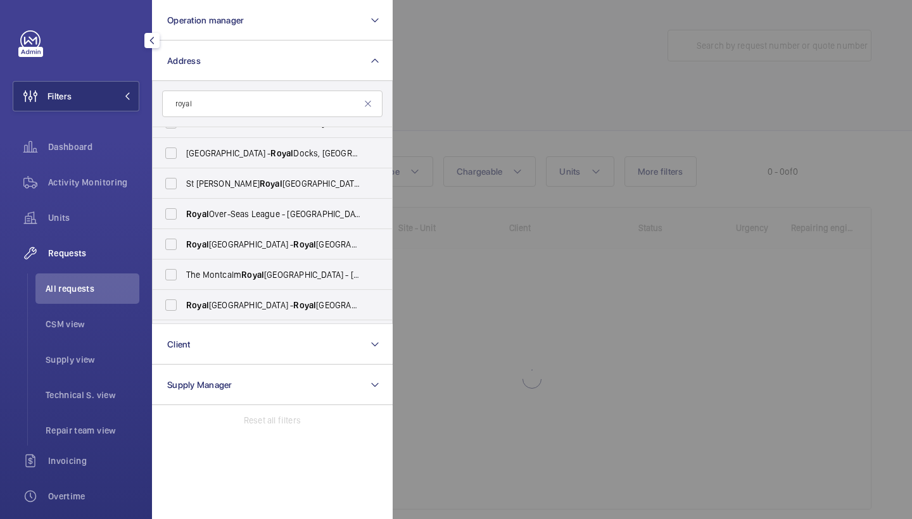
click at [537, 91] on div at bounding box center [849, 259] width 912 height 519
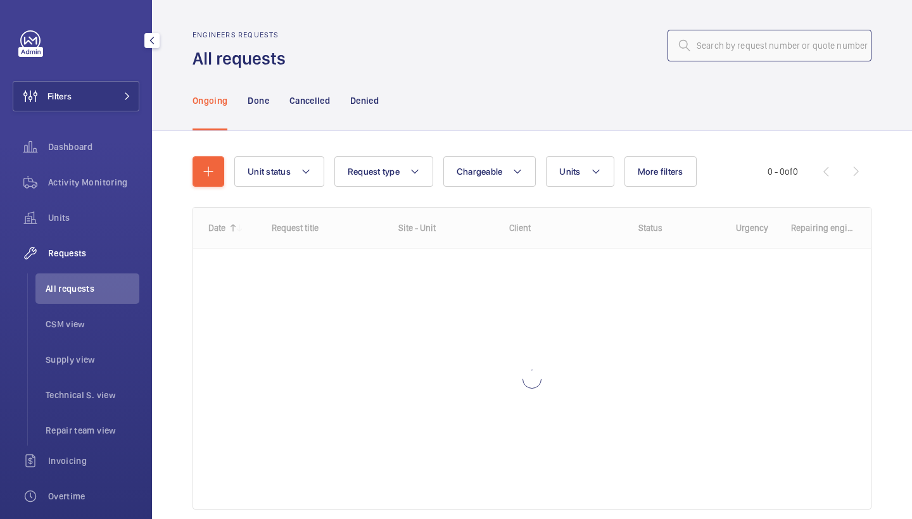
click at [739, 49] on input "text" at bounding box center [770, 46] width 204 height 32
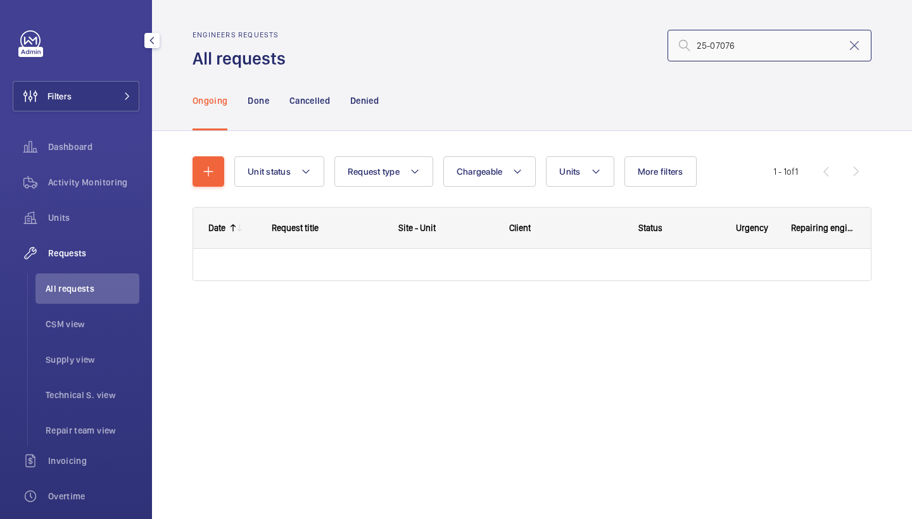
click at [699, 46] on input "25-07076" at bounding box center [770, 46] width 204 height 32
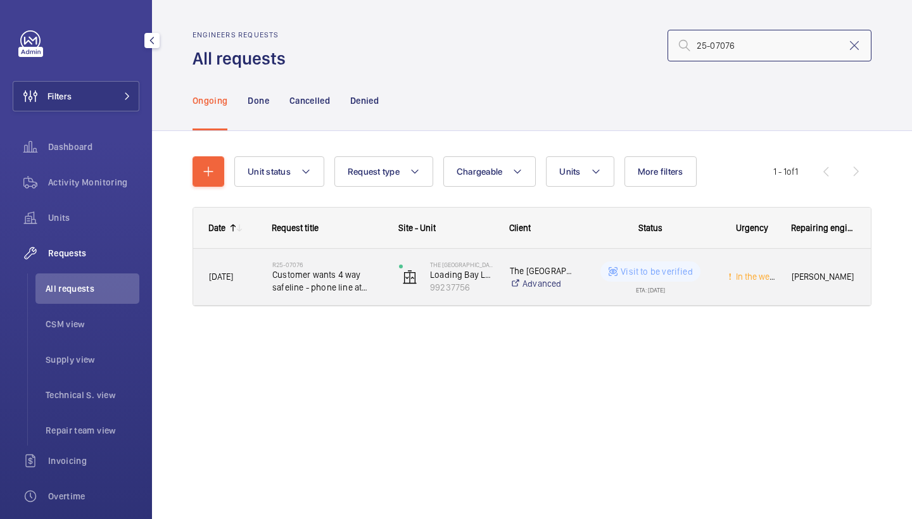
type input "25-07076"
click at [331, 285] on span "Customer wants 4 way safeline - phone line at present" at bounding box center [327, 281] width 110 height 25
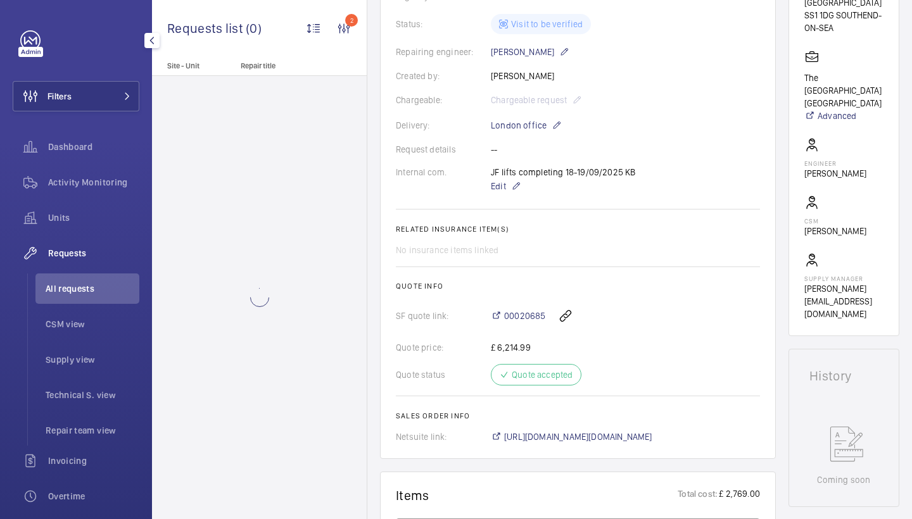
scroll to position [317, 0]
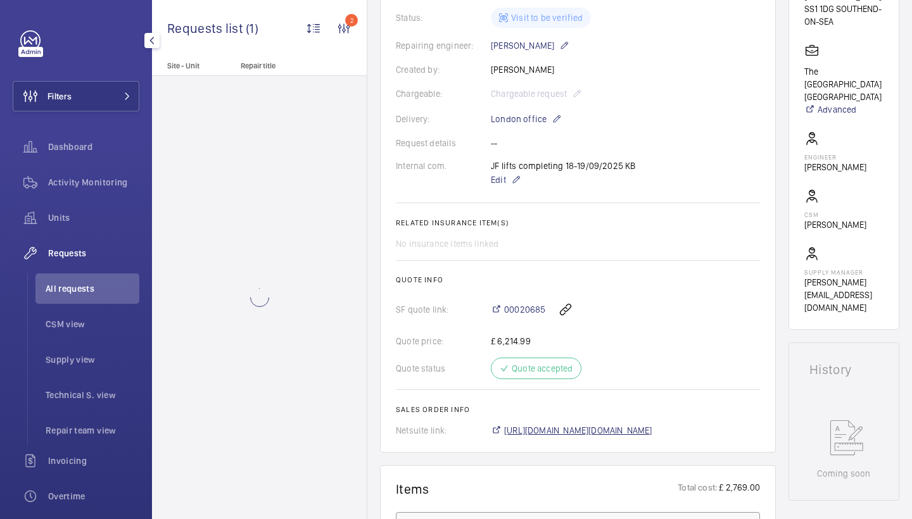
click at [642, 425] on span "[URL][DOMAIN_NAME][DOMAIN_NAME]" at bounding box center [578, 430] width 148 height 13
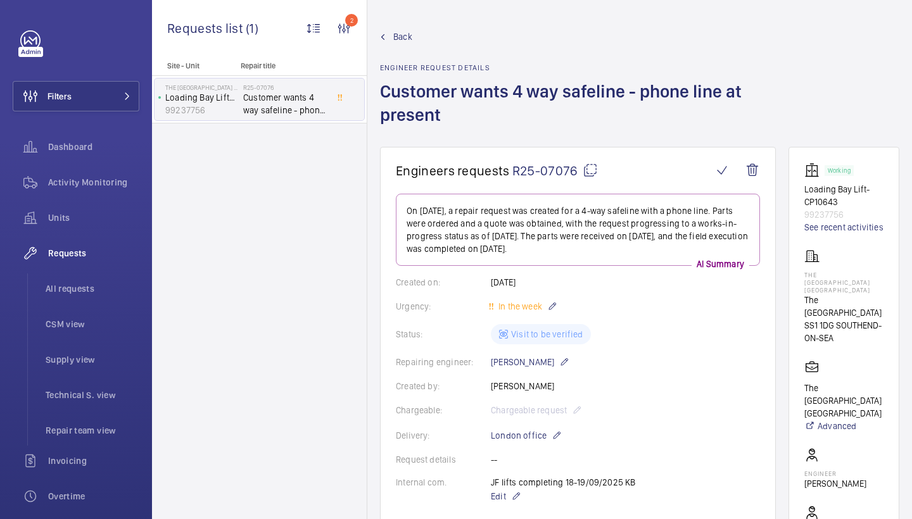
scroll to position [0, 0]
click at [98, 175] on div "Activity Monitoring" at bounding box center [76, 182] width 127 height 30
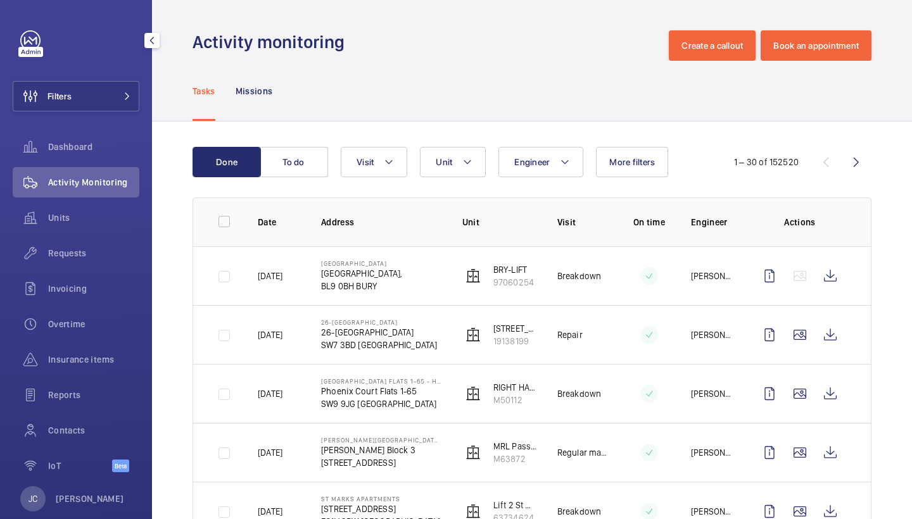
click at [129, 116] on div "Filters Dashboard Activity Monitoring Units Requests Invoicing Overtime Insuran…" at bounding box center [76, 258] width 127 height 456
click at [126, 108] on button "Filters" at bounding box center [76, 96] width 127 height 30
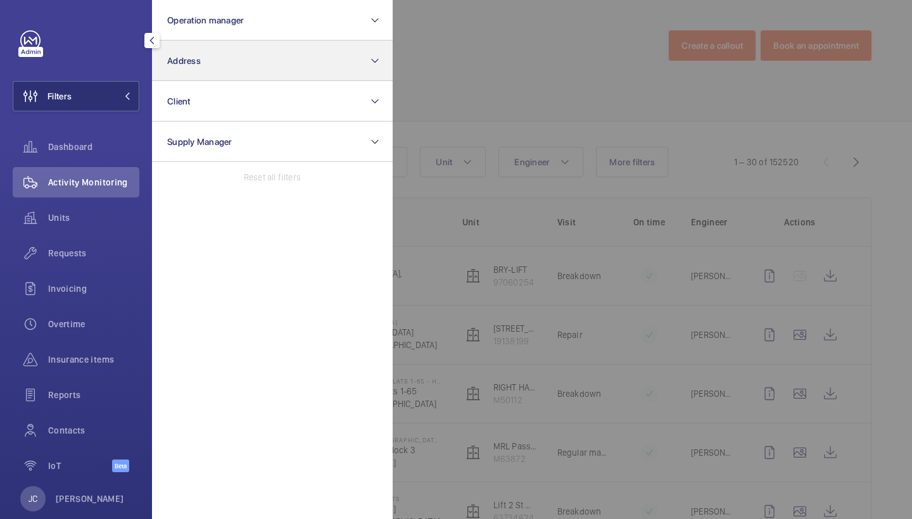
click at [216, 67] on button "Address" at bounding box center [272, 61] width 241 height 41
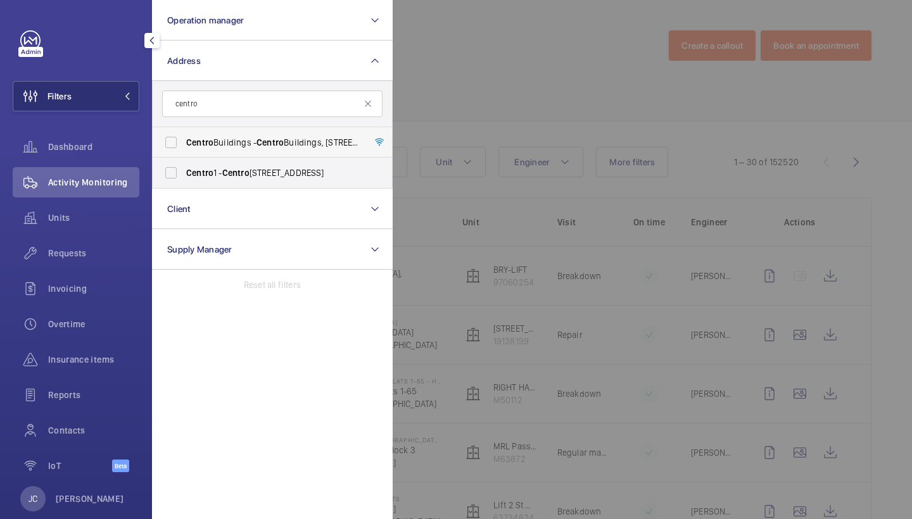
type input "centro"
click at [230, 148] on span "[GEOGRAPHIC_DATA] - [GEOGRAPHIC_DATA], [STREET_ADDRESS][PERSON_NAME]" at bounding box center [273, 142] width 174 height 13
click at [184, 148] on input "[GEOGRAPHIC_DATA] - [GEOGRAPHIC_DATA], [STREET_ADDRESS][PERSON_NAME]" at bounding box center [170, 142] width 25 height 25
checkbox input "true"
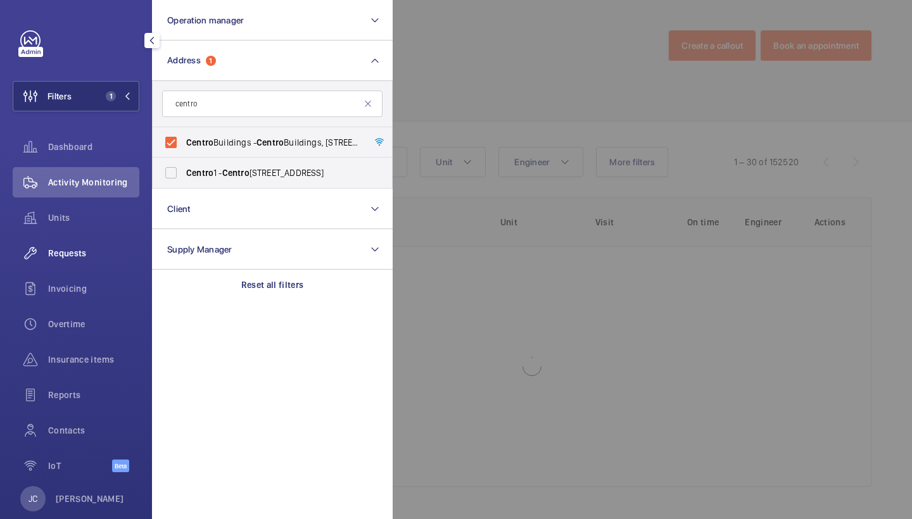
click at [105, 248] on span "Requests" at bounding box center [93, 253] width 91 height 13
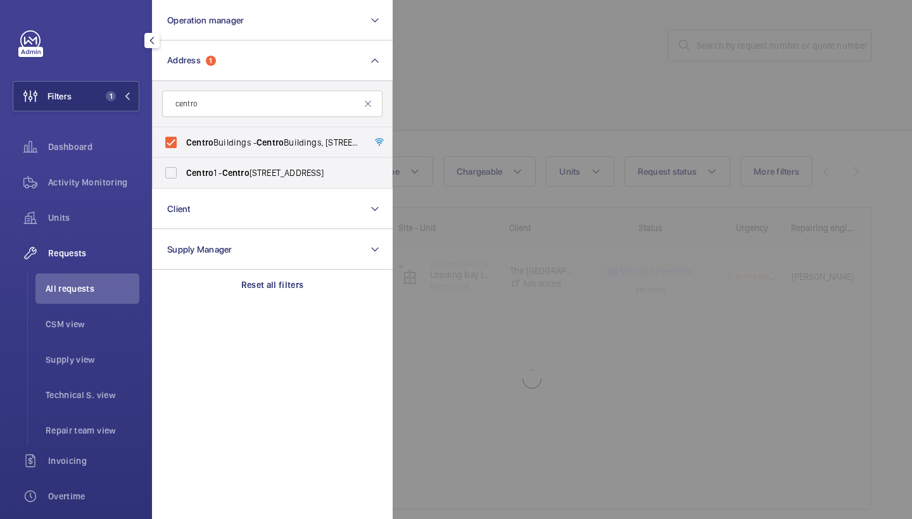
click at [446, 89] on div at bounding box center [849, 259] width 912 height 519
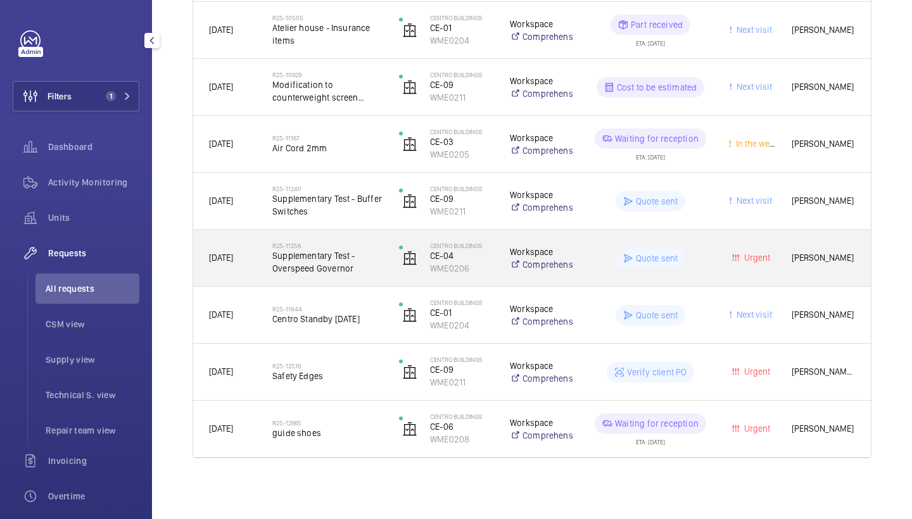
scroll to position [475, 0]
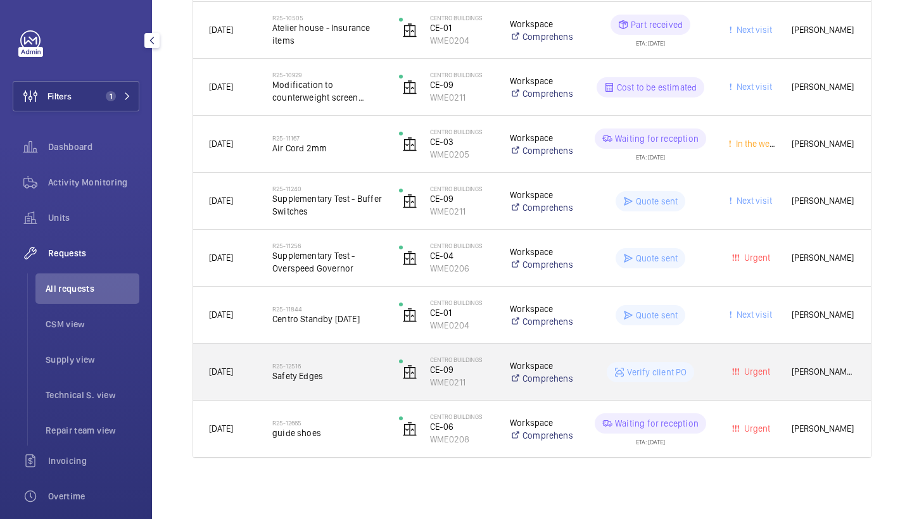
click at [302, 376] on span "Safety Edges" at bounding box center [327, 376] width 110 height 13
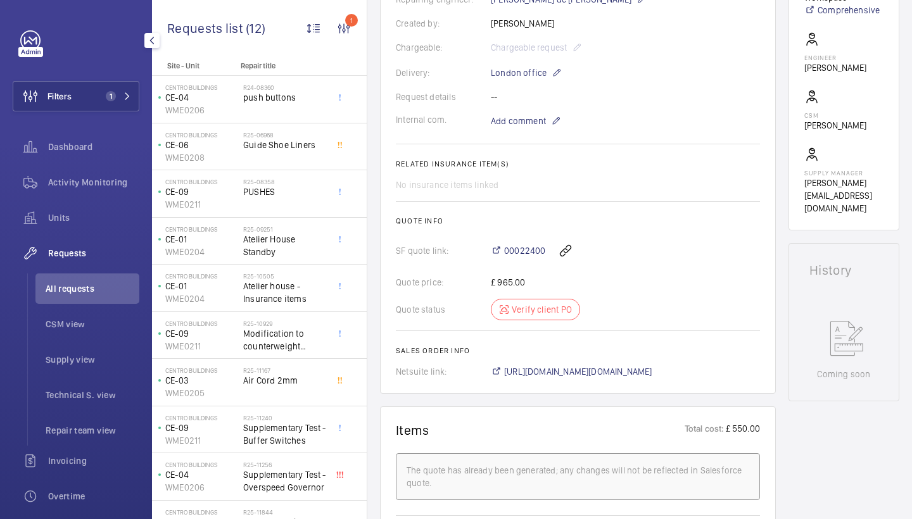
scroll to position [353, 0]
click at [600, 374] on span "https://6461500.app.netsuite.com/app/accounting/transactions/salesord.nl?id=303…" at bounding box center [578, 370] width 148 height 13
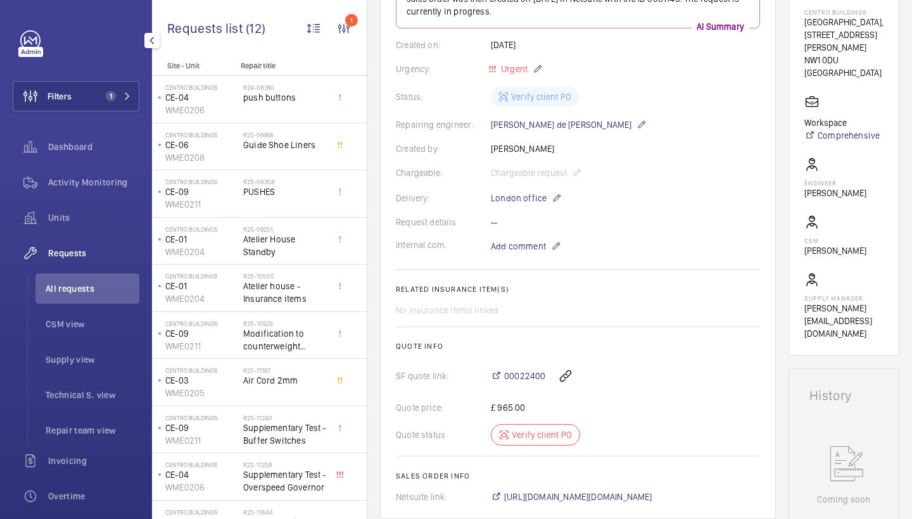
scroll to position [279, 0]
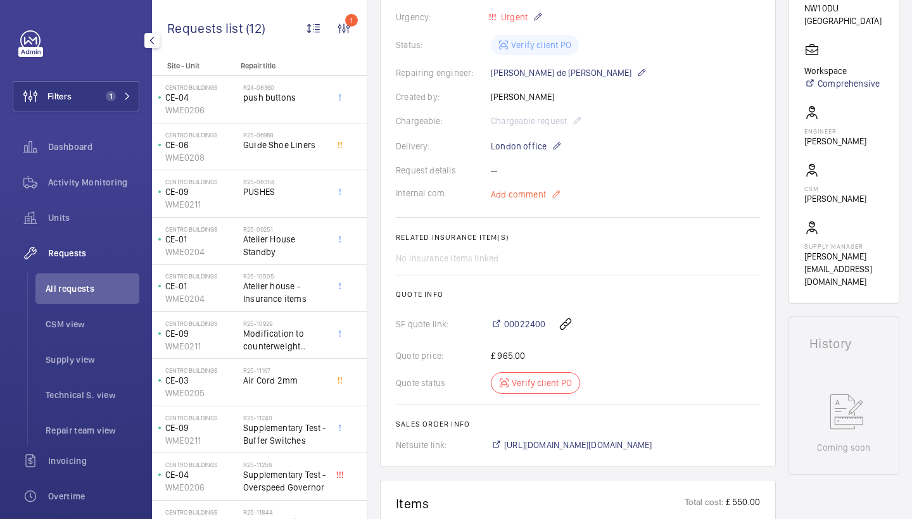
click at [522, 191] on span "Add comment" at bounding box center [518, 194] width 55 height 13
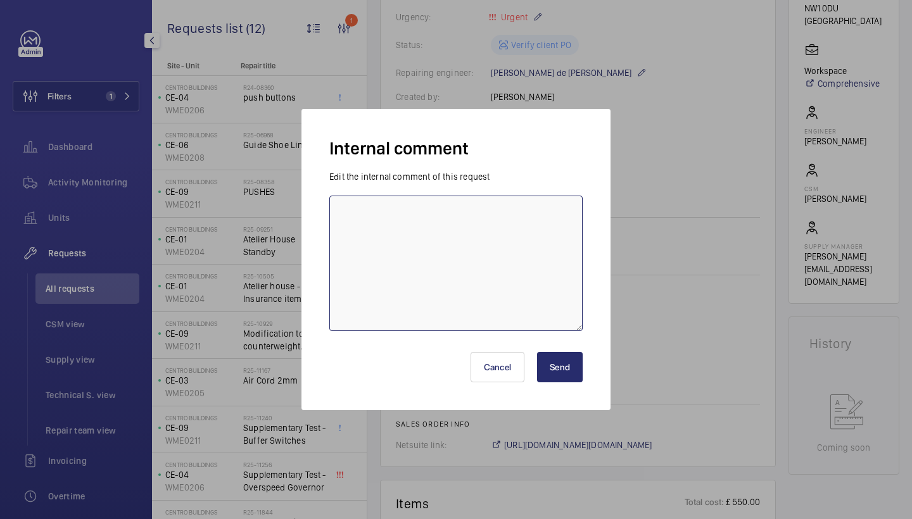
click at [445, 217] on textarea at bounding box center [455, 264] width 253 height 136
click at [502, 212] on textarea "messaged Alex avire list to confirm which edges are needed" at bounding box center [455, 264] width 253 height 136
click at [502, 227] on textarea "messaged Alex avire list to confirm which safety edges are needed" at bounding box center [455, 264] width 253 height 136
type textarea "messaged Alex avire list to confirm which safety edges are needed - jc 23/9/25"
click at [566, 386] on div "Cancel Send" at bounding box center [455, 362] width 253 height 61
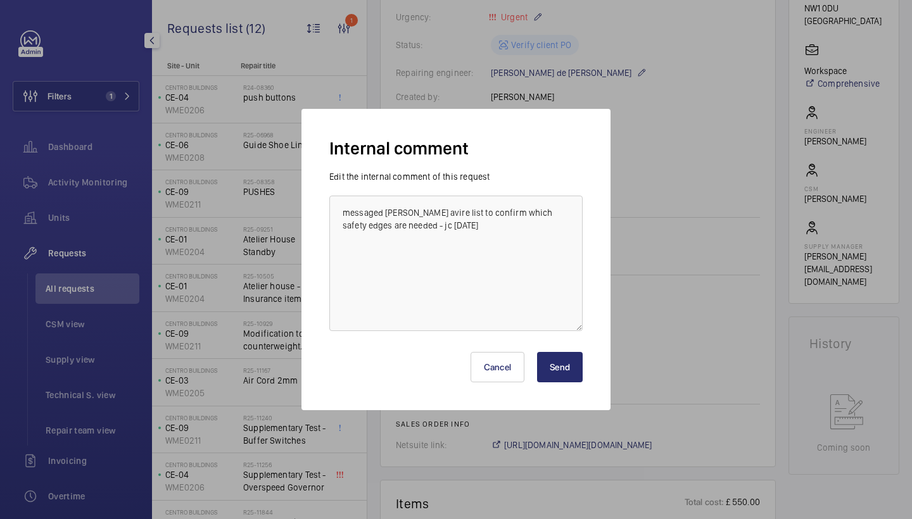
click at [567, 372] on button "Send" at bounding box center [560, 367] width 46 height 30
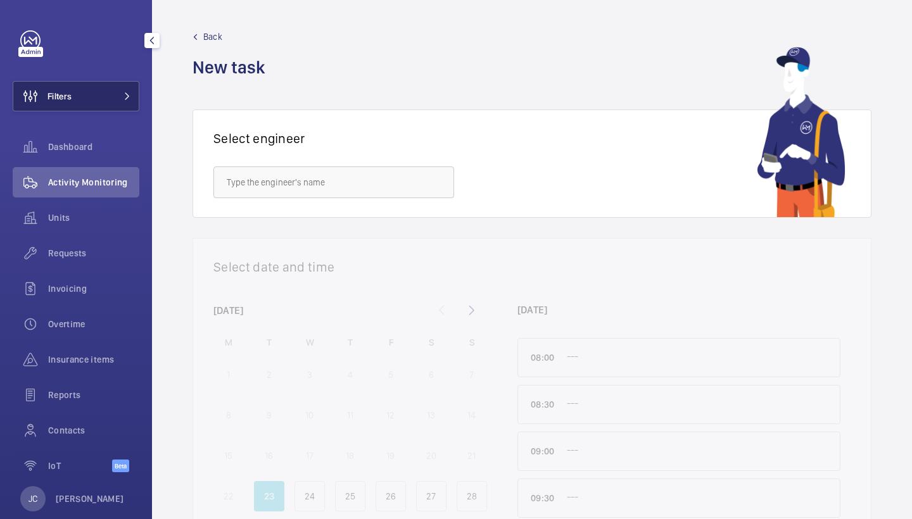
click at [102, 87] on button "Filters" at bounding box center [76, 96] width 127 height 30
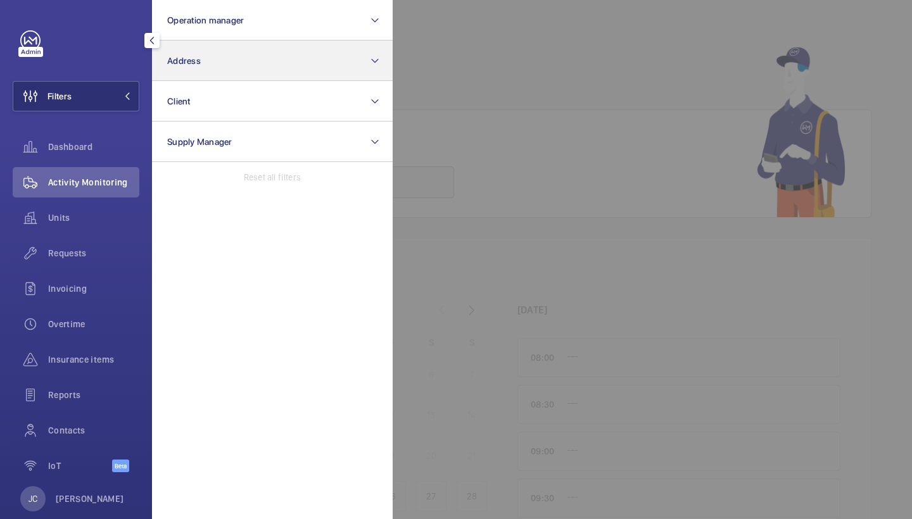
click at [252, 58] on button "Address" at bounding box center [272, 61] width 241 height 41
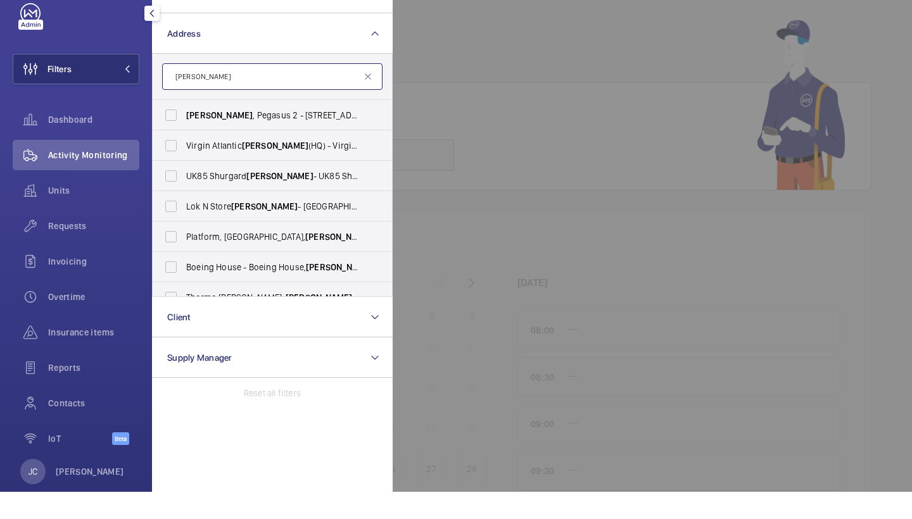
click at [255, 91] on input "[PERSON_NAME]" at bounding box center [272, 104] width 220 height 27
click at [241, 93] on form "[PERSON_NAME]" at bounding box center [272, 104] width 239 height 46
click at [241, 91] on input "[PERSON_NAME]" at bounding box center [272, 104] width 220 height 27
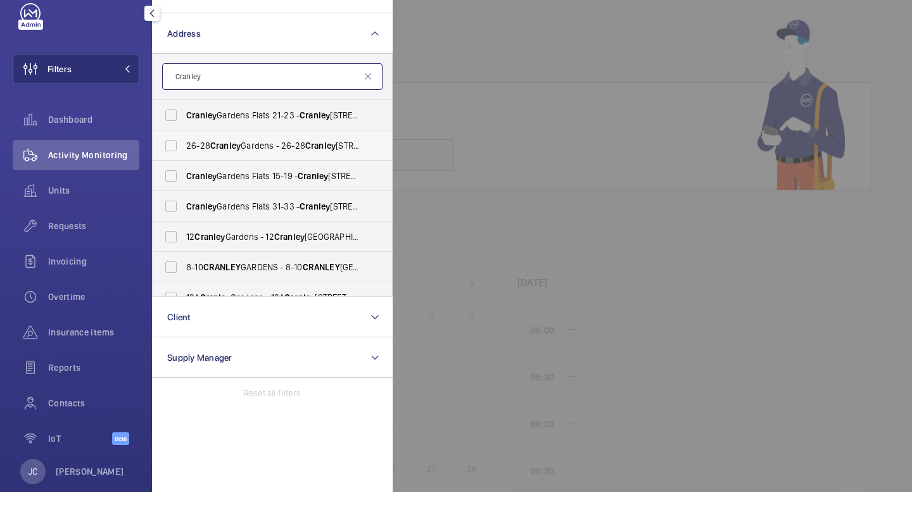
type input "Cranley"
click at [229, 167] on span "[STREET_ADDRESS]" at bounding box center [273, 173] width 174 height 13
click at [184, 160] on input "[STREET_ADDRESS]" at bounding box center [170, 172] width 25 height 25
checkbox input "true"
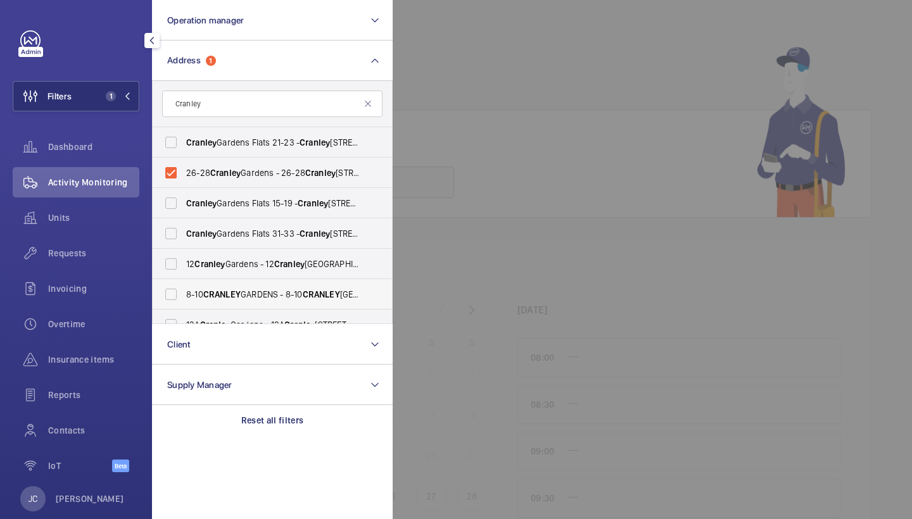
click at [233, 289] on span "CRANLEY" at bounding box center [221, 294] width 37 height 10
click at [184, 289] on input "[STREET_ADDRESS]" at bounding box center [170, 294] width 25 height 25
checkbox input "true"
click at [474, 67] on div at bounding box center [849, 259] width 912 height 519
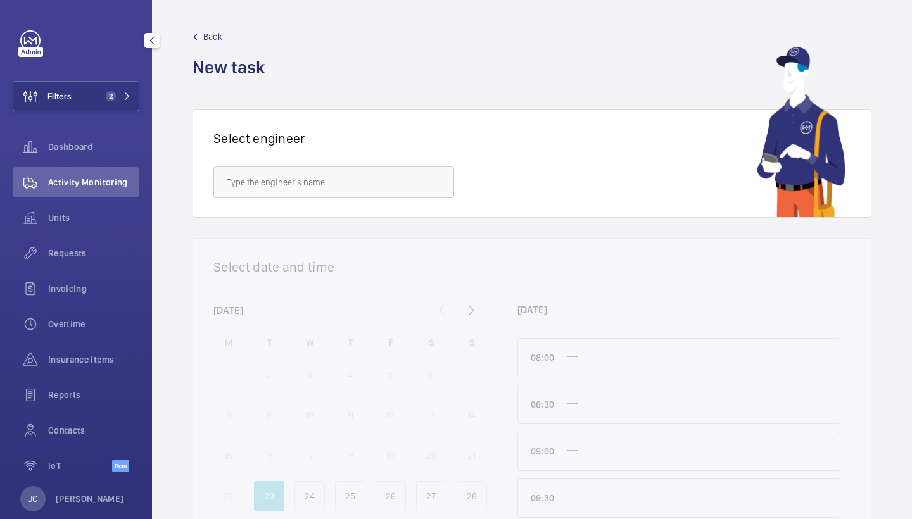
click at [129, 188] on span "Activity Monitoring" at bounding box center [93, 182] width 91 height 13
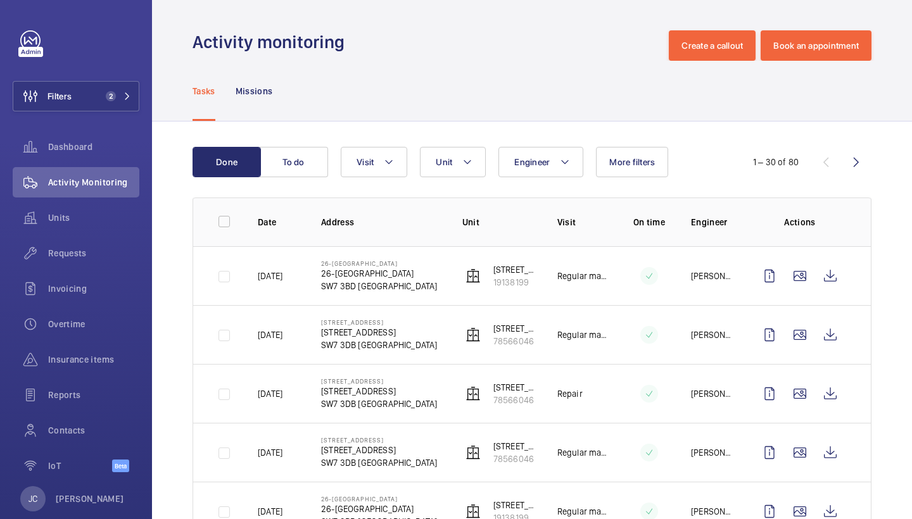
scroll to position [23, 0]
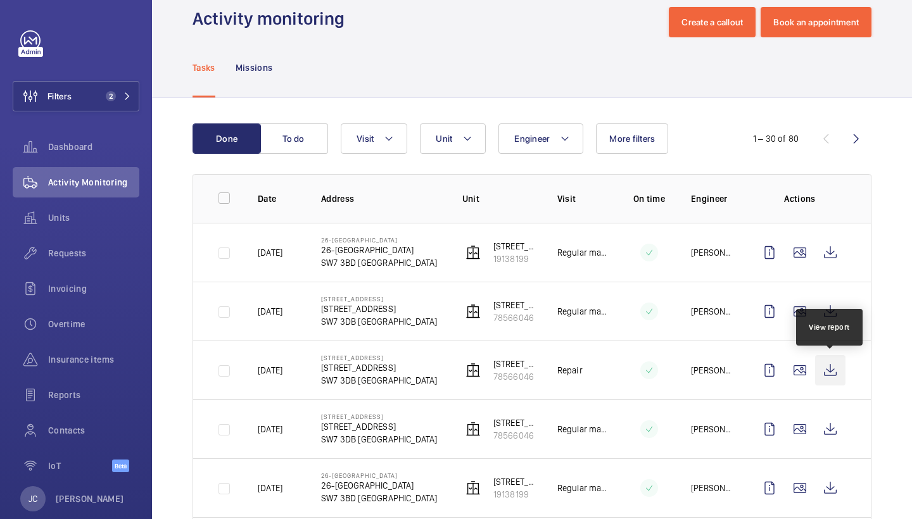
click at [841, 364] on wm-front-icon-button at bounding box center [830, 370] width 30 height 30
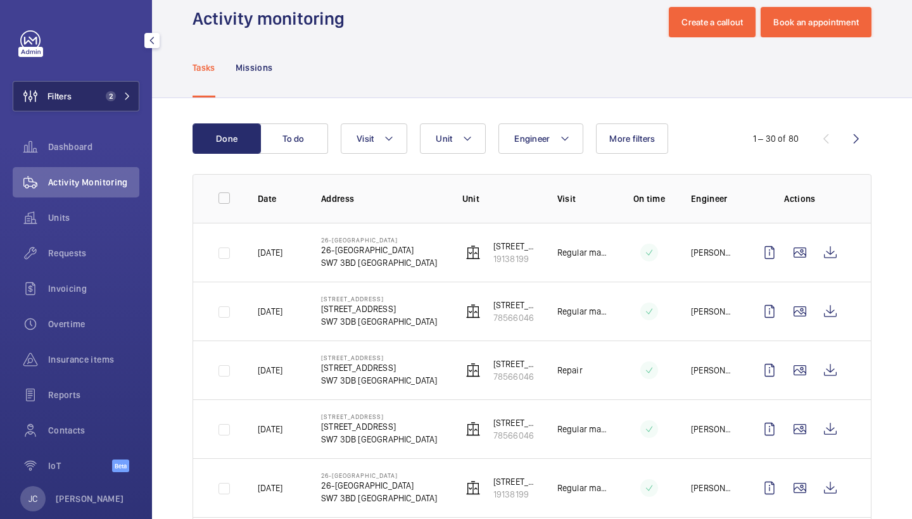
click at [136, 87] on button "Filters 2" at bounding box center [76, 96] width 127 height 30
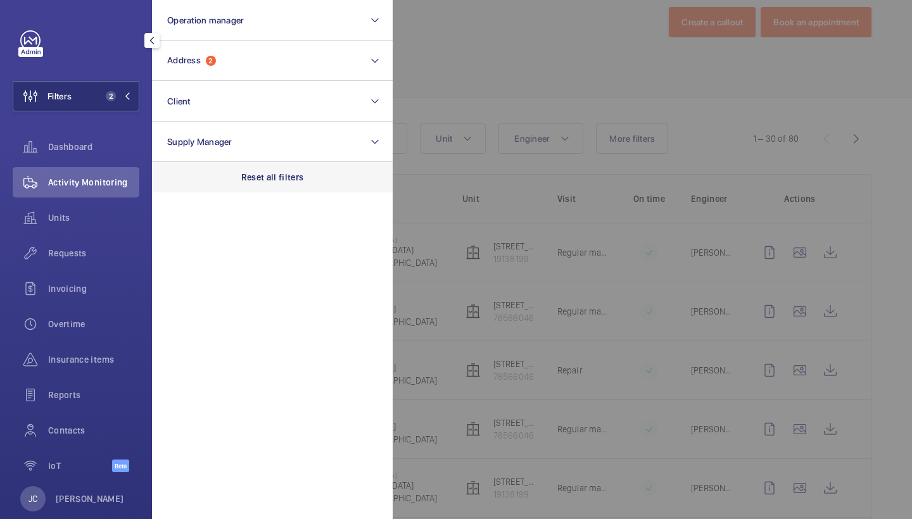
click at [296, 175] on p "Reset all filters" at bounding box center [272, 177] width 63 height 13
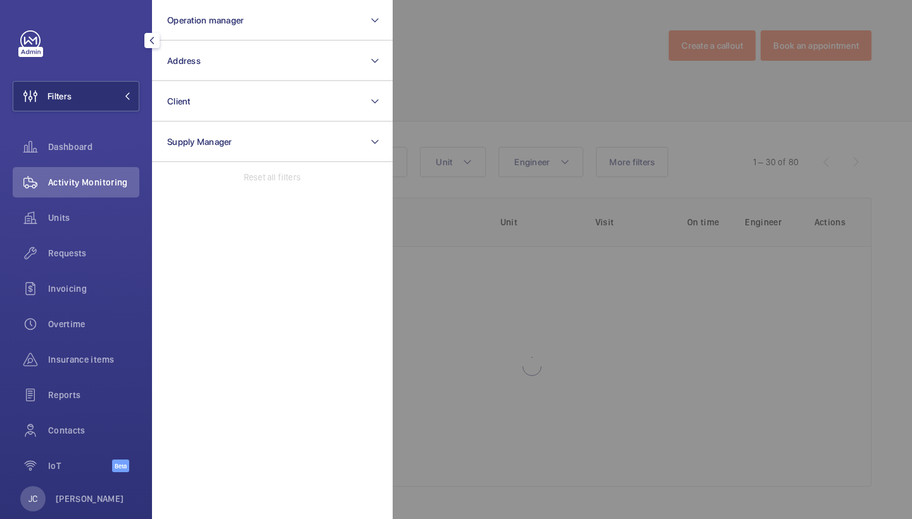
click at [296, 175] on p "Reset all filters" at bounding box center [272, 177] width 57 height 13
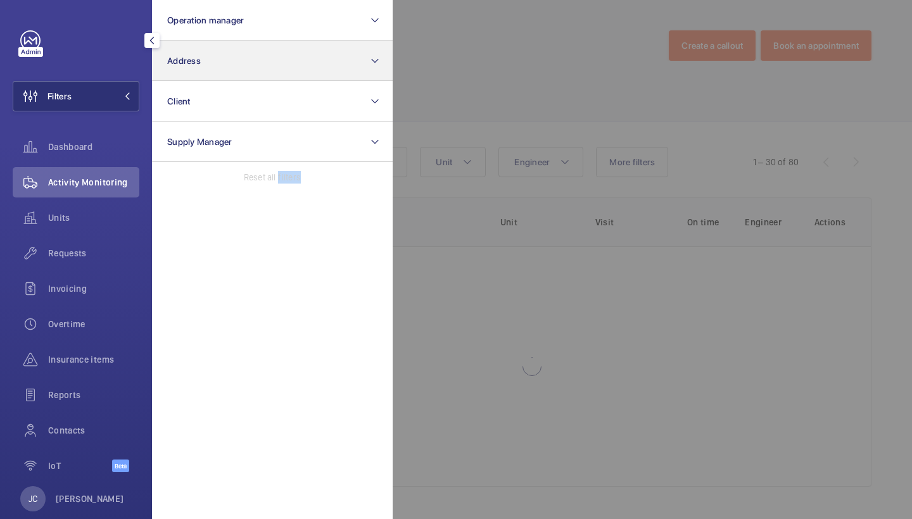
click at [269, 53] on button "Address" at bounding box center [272, 61] width 241 height 41
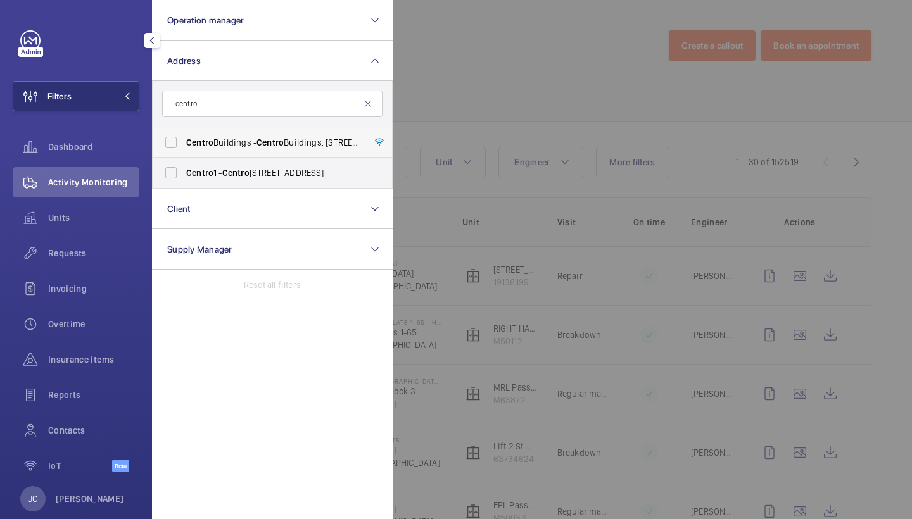
type input "centro"
click at [272, 144] on span "Centro" at bounding box center [270, 142] width 27 height 10
click at [184, 144] on input "[GEOGRAPHIC_DATA] - [GEOGRAPHIC_DATA], [STREET_ADDRESS][PERSON_NAME]" at bounding box center [170, 142] width 25 height 25
checkbox input "true"
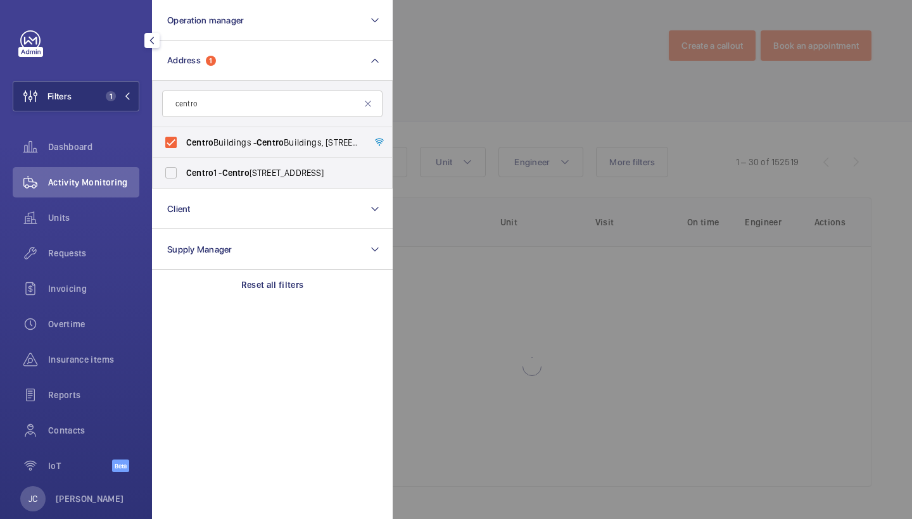
click at [518, 109] on div at bounding box center [849, 259] width 912 height 519
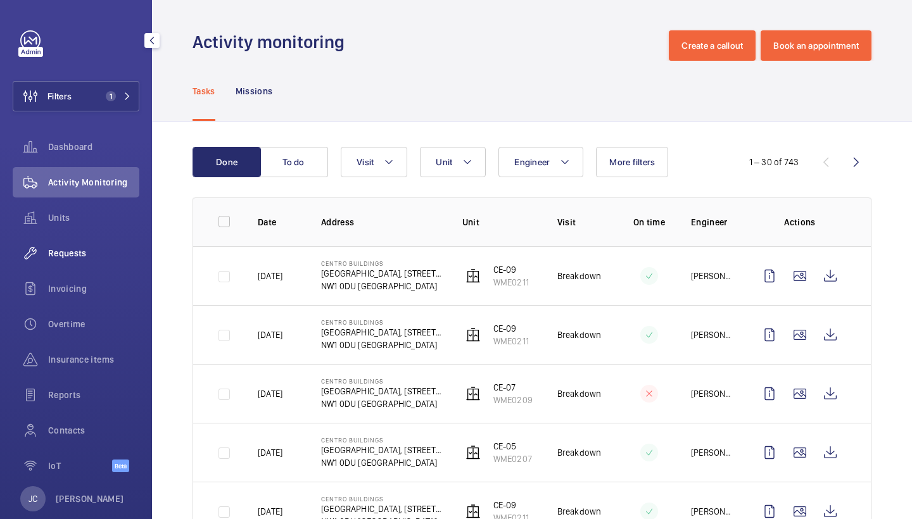
click at [79, 252] on span "Requests" at bounding box center [93, 253] width 91 height 13
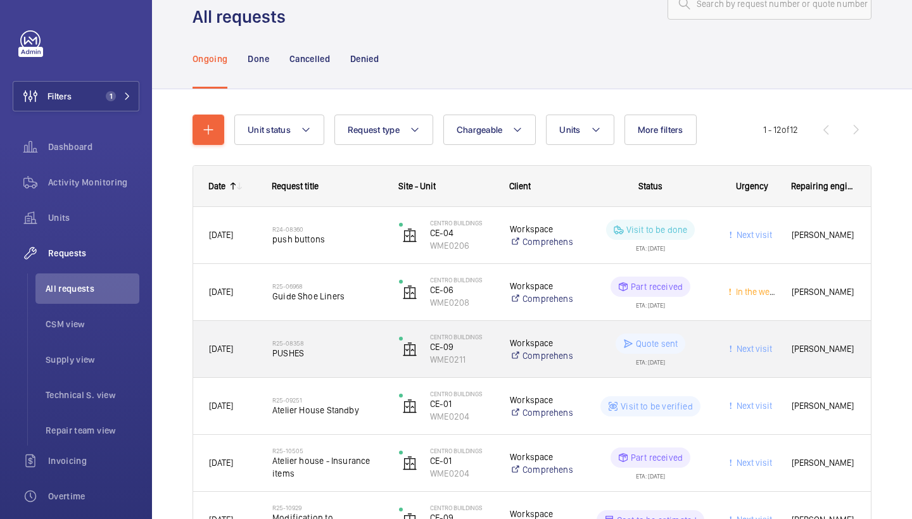
scroll to position [44, 0]
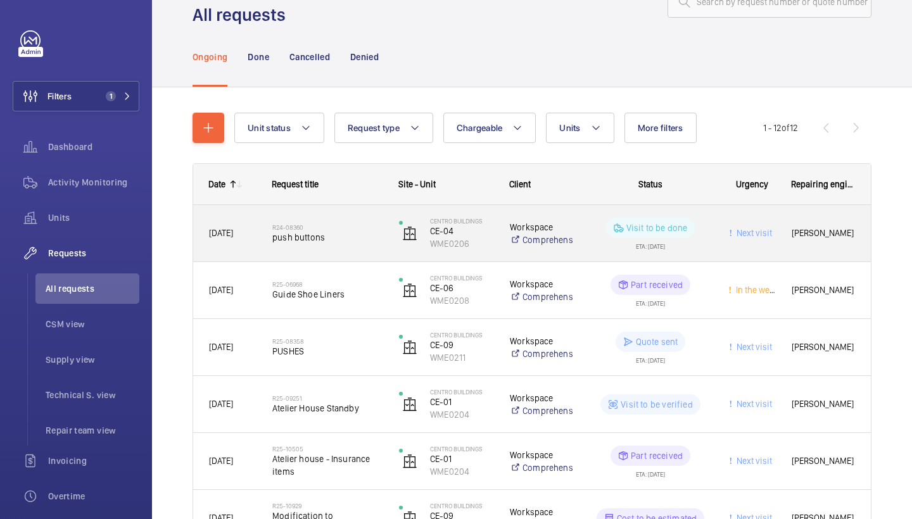
click at [304, 220] on div "R24-08360 push buttons" at bounding box center [327, 233] width 110 height 37
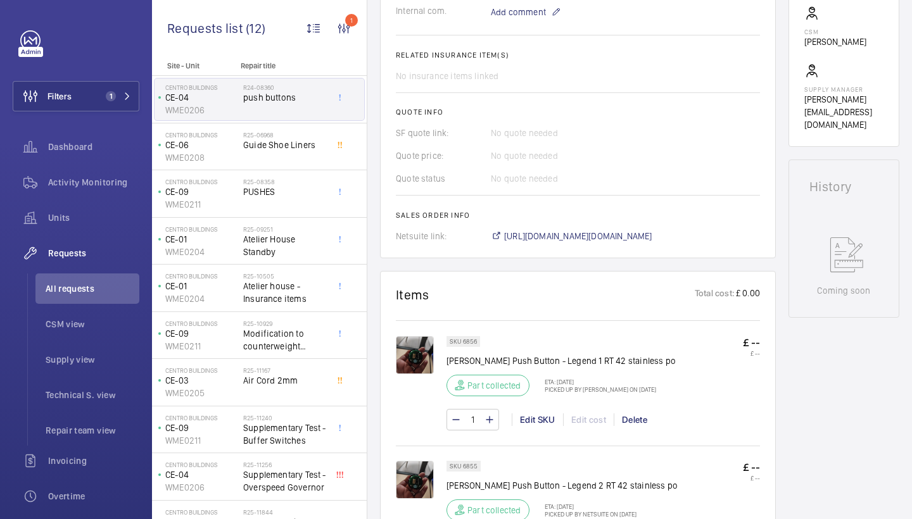
scroll to position [437, 0]
click at [414, 345] on img at bounding box center [415, 354] width 38 height 38
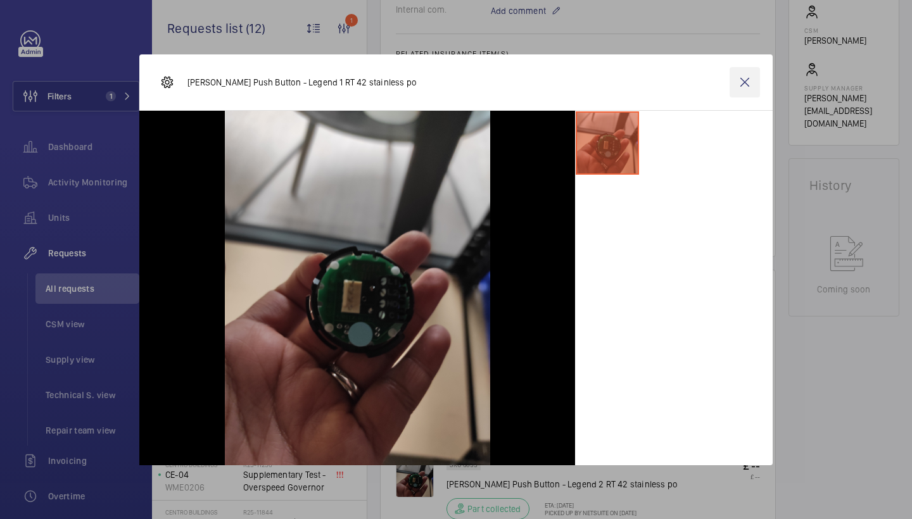
click at [751, 74] on wm-front-icon-button at bounding box center [745, 82] width 30 height 30
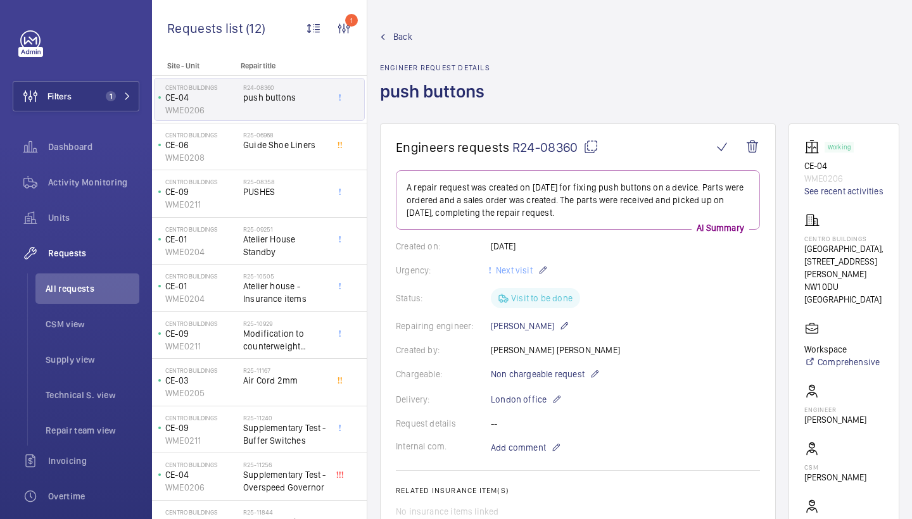
scroll to position [0, 0]
click at [381, 30] on link "Back" at bounding box center [436, 36] width 112 height 13
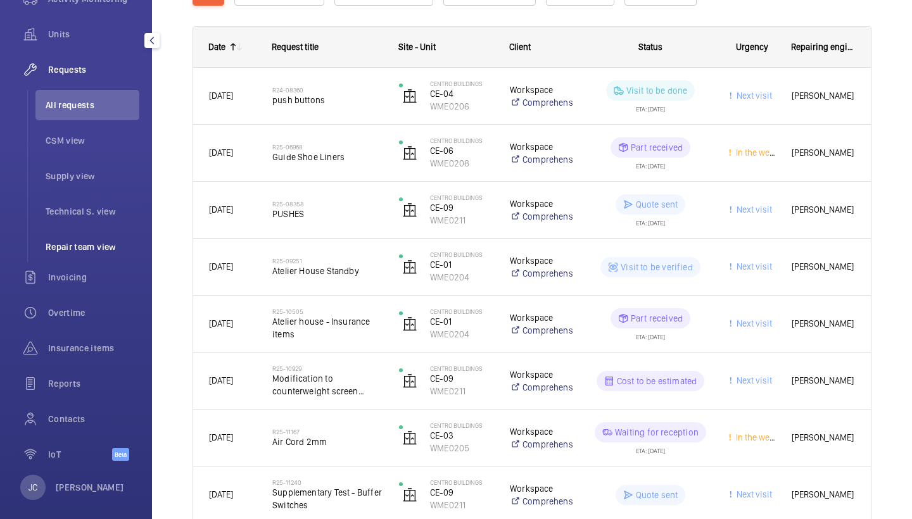
scroll to position [195, 0]
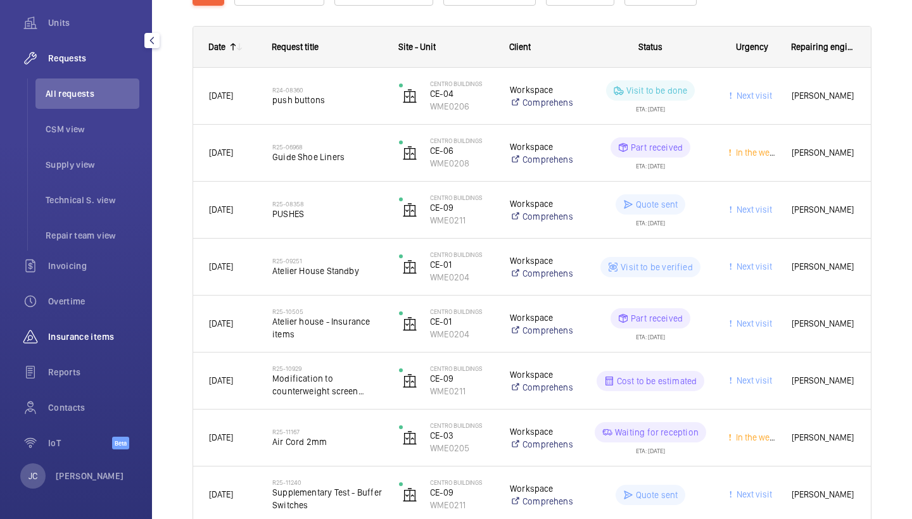
click at [76, 350] on div "Insurance items" at bounding box center [76, 337] width 127 height 30
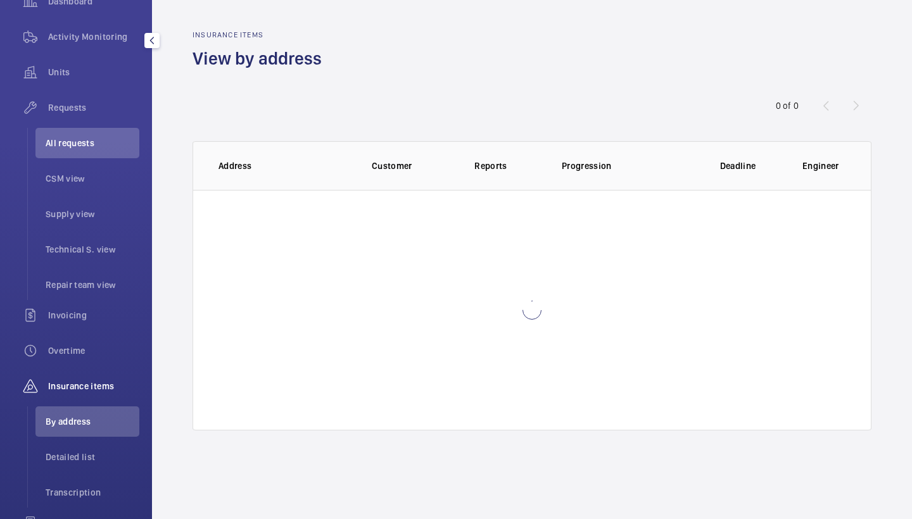
scroll to position [124, 0]
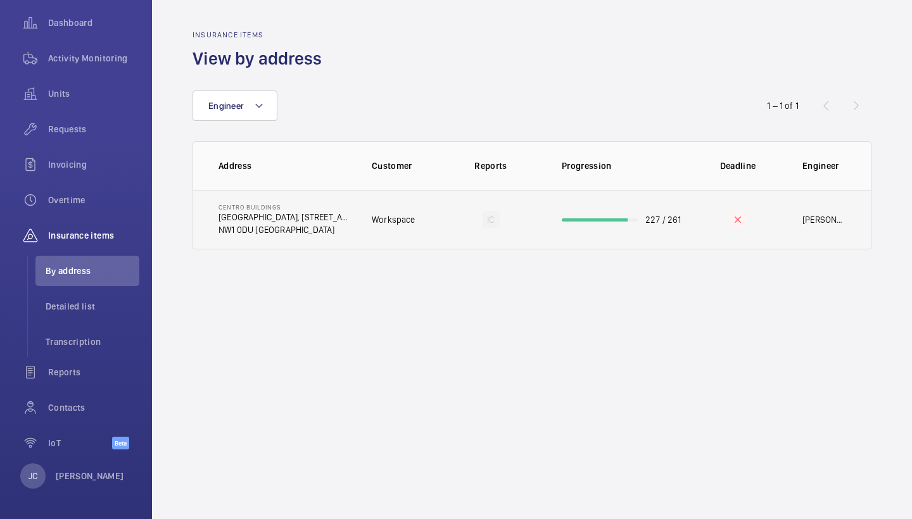
click at [307, 228] on p "NW1 0DU LONDON" at bounding box center [285, 230] width 133 height 13
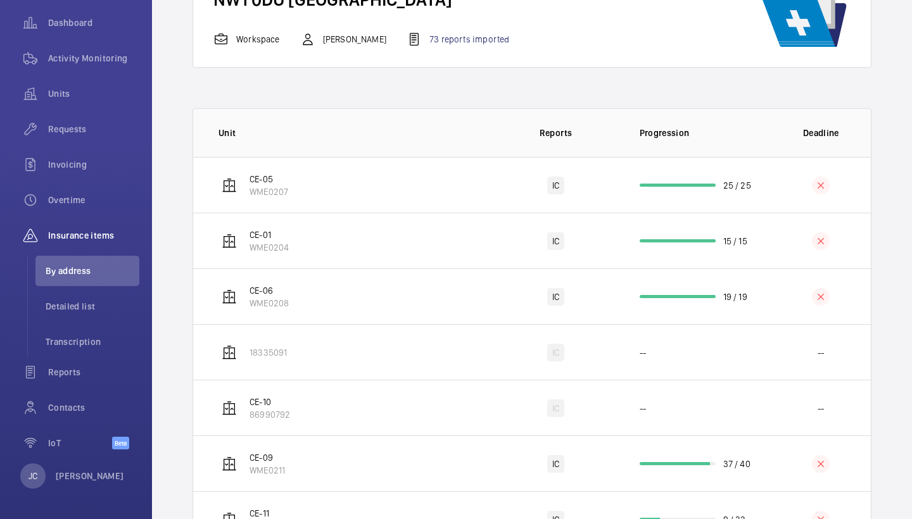
scroll to position [139, 0]
click at [367, 191] on td "CE-05 WME0207" at bounding box center [343, 184] width 300 height 56
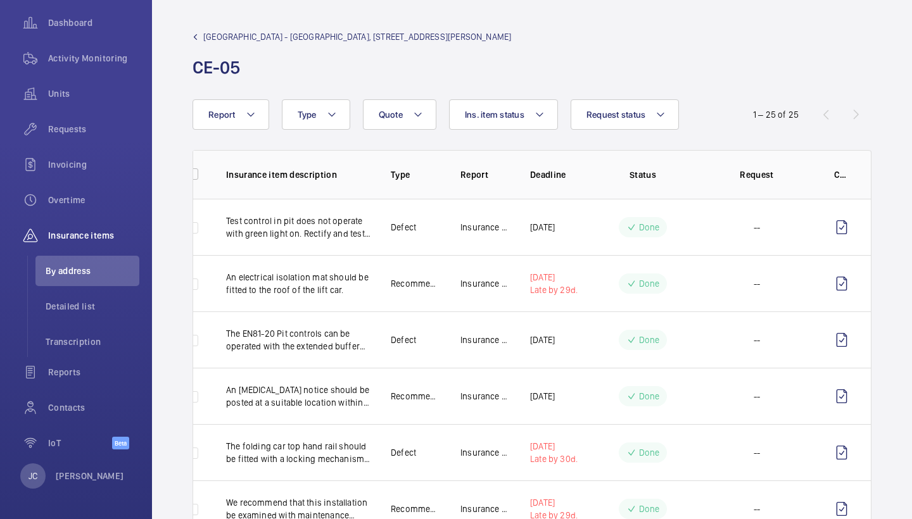
click at [222, 33] on span "Centro Buildings - Centro Buildings, 20-23 Mandela Street, Camden, London, NW1 …" at bounding box center [357, 36] width 308 height 13
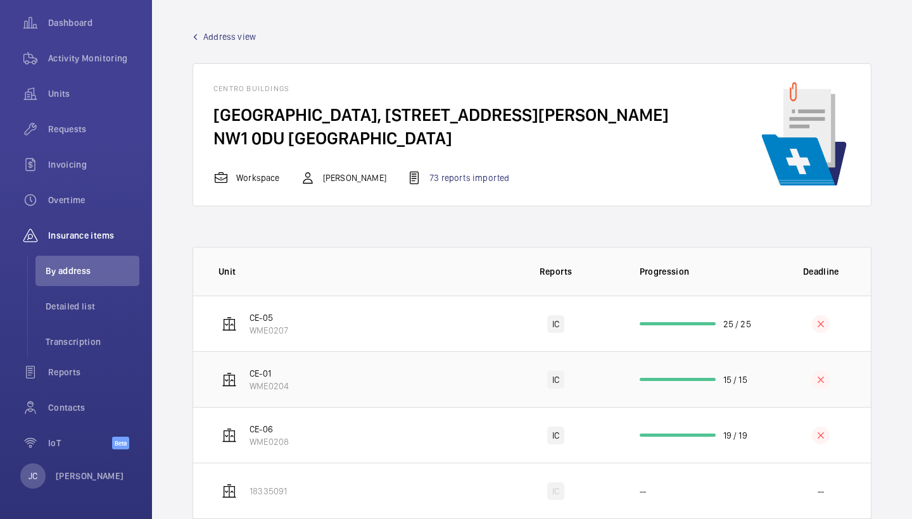
click at [346, 383] on td "CE-01 WME0204" at bounding box center [343, 380] width 300 height 56
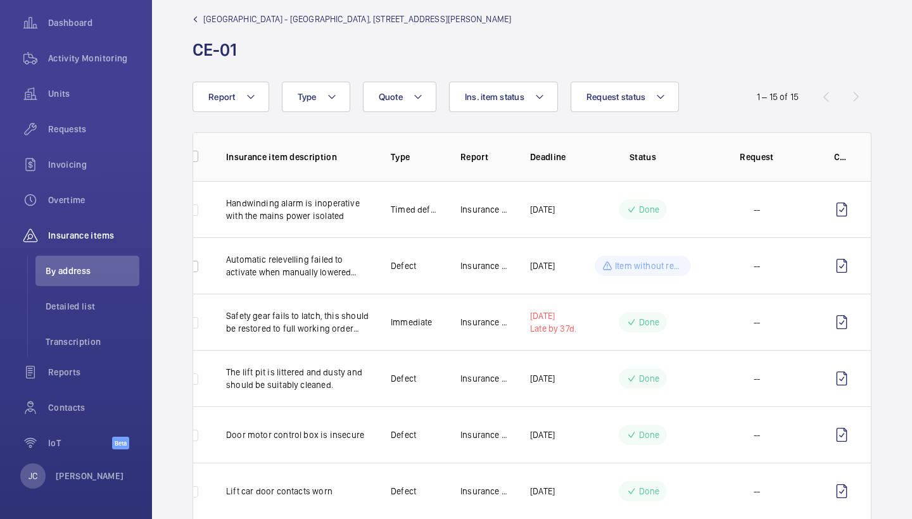
scroll to position [0, 32]
click at [844, 265] on wm-front-icon-button at bounding box center [841, 266] width 15 height 30
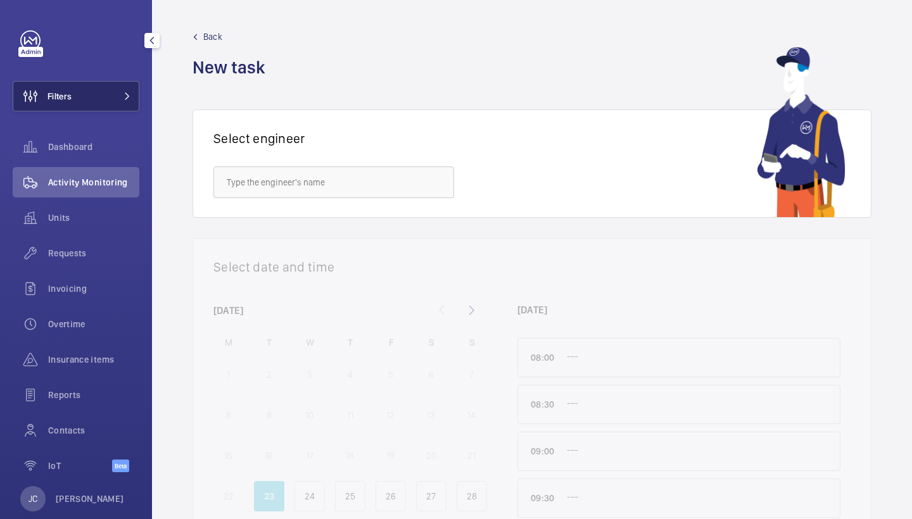
click at [101, 106] on button "Filters" at bounding box center [76, 96] width 127 height 30
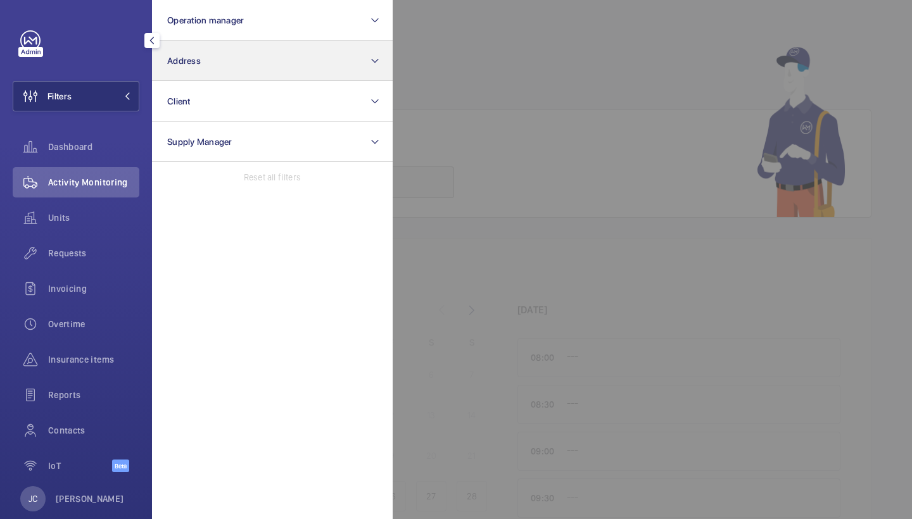
click at [187, 66] on button "Address" at bounding box center [272, 61] width 241 height 41
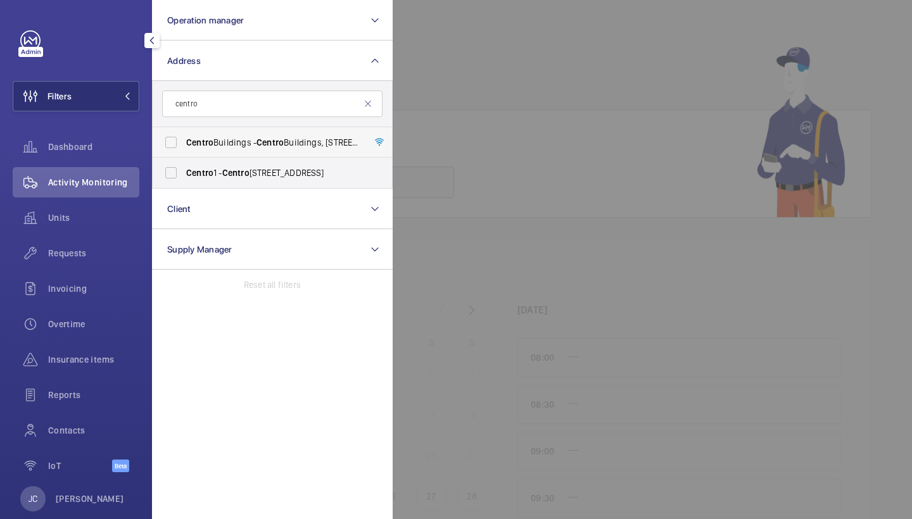
type input "centro"
click at [242, 137] on span "[GEOGRAPHIC_DATA] - [GEOGRAPHIC_DATA], [STREET_ADDRESS][PERSON_NAME]" at bounding box center [273, 142] width 174 height 13
click at [184, 137] on input "[GEOGRAPHIC_DATA] - [GEOGRAPHIC_DATA], [STREET_ADDRESS][PERSON_NAME]" at bounding box center [170, 142] width 25 height 25
checkbox input "true"
click at [463, 81] on div at bounding box center [849, 259] width 912 height 519
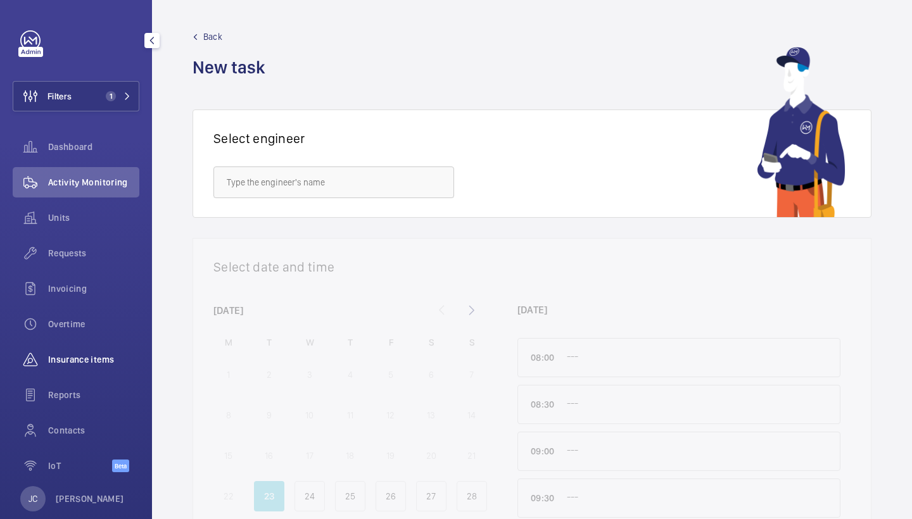
click at [83, 363] on span "Insurance items" at bounding box center [93, 359] width 91 height 13
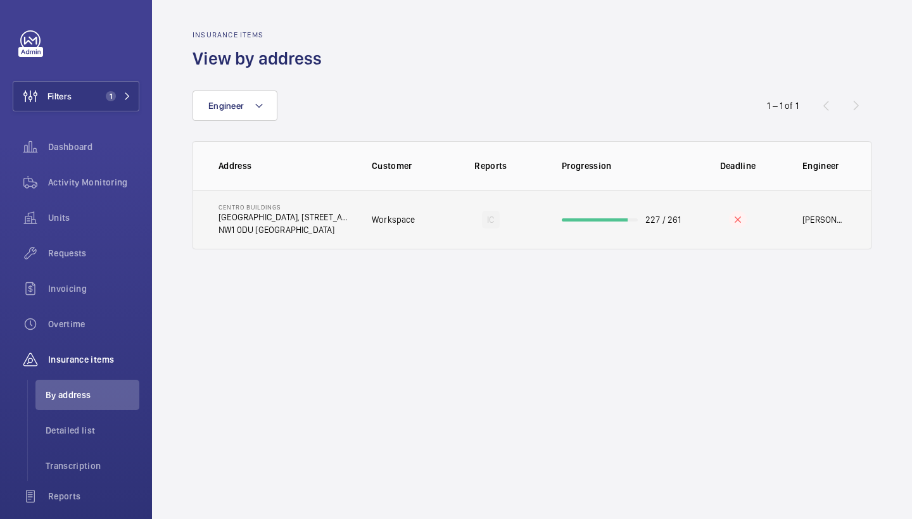
click at [345, 205] on p "Centro Buildings" at bounding box center [285, 207] width 133 height 8
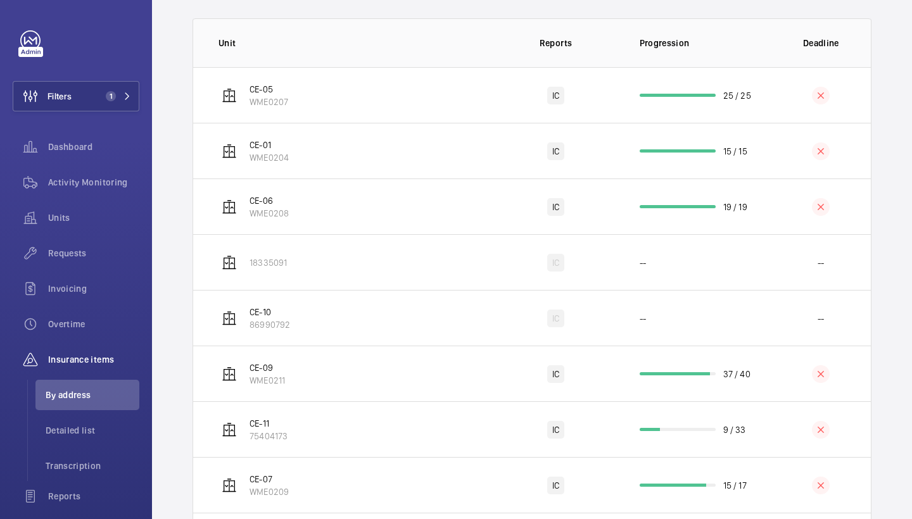
scroll to position [239, 0]
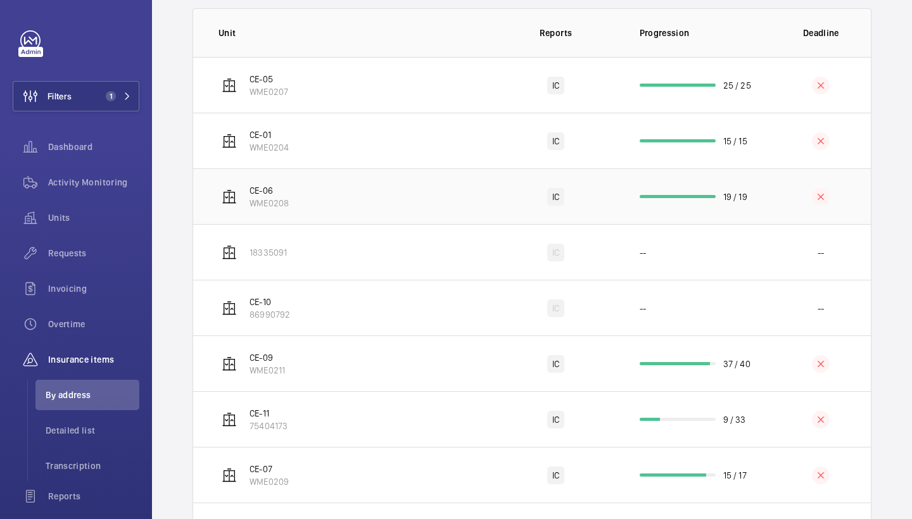
click at [402, 205] on td "CE-06 WME0208" at bounding box center [343, 196] width 300 height 56
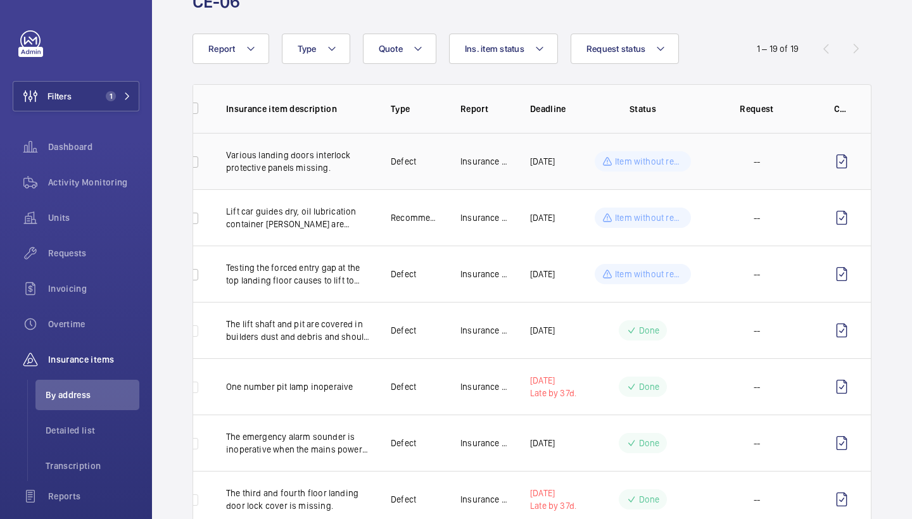
scroll to position [0, 32]
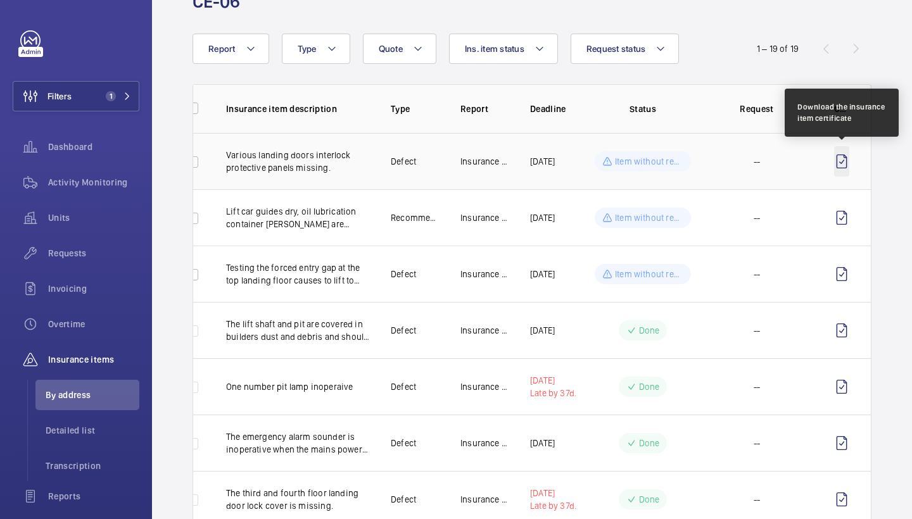
click at [847, 162] on wm-front-icon-button at bounding box center [841, 161] width 15 height 30
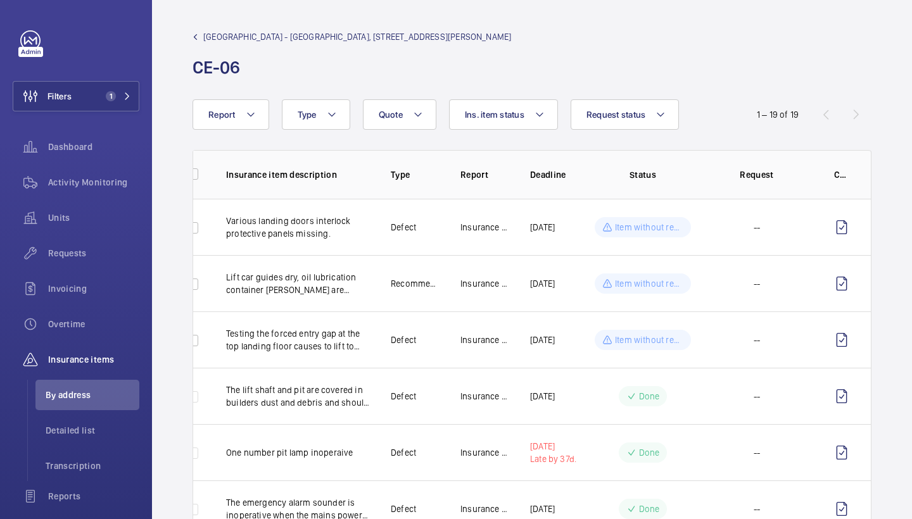
scroll to position [0, 0]
click at [238, 36] on span "[GEOGRAPHIC_DATA] - [GEOGRAPHIC_DATA], [STREET_ADDRESS][PERSON_NAME]" at bounding box center [357, 36] width 308 height 13
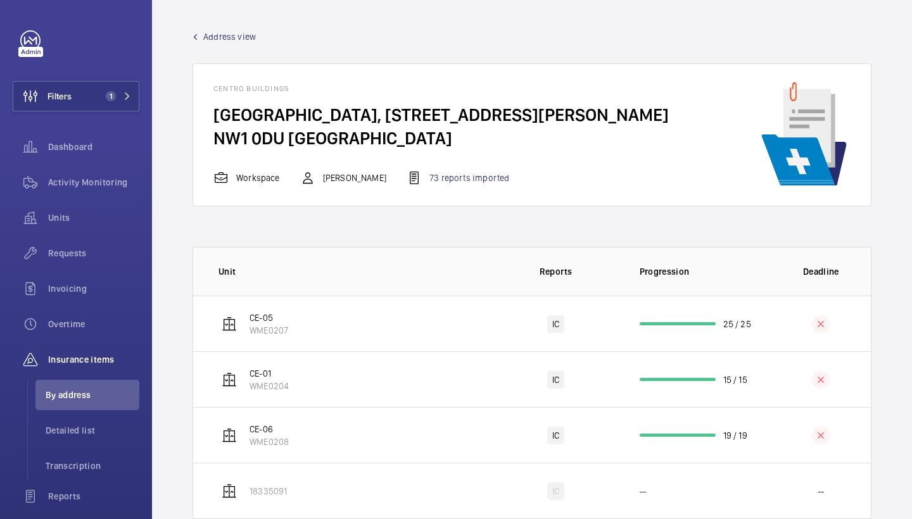
click at [208, 36] on span "Address view" at bounding box center [229, 36] width 53 height 13
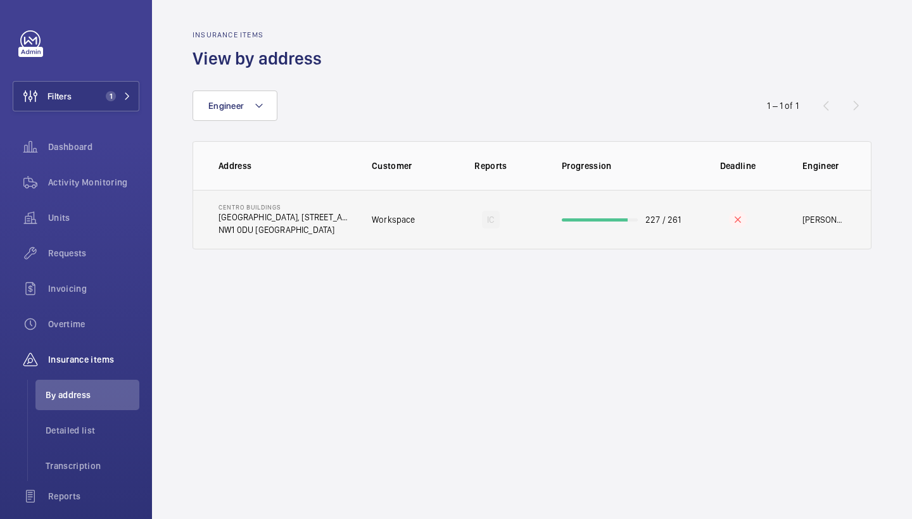
click at [344, 241] on td "[GEOGRAPHIC_DATA], [STREET_ADDRESS][PERSON_NAME]" at bounding box center [272, 220] width 158 height 60
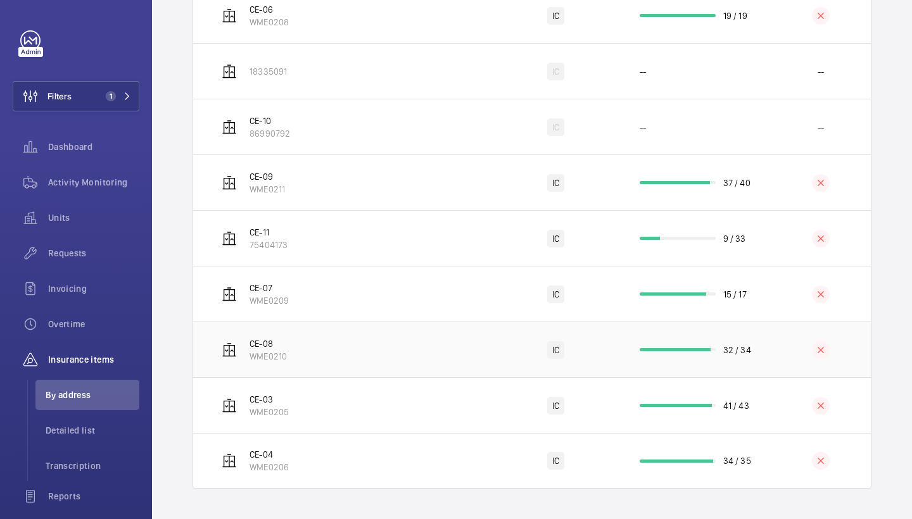
scroll to position [443, 0]
click at [414, 454] on td "CE-04 WME0206" at bounding box center [343, 461] width 300 height 56
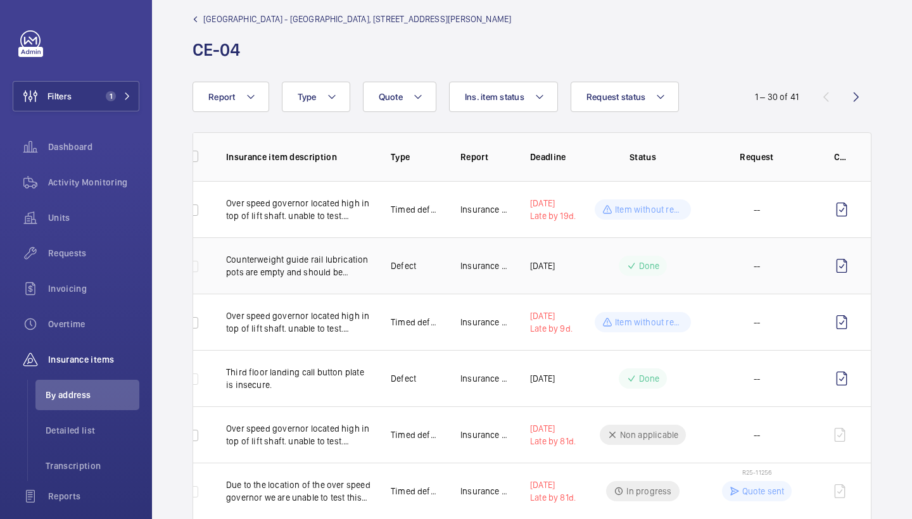
scroll to position [18, 0]
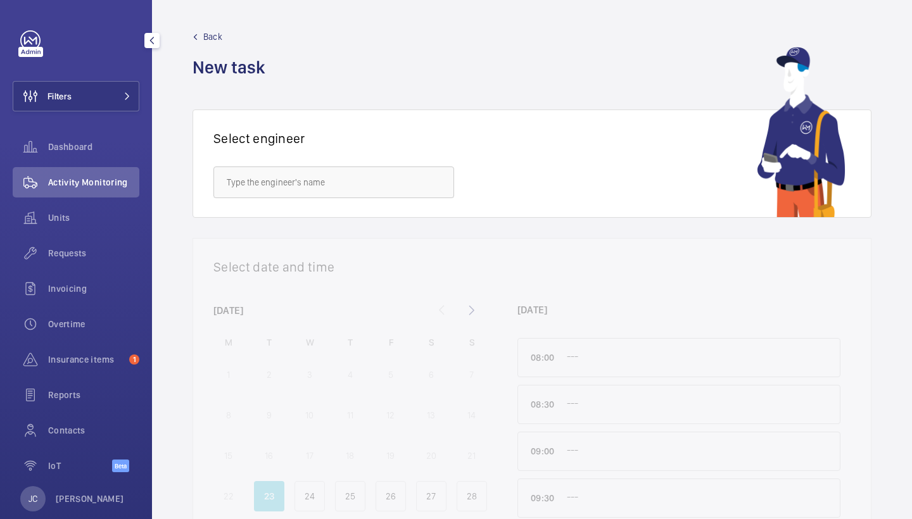
click at [105, 75] on div "Filters Dashboard Activity Monitoring Units Requests Invoicing Overtime Insuran…" at bounding box center [76, 258] width 127 height 456
click at [113, 84] on button "Filters" at bounding box center [76, 96] width 127 height 30
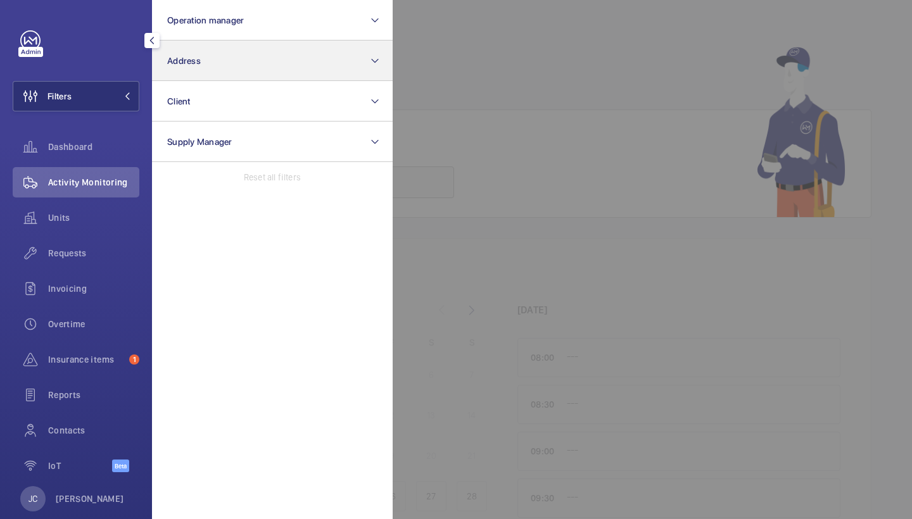
click at [198, 54] on button "Address" at bounding box center [272, 61] width 241 height 41
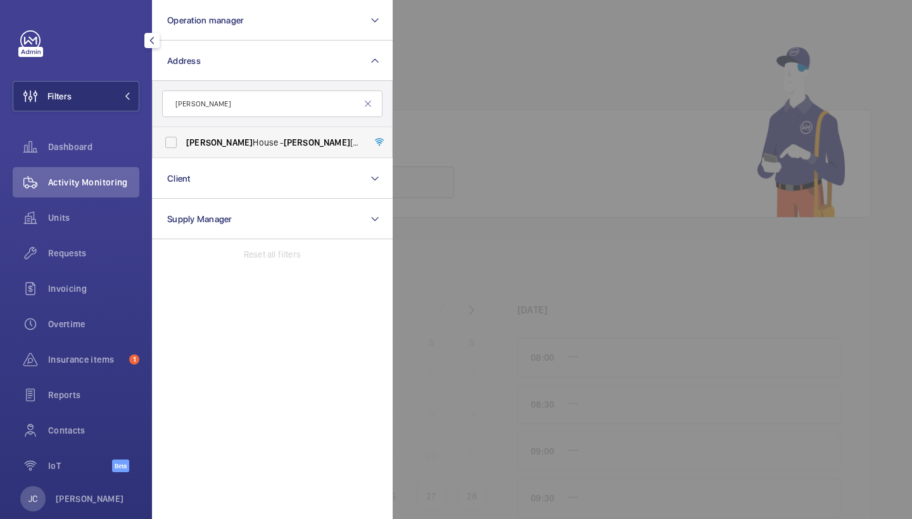
type input "Maugham"
click at [239, 146] on span "Maugham House - Maugham House, LONDON SW2 5RT" at bounding box center [273, 142] width 174 height 13
click at [184, 146] on input "Maugham House - Maugham House, LONDON SW2 5RT" at bounding box center [170, 142] width 25 height 25
checkbox input "true"
click at [66, 250] on span "Requests" at bounding box center [93, 253] width 91 height 13
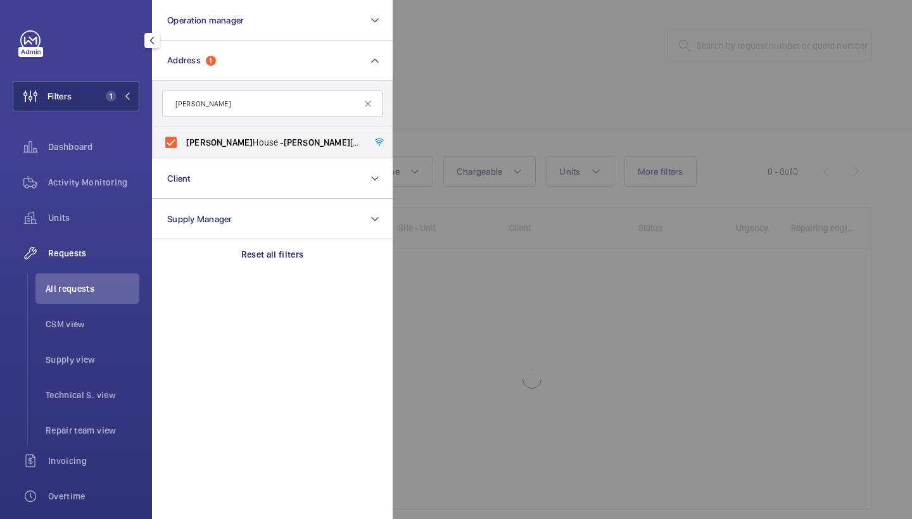
click at [505, 126] on div at bounding box center [849, 259] width 912 height 519
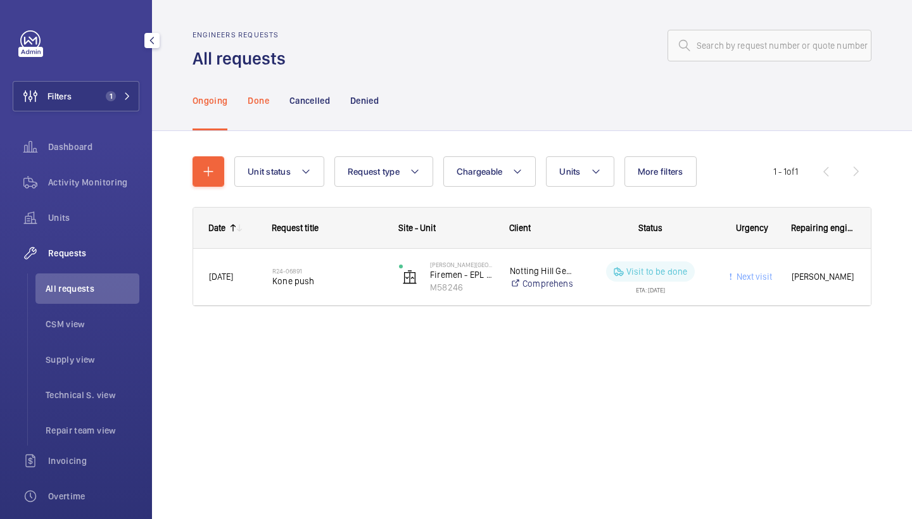
click at [257, 105] on p "Done" at bounding box center [258, 100] width 21 height 13
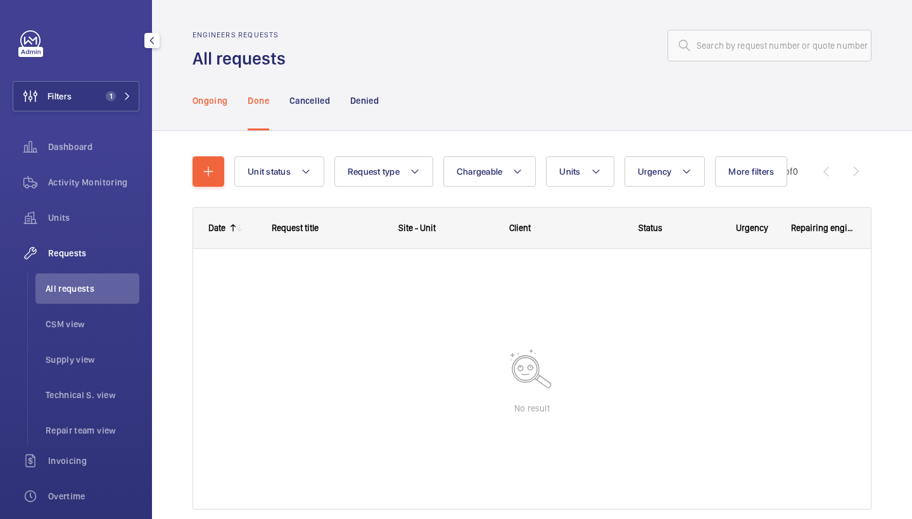
click at [220, 103] on p "Ongoing" at bounding box center [210, 100] width 35 height 13
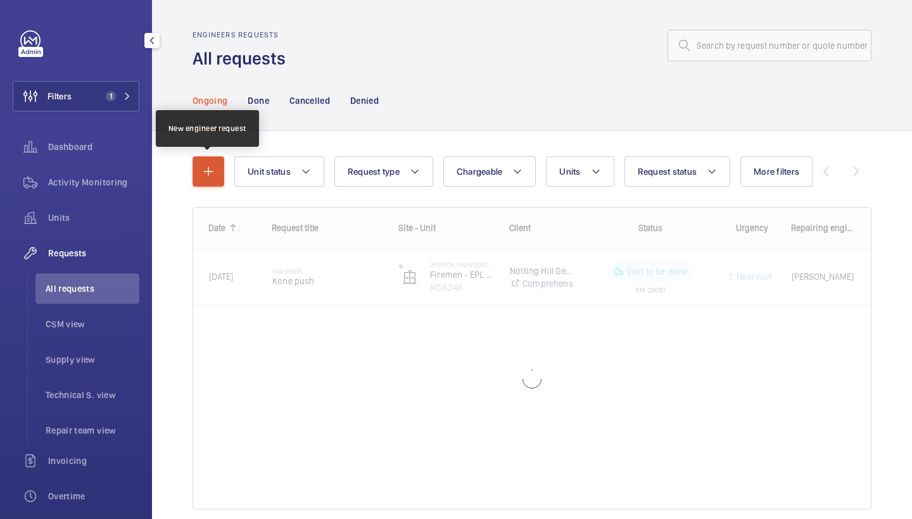
click at [217, 173] on button "button" at bounding box center [209, 171] width 32 height 30
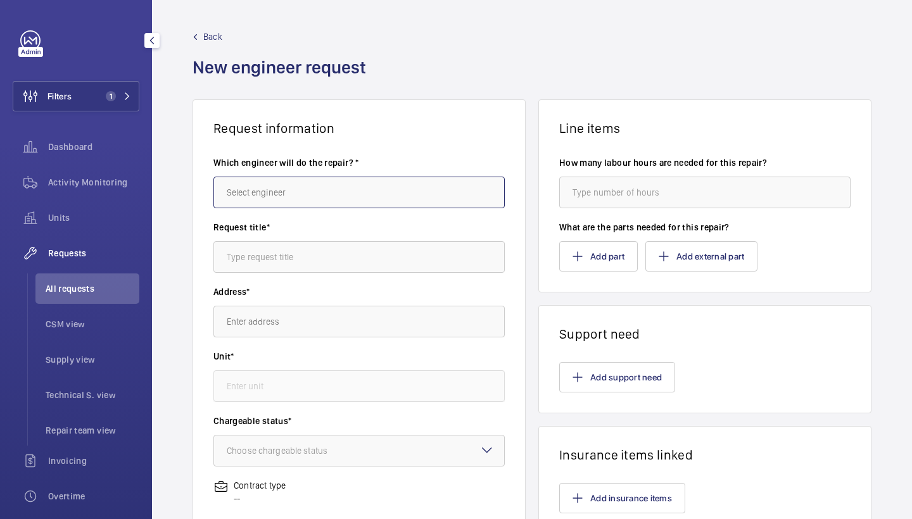
click at [278, 193] on input "text" at bounding box center [358, 193] width 291 height 32
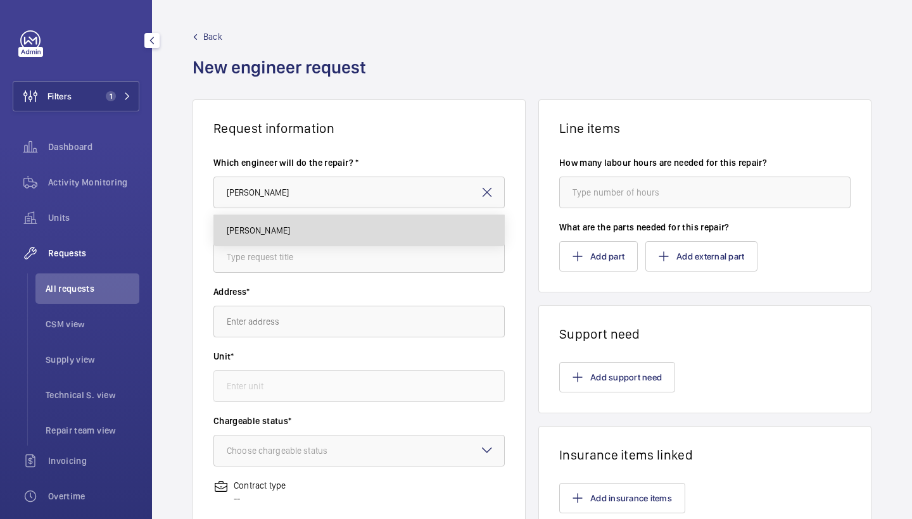
drag, startPoint x: 278, startPoint y: 193, endPoint x: 273, endPoint y: 224, distance: 32.1
click at [273, 224] on span "Keith Bishop" at bounding box center [258, 230] width 63 height 13
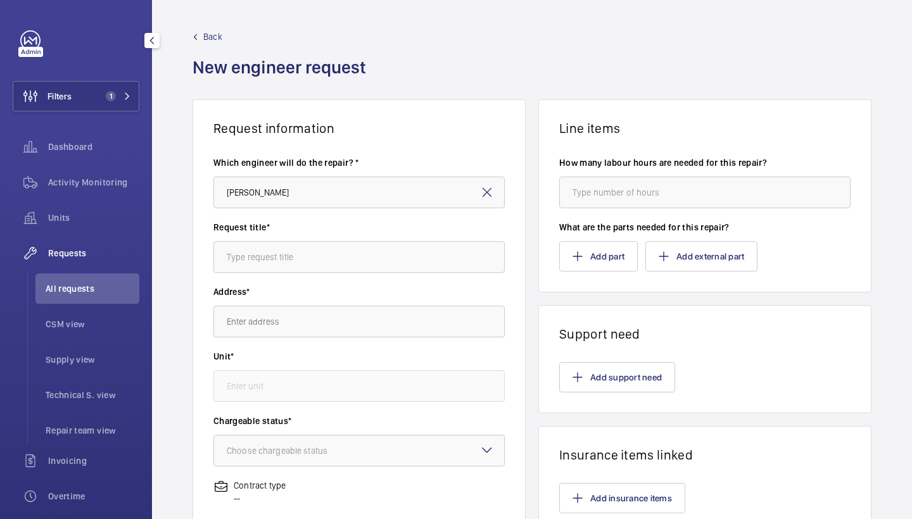
type input "Keith"
click at [327, 262] on input "text" at bounding box center [358, 257] width 291 height 32
type input "safeline"
click at [338, 319] on input "text" at bounding box center [358, 322] width 291 height 32
paste input "Maugham"
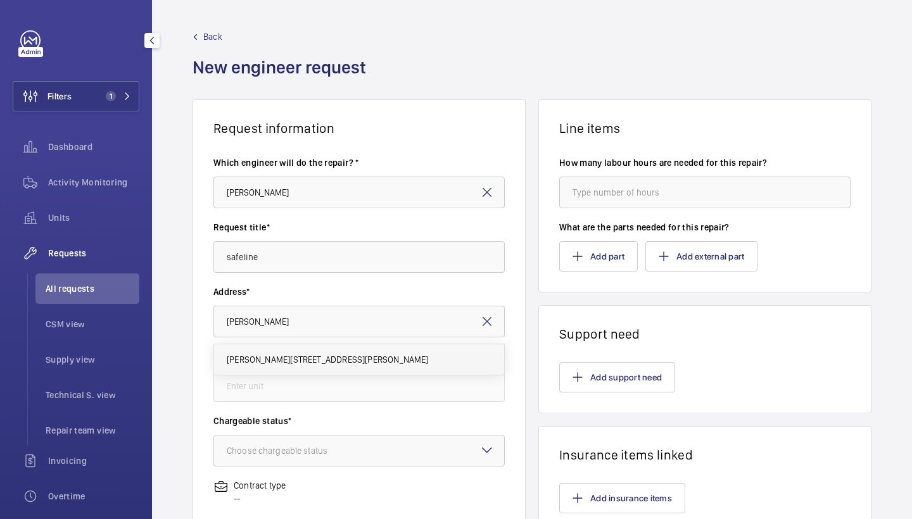
click at [295, 367] on mat-option "Maugham House Maugham House, SW2 5RT LONDON" at bounding box center [359, 360] width 290 height 30
type input "Maugham House Maugham House, SW2 5RT LONDON"
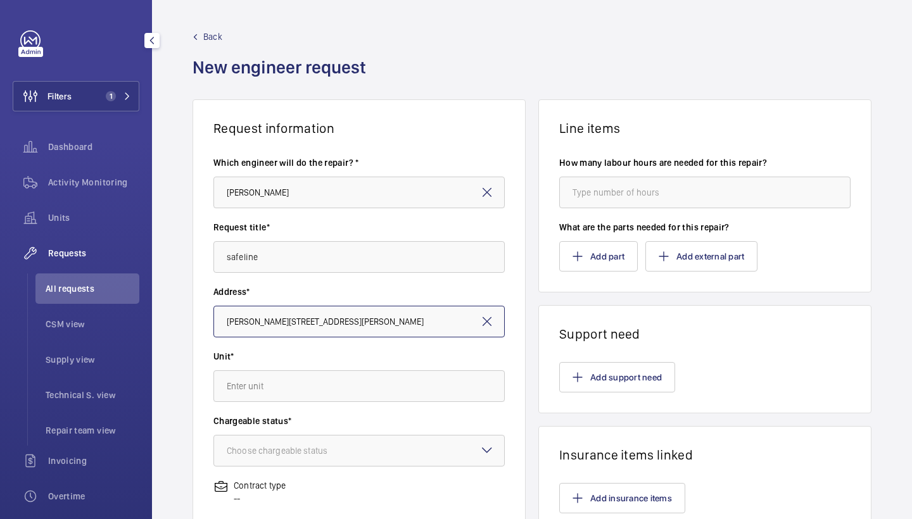
scroll to position [98, 0]
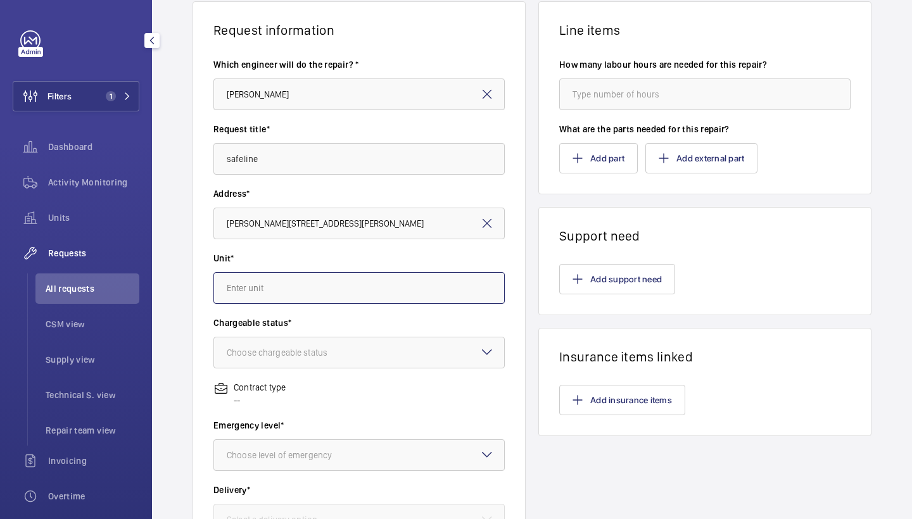
click at [385, 288] on input "text" at bounding box center [358, 288] width 291 height 32
click at [326, 327] on span "M58246 - Firemen - EPL Passenger Lift" at bounding box center [303, 326] width 153 height 13
type input "M58246 - Firemen - EPL Passenger Lift"
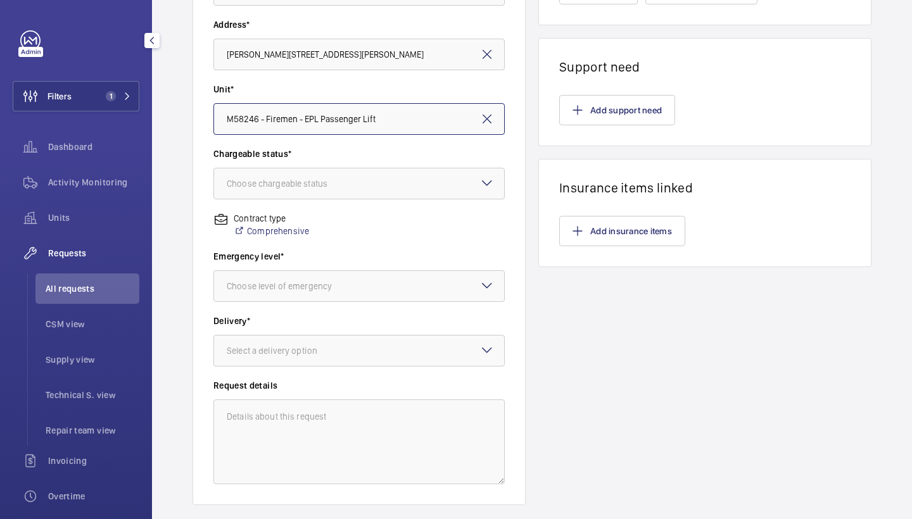
scroll to position [295, 0]
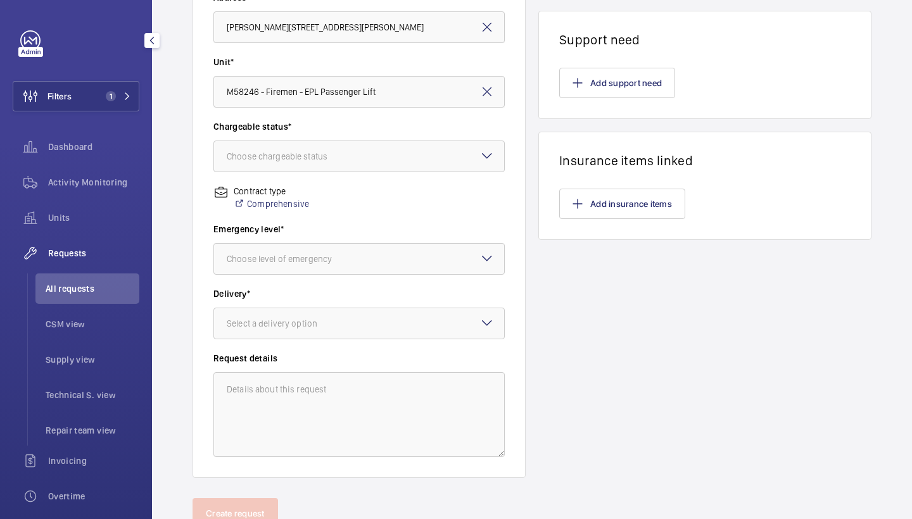
click at [443, 137] on wm-front-input-dropdown "Chargeable status* Choose chargeable status" at bounding box center [358, 146] width 291 height 52
click at [429, 156] on div at bounding box center [359, 156] width 290 height 30
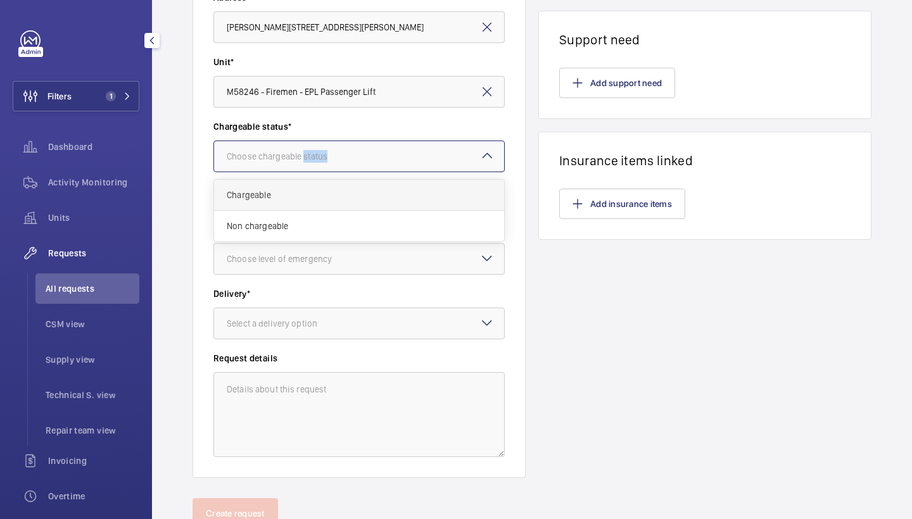
click at [355, 187] on div "Chargeable" at bounding box center [359, 195] width 290 height 31
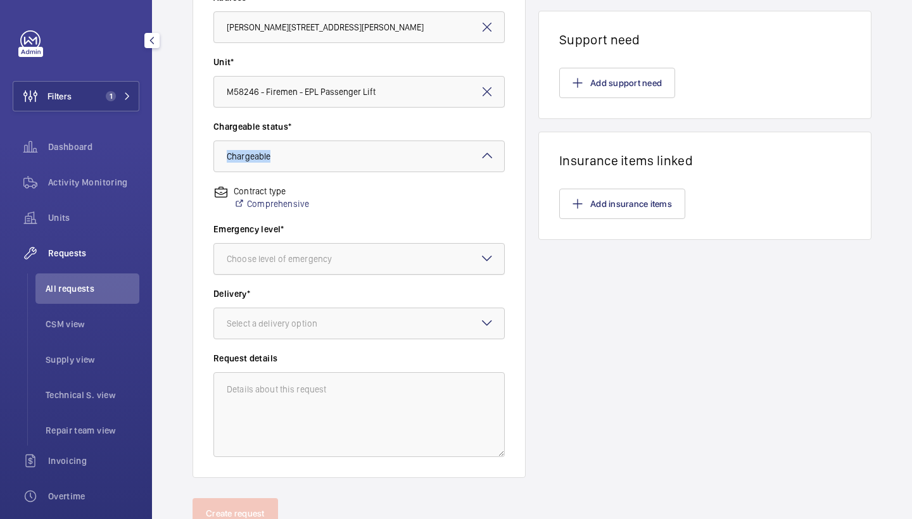
click at [350, 257] on div "Choose level of emergency" at bounding box center [295, 259] width 137 height 13
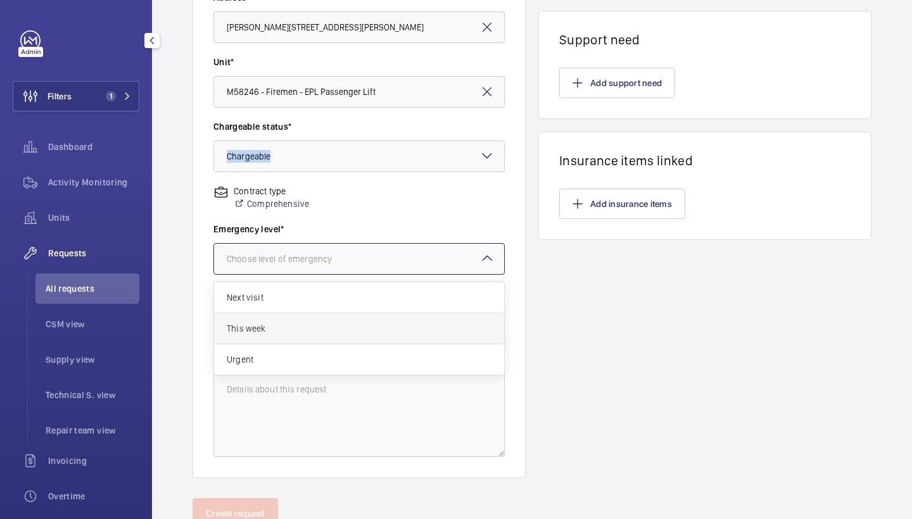
click at [286, 330] on span "This week" at bounding box center [359, 328] width 265 height 13
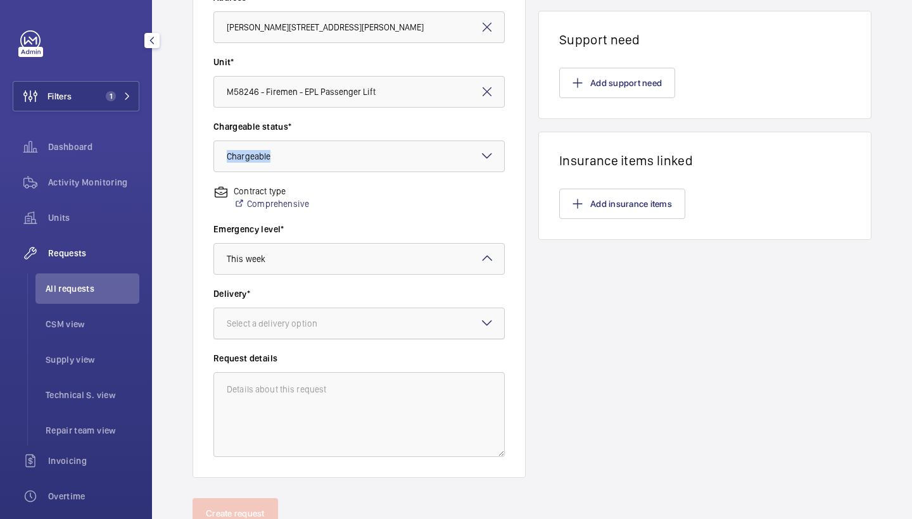
click at [322, 316] on div at bounding box center [359, 323] width 290 height 30
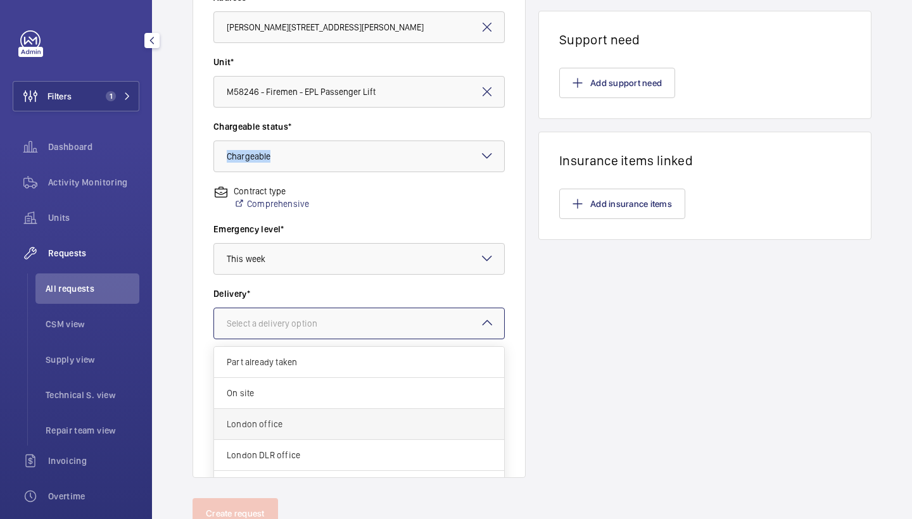
click at [307, 435] on div "London office" at bounding box center [359, 424] width 290 height 31
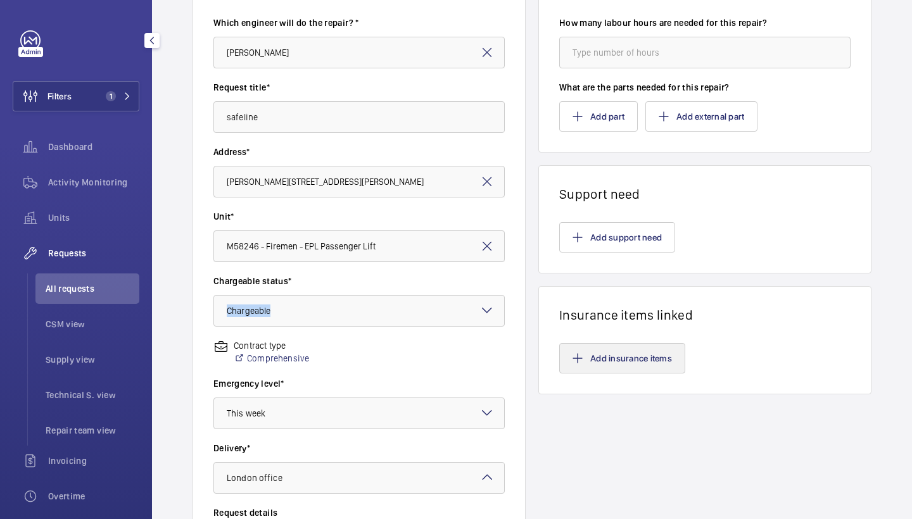
scroll to position [128, 0]
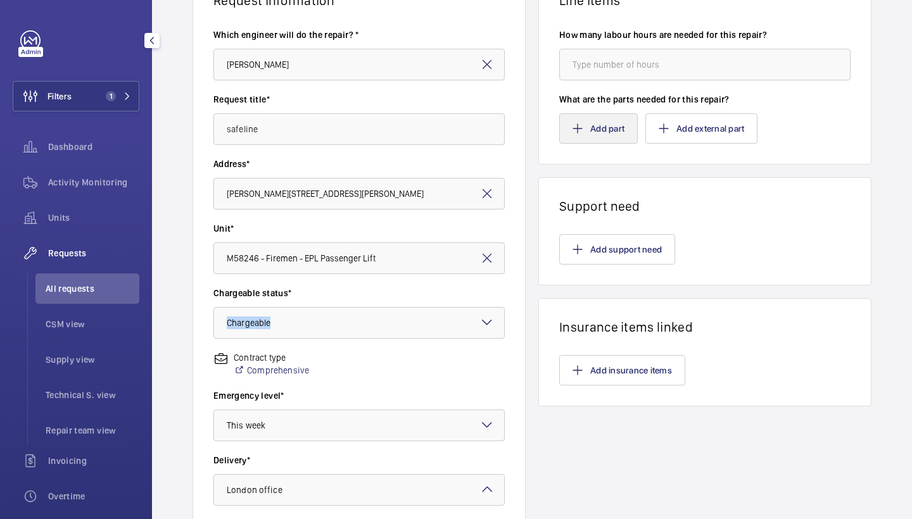
click at [587, 124] on button "Add part" at bounding box center [598, 128] width 79 height 30
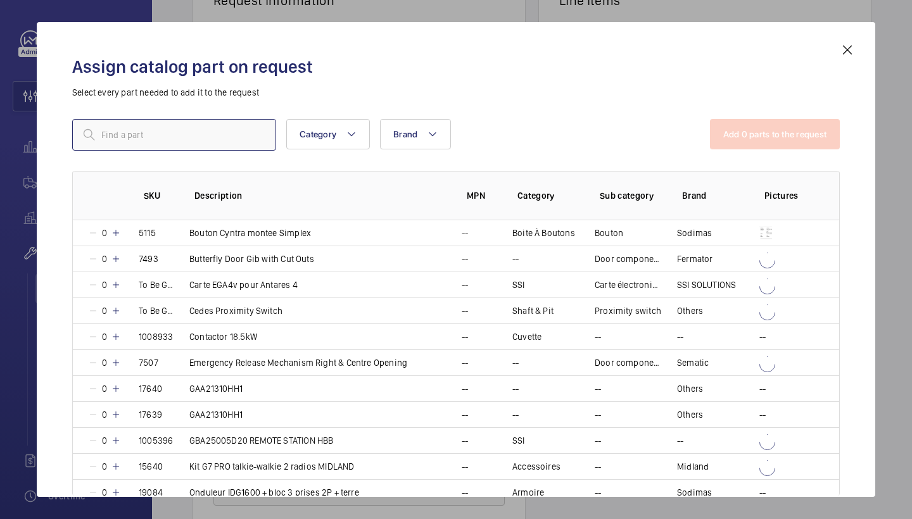
click at [210, 127] on input "text" at bounding box center [174, 135] width 204 height 32
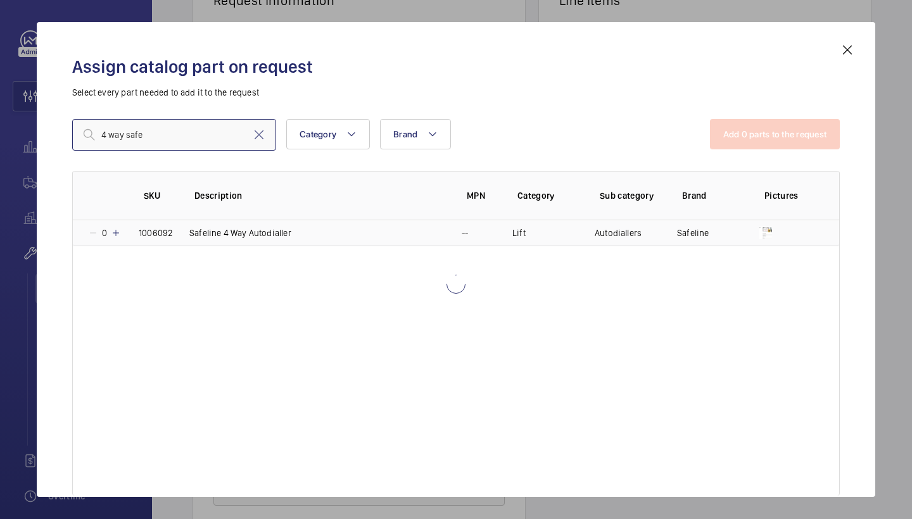
type input "4 way safe"
click at [117, 237] on mat-icon at bounding box center [116, 233] width 10 height 10
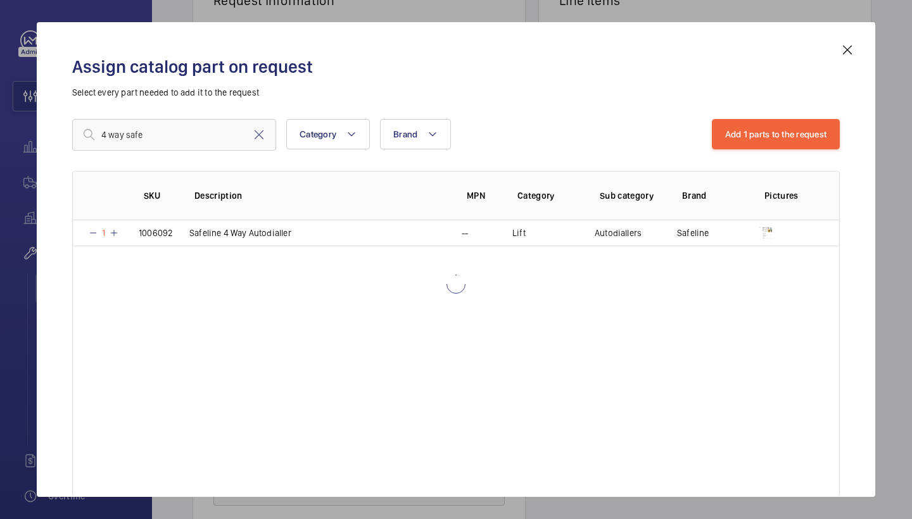
click at [743, 111] on div "Assign catalog part on request Select every part needed to add it to the reques…" at bounding box center [456, 269] width 798 height 455
drag, startPoint x: 743, startPoint y: 111, endPoint x: 743, endPoint y: 125, distance: 13.3
click at [743, 112] on div "Assign catalog part on request Select every part needed to add it to the reques…" at bounding box center [456, 269] width 798 height 455
click at [743, 125] on button "Add 1 parts to the request" at bounding box center [776, 134] width 129 height 30
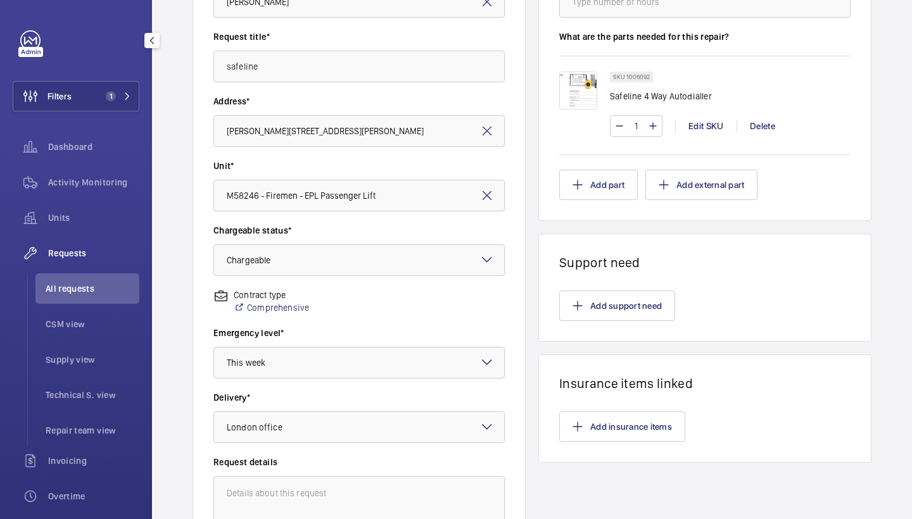
scroll to position [192, 0]
click at [587, 173] on button "Add part" at bounding box center [598, 183] width 79 height 30
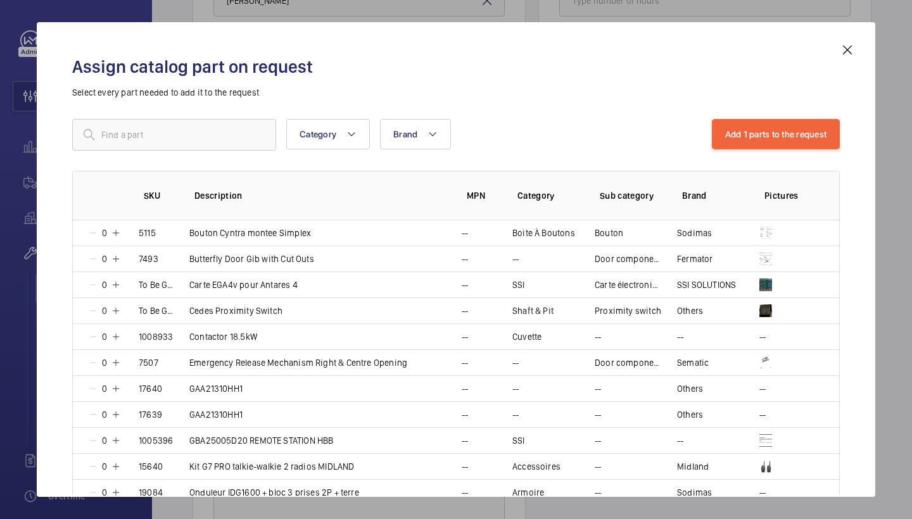
click at [852, 51] on mat-icon at bounding box center [847, 49] width 15 height 15
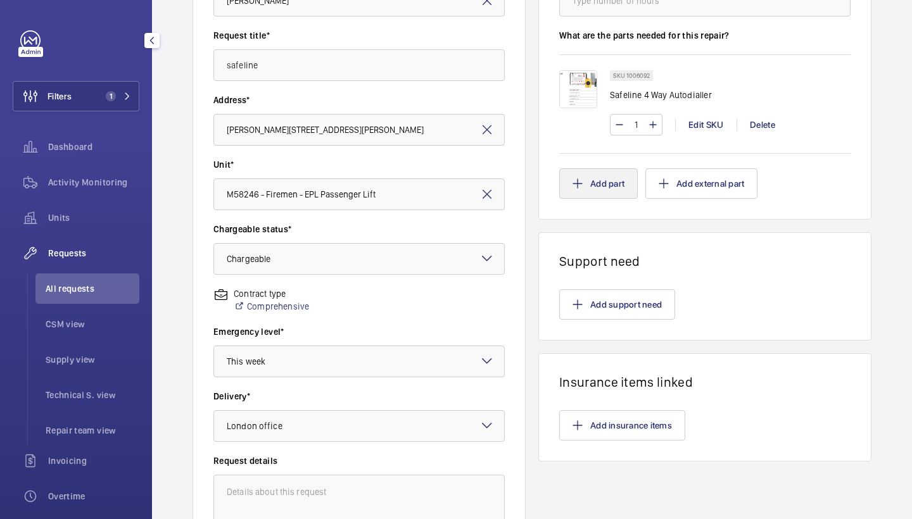
click at [614, 183] on button "Add part" at bounding box center [598, 183] width 79 height 30
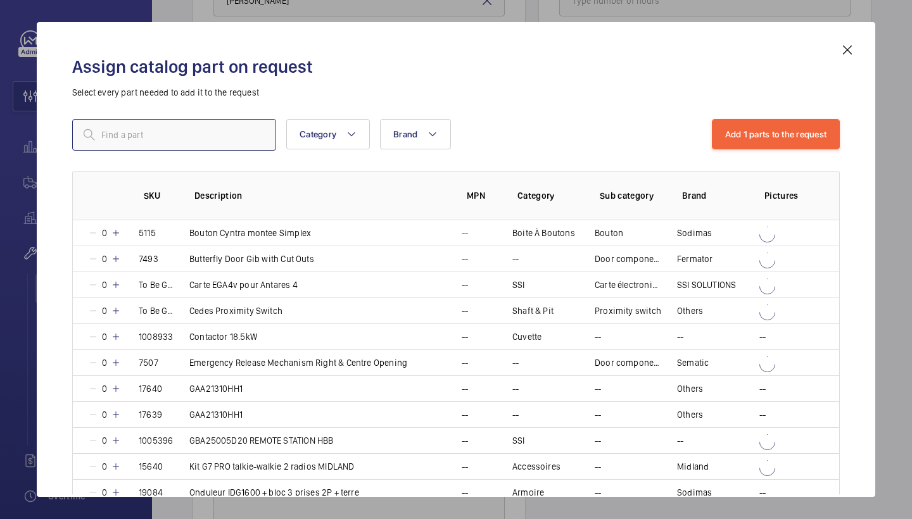
click at [241, 130] on input "text" at bounding box center [174, 135] width 204 height 32
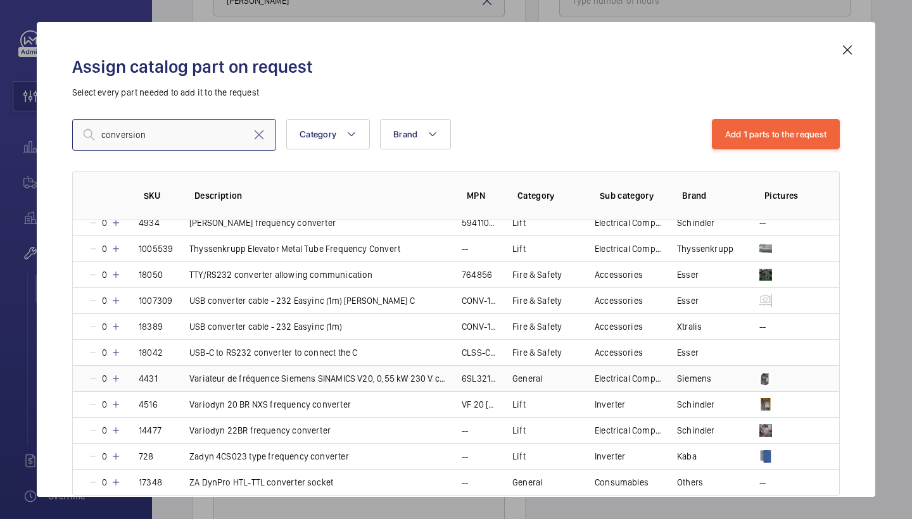
scroll to position [763, 0]
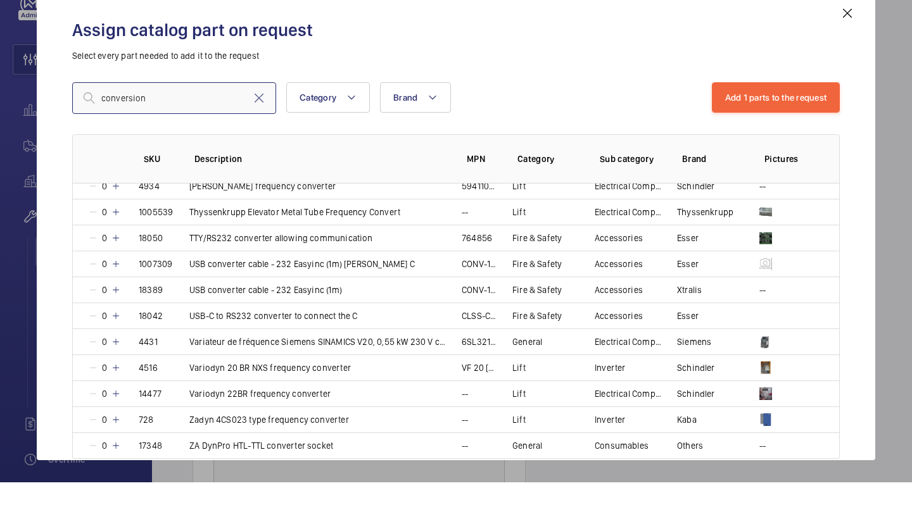
drag, startPoint x: 154, startPoint y: 92, endPoint x: 18, endPoint y: 90, distance: 136.2
click at [18, 91] on div "Assign catalog part on request Select every part needed to add it to the reques…" at bounding box center [456, 259] width 912 height 519
drag, startPoint x: 162, startPoint y: 95, endPoint x: 34, endPoint y: 95, distance: 127.9
click at [34, 96] on div "Assign catalog part on request Select every part needed to add it to the reques…" at bounding box center [456, 259] width 912 height 519
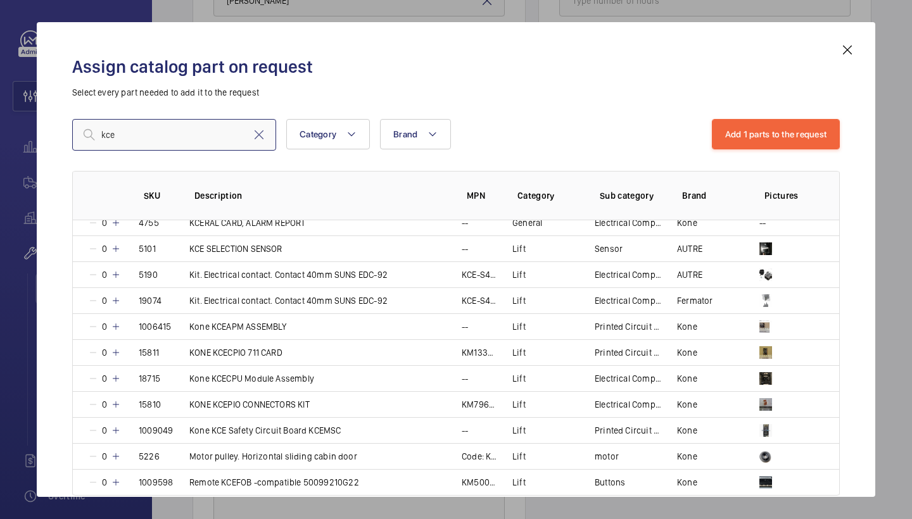
type input "ice"
drag, startPoint x: 34, startPoint y: 95, endPoint x: 843, endPoint y: 46, distance: 810.4
click at [843, 46] on mat-icon at bounding box center [847, 49] width 15 height 15
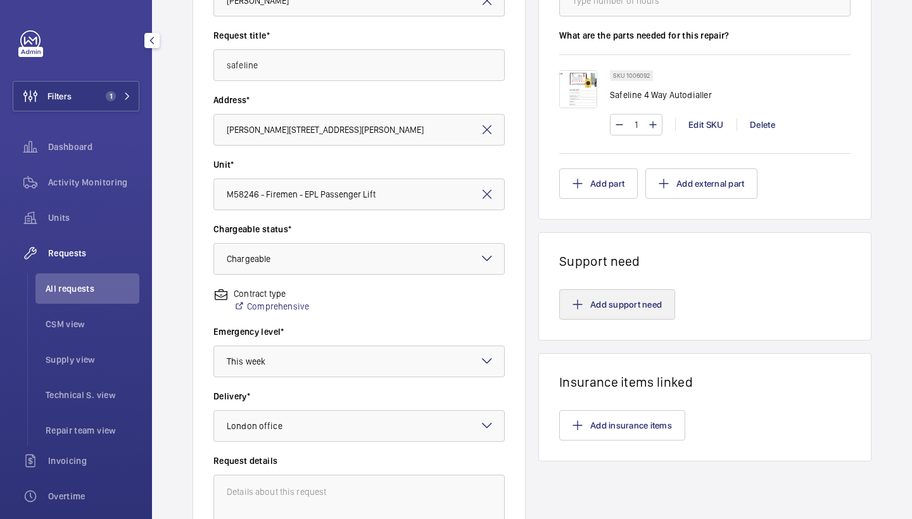
click at [586, 313] on button "Add support need" at bounding box center [617, 304] width 116 height 30
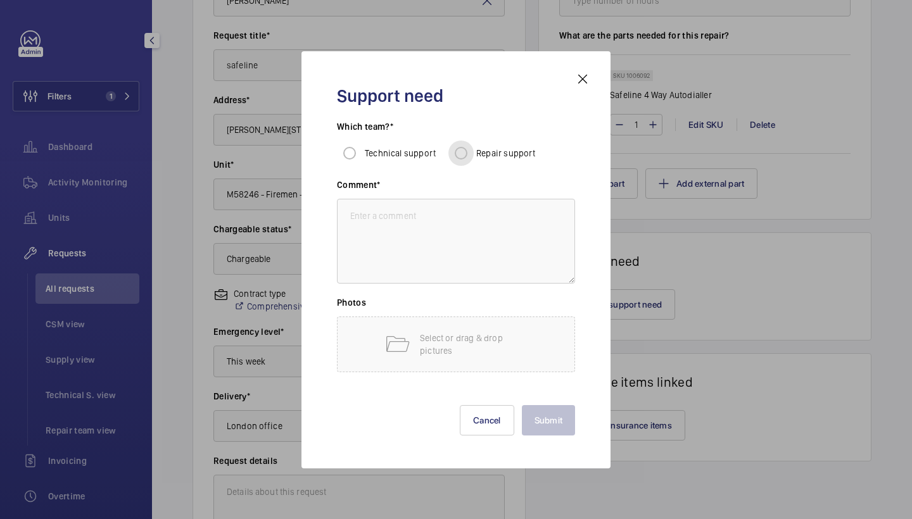
click at [465, 151] on input "Repair support" at bounding box center [460, 153] width 25 height 25
radio input "true"
click at [460, 234] on textarea at bounding box center [456, 241] width 238 height 85
type textarea "repairs to fit"
click at [556, 428] on button "Submit" at bounding box center [549, 420] width 54 height 30
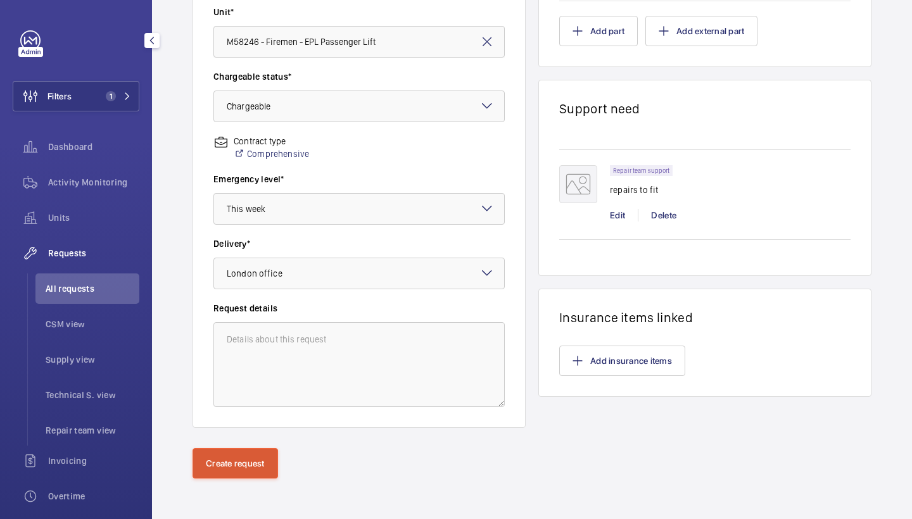
scroll to position [345, 0]
click at [239, 454] on button "Create request" at bounding box center [236, 463] width 86 height 30
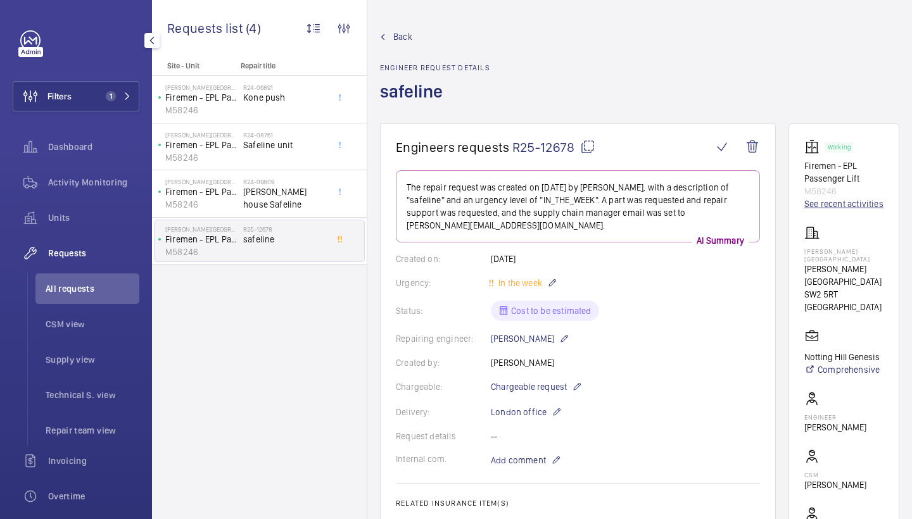
click at [824, 205] on link "See recent activities" at bounding box center [843, 204] width 79 height 13
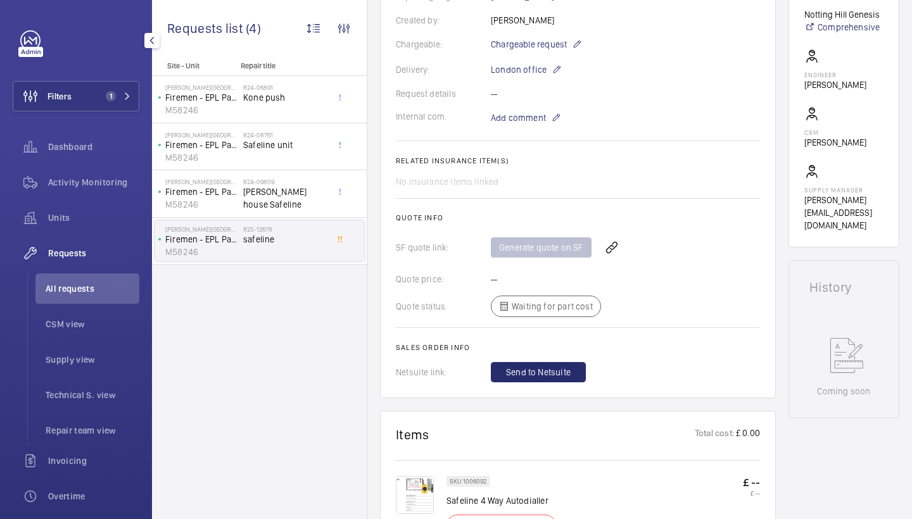
scroll to position [344, 0]
click at [537, 369] on span "Send to Netsuite" at bounding box center [538, 371] width 65 height 13
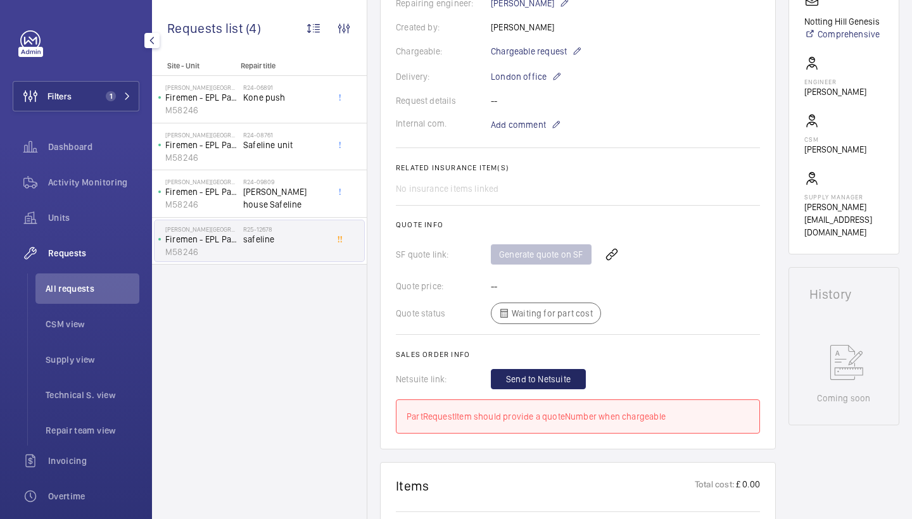
scroll to position [383, 0]
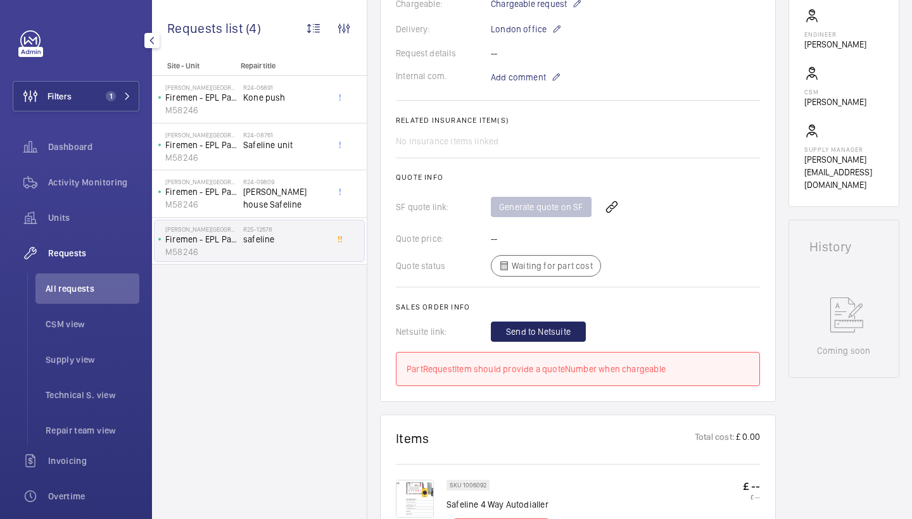
click at [545, 327] on span "Send to Netsuite" at bounding box center [538, 332] width 65 height 13
click at [565, 331] on span "Send to Netsuite" at bounding box center [538, 332] width 65 height 13
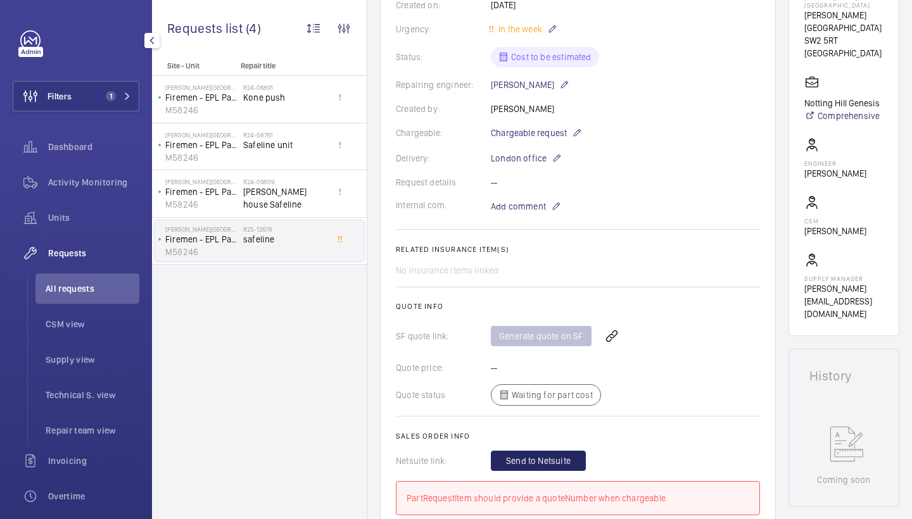
scroll to position [257, 0]
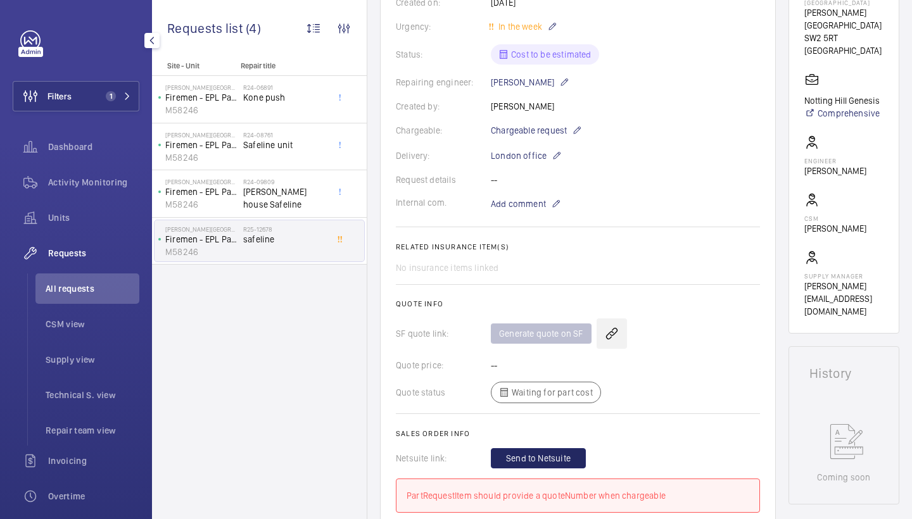
click at [615, 334] on wm-front-icon-button at bounding box center [612, 334] width 30 height 30
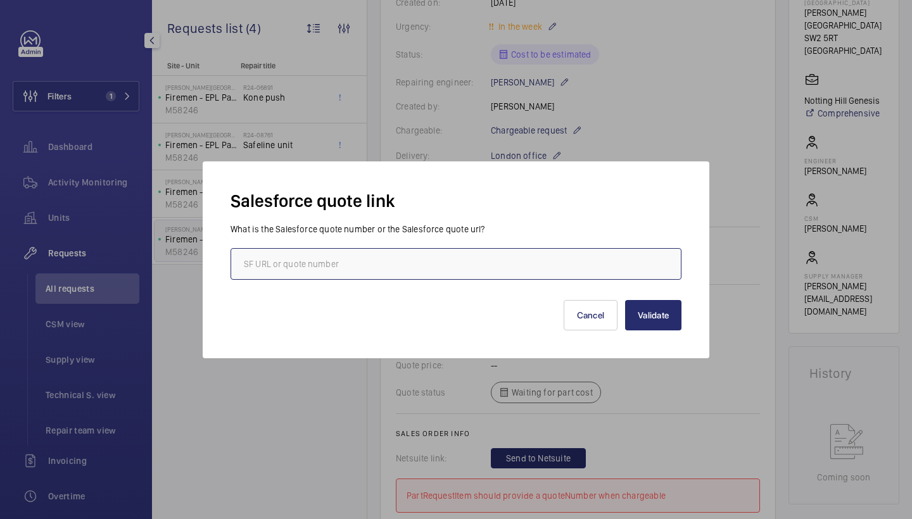
click at [369, 265] on input "text" at bounding box center [456, 264] width 451 height 32
paste input "00022354"
type input "00022354"
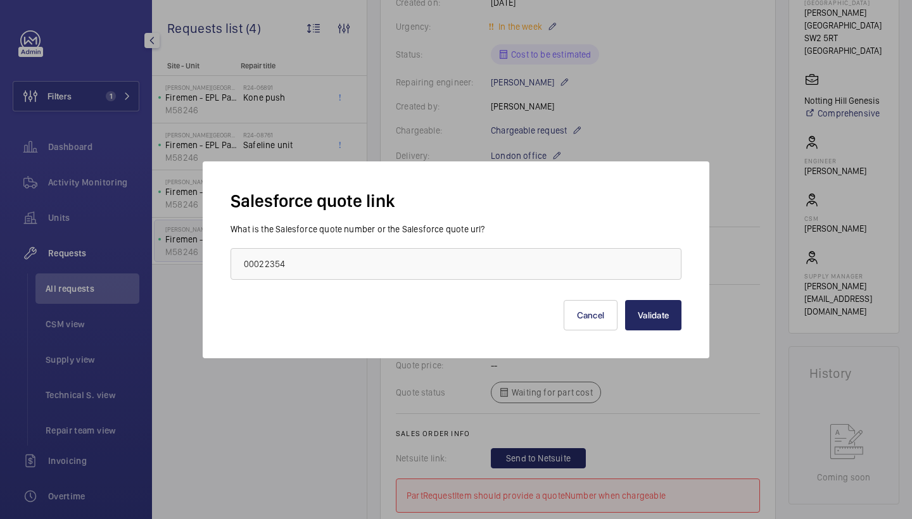
click at [635, 310] on button "Validate" at bounding box center [653, 315] width 56 height 30
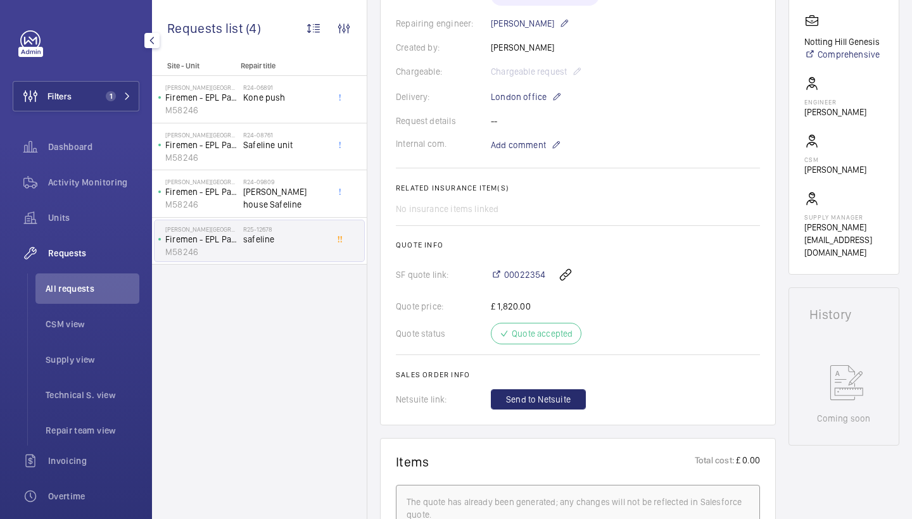
scroll to position [320, 0]
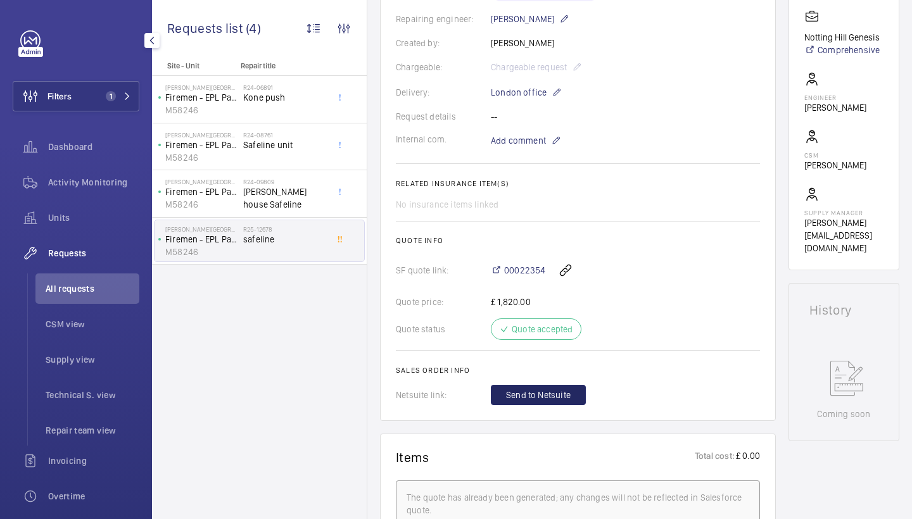
click at [541, 387] on button "Send to Netsuite" at bounding box center [538, 395] width 95 height 20
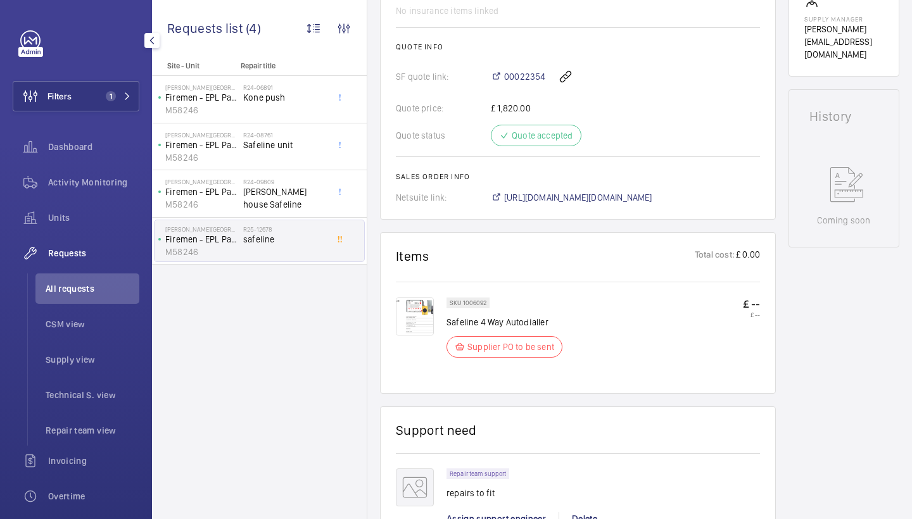
scroll to position [512, 0]
click at [649, 203] on span "https://6461500.app.netsuite.com/app/accounting/transactions/salesord.nl?id=303…" at bounding box center [578, 199] width 148 height 13
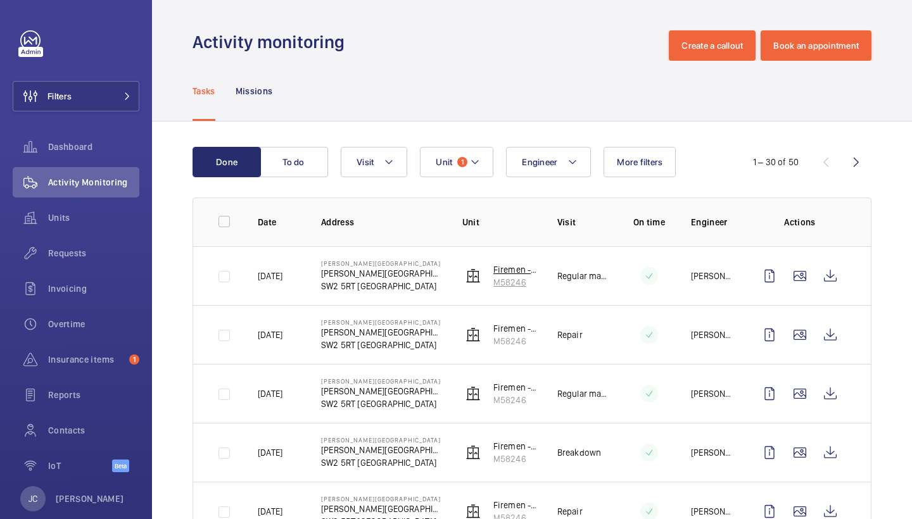
click at [499, 270] on p "Firemen - EPL Passenger Lift" at bounding box center [515, 270] width 44 height 13
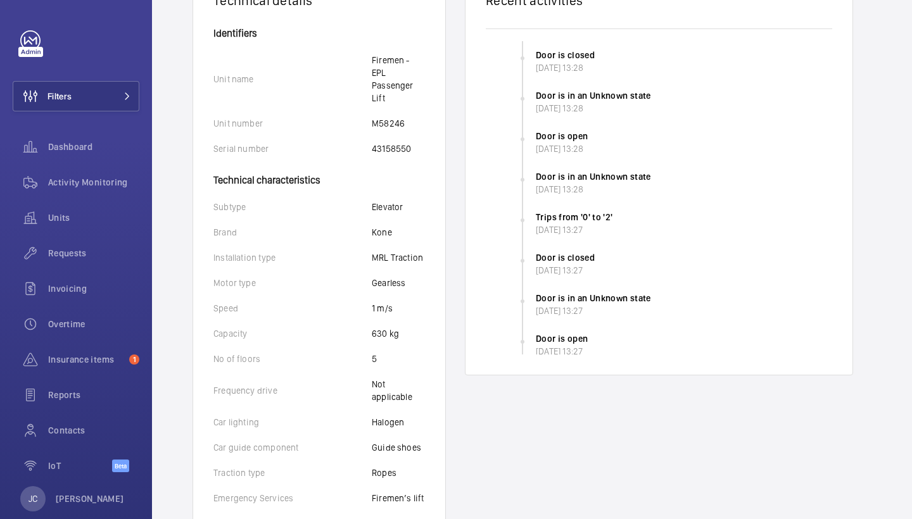
scroll to position [276, 0]
